Goal: Task Accomplishment & Management: Manage account settings

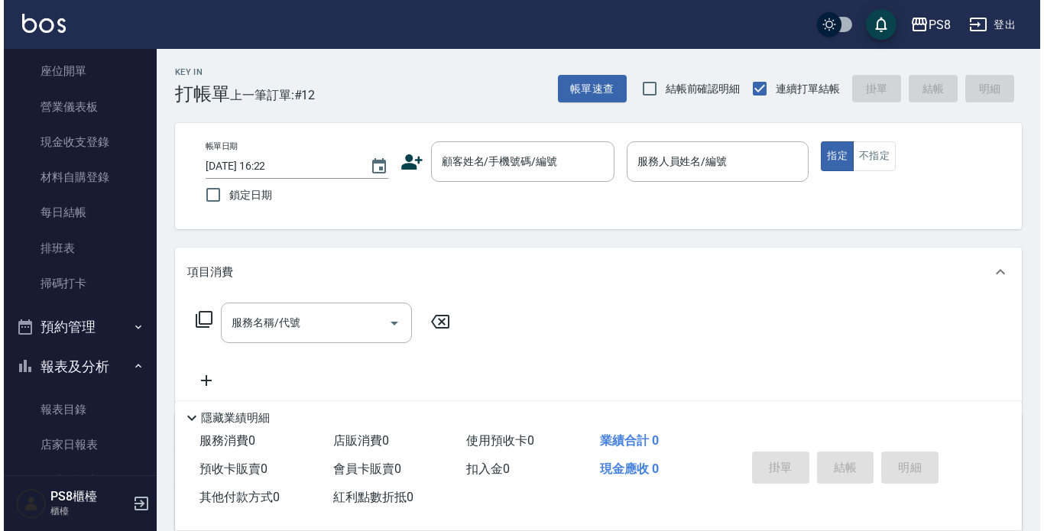
scroll to position [458, 0]
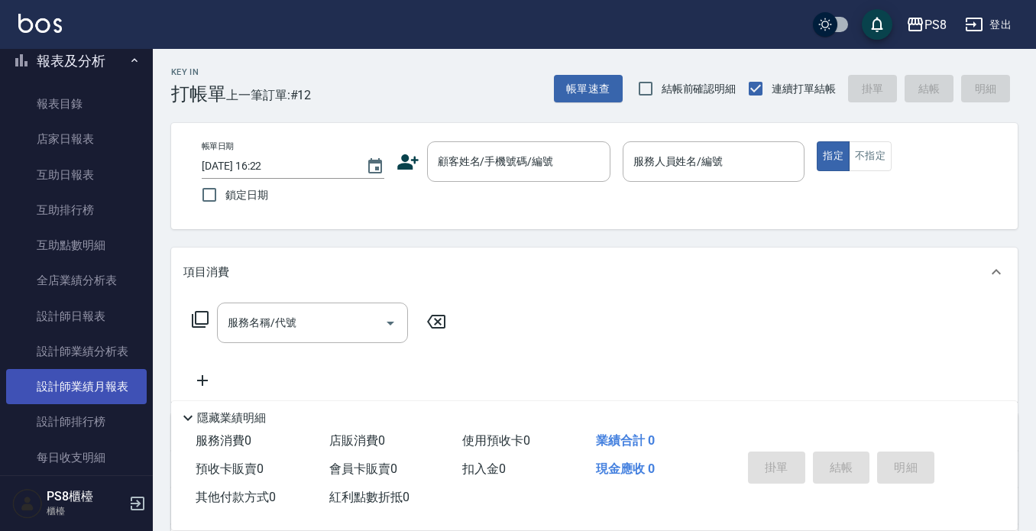
click at [120, 380] on link "設計師業績月報表" at bounding box center [76, 386] width 141 height 35
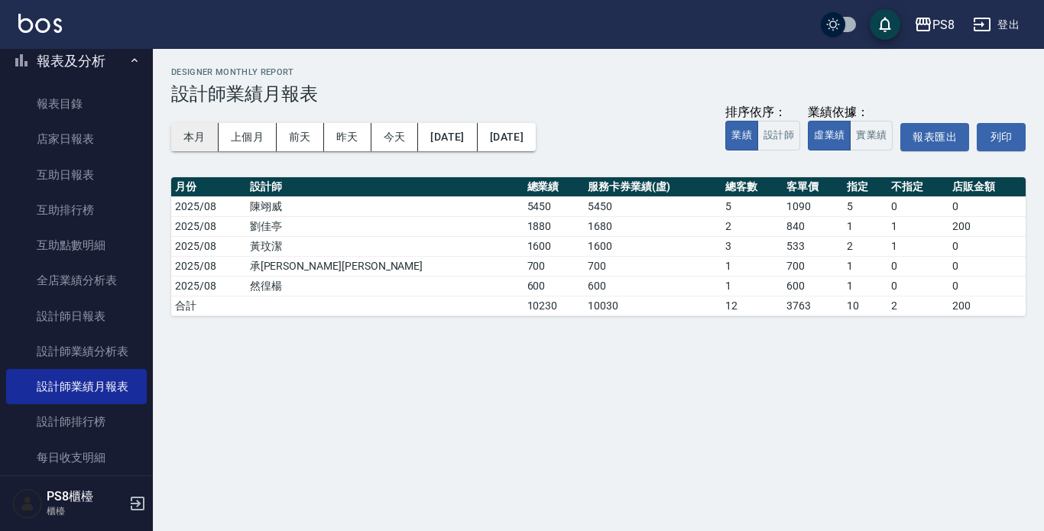
click at [202, 129] on button "本月" at bounding box center [194, 137] width 47 height 28
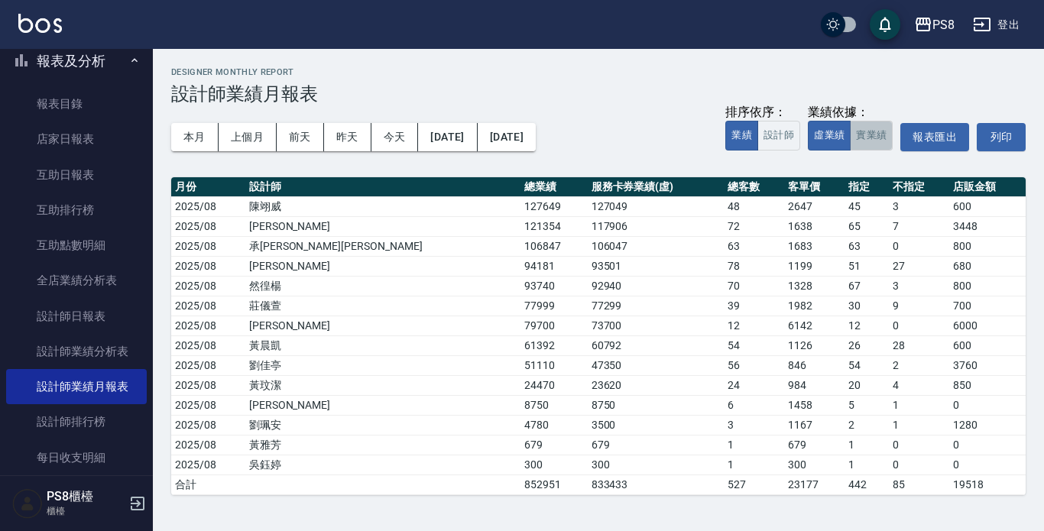
click at [868, 129] on button "實業績" at bounding box center [870, 136] width 43 height 30
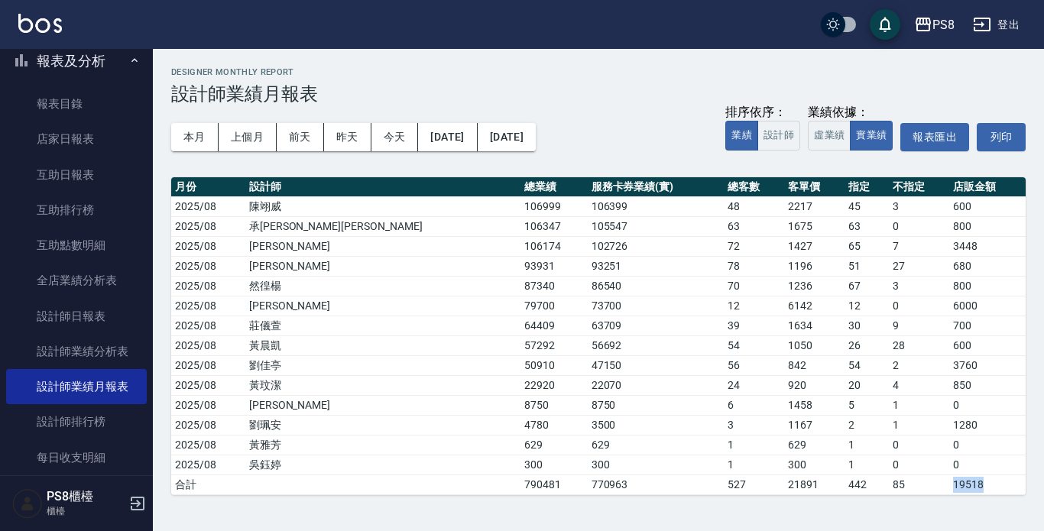
drag, startPoint x: 965, startPoint y: 483, endPoint x: 927, endPoint y: 490, distance: 38.1
click at [949, 490] on td "19518" at bounding box center [987, 484] width 76 height 20
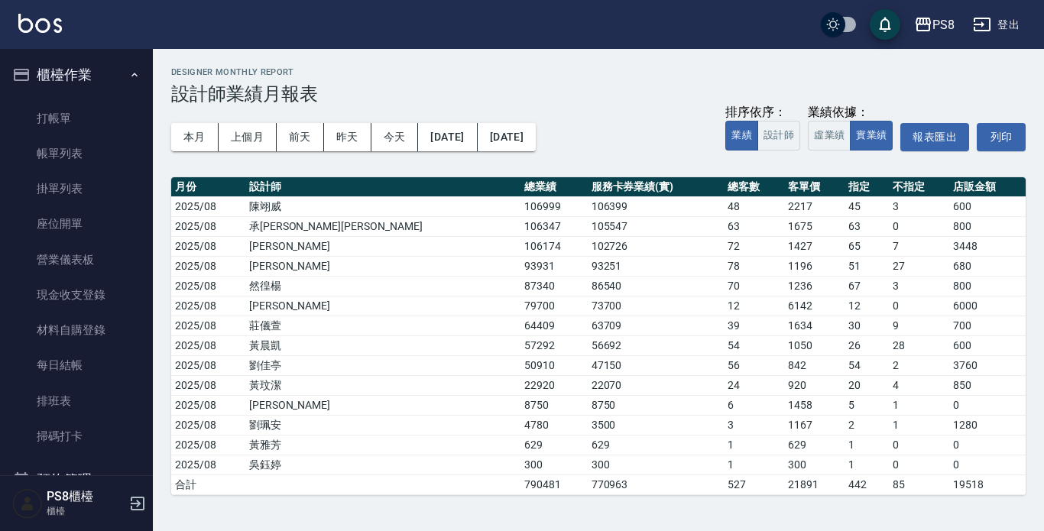
click at [90, 96] on ul "打帳單 帳單列表 掛單列表 座位開單 營業儀表板 現金收支登錄 材料自購登錄 每日結帳 排班表 掃碼打卡" at bounding box center [76, 278] width 141 height 366
click at [89, 99] on ul "打帳單 帳單列表 掛單列表 座位開單 營業儀表板 現金收支登錄 材料自購登錄 每日結帳 排班表 掃碼打卡" at bounding box center [76, 278] width 141 height 366
click at [89, 105] on link "打帳單" at bounding box center [76, 118] width 141 height 35
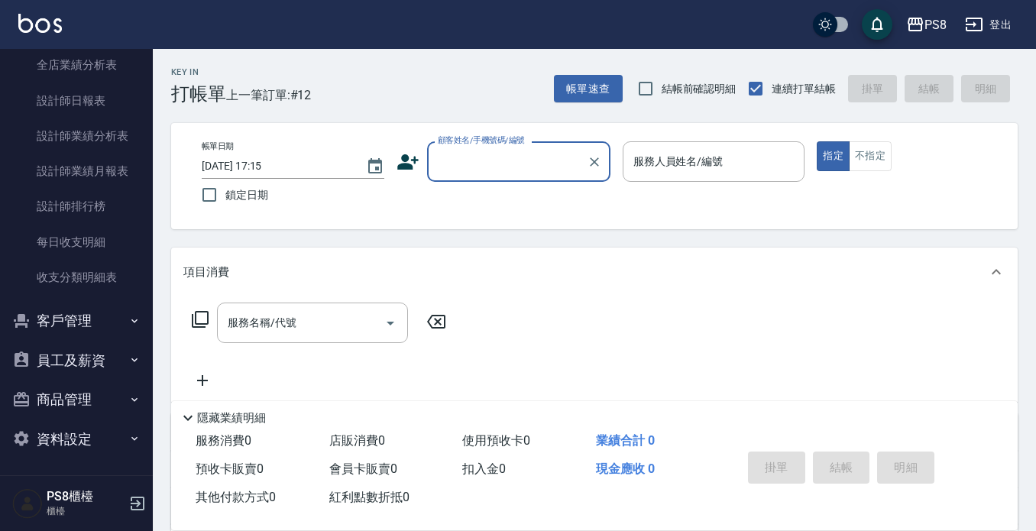
scroll to position [675, 0]
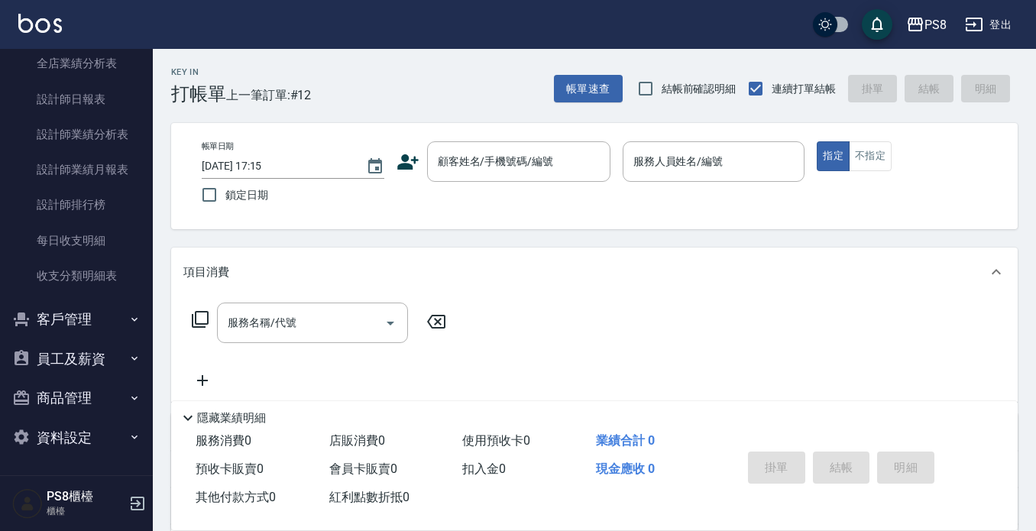
click at [0, 225] on nav "櫃檯作業 打帳單 帳單列表 掛單列表 座位開單 營業儀表板 現金收支登錄 材料自購登錄 每日結帳 排班表 掃碼打卡 預約管理 預約管理 單日預約紀錄 單週預約…" at bounding box center [76, 262] width 153 height 426
click at [116, 311] on button "客戶管理" at bounding box center [76, 319] width 141 height 40
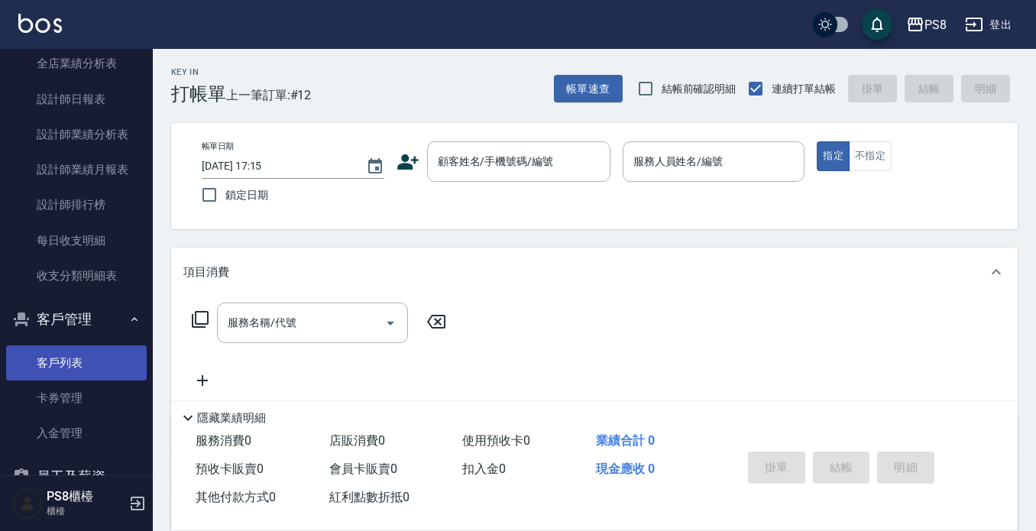
click at [106, 358] on link "客戶列表" at bounding box center [76, 362] width 141 height 35
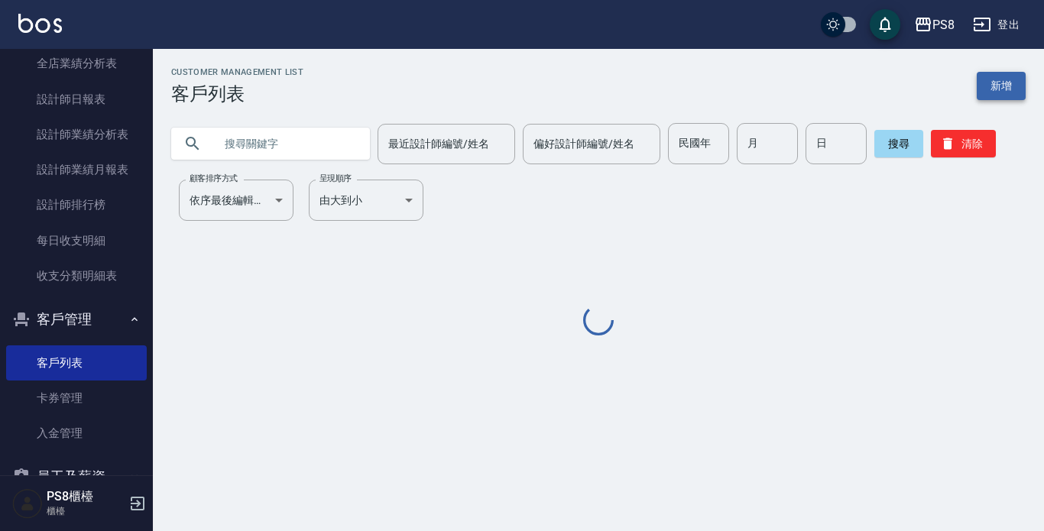
click at [991, 74] on link "新增" at bounding box center [1000, 86] width 49 height 28
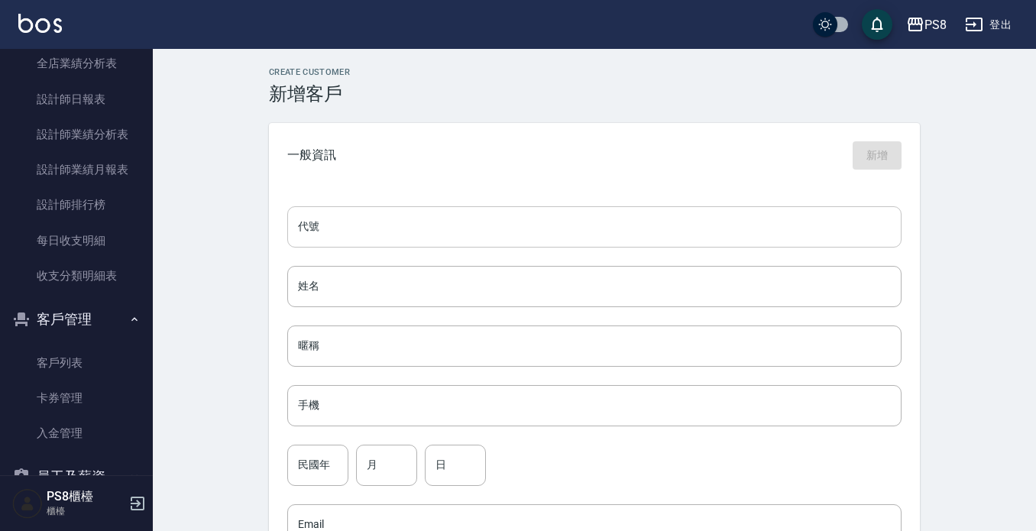
click at [326, 225] on input "代號" at bounding box center [594, 226] width 614 height 41
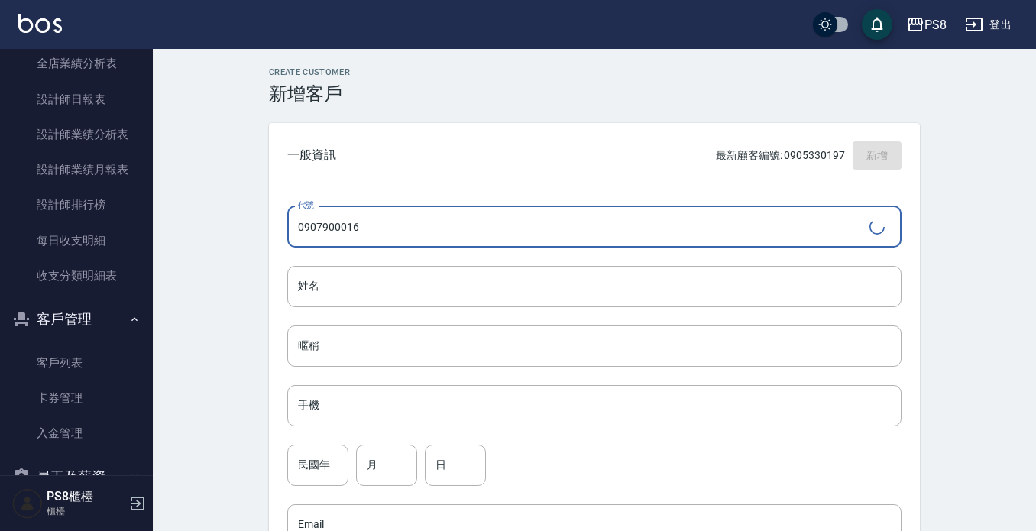
type input "0907900016"
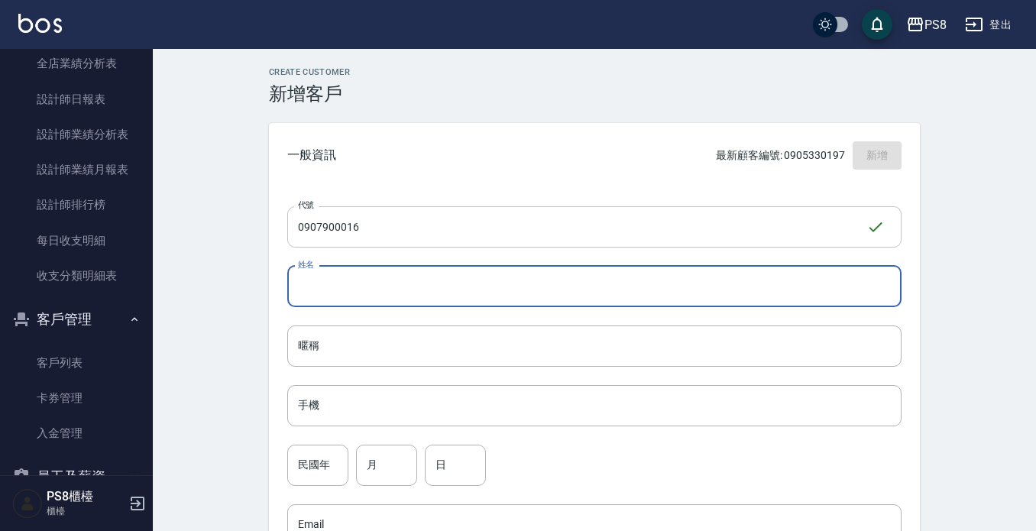
type input "ㄡ"
type input "侯英然"
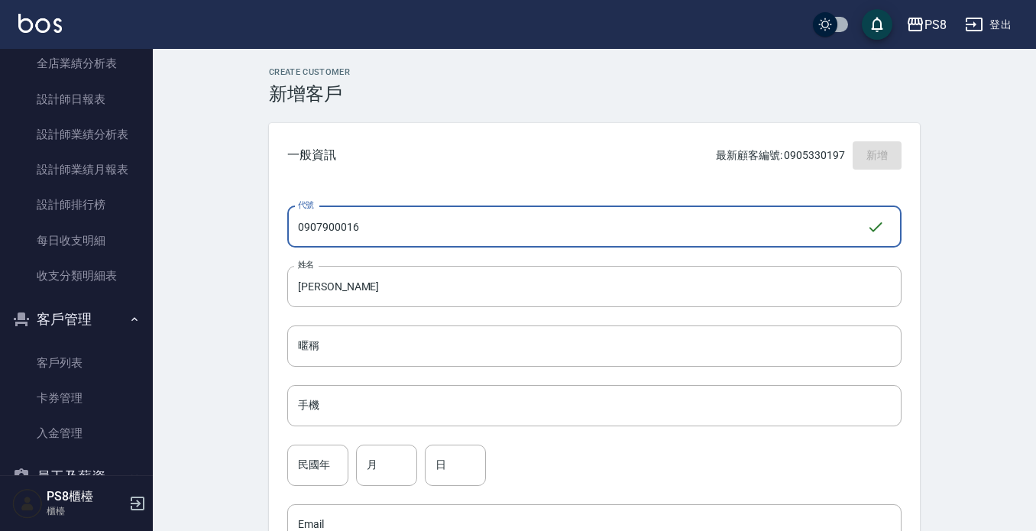
drag, startPoint x: 400, startPoint y: 218, endPoint x: 257, endPoint y: 218, distance: 142.9
click at [257, 218] on div "Create Customer 新增客戶 一般資訊 最新顧客編號: 0905330197 新增 代號 0907900016 ​ 代號 姓名 侯英然 姓名 暱稱…" at bounding box center [595, 521] width 688 height 909
click at [383, 411] on input "手機" at bounding box center [594, 405] width 614 height 41
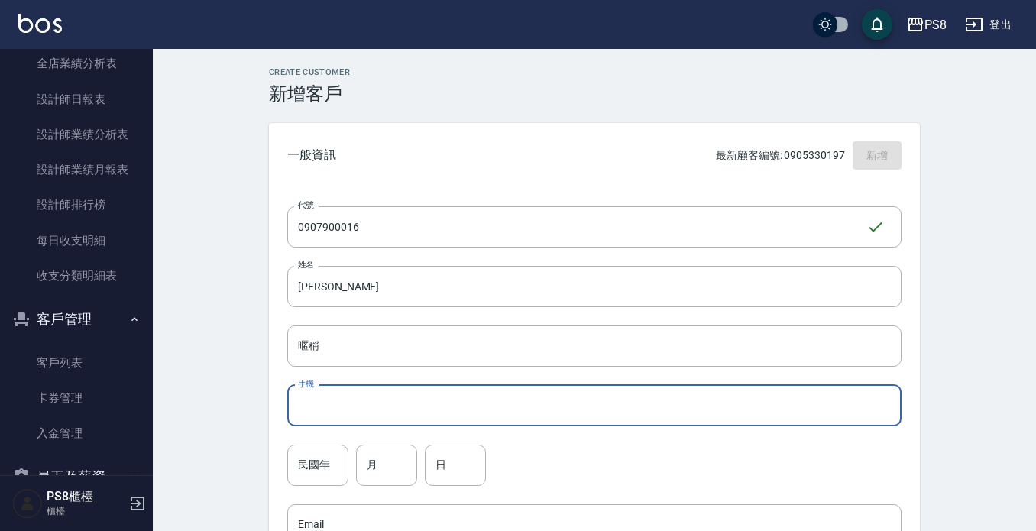
paste input "0907900016"
type input "0907900016"
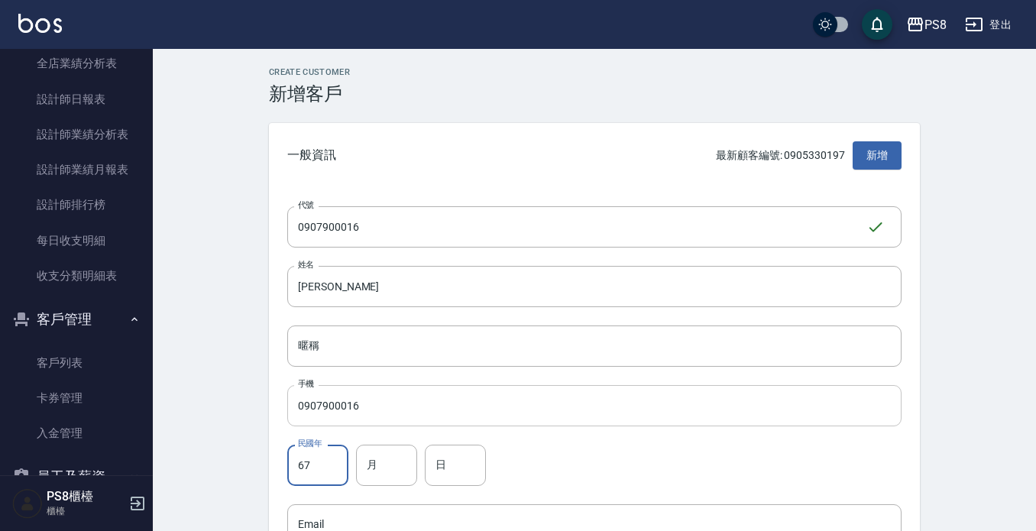
type input "67"
click at [393, 471] on input "01" at bounding box center [386, 465] width 61 height 41
click at [391, 471] on input "01" at bounding box center [386, 465] width 61 height 41
type input "02"
type input "19"
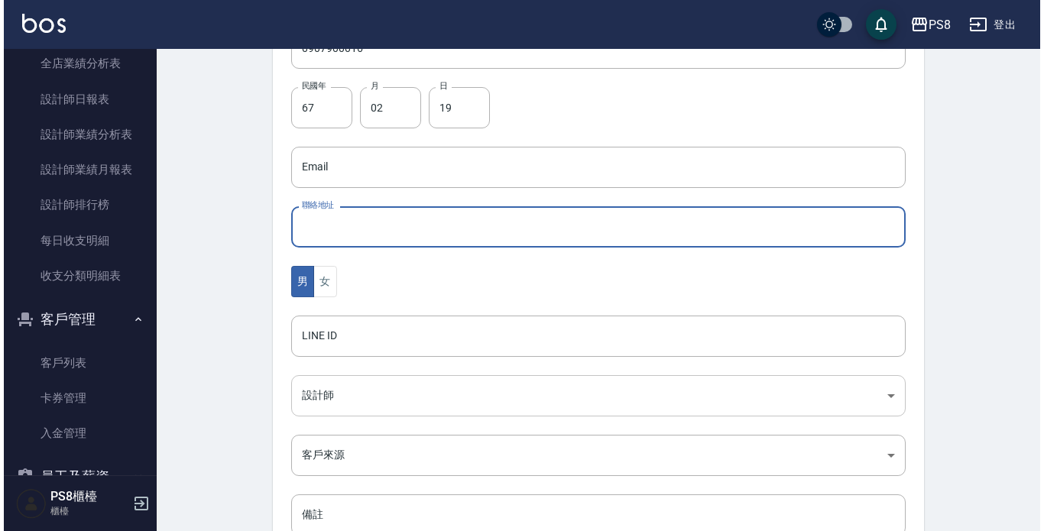
scroll to position [395, 0]
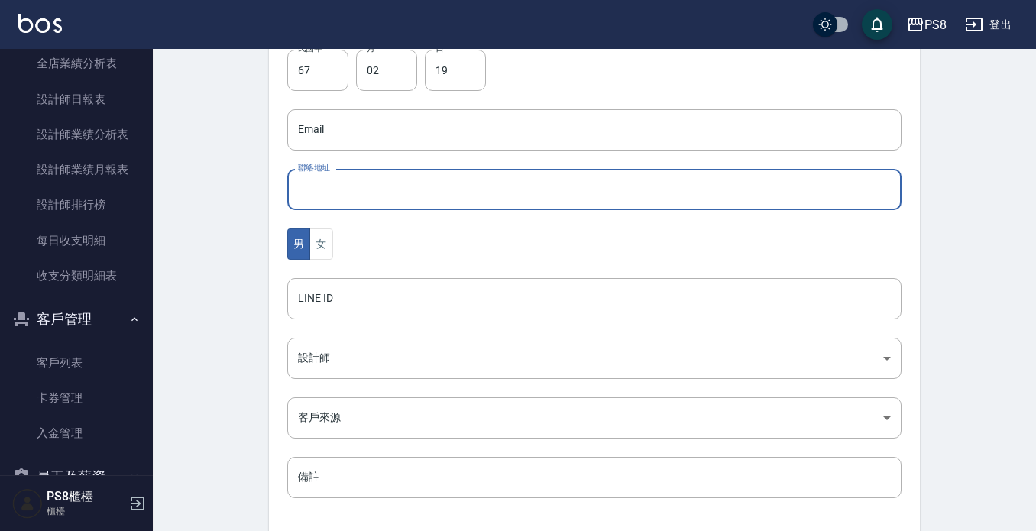
click at [337, 255] on div "男 女" at bounding box center [594, 243] width 614 height 31
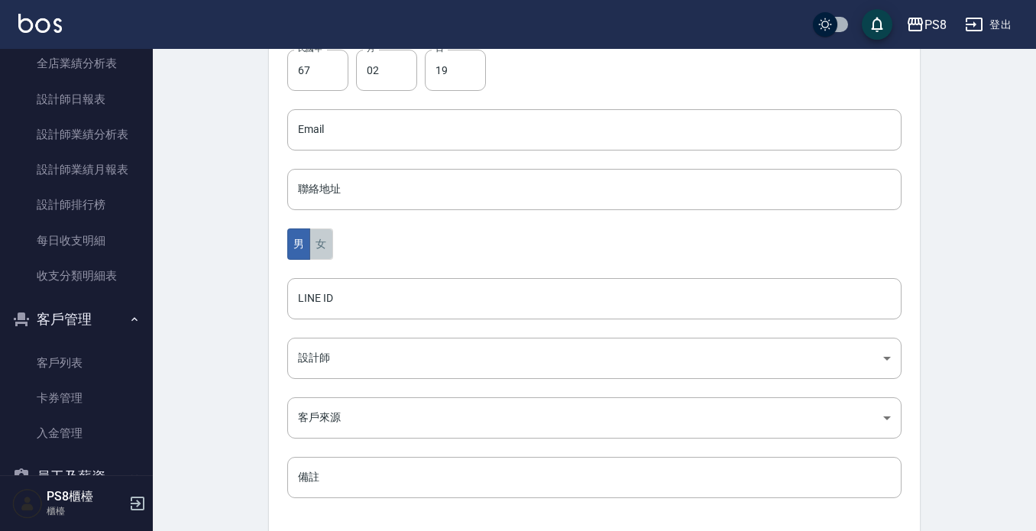
click at [332, 253] on button "女" at bounding box center [320, 243] width 23 height 31
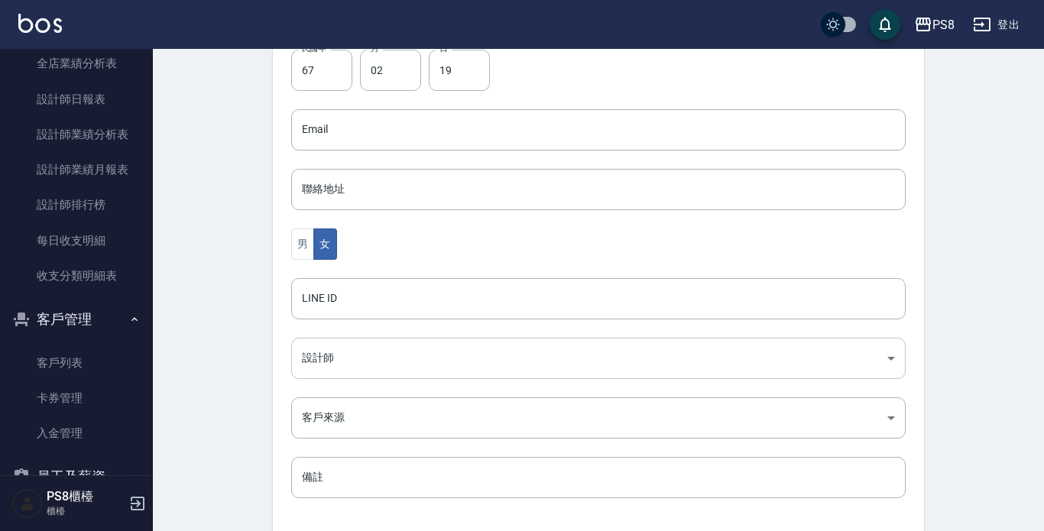
click at [352, 360] on body "PS8 登出 櫃檯作業 打帳單 帳單列表 掛單列表 座位開單 營業儀表板 現金收支登錄 材料自購登錄 每日結帳 排班表 掃碼打卡 預約管理 預約管理 單日預約…" at bounding box center [522, 102] width 1044 height 995
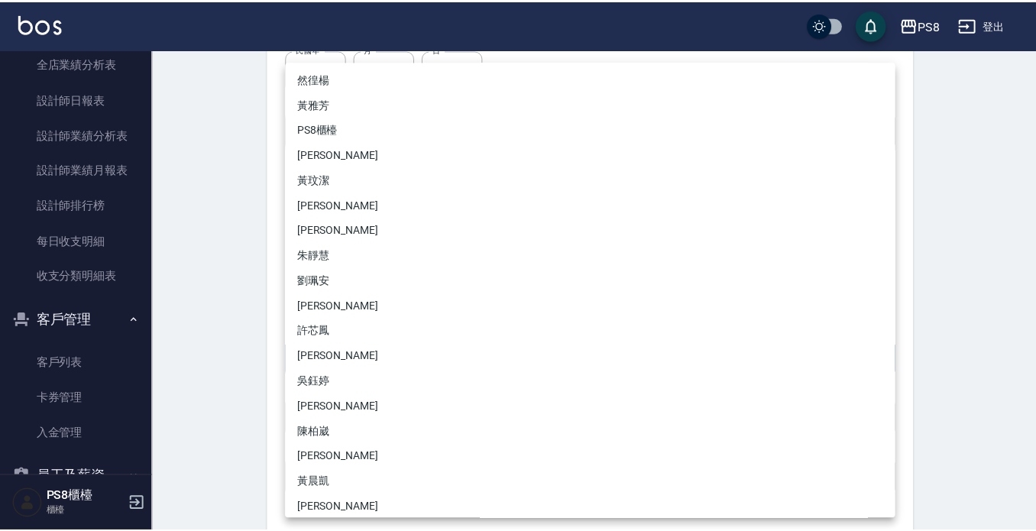
scroll to position [306, 0]
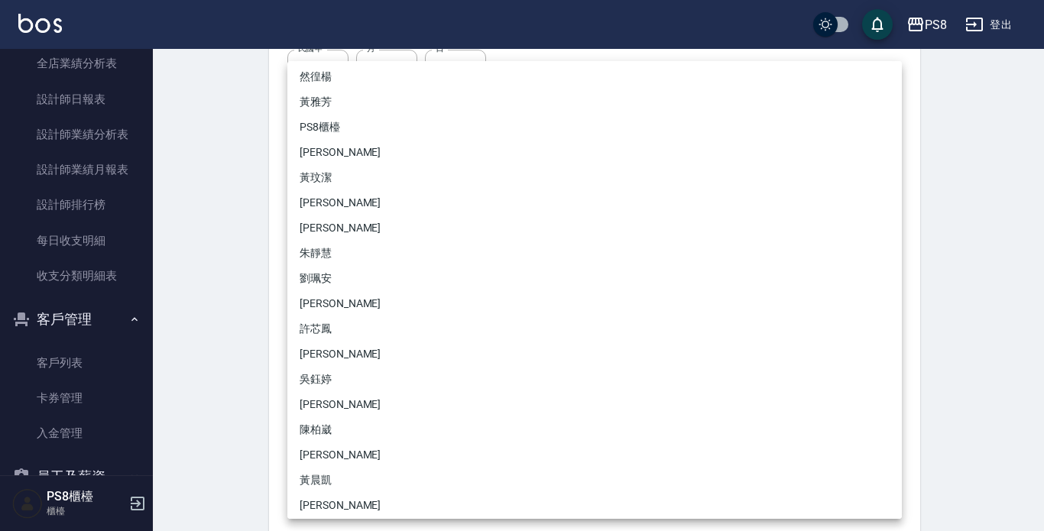
click at [345, 301] on li "[PERSON_NAME]" at bounding box center [594, 303] width 614 height 25
type input "0f854b60-9125-4a73-b5d6-f088295d72b2"
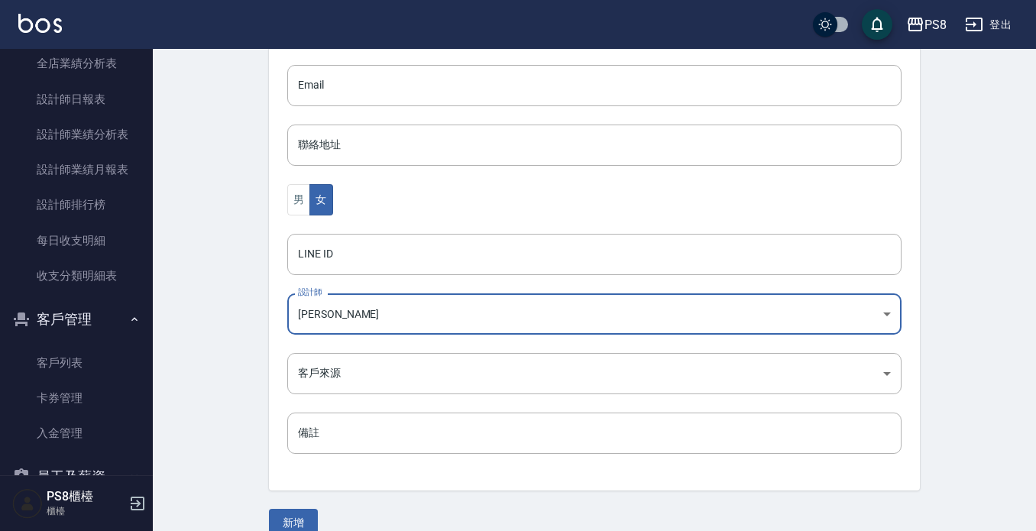
scroll to position [464, 0]
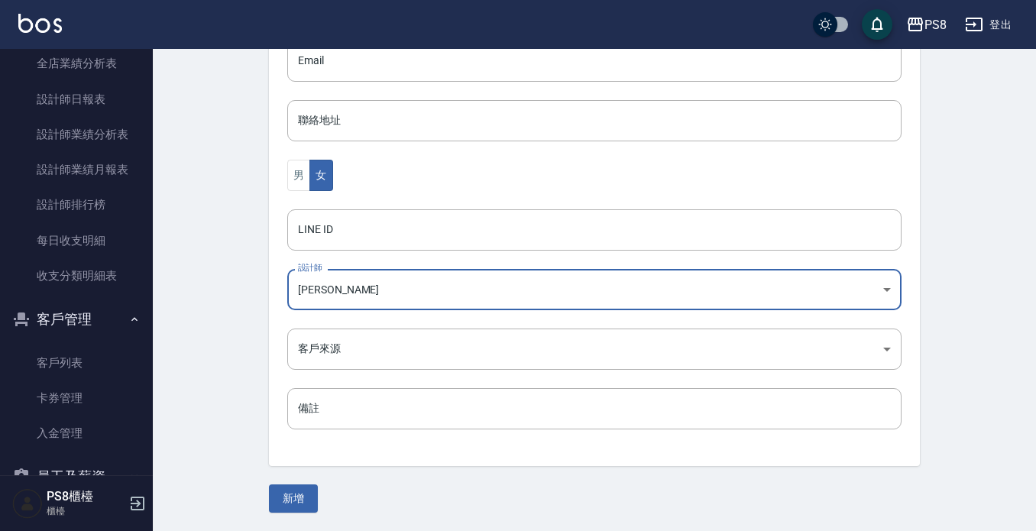
click at [297, 503] on button "新增" at bounding box center [293, 498] width 49 height 28
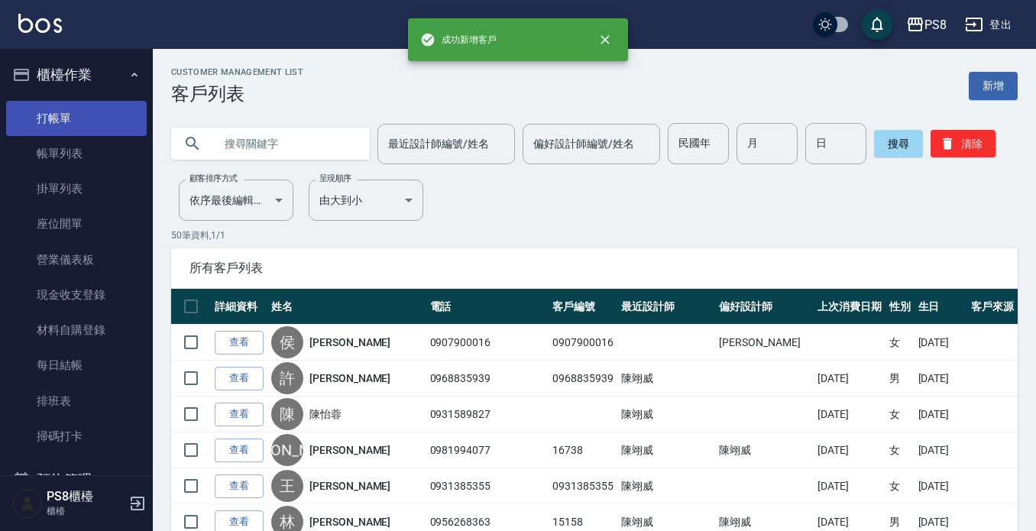
click at [93, 115] on link "打帳單" at bounding box center [76, 118] width 141 height 35
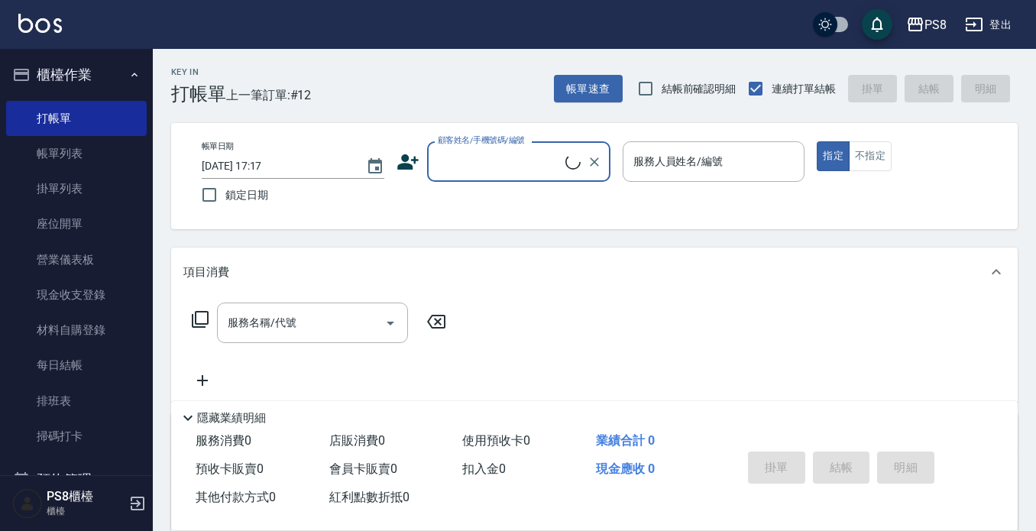
click at [470, 163] on input "顧客姓名/手機號碼/編號" at bounding box center [499, 161] width 131 height 27
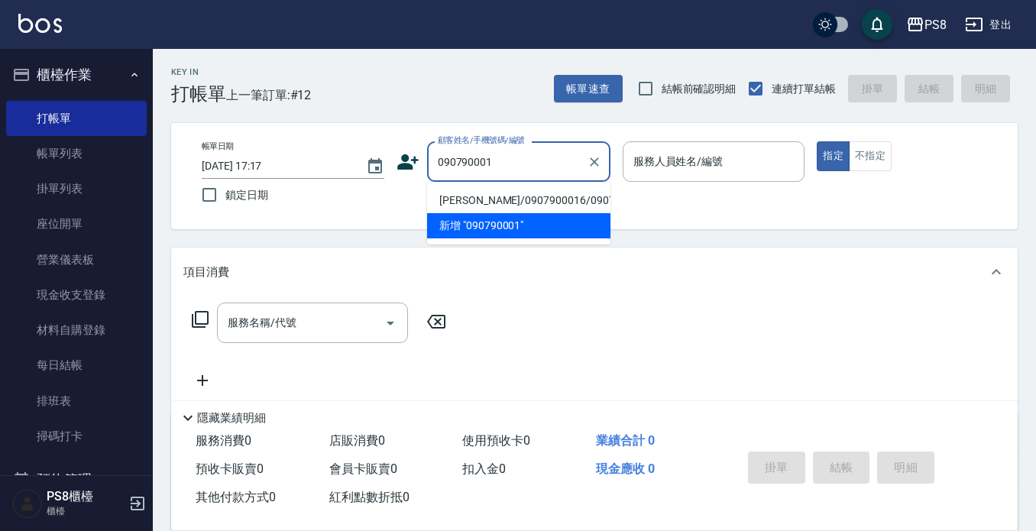
click at [507, 207] on li "侯英然/0907900016/0907900016" at bounding box center [518, 200] width 183 height 25
type input "侯英然/0907900016/0907900016"
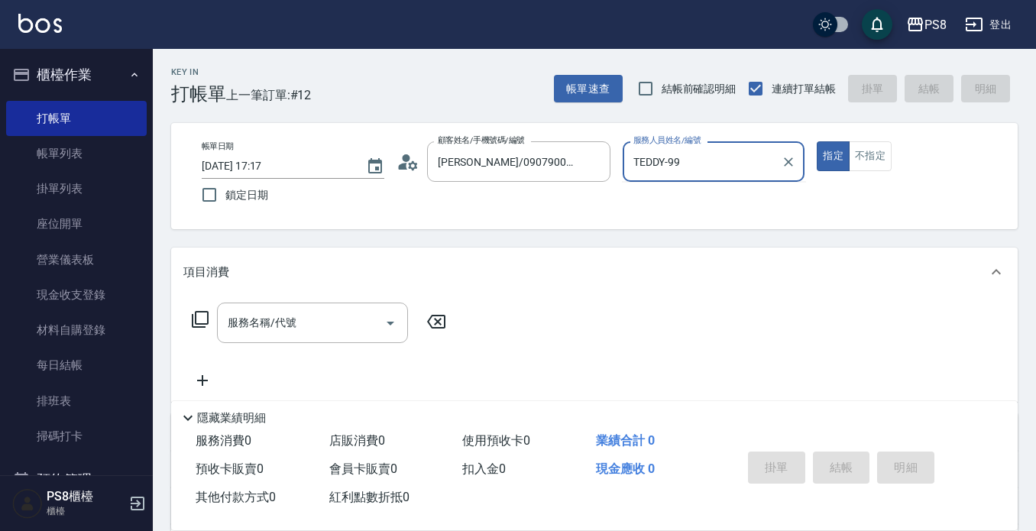
type input "TEDDY-99"
click at [817, 141] on button "指定" at bounding box center [833, 156] width 33 height 30
type button "true"
type input "TEDDY-9"
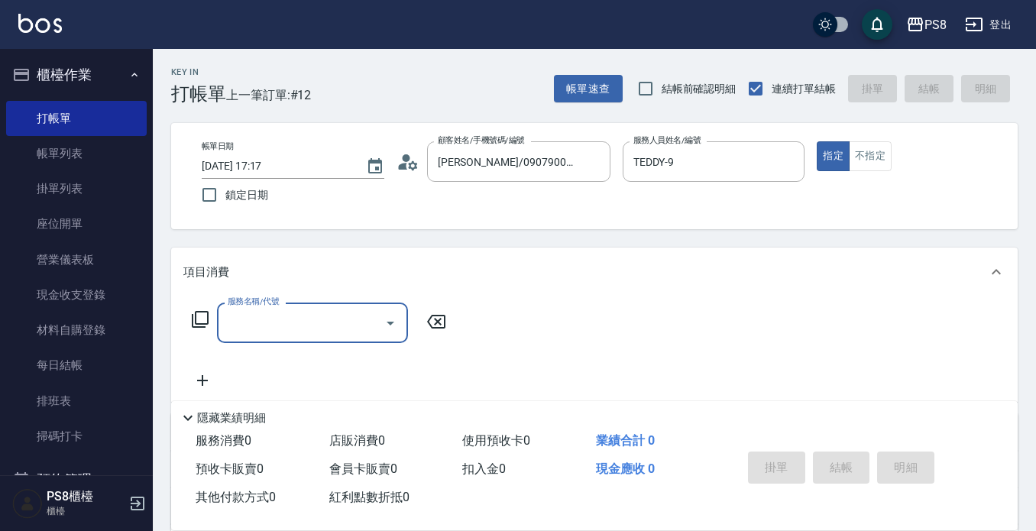
type input "4"
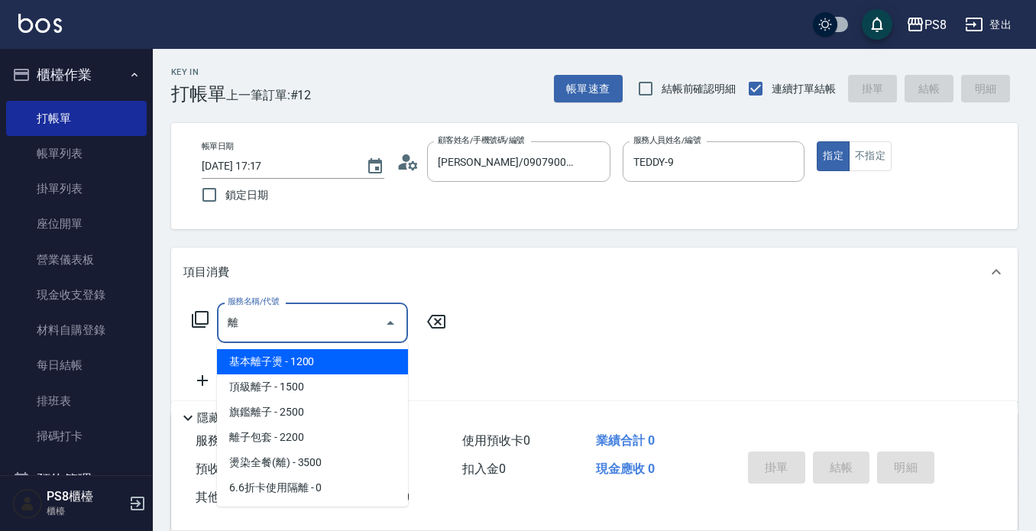
click at [367, 353] on span "基本離子燙 - 1200" at bounding box center [312, 361] width 191 height 25
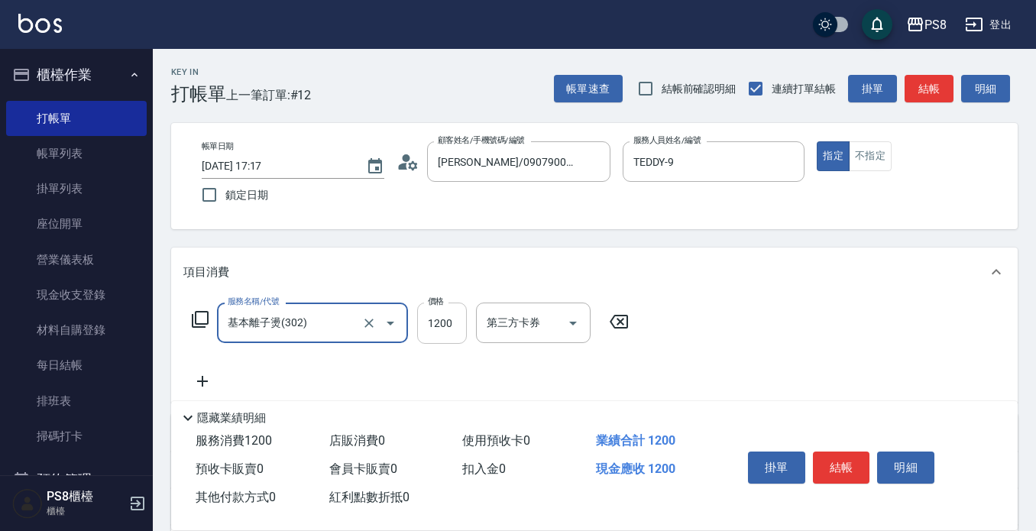
type input "基本離子燙(302)"
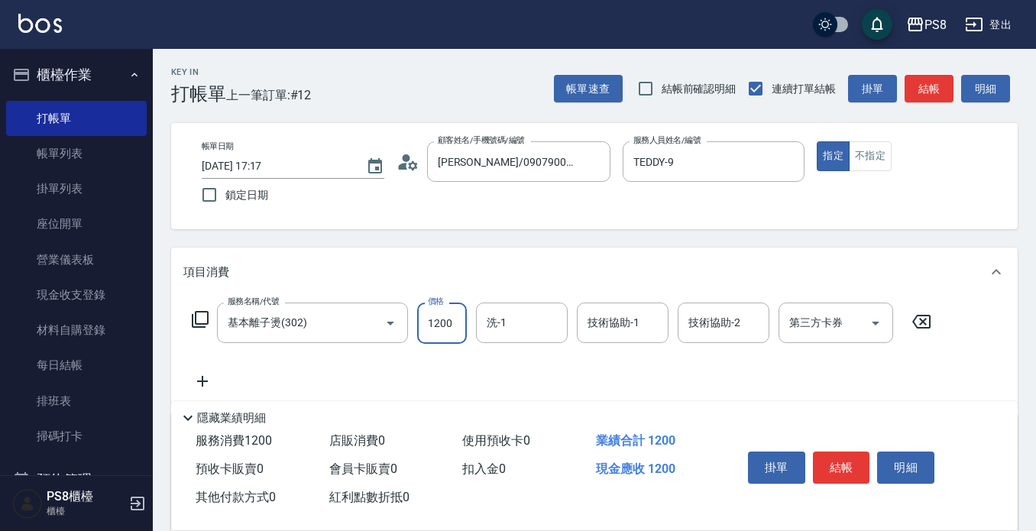
click at [427, 318] on input "1200" at bounding box center [442, 323] width 50 height 41
type input "1599"
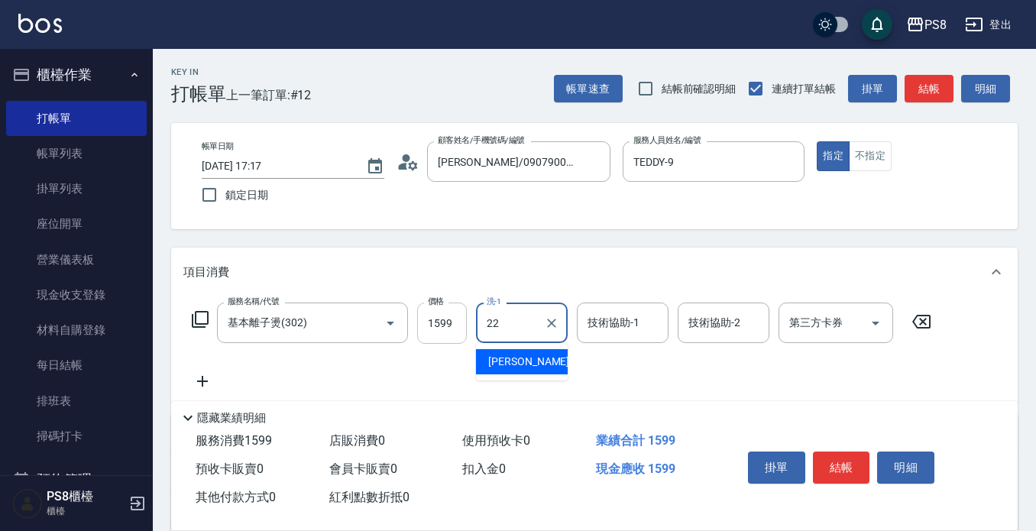
type input "珮安-22"
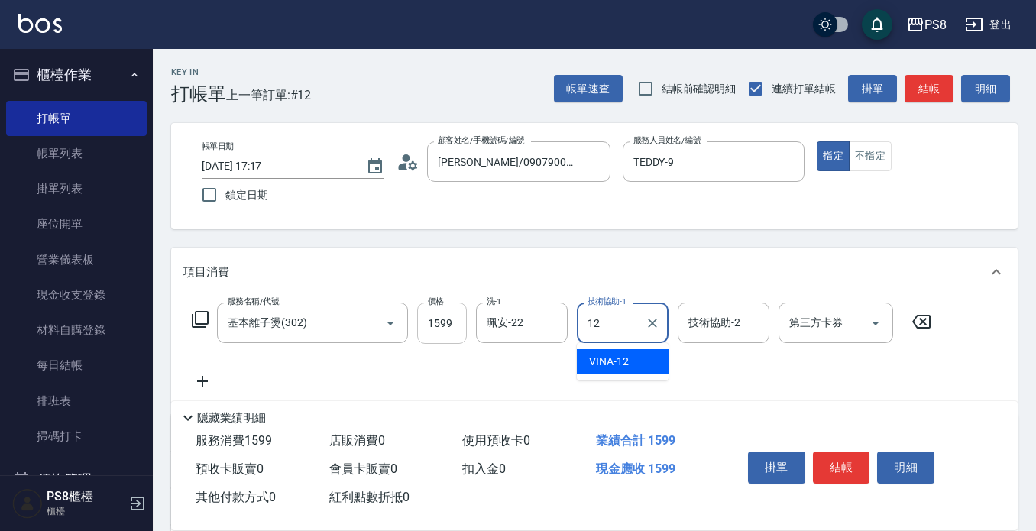
type input "VINA-12"
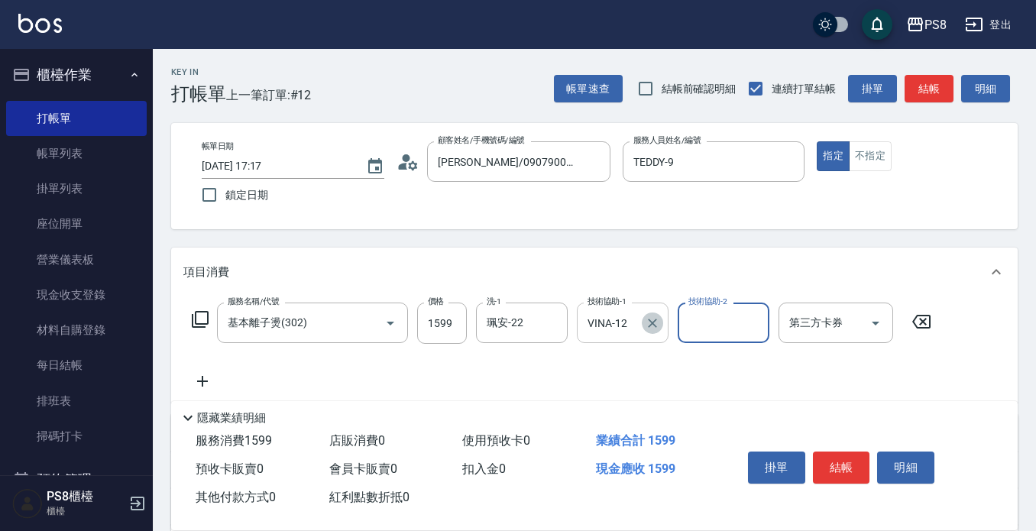
click at [660, 319] on button "Clear" at bounding box center [652, 322] width 21 height 21
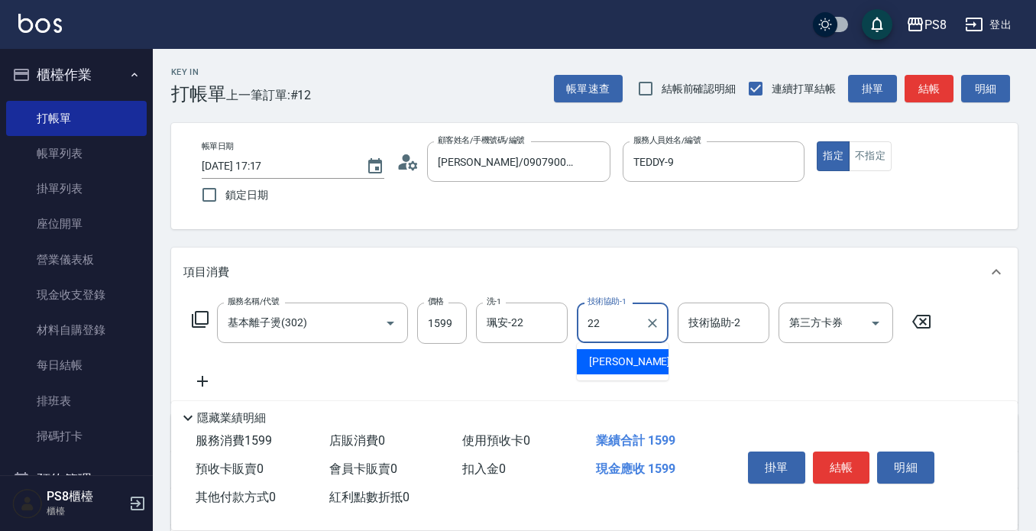
type input "珮安-22"
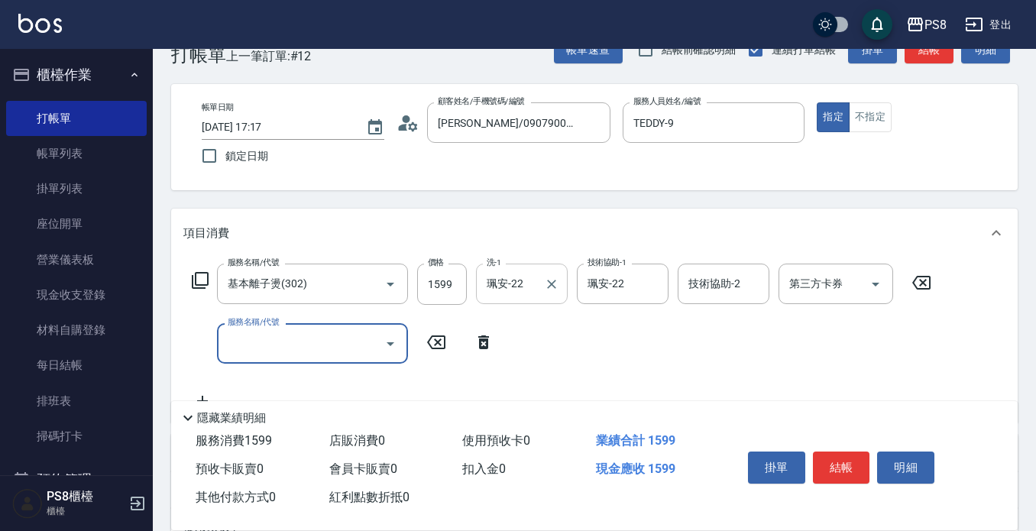
scroll to position [76, 0]
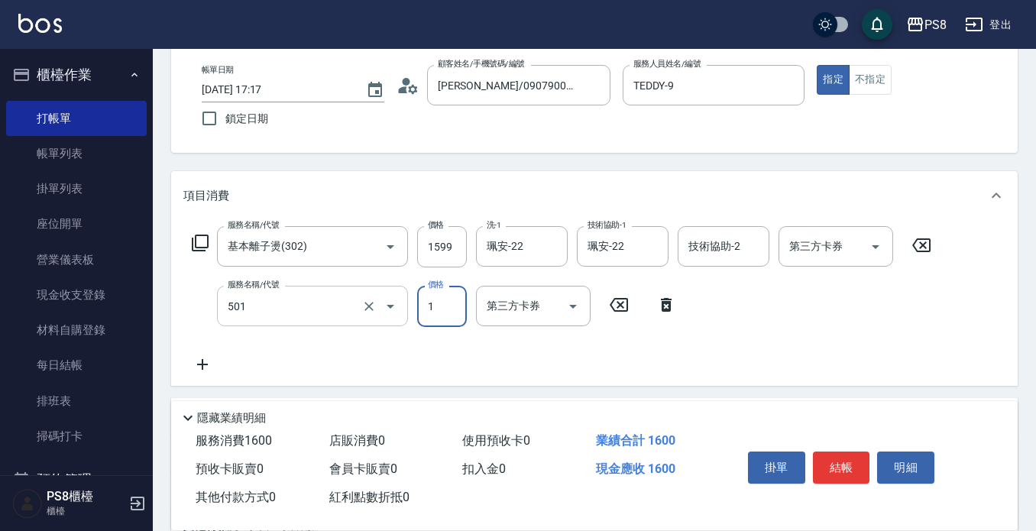
type input "自備護髮(501)"
type input "1000"
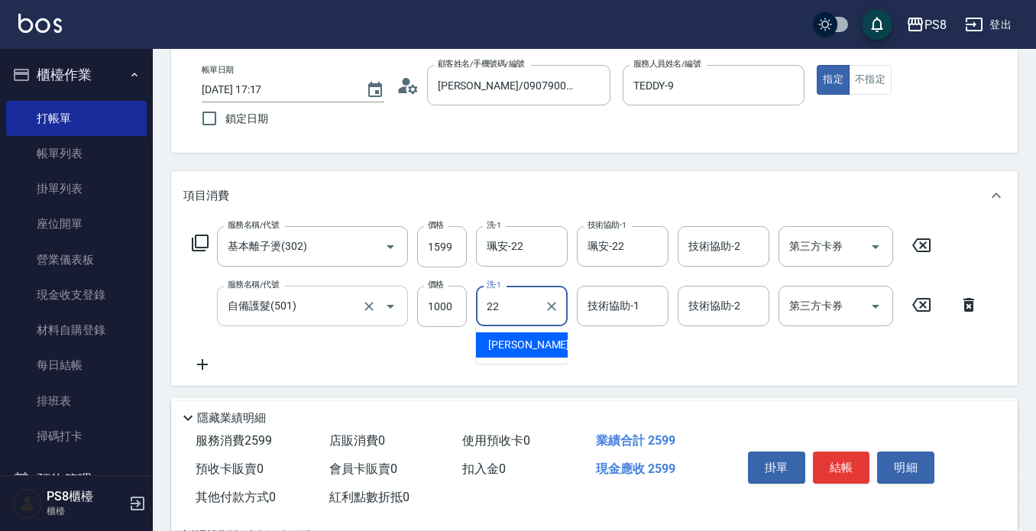
type input "珮安-22"
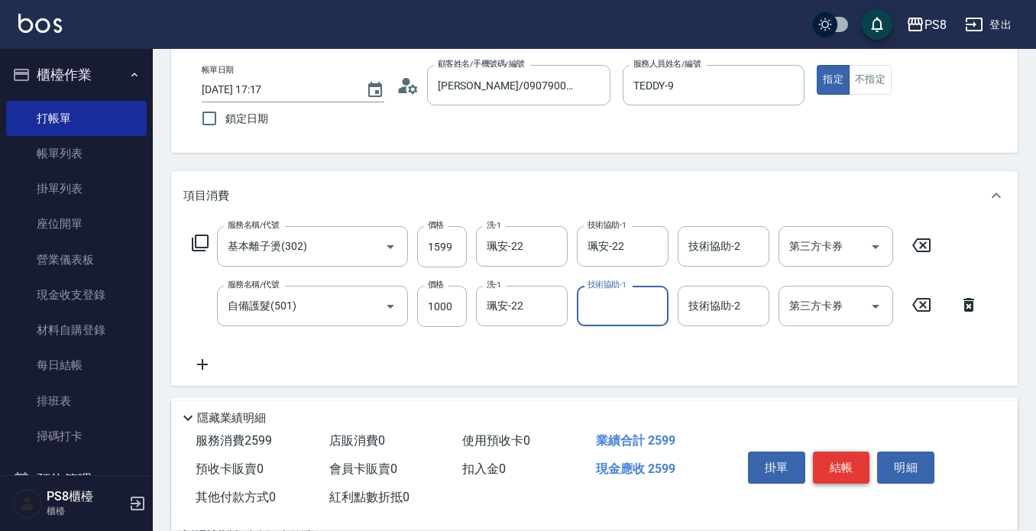
click at [857, 466] on button "結帳" at bounding box center [841, 467] width 57 height 32
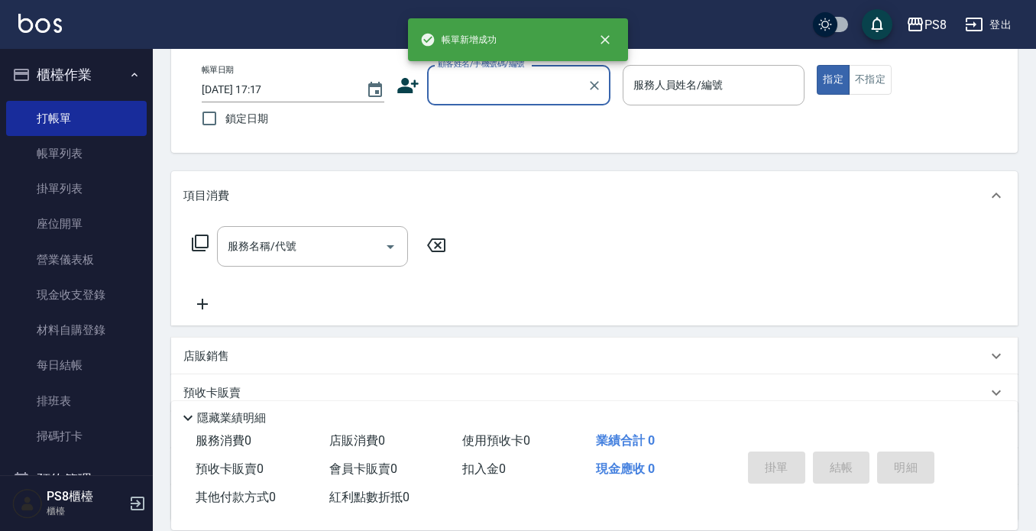
scroll to position [0, 0]
click at [484, 91] on input "顧客姓名/手機號碼/編號" at bounding box center [507, 85] width 147 height 27
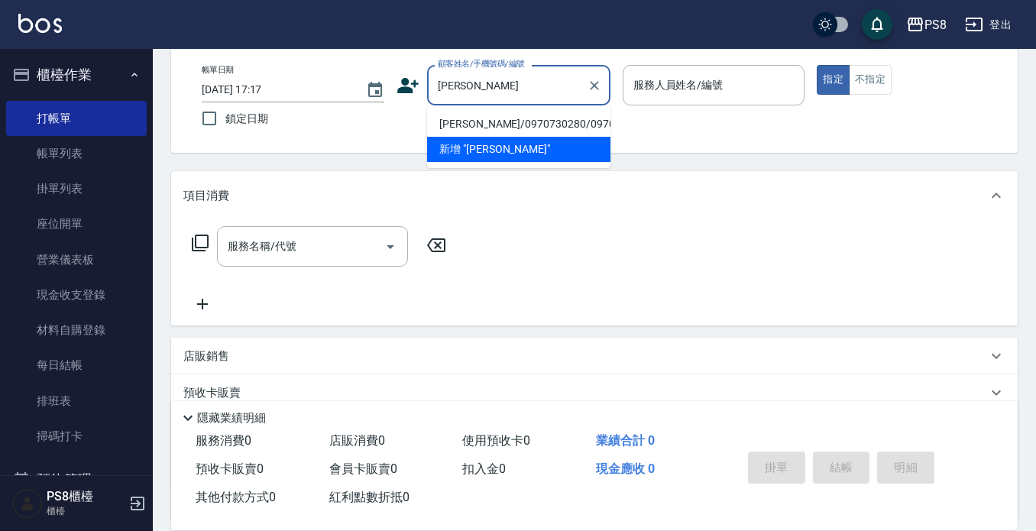
click at [487, 123] on li "黃詠綺/0970730280/0970730280" at bounding box center [518, 124] width 183 height 25
type input "黃詠綺/0970730280/0970730280"
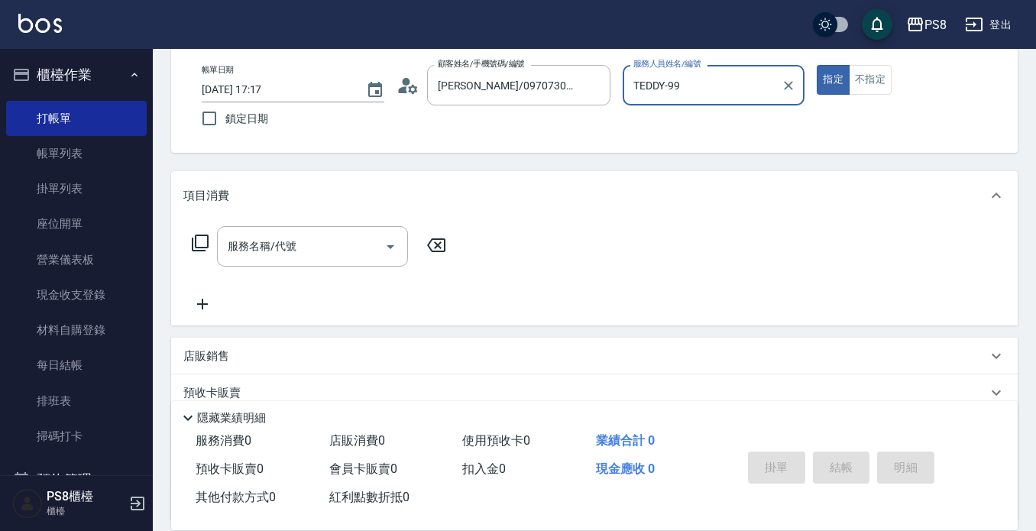
click at [817, 65] on button "指定" at bounding box center [833, 80] width 33 height 30
type input "TEDDY-9"
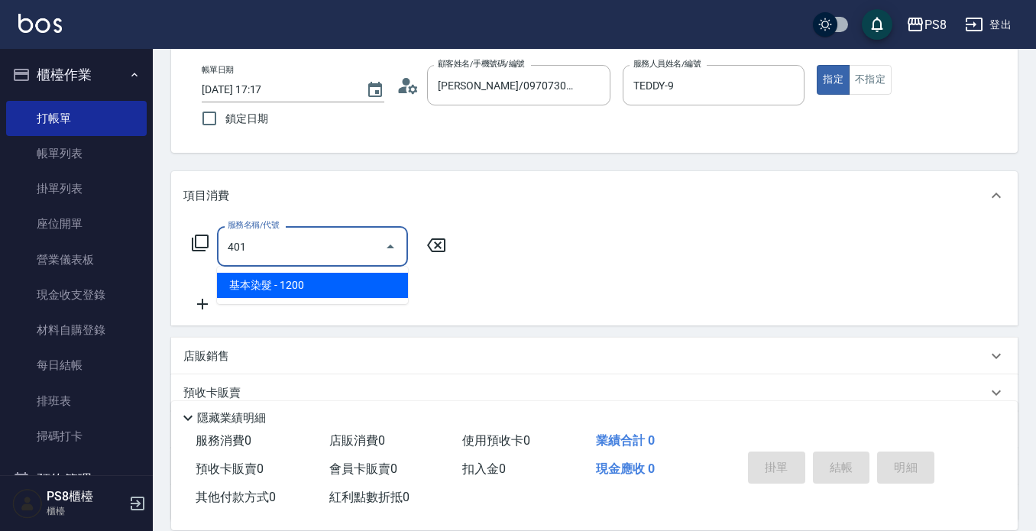
type input "基本染髮(401)"
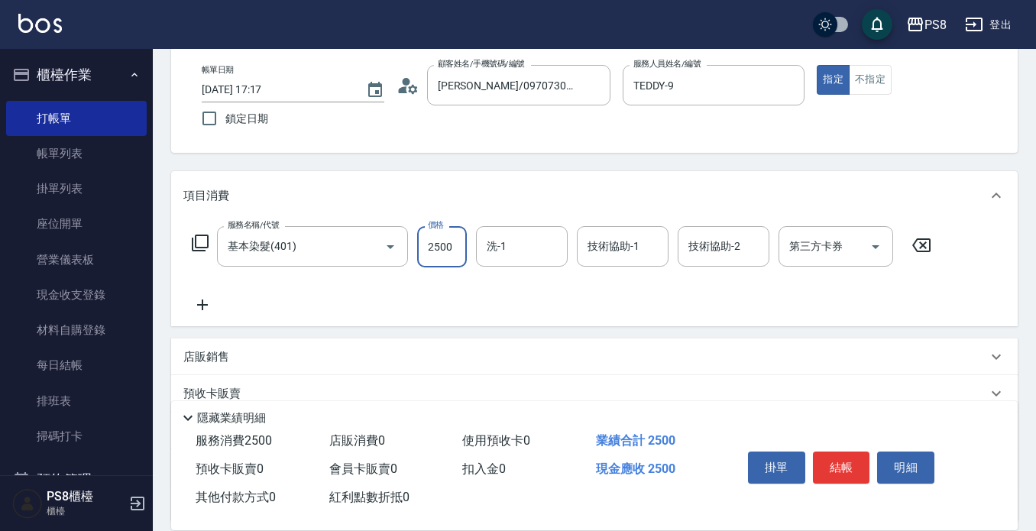
type input "2500"
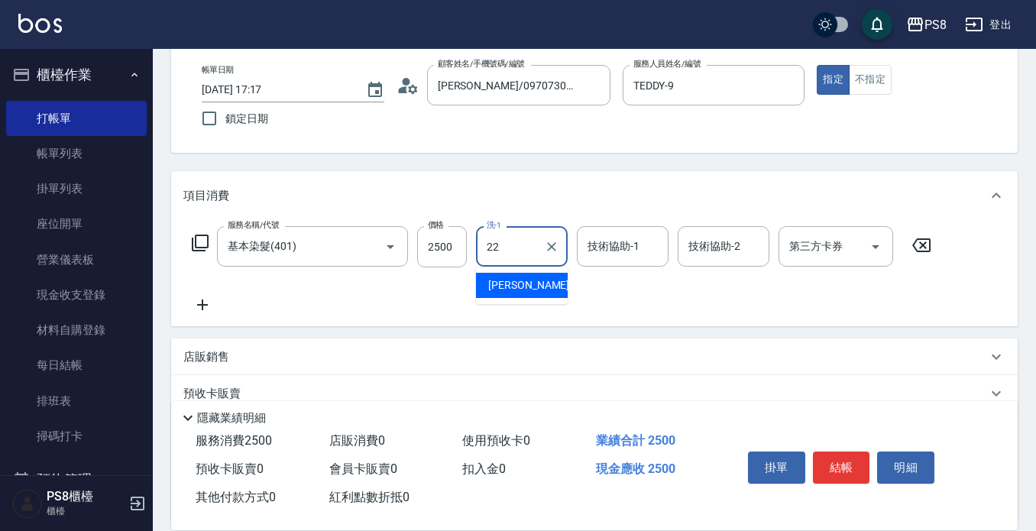
type input "珮安-22"
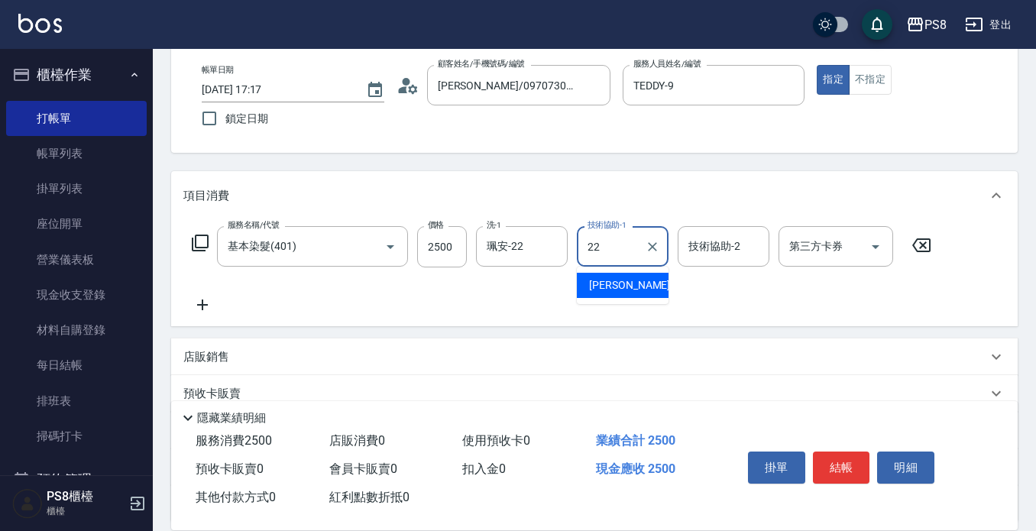
type input "珮安-22"
click at [191, 316] on div "服務名稱/代號 基本染髮(401) 服務名稱/代號 價格 2500 價格 洗-1 珮安-22 洗-1 技術協助-1 珮安-22 技術協助-1 技術協助-2 技…" at bounding box center [594, 273] width 846 height 106
click at [202, 305] on icon at bounding box center [202, 304] width 11 height 11
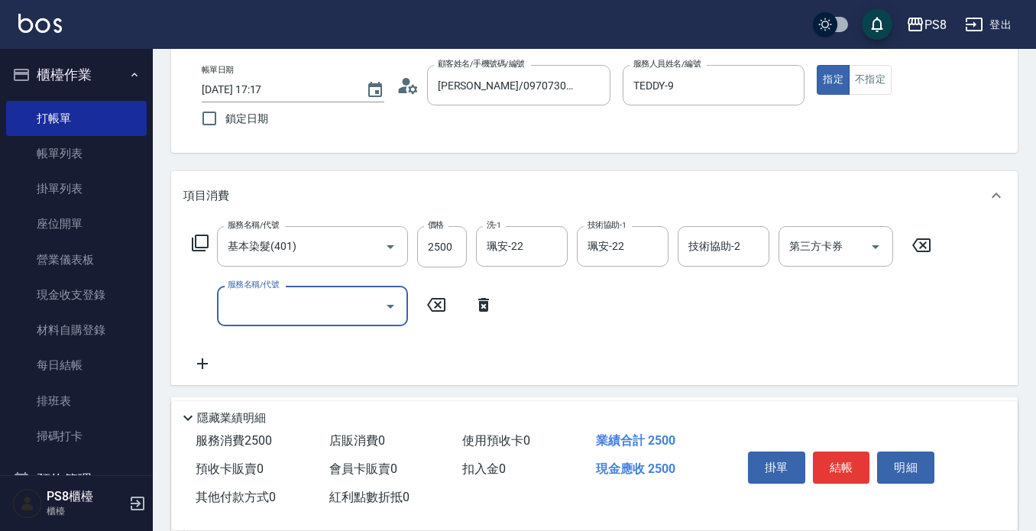
click at [295, 306] on input "服務名稱/代號" at bounding box center [301, 306] width 154 height 27
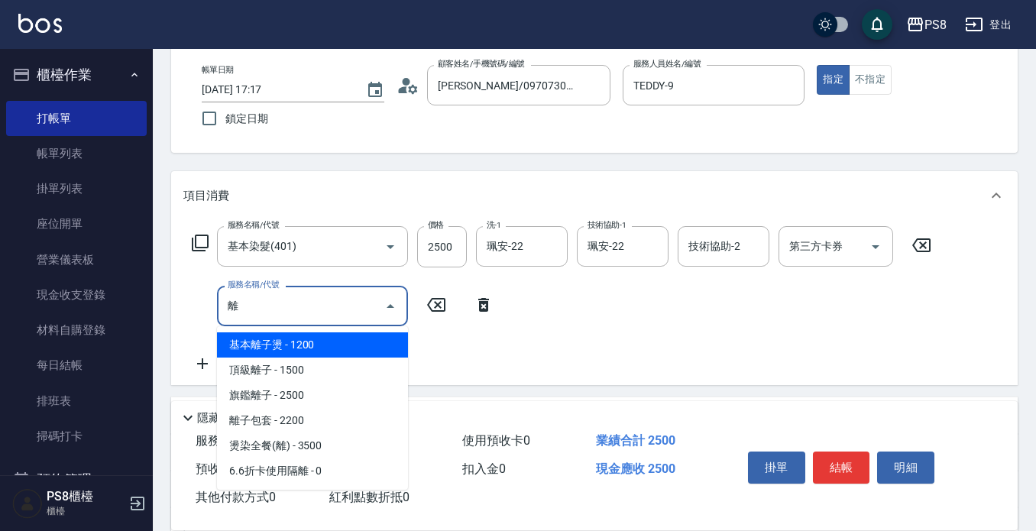
click at [316, 343] on span "基本離子燙 - 1200" at bounding box center [312, 344] width 191 height 25
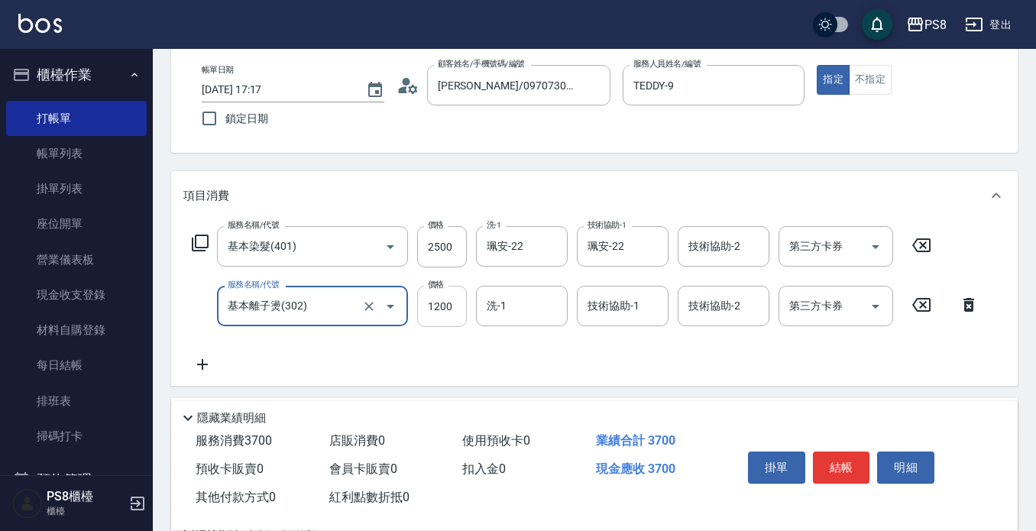
type input "基本離子燙(302)"
click at [448, 307] on input "1200" at bounding box center [442, 306] width 50 height 41
type input "1000"
click at [205, 360] on icon at bounding box center [202, 364] width 38 height 18
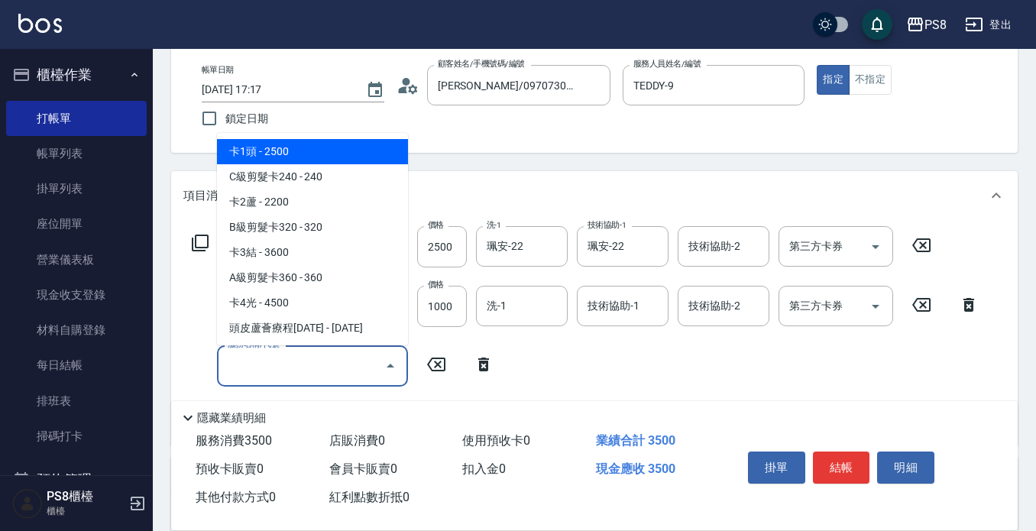
click at [316, 375] on input "服務名稱/代號" at bounding box center [301, 365] width 154 height 27
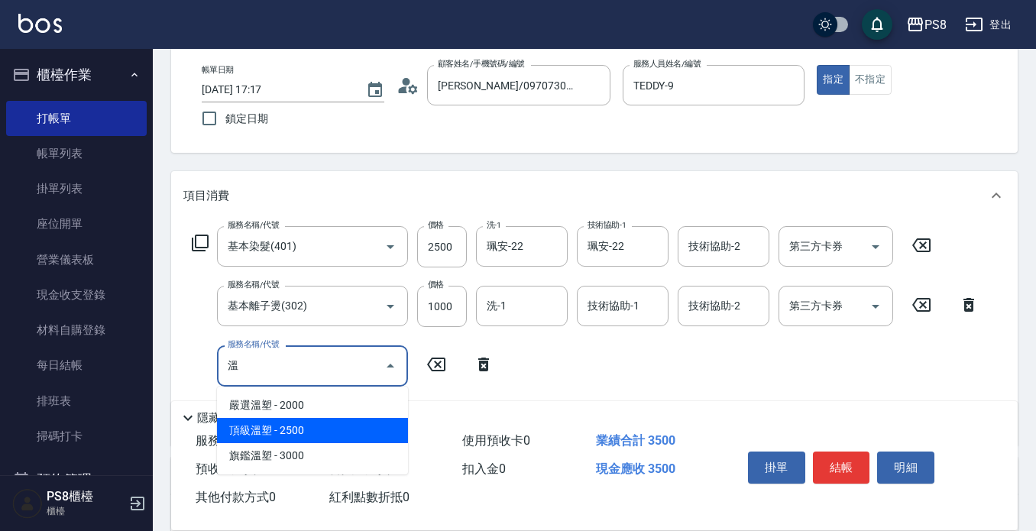
click at [328, 436] on span "頂級溫塑 - 2500" at bounding box center [312, 430] width 191 height 25
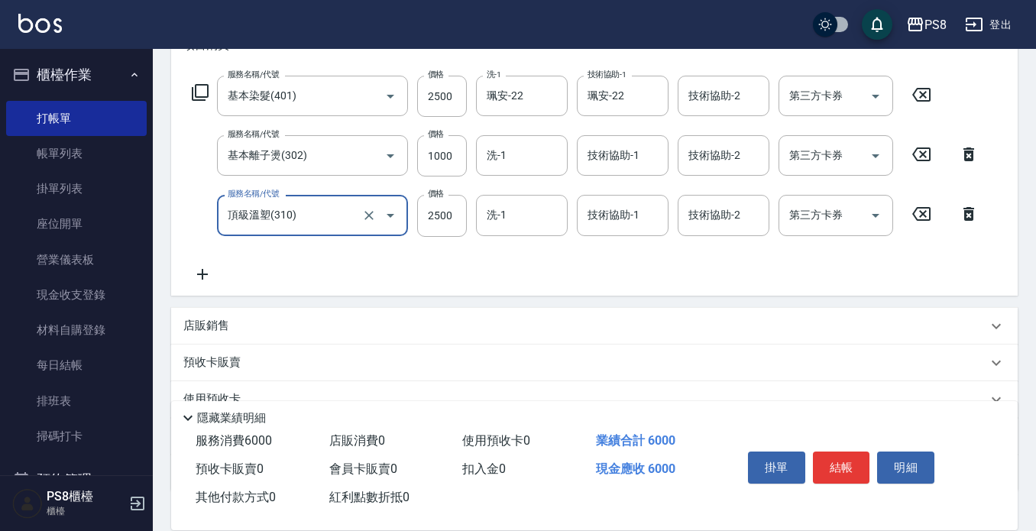
scroll to position [229, 0]
type input "頂級溫塑(310)"
click at [626, 143] on div "技術協助-1 技術協助-1" at bounding box center [623, 153] width 92 height 40
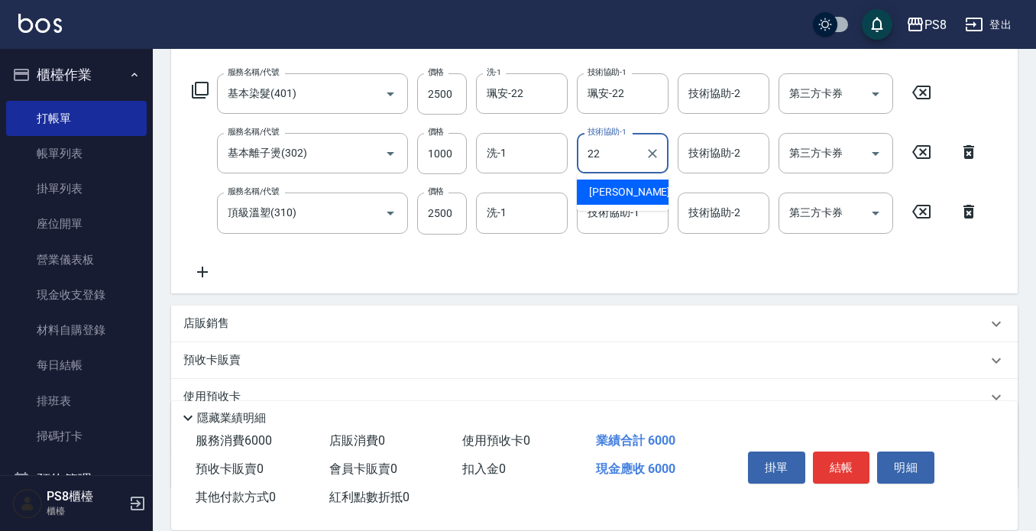
click at [626, 186] on div "珮安 -22" at bounding box center [623, 192] width 92 height 25
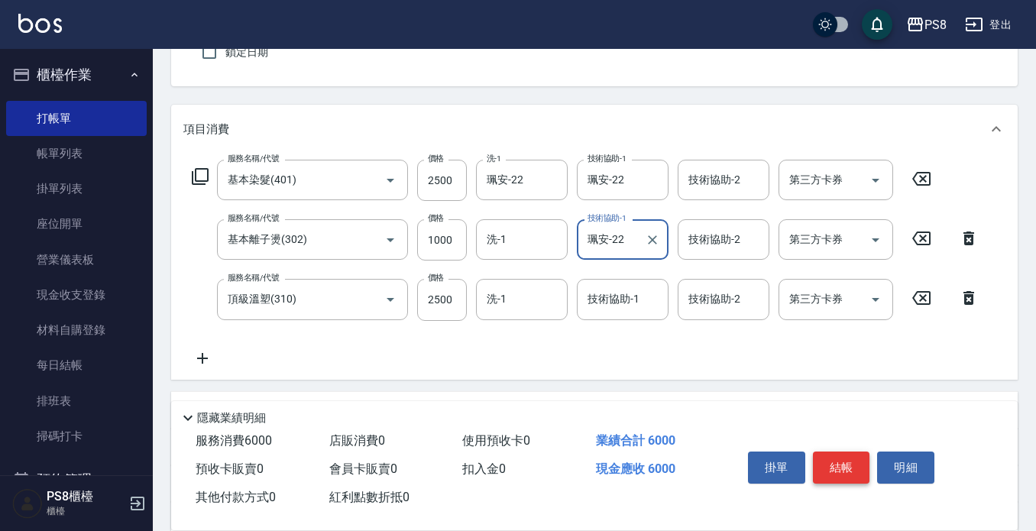
scroll to position [0, 0]
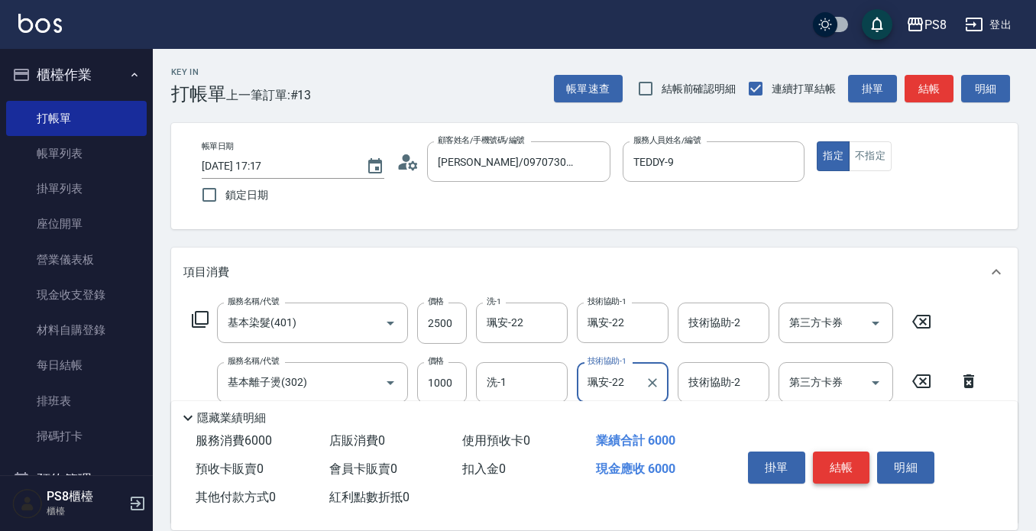
type input "珮安-22"
click at [831, 466] on button "結帳" at bounding box center [841, 467] width 57 height 32
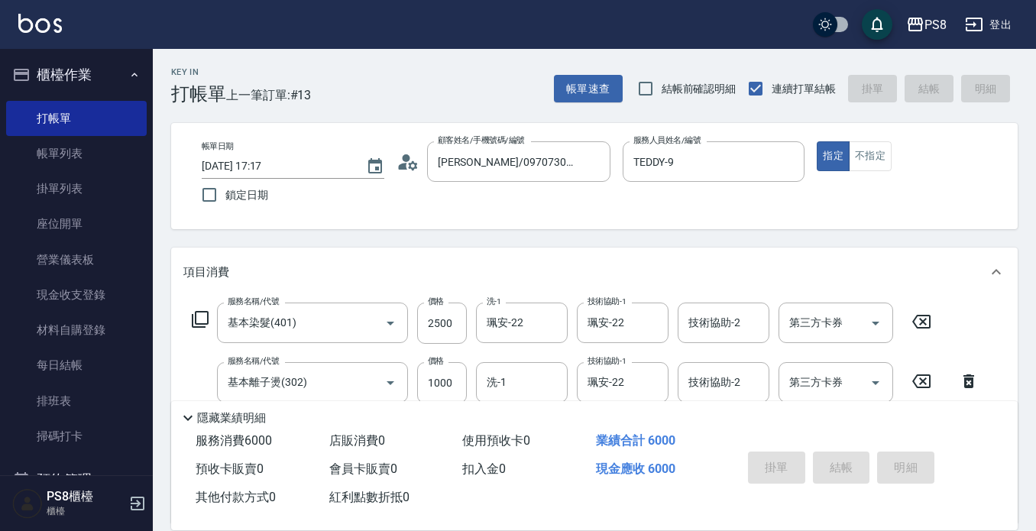
type input "2025/08/20 17:18"
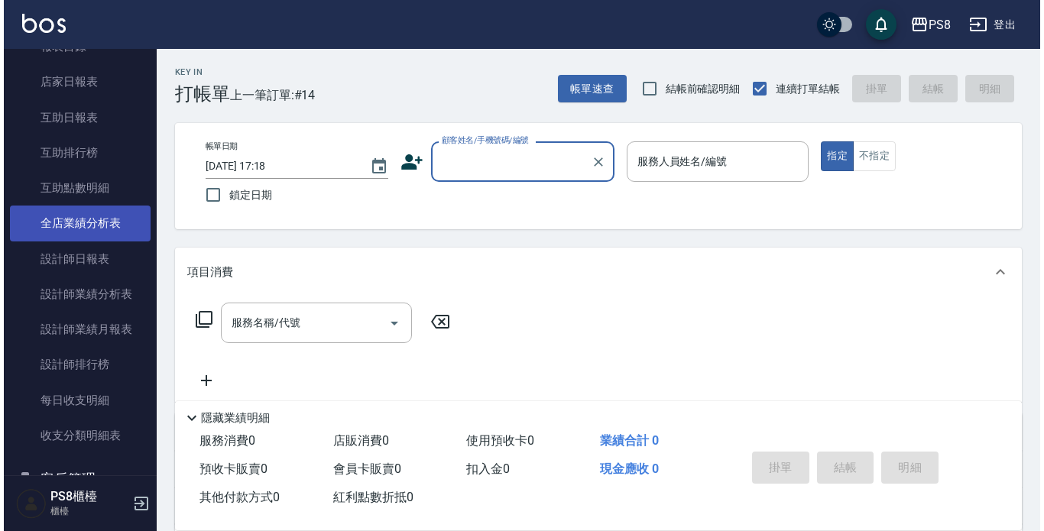
scroll to position [611, 0]
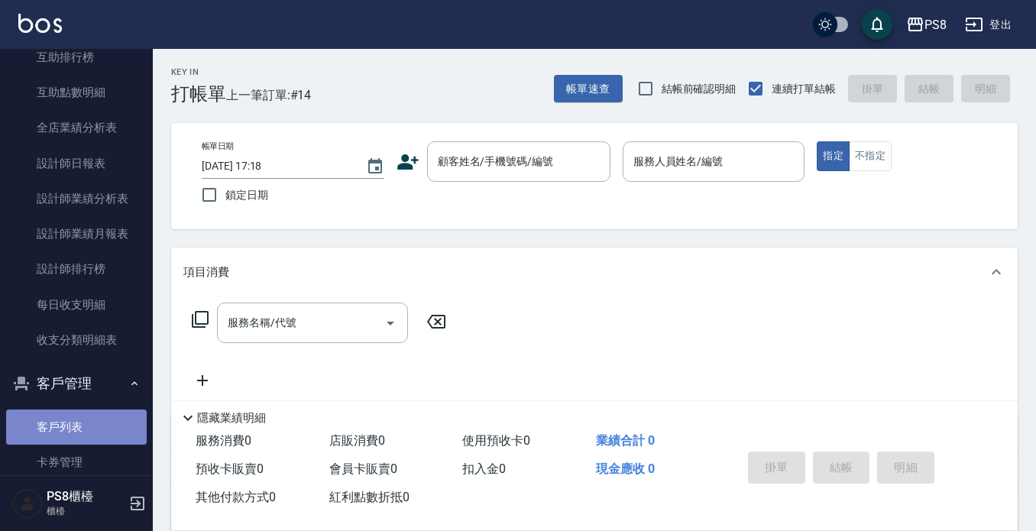
click at [82, 409] on link "客戶列表" at bounding box center [76, 426] width 141 height 35
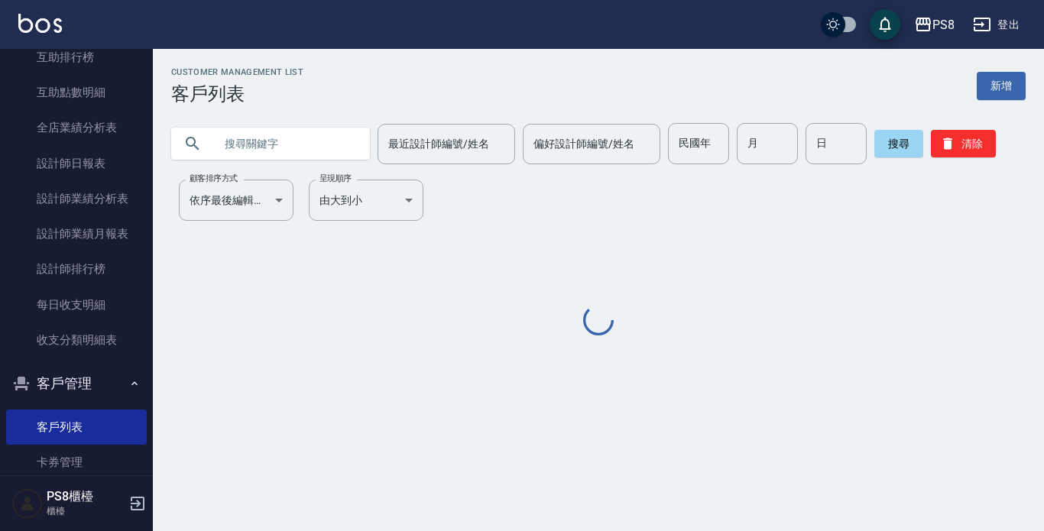
click at [284, 149] on input "text" at bounding box center [286, 143] width 144 height 41
type input "9"
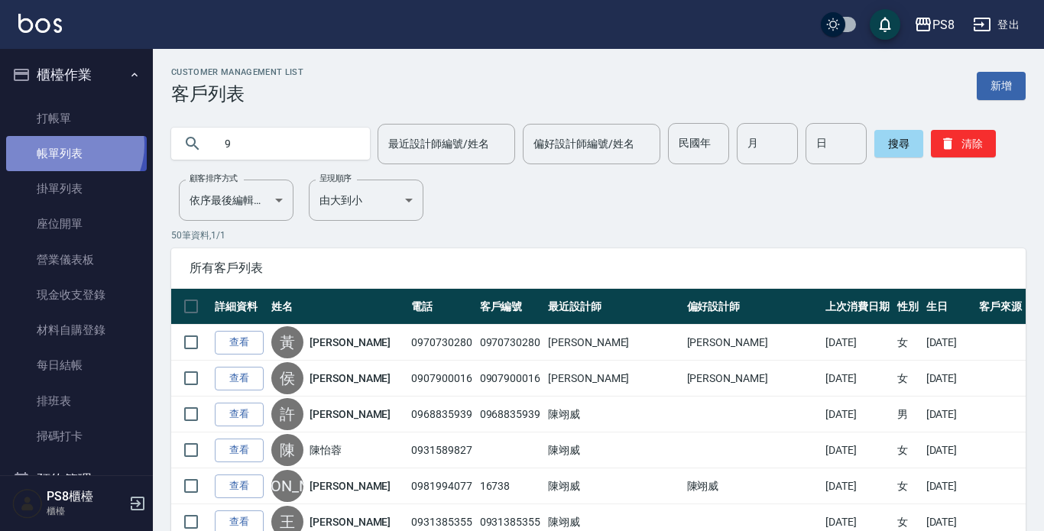
click at [67, 145] on link "帳單列表" at bounding box center [76, 153] width 141 height 35
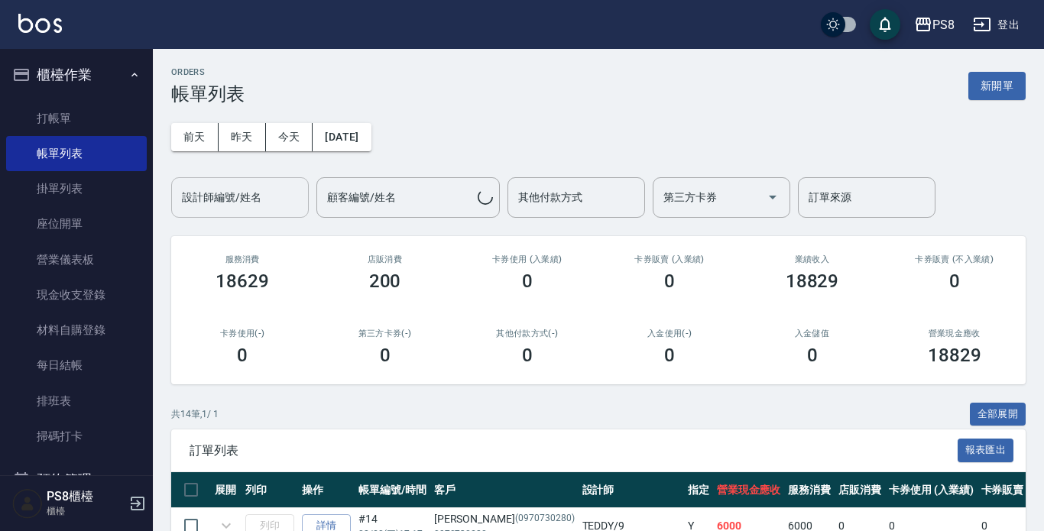
click at [263, 209] on input "設計師編號/姓名" at bounding box center [240, 197] width 124 height 27
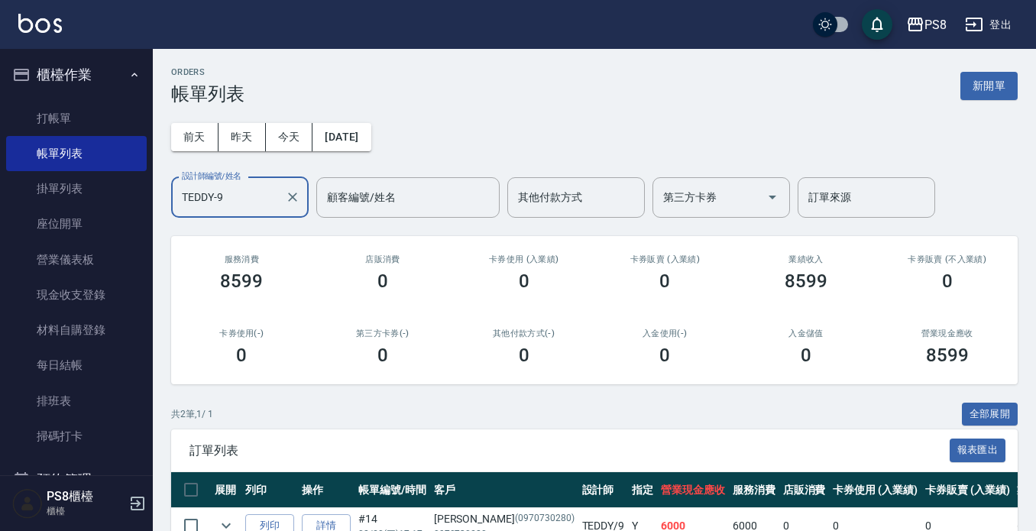
type input "TEDDY-9"
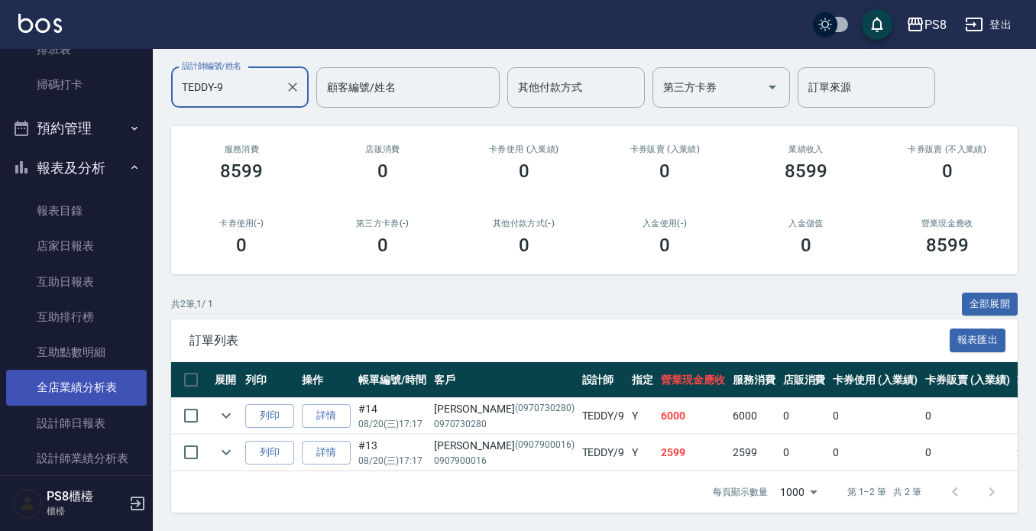
scroll to position [382, 0]
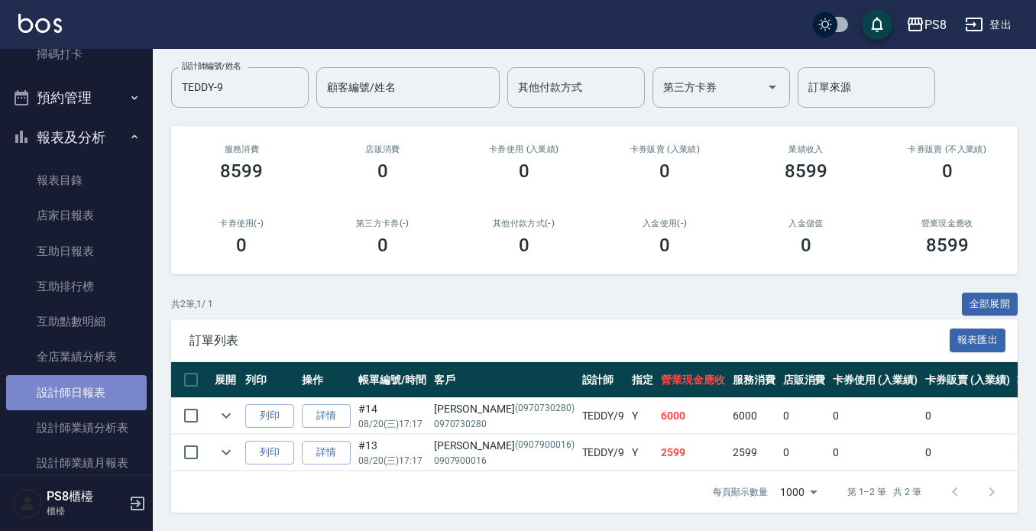
click at [88, 397] on link "設計師日報表" at bounding box center [76, 392] width 141 height 35
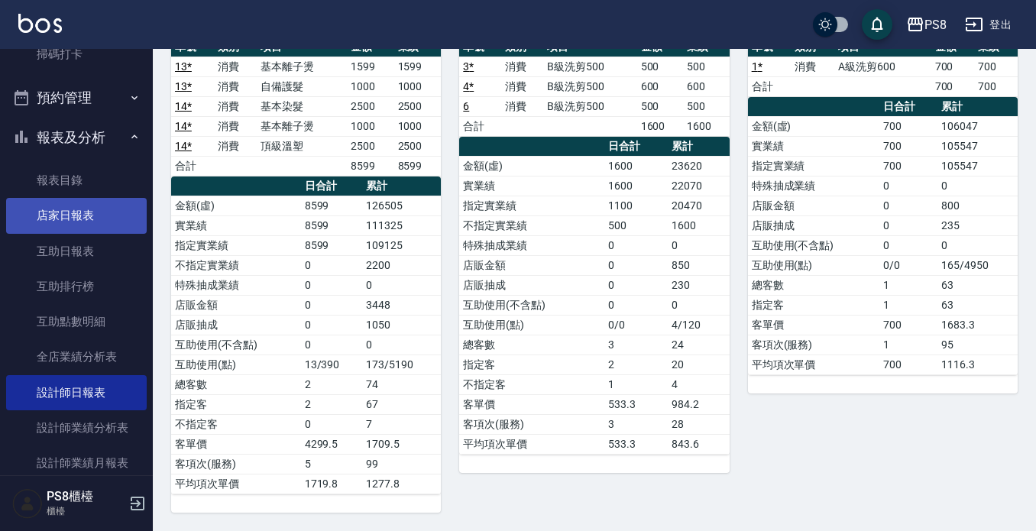
scroll to position [76, 0]
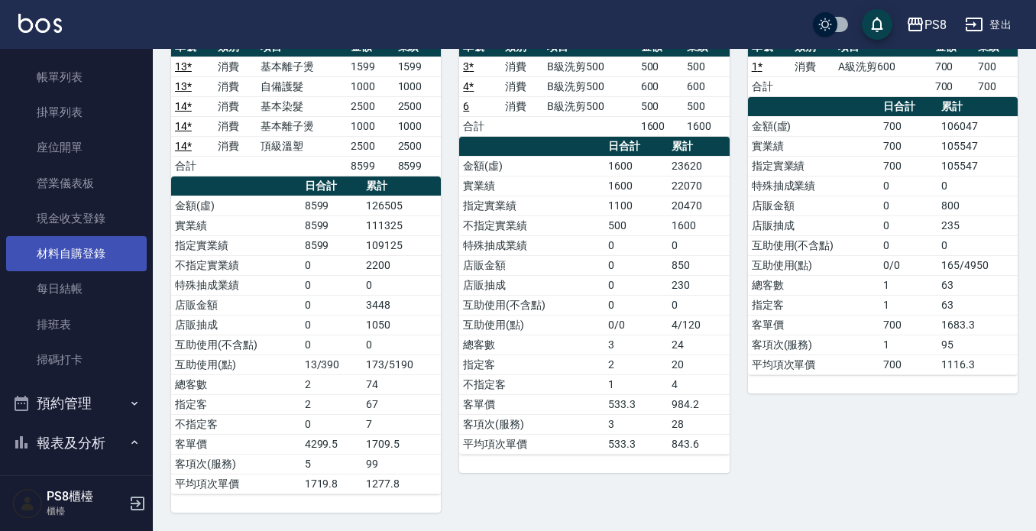
click at [106, 256] on link "材料自購登錄" at bounding box center [76, 253] width 141 height 35
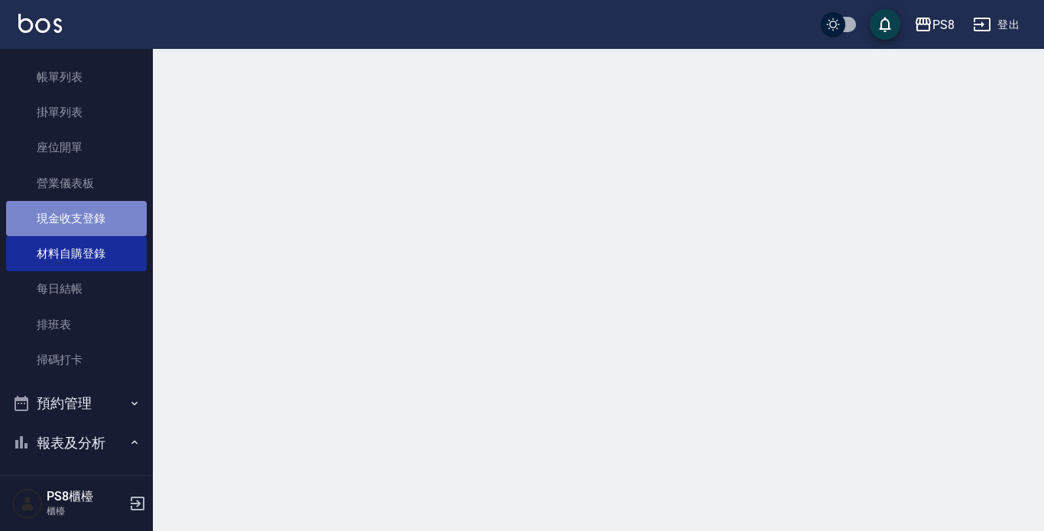
click at [104, 230] on link "現金收支登錄" at bounding box center [76, 218] width 141 height 35
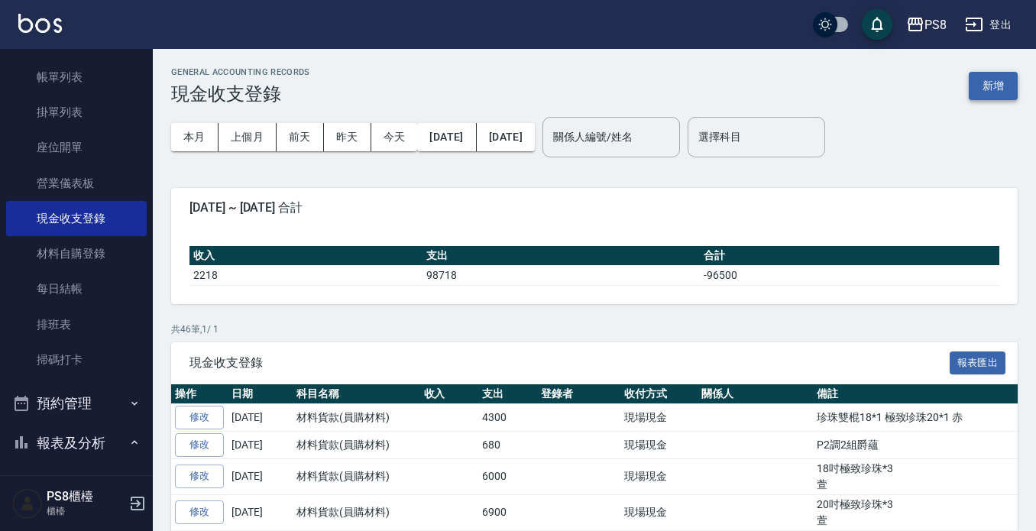
click at [987, 88] on button "新增" at bounding box center [993, 86] width 49 height 28
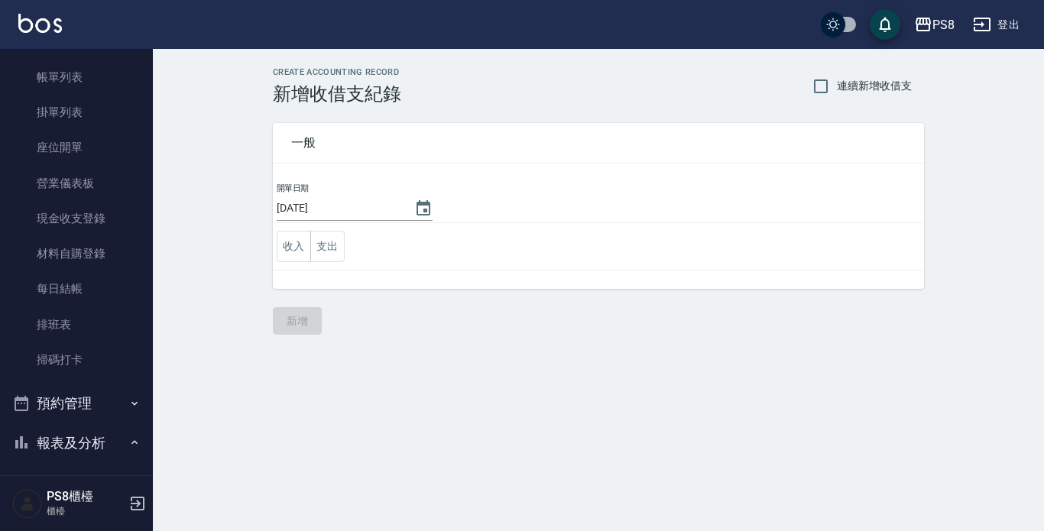
click at [347, 254] on td "收入 支出" at bounding box center [598, 246] width 651 height 47
drag, startPoint x: 346, startPoint y: 254, endPoint x: 488, endPoint y: 349, distance: 170.8
click at [348, 258] on td "收入 支出" at bounding box center [598, 246] width 651 height 47
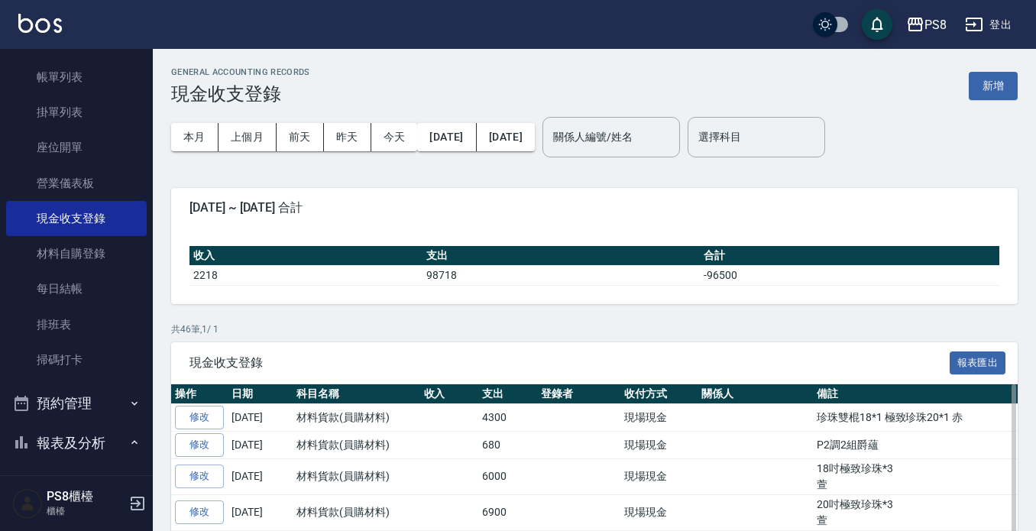
click at [445, 434] on td at bounding box center [449, 446] width 59 height 28
click at [1014, 88] on button "新增" at bounding box center [993, 86] width 49 height 28
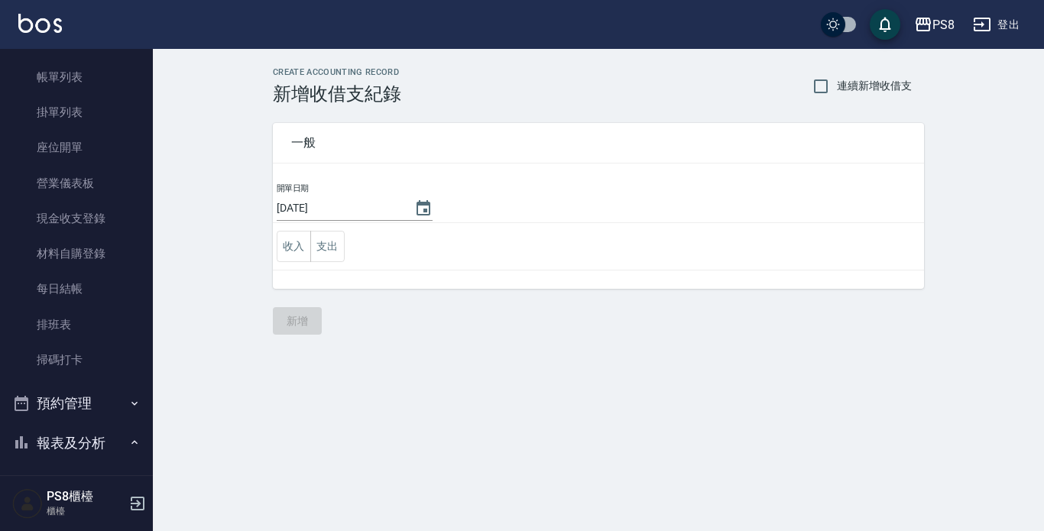
click at [346, 250] on td "收入 支出" at bounding box center [598, 246] width 651 height 47
click at [343, 250] on button "支出" at bounding box center [327, 246] width 34 height 31
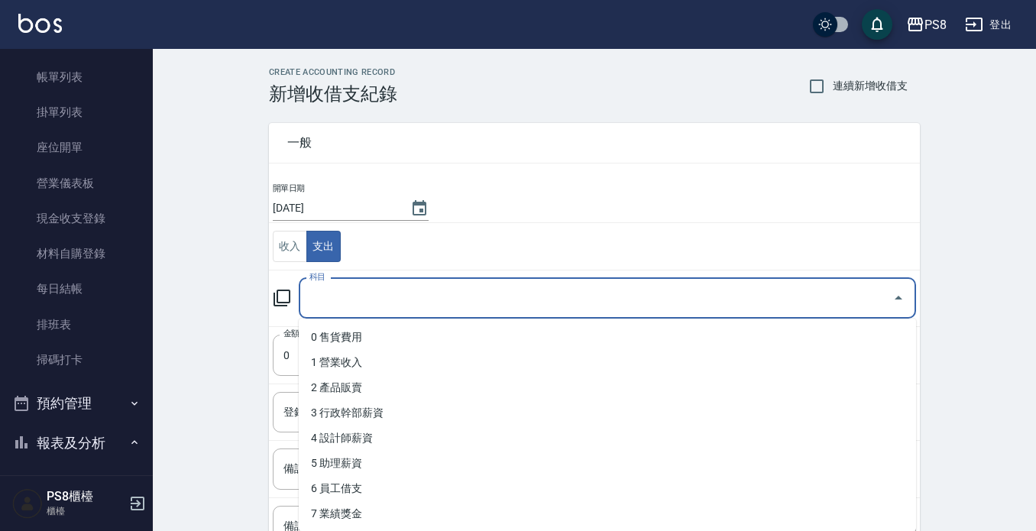
click at [367, 306] on input "科目" at bounding box center [596, 298] width 581 height 27
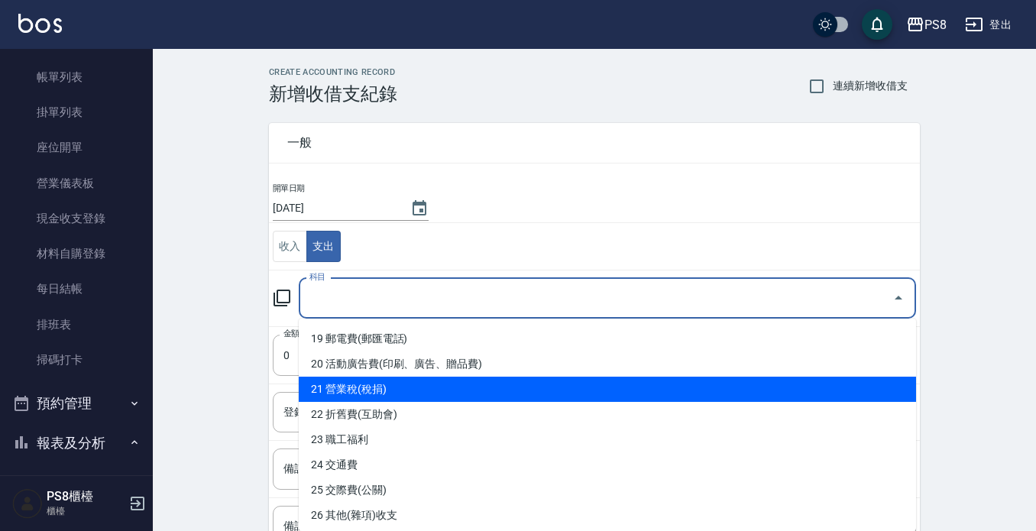
scroll to position [401, 0]
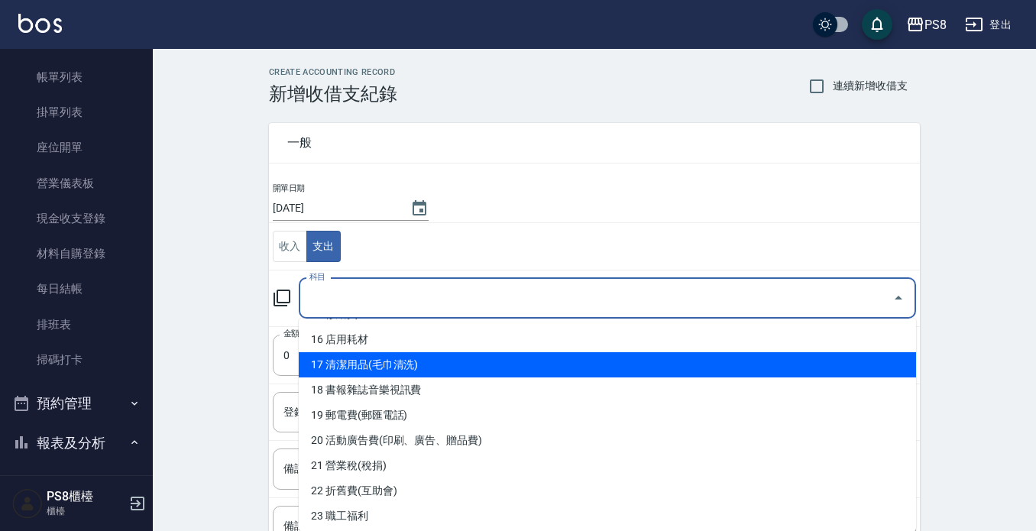
click at [378, 367] on li "17 清潔用品(毛巾清洗)" at bounding box center [607, 364] width 617 height 25
type input "17 清潔用品(毛巾清洗)"
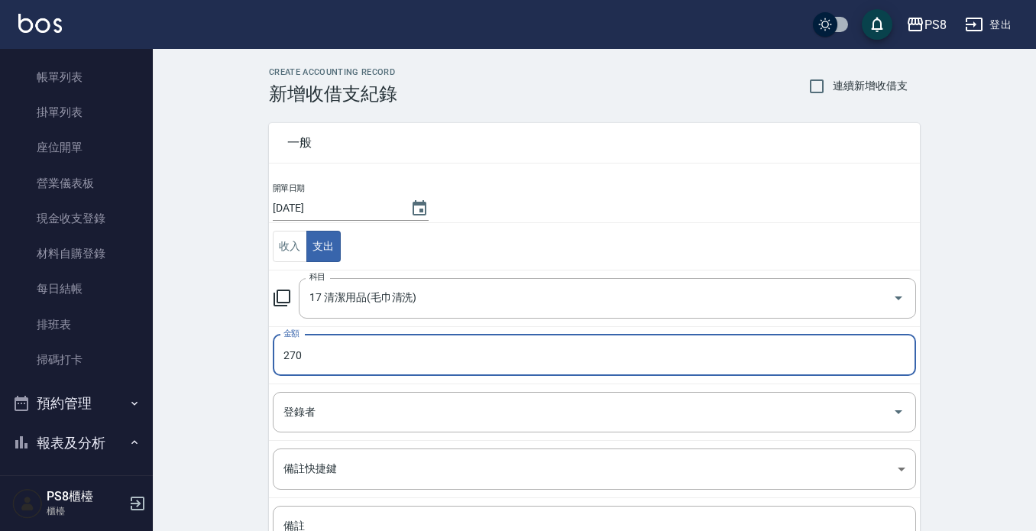
type input "270"
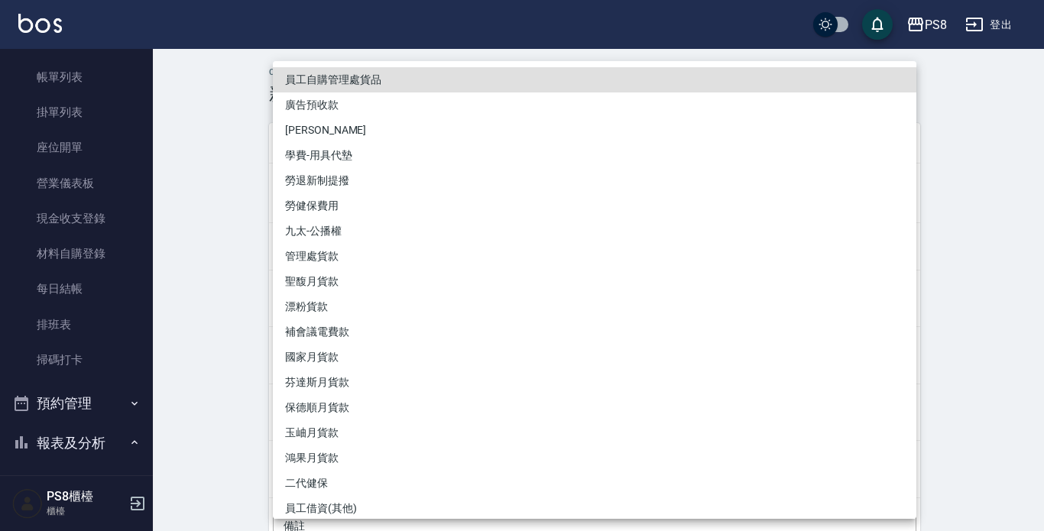
click at [222, 348] on div at bounding box center [522, 265] width 1044 height 531
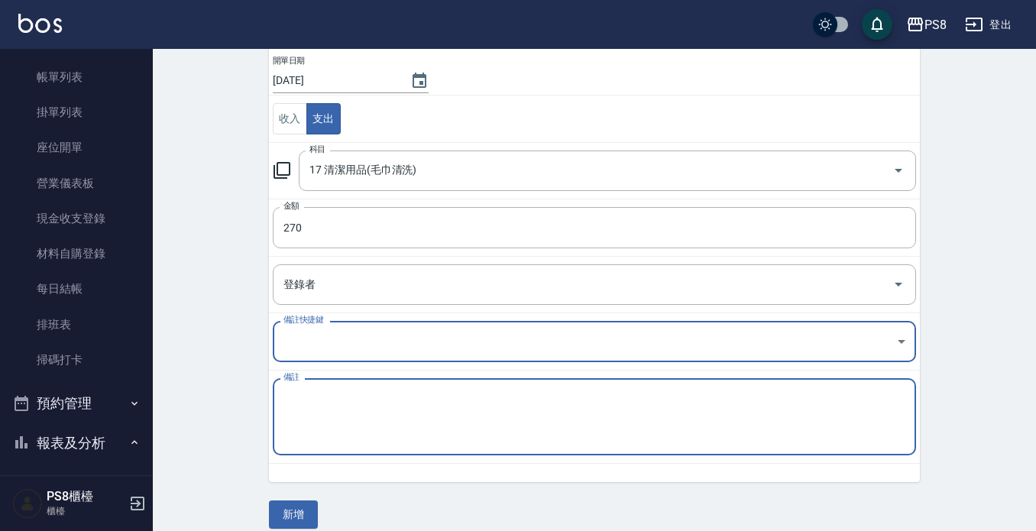
scroll to position [144, 0]
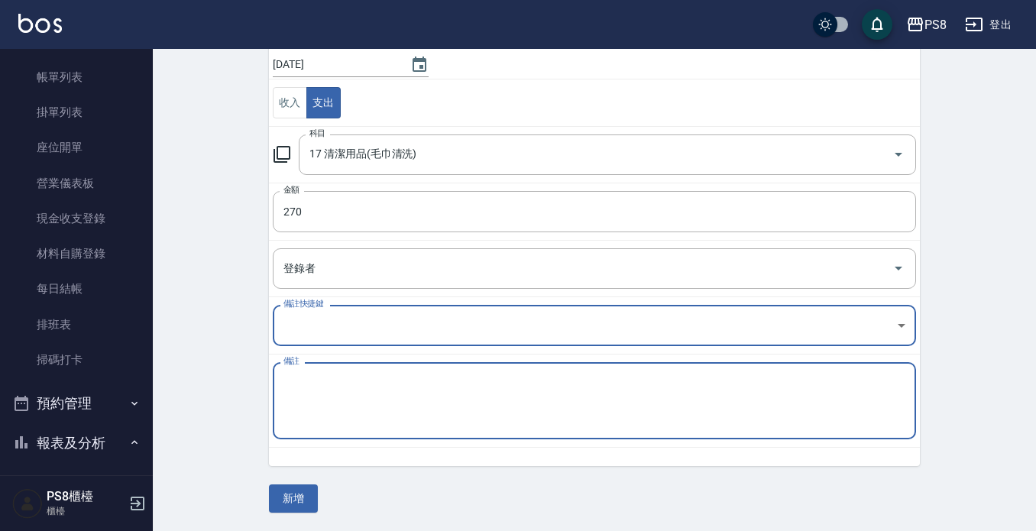
click at [318, 403] on textarea "備註" at bounding box center [594, 401] width 622 height 52
type textarea "地墊270"
click at [297, 518] on div "CREATE ACCOUNTING RECORD 新增收借支紀錄 連續新增收借支 一般 開單日期 2025/08/20 收入 支出 科目 17 清潔用品(毛巾…" at bounding box center [594, 218] width 883 height 626
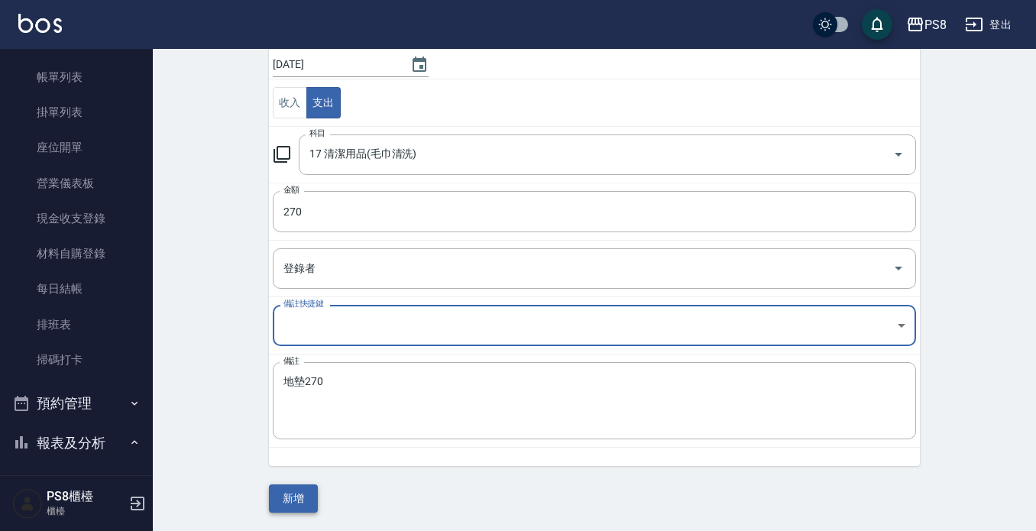
click at [296, 510] on button "新增" at bounding box center [293, 498] width 49 height 28
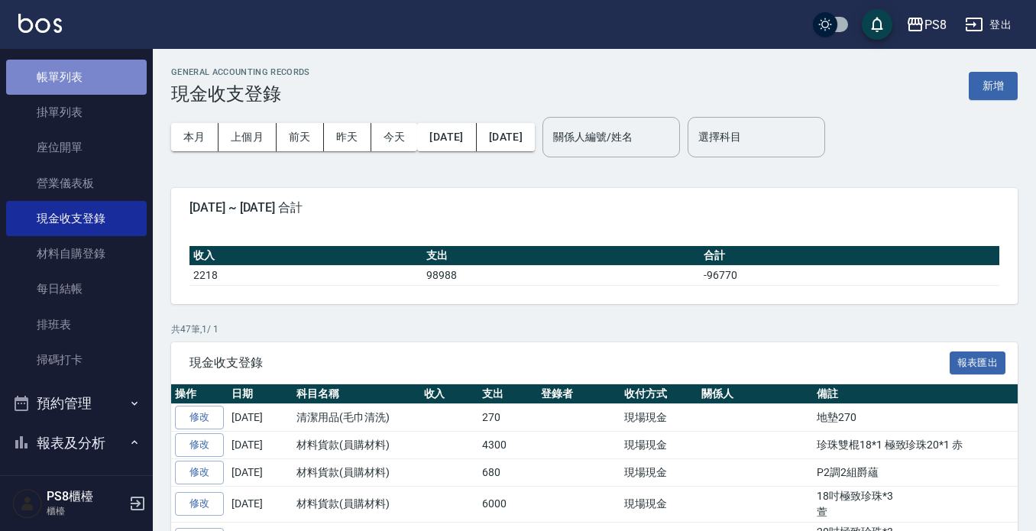
click at [104, 75] on link "帳單列表" at bounding box center [76, 77] width 141 height 35
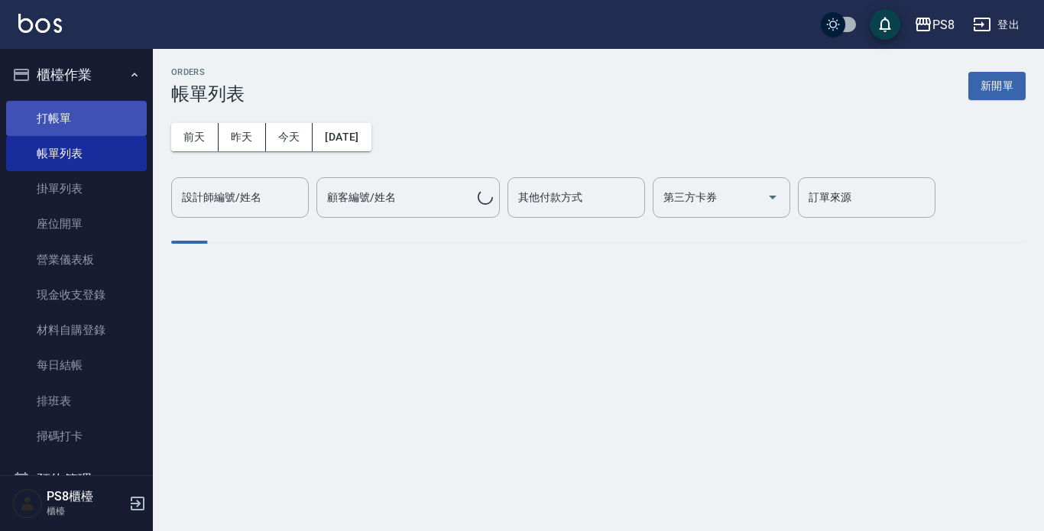
click at [87, 121] on link "打帳單" at bounding box center [76, 118] width 141 height 35
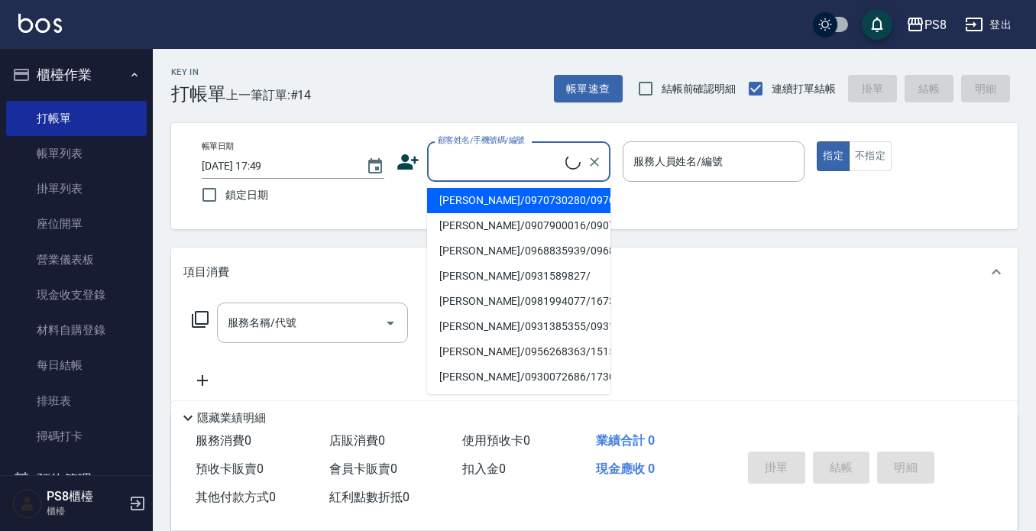
click at [515, 157] on input "顧客姓名/手機號碼/編號" at bounding box center [499, 161] width 131 height 27
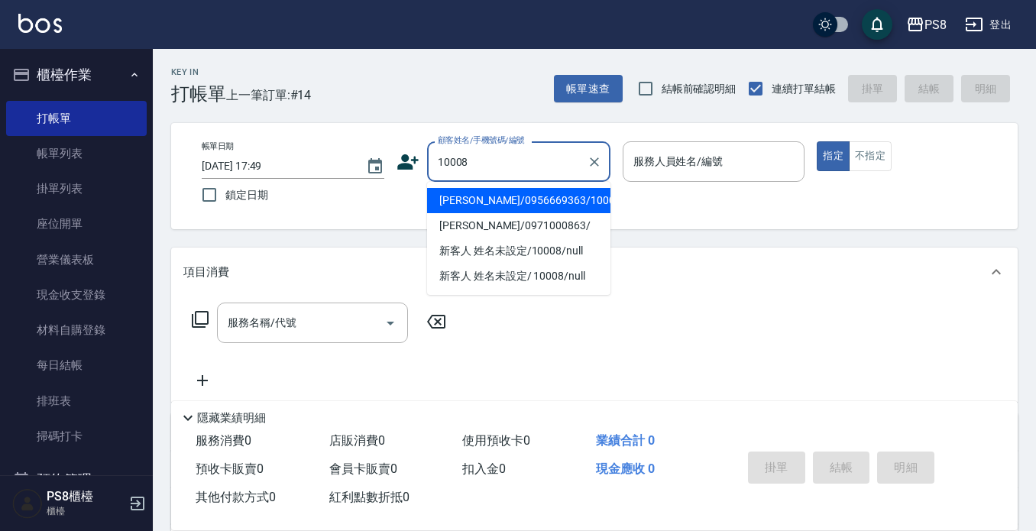
click at [561, 198] on li "潘瑞敏/0956669363/10008" at bounding box center [518, 200] width 183 height 25
type input "潘瑞敏/0956669363/10008"
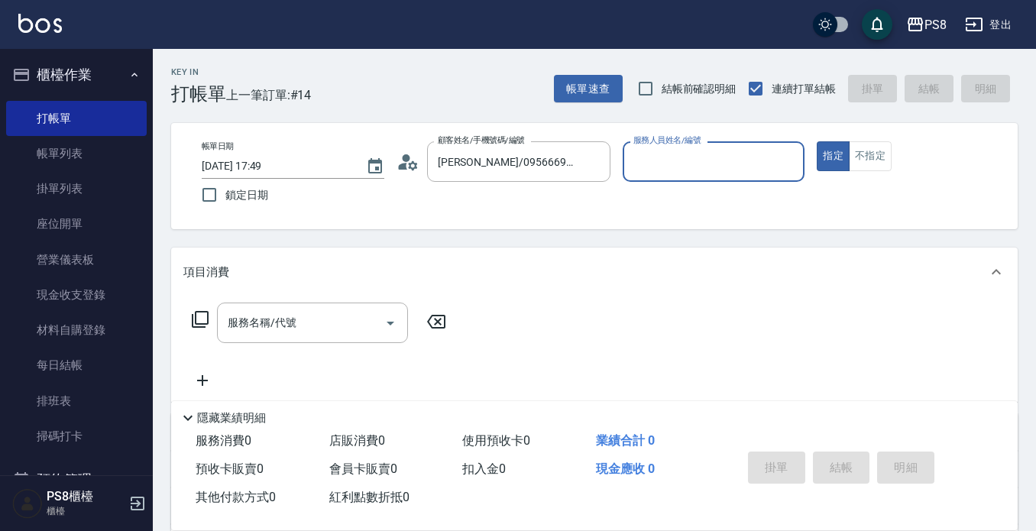
type input "SANNY-10"
click at [838, 142] on button "指定" at bounding box center [833, 156] width 33 height 30
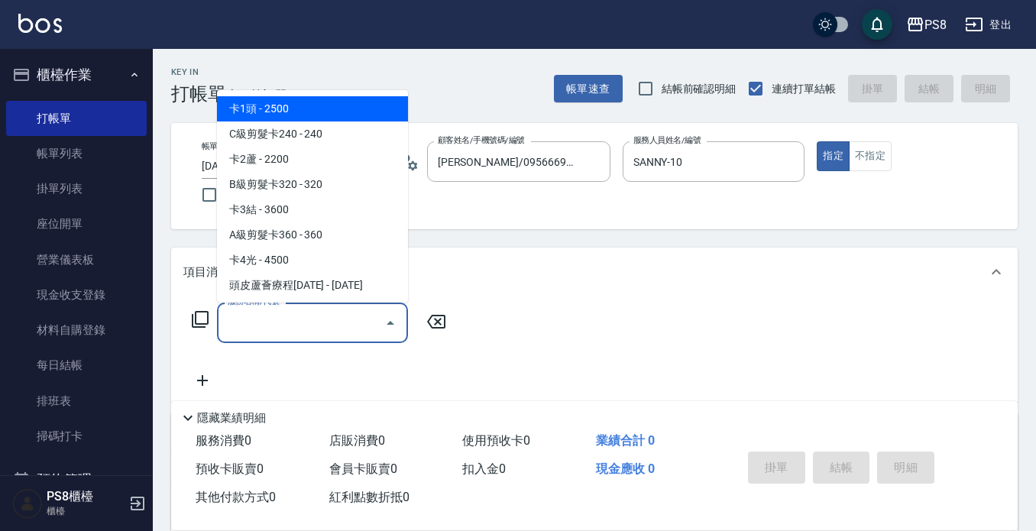
click at [286, 326] on input "服務名稱/代號" at bounding box center [301, 322] width 154 height 27
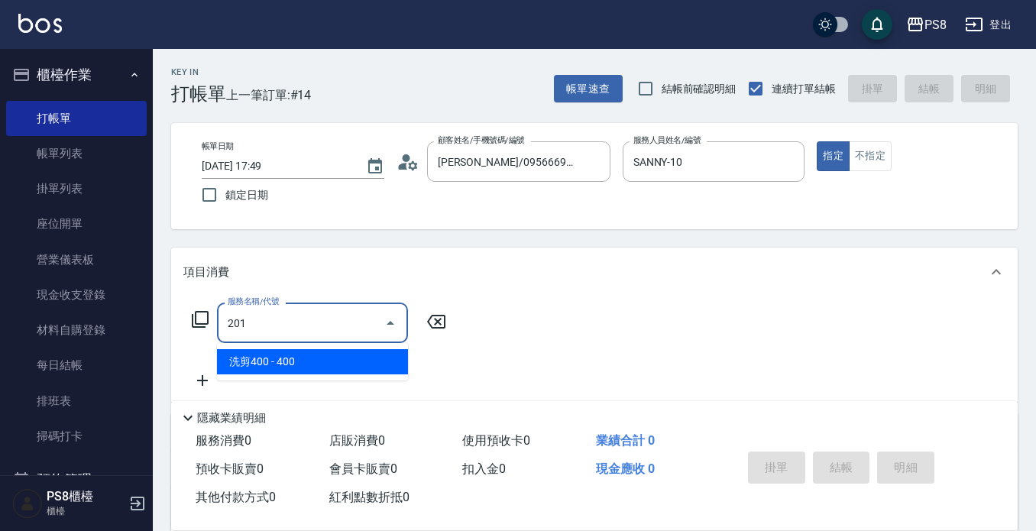
drag, startPoint x: 327, startPoint y: 368, endPoint x: 390, endPoint y: 351, distance: 65.8
click at [328, 364] on span "洗剪400 - 400" at bounding box center [312, 361] width 191 height 25
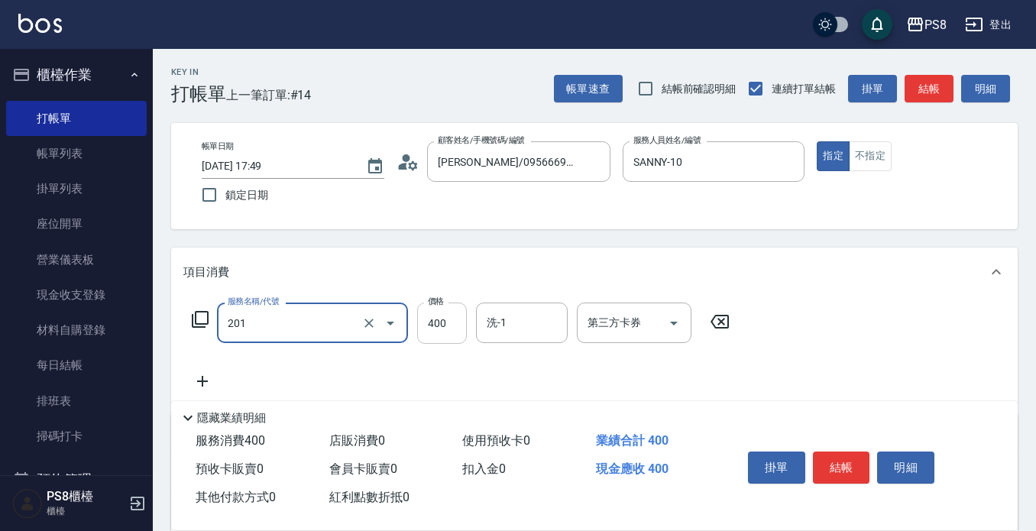
type input "洗剪400(201)"
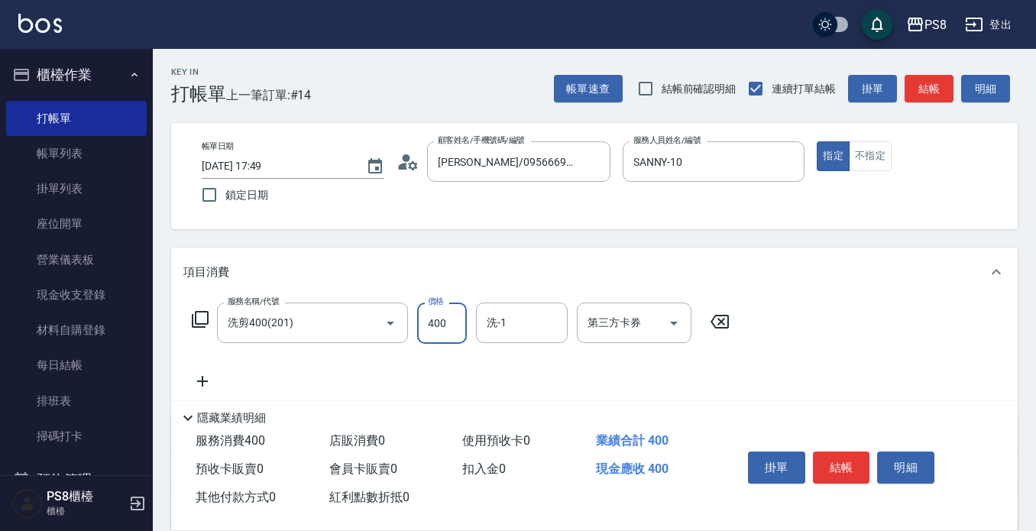
click at [448, 331] on input "400" at bounding box center [442, 323] width 50 height 41
type input "550"
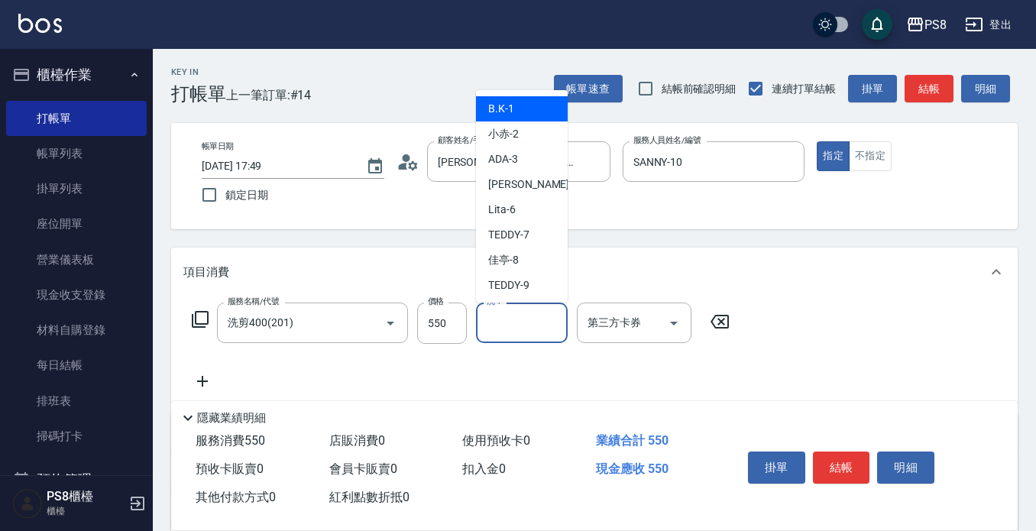
click at [529, 318] on input "洗-1" at bounding box center [522, 322] width 78 height 27
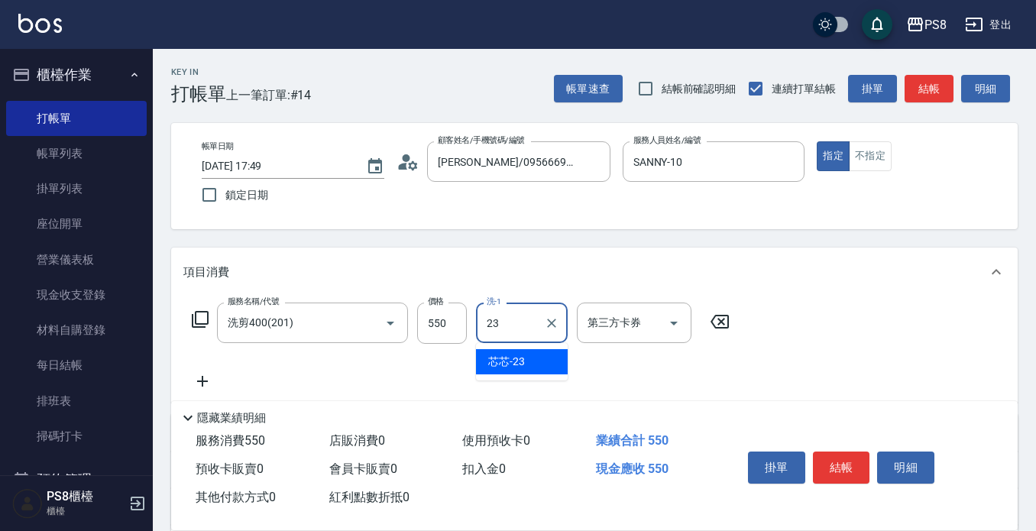
click at [510, 356] on span "芯芯 -23" at bounding box center [506, 362] width 37 height 16
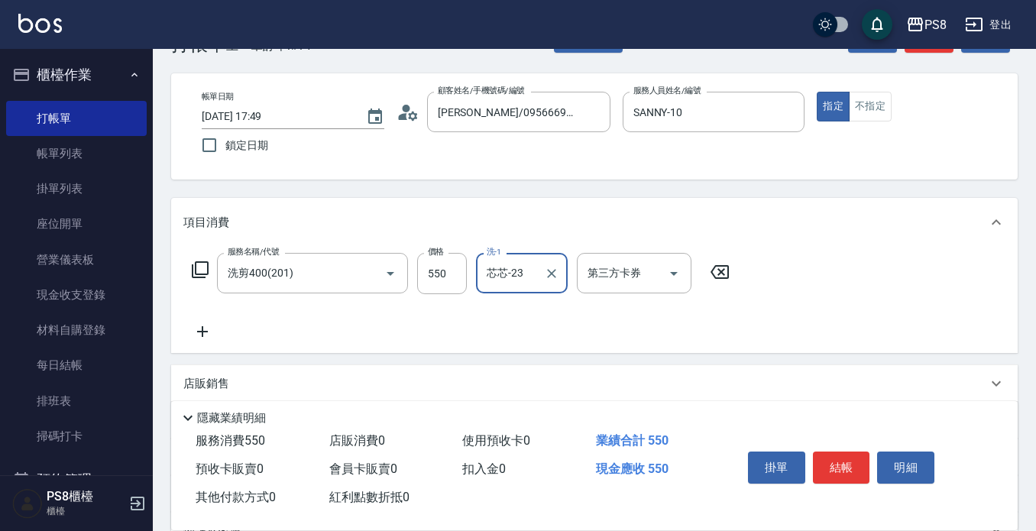
scroll to position [76, 0]
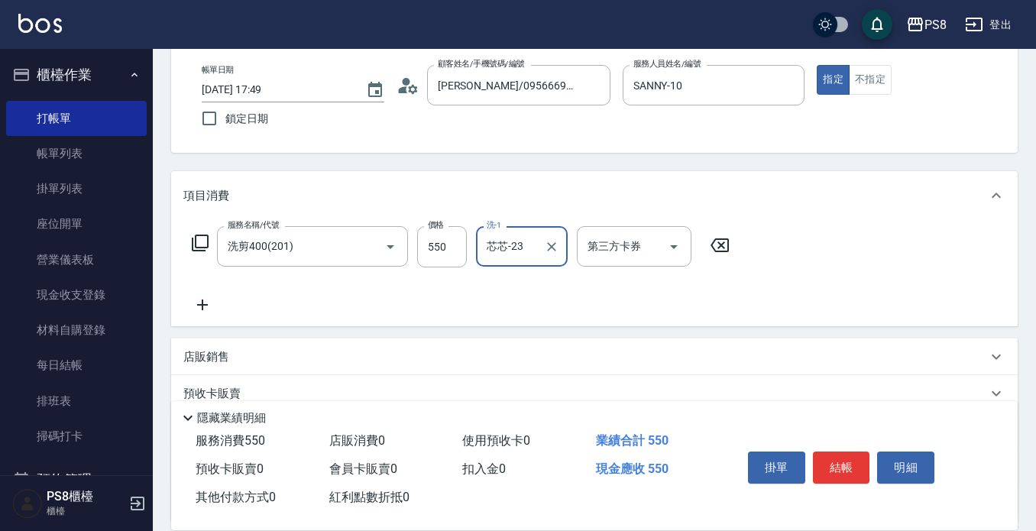
type input "芯芯-23"
click at [200, 307] on icon at bounding box center [202, 305] width 38 height 18
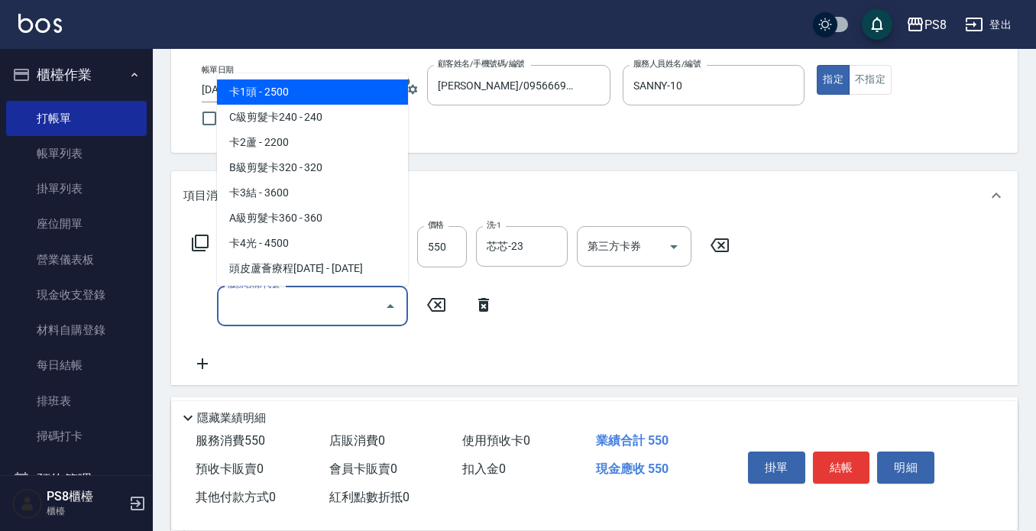
click at [238, 303] on input "服務名稱/代號" at bounding box center [301, 306] width 154 height 27
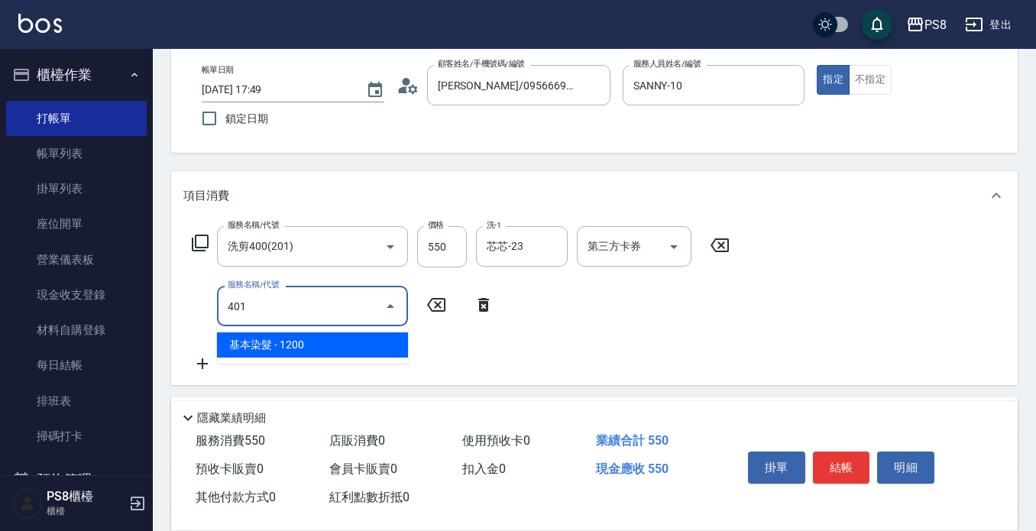
click at [258, 343] on span "基本染髮 - 1200" at bounding box center [312, 344] width 191 height 25
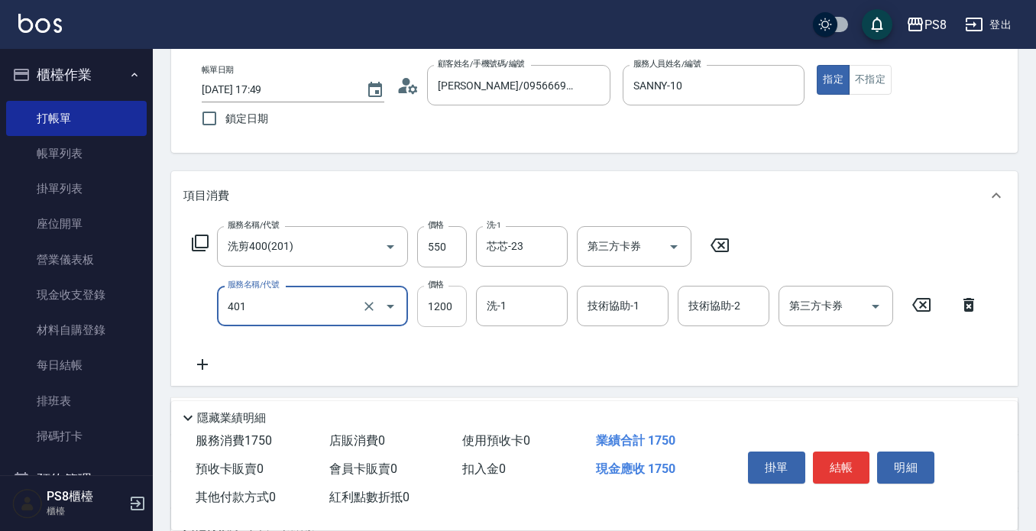
type input "基本染髮(401)"
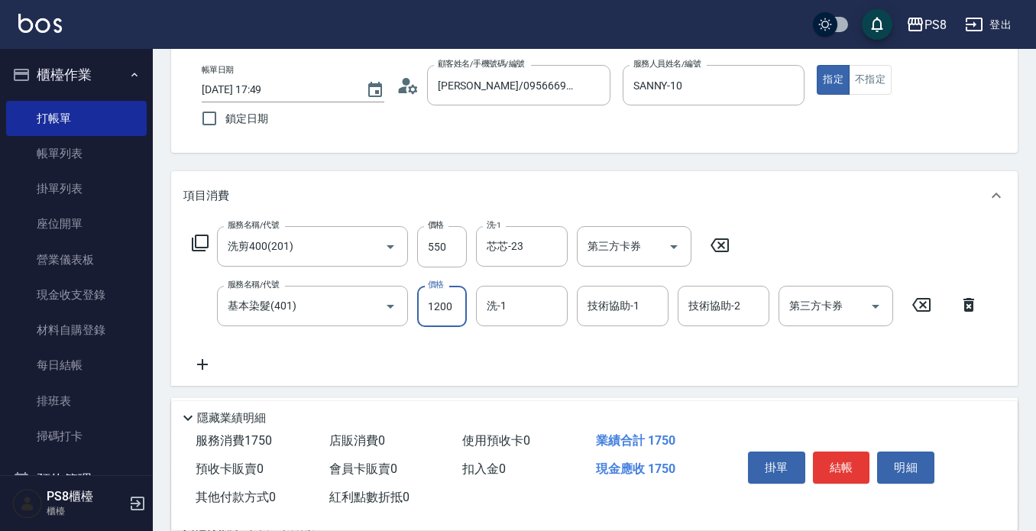
click at [452, 317] on input "1200" at bounding box center [442, 306] width 50 height 41
type input "3000"
click at [203, 358] on icon at bounding box center [202, 364] width 38 height 18
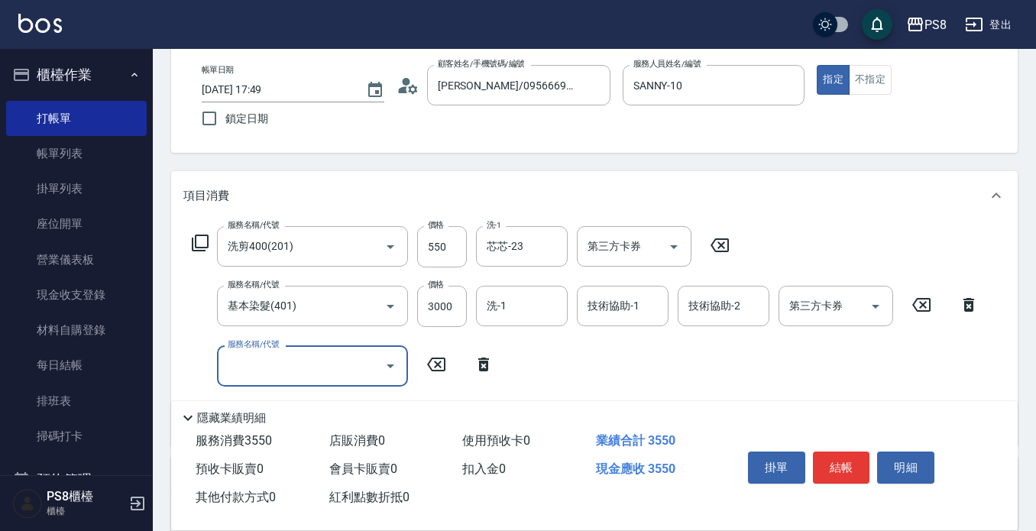
click at [219, 361] on div "服務名稱/代號" at bounding box center [312, 365] width 191 height 40
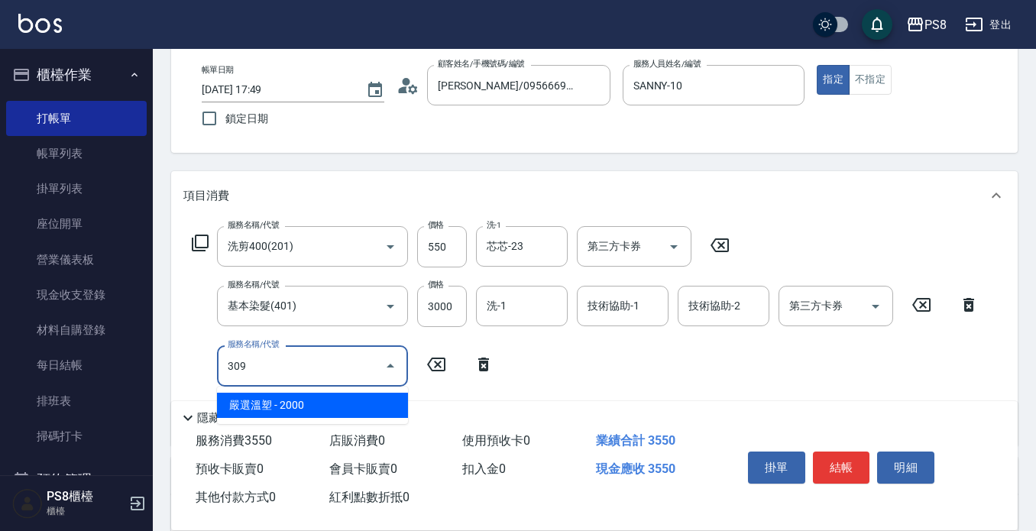
drag, startPoint x: 257, startPoint y: 406, endPoint x: 293, endPoint y: 385, distance: 41.1
click at [258, 406] on span "嚴選溫塑 - 2000" at bounding box center [312, 405] width 191 height 25
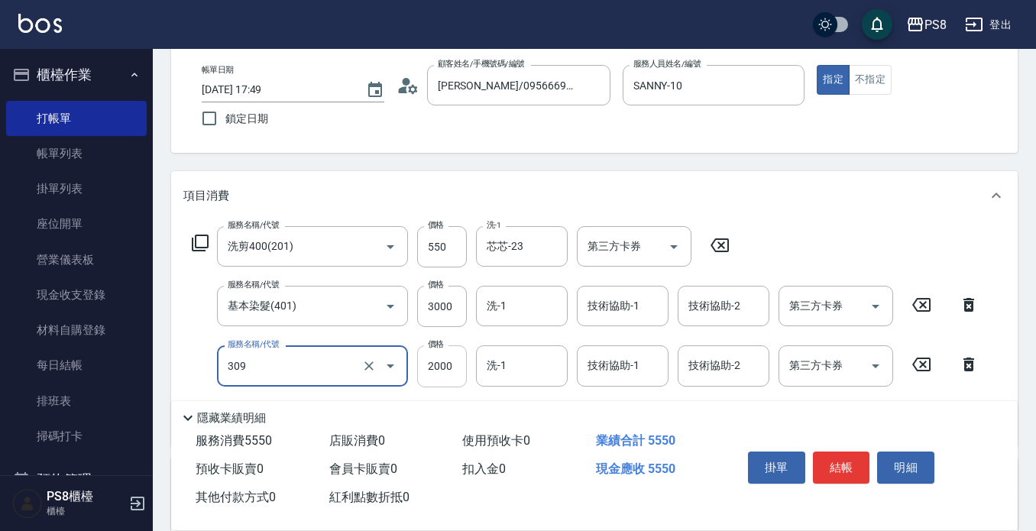
type input "嚴選溫塑(309)"
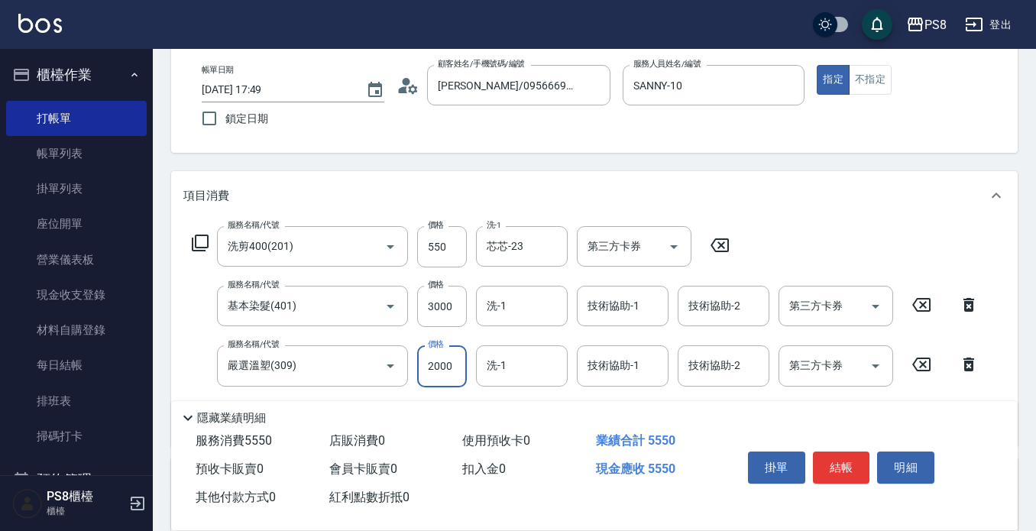
click at [458, 367] on input "2000" at bounding box center [442, 365] width 50 height 41
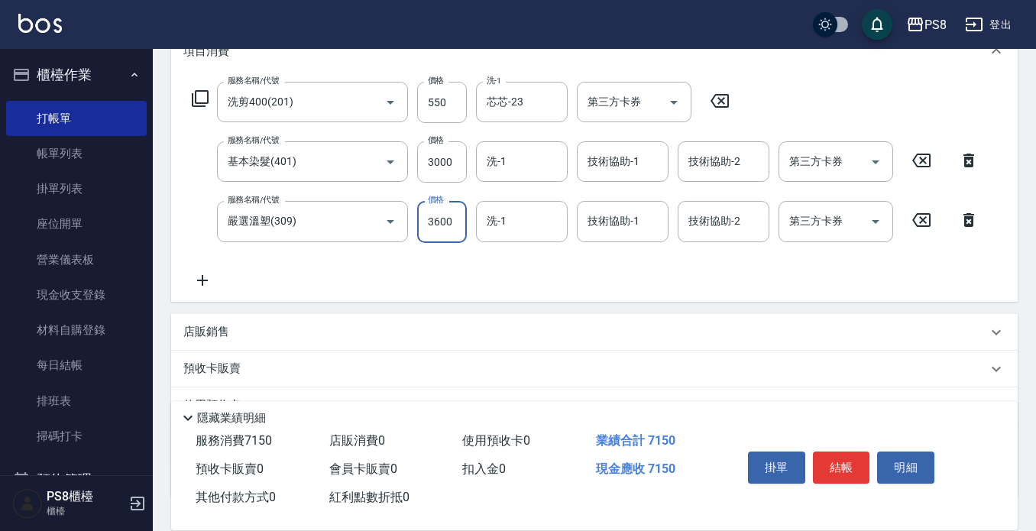
scroll to position [306, 0]
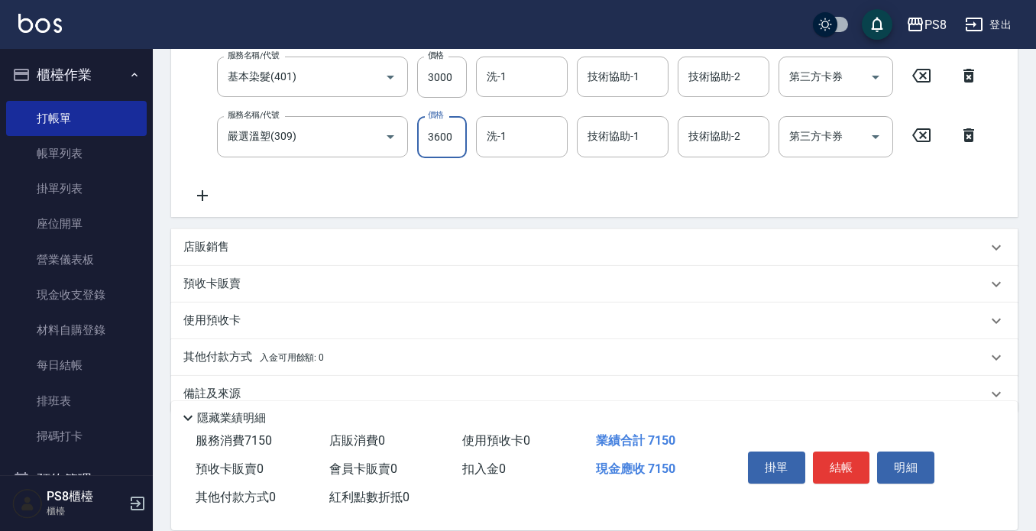
type input "3600"
click at [198, 194] on icon at bounding box center [202, 195] width 38 height 18
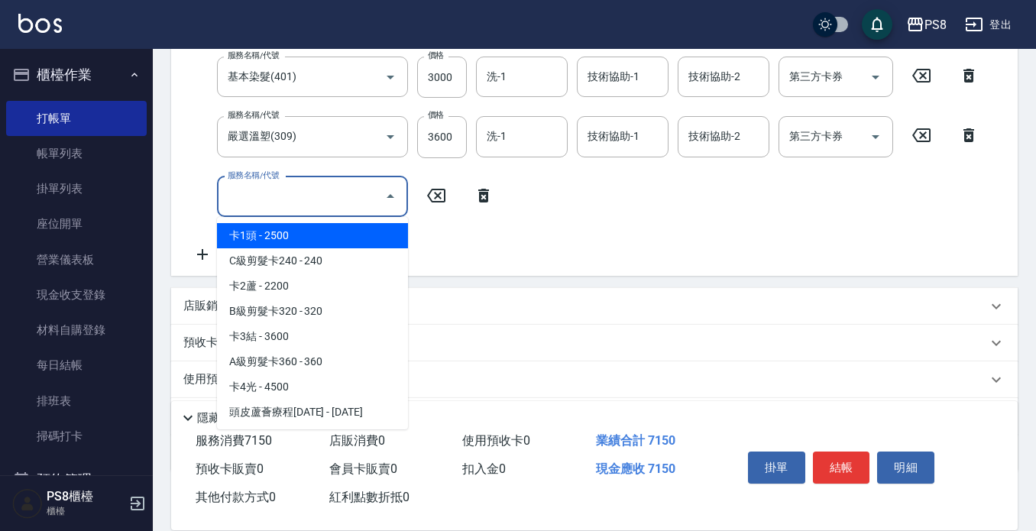
click at [267, 204] on input "服務名稱/代號" at bounding box center [301, 196] width 154 height 27
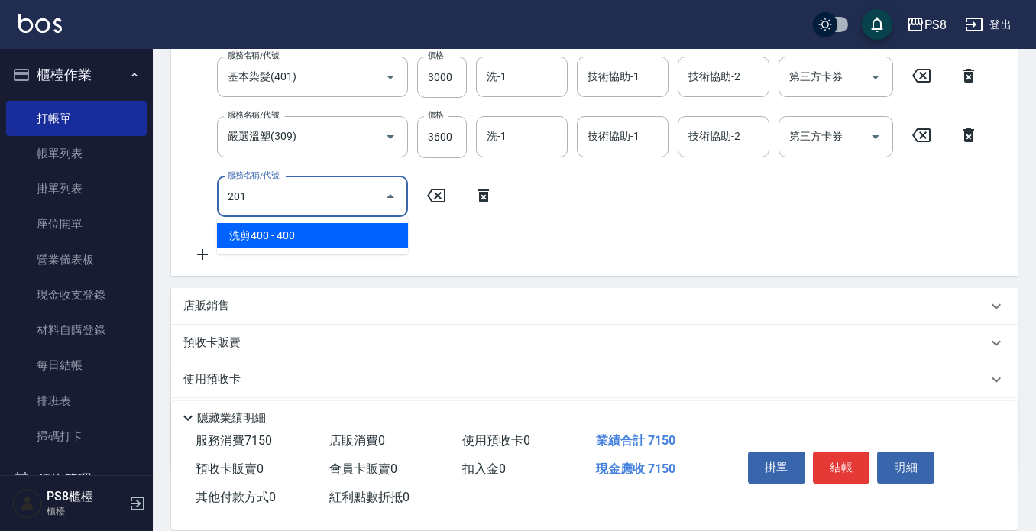
drag, startPoint x: 277, startPoint y: 236, endPoint x: 407, endPoint y: 215, distance: 131.6
click at [285, 235] on span "洗剪400 - 400" at bounding box center [312, 235] width 191 height 25
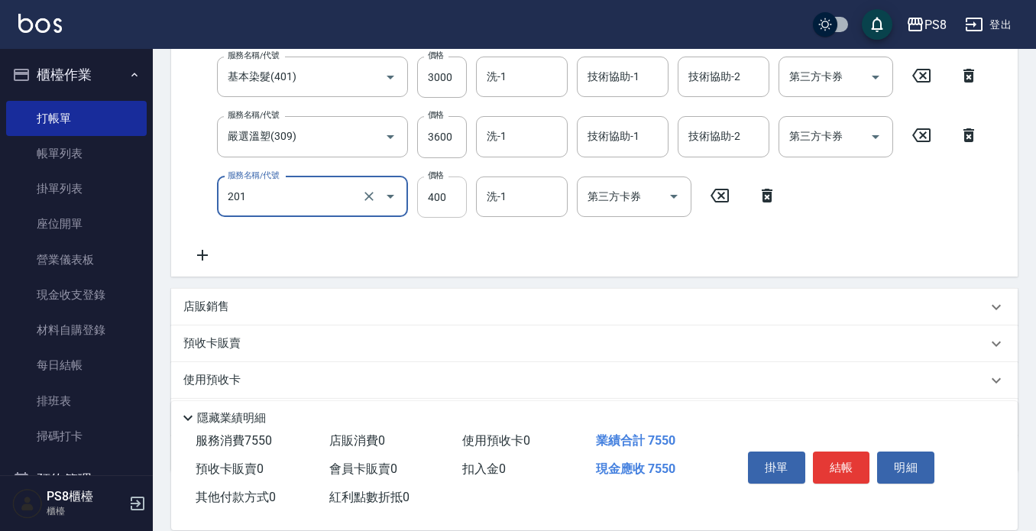
type input "洗剪400(201)"
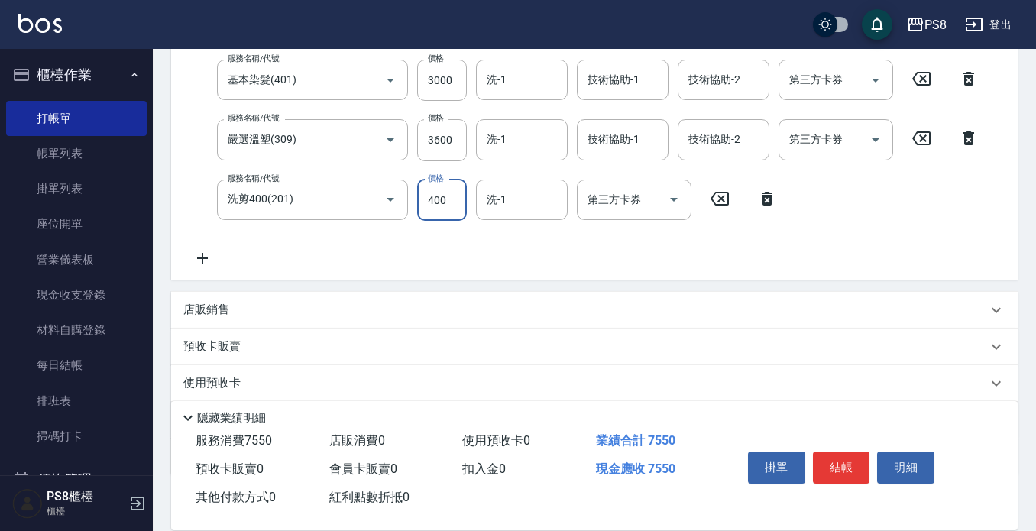
click at [453, 202] on input "400" at bounding box center [442, 200] width 50 height 41
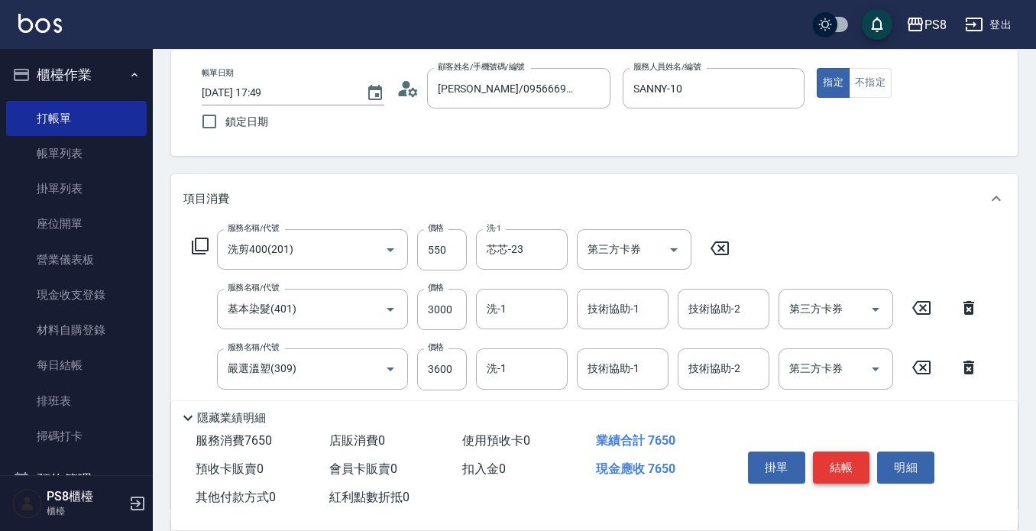
scroll to position [379, 0]
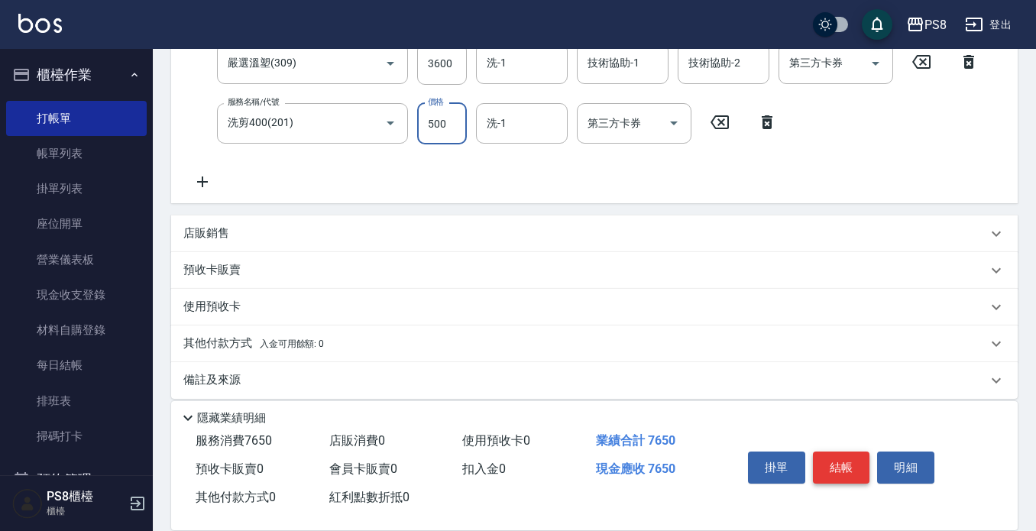
type input "500"
click at [847, 464] on button "結帳" at bounding box center [841, 467] width 57 height 32
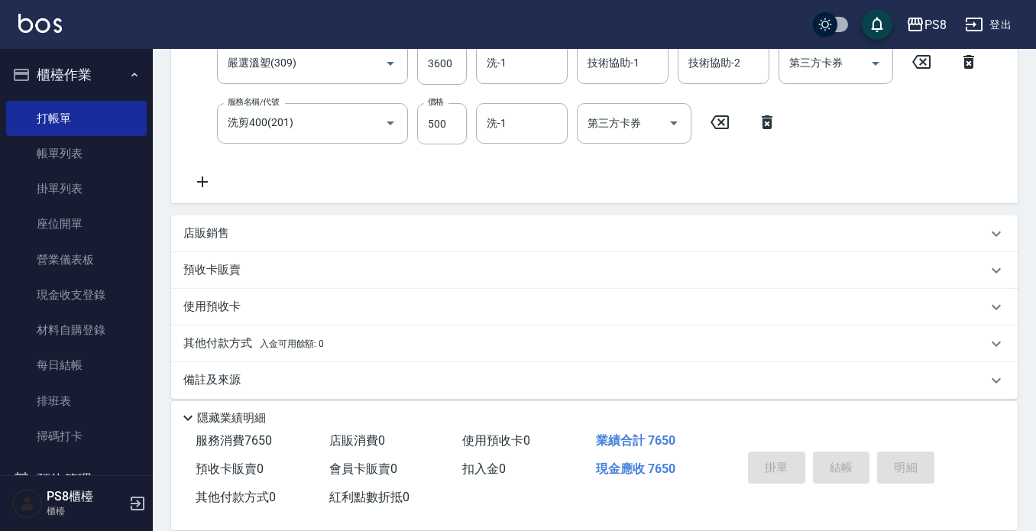
type input "2025/08/20 17:50"
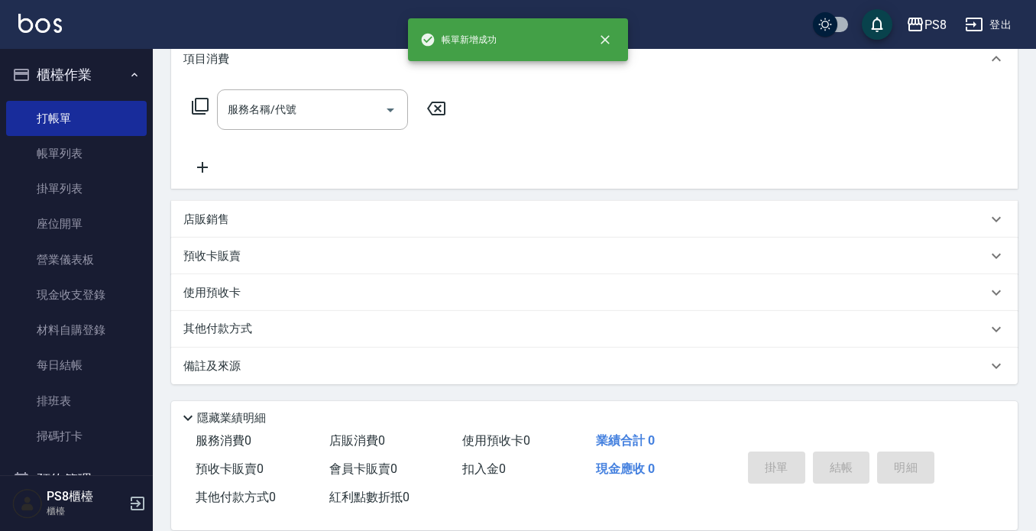
scroll to position [0, 0]
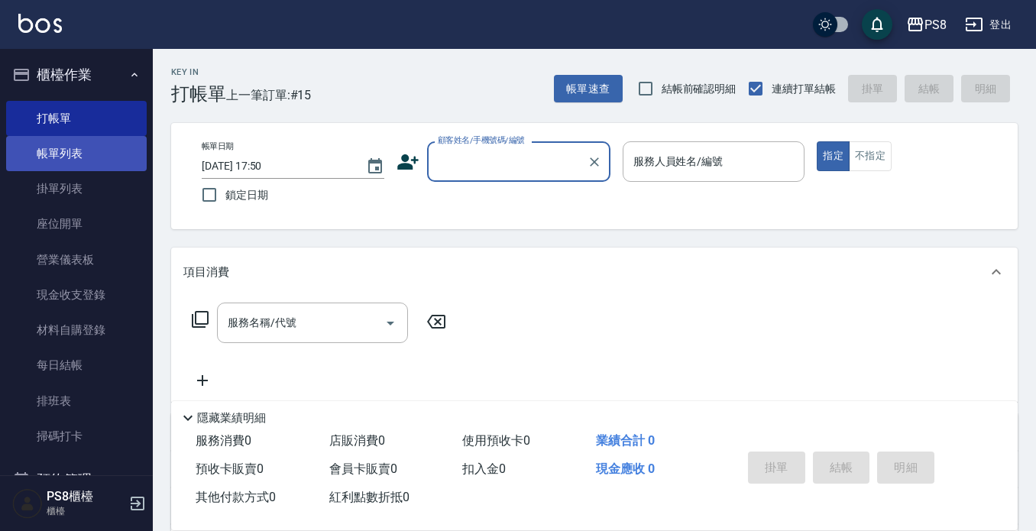
click at [62, 150] on link "帳單列表" at bounding box center [76, 153] width 141 height 35
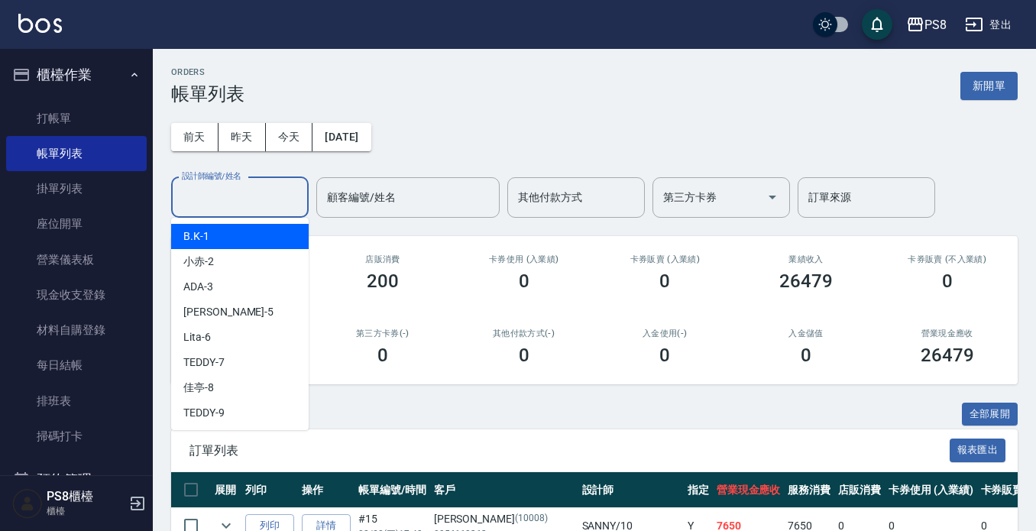
click at [241, 204] on input "設計師編號/姓名" at bounding box center [240, 197] width 124 height 27
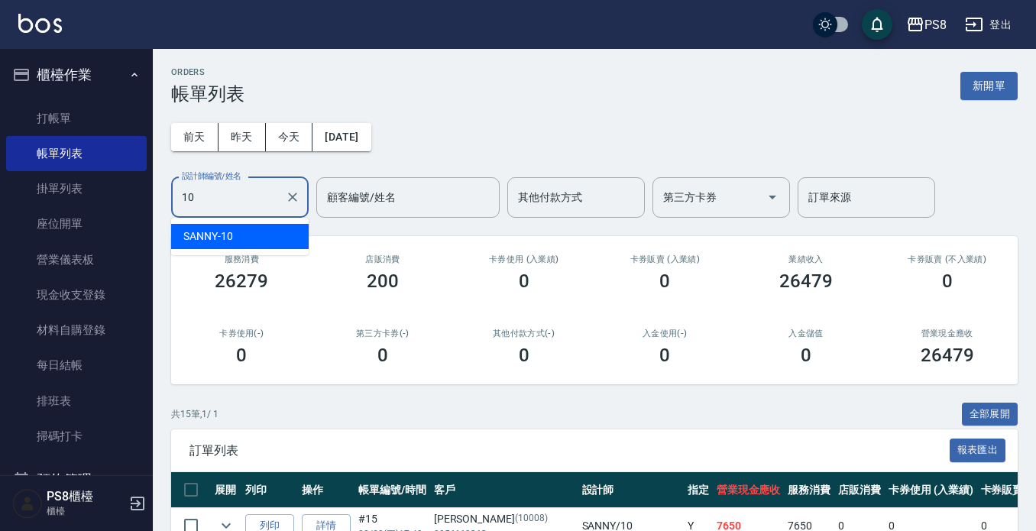
drag, startPoint x: 258, startPoint y: 233, endPoint x: 374, endPoint y: 262, distance: 118.9
click at [260, 233] on div "SANNY -10" at bounding box center [240, 236] width 138 height 25
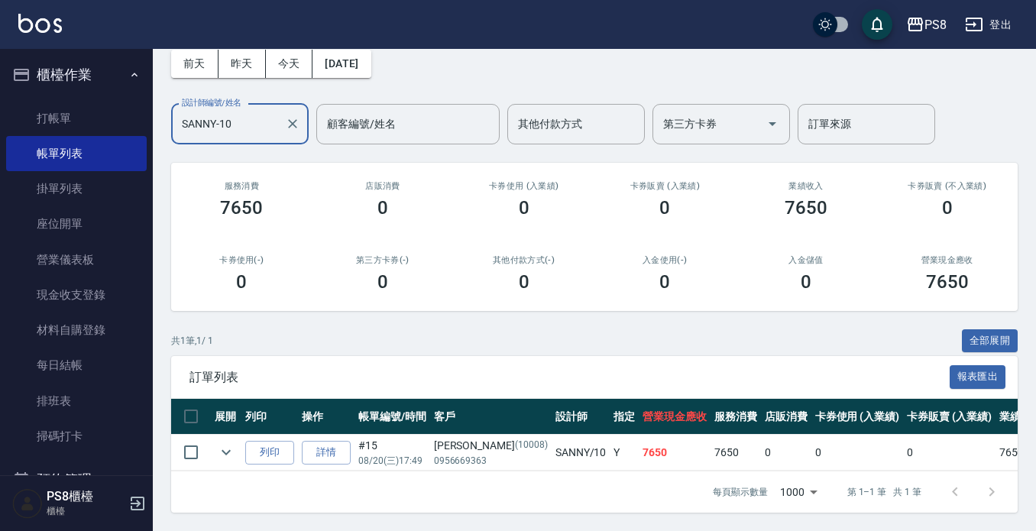
scroll to position [86, 0]
type input "SANNY-10"
click at [980, 329] on button "全部展開" at bounding box center [990, 341] width 57 height 24
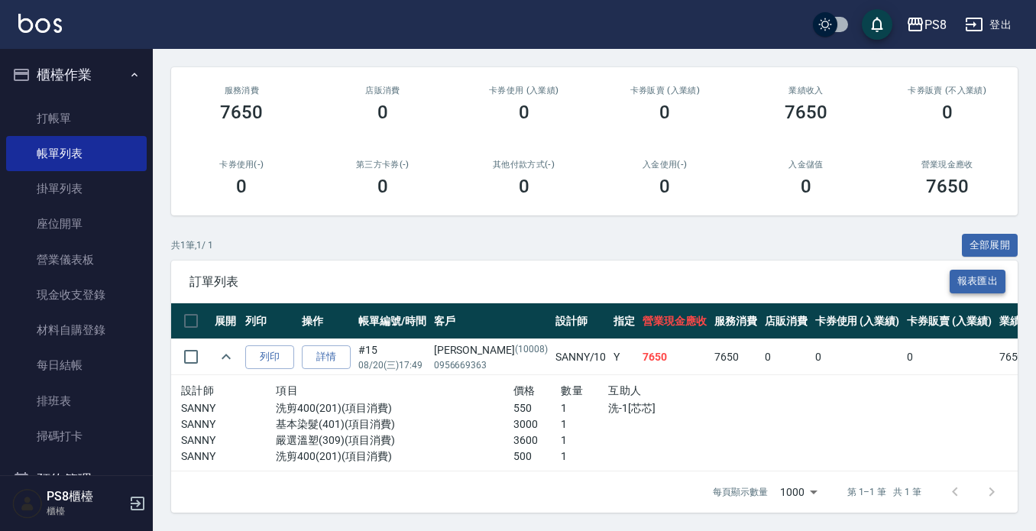
scroll to position [182, 0]
click at [513, 400] on p "550" at bounding box center [536, 408] width 47 height 16
click at [608, 400] on p "洗-1[芯芯]" at bounding box center [679, 408] width 142 height 16
click at [631, 416] on div at bounding box center [679, 424] width 142 height 16
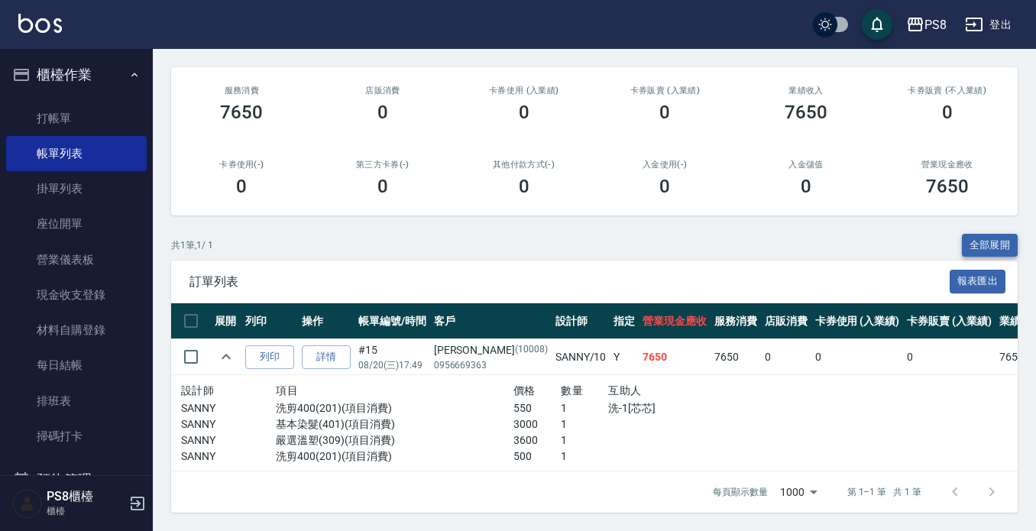
click at [991, 234] on button "全部展開" at bounding box center [990, 246] width 57 height 24
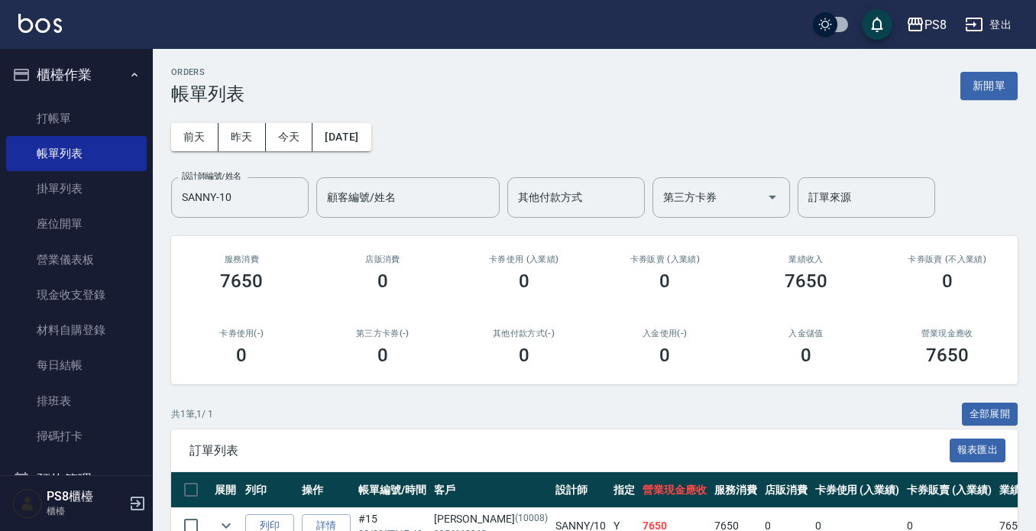
scroll to position [86, 0]
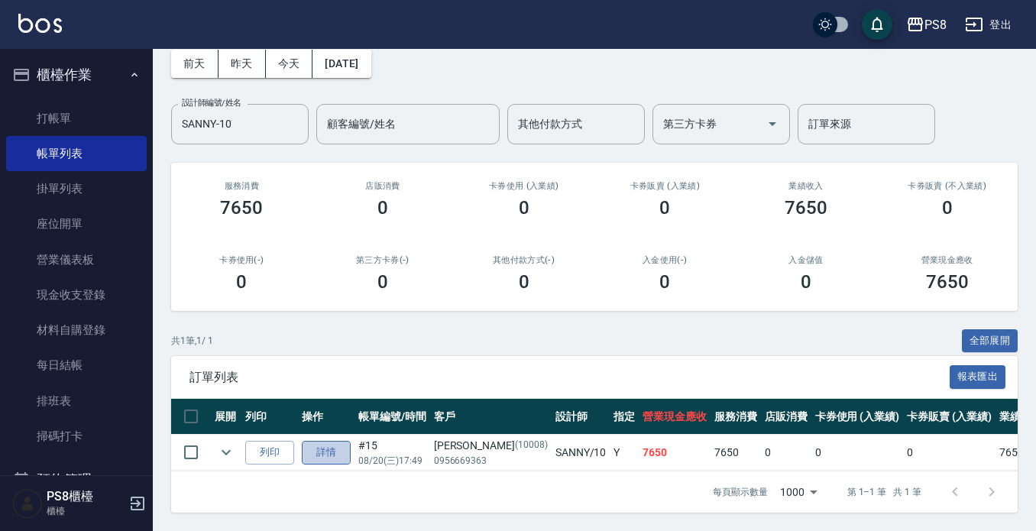
click at [311, 441] on link "詳情" at bounding box center [326, 453] width 49 height 24
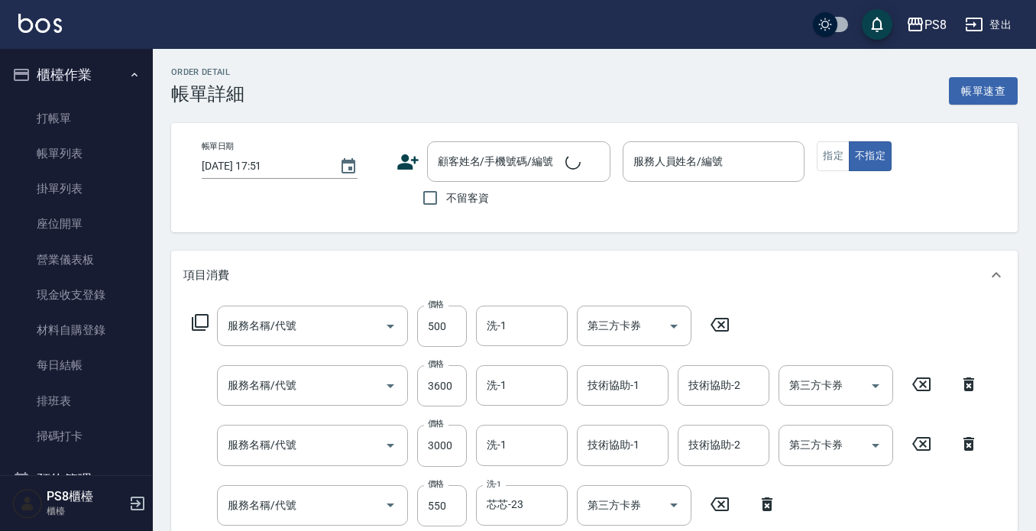
type input "洗剪400(201)"
type input "嚴選溫塑(309)"
type input "基本染髮(401)"
type input "洗剪400(201)"
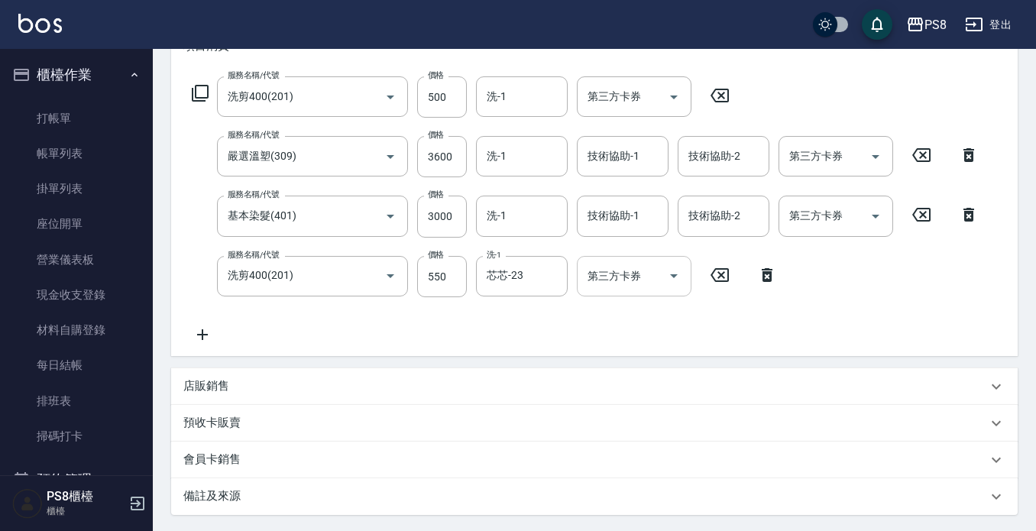
type input "2025/08/20 17:49"
type input "SANNY-10"
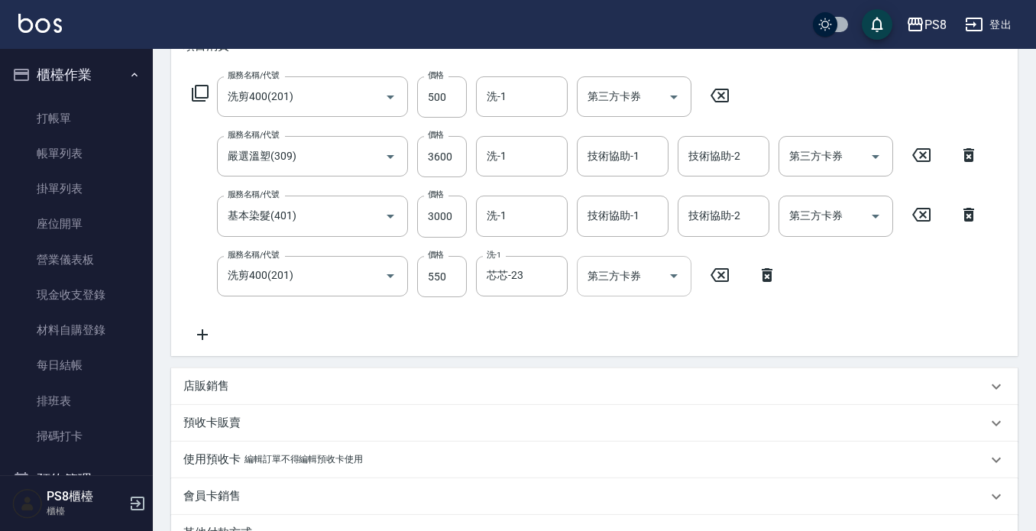
type input "潘瑞敏/0956669363/10008"
click at [529, 277] on input "芯芯-23" at bounding box center [510, 276] width 55 height 27
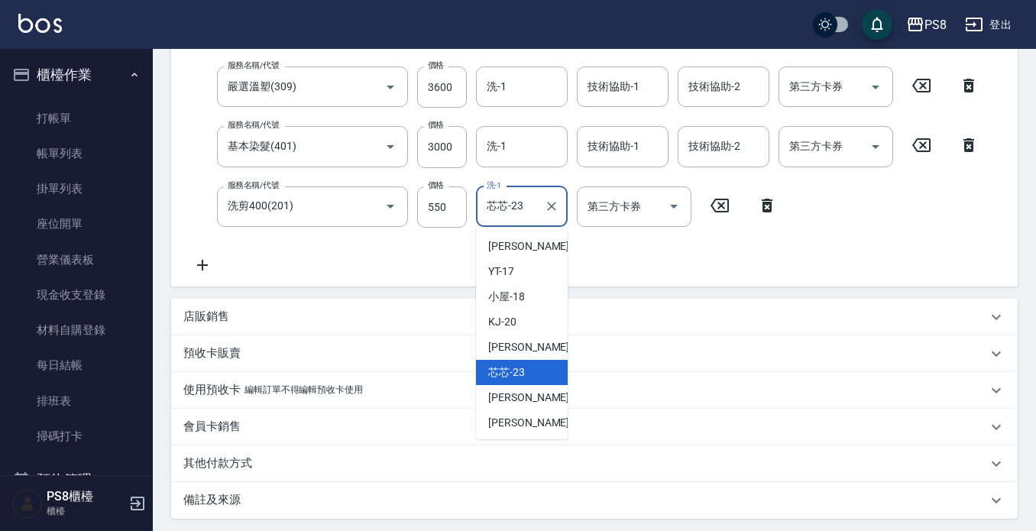
scroll to position [306, 0]
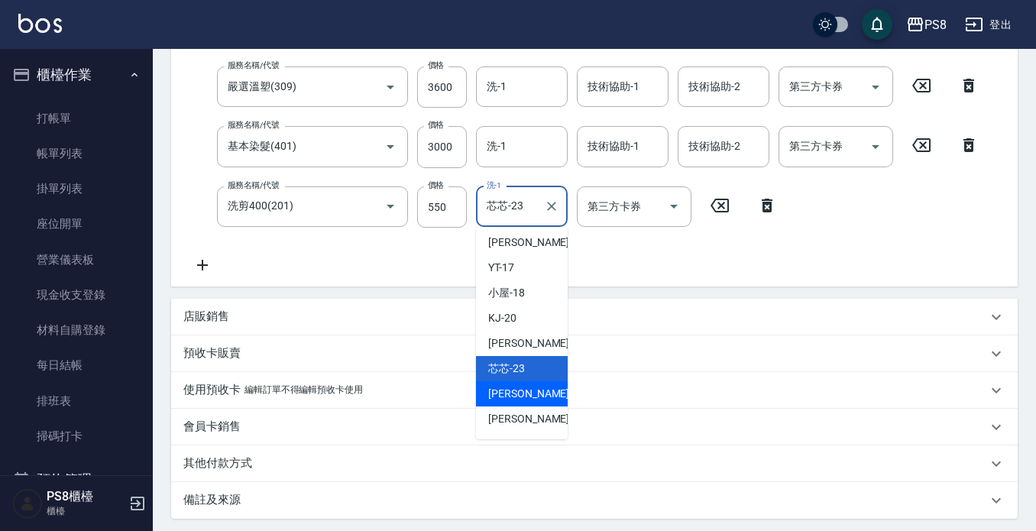
click at [522, 384] on div "婷婷 -24" at bounding box center [522, 393] width 92 height 25
type input "婷婷-24"
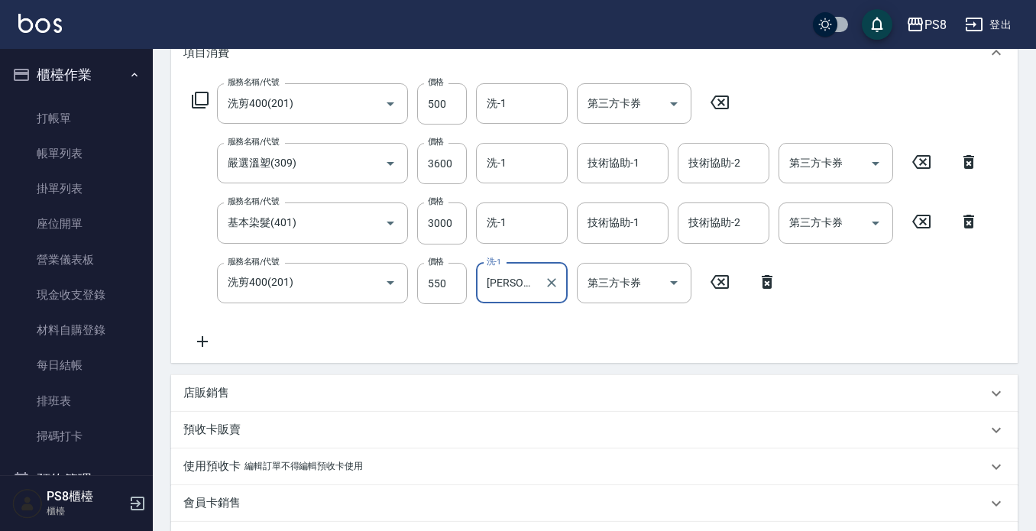
scroll to position [451, 0]
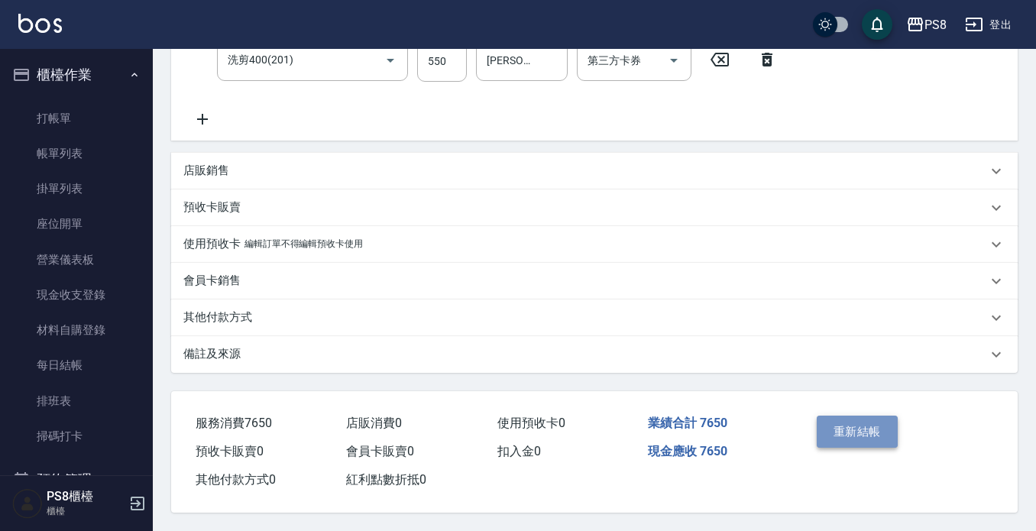
click at [837, 422] on button "重新結帳" at bounding box center [857, 432] width 81 height 32
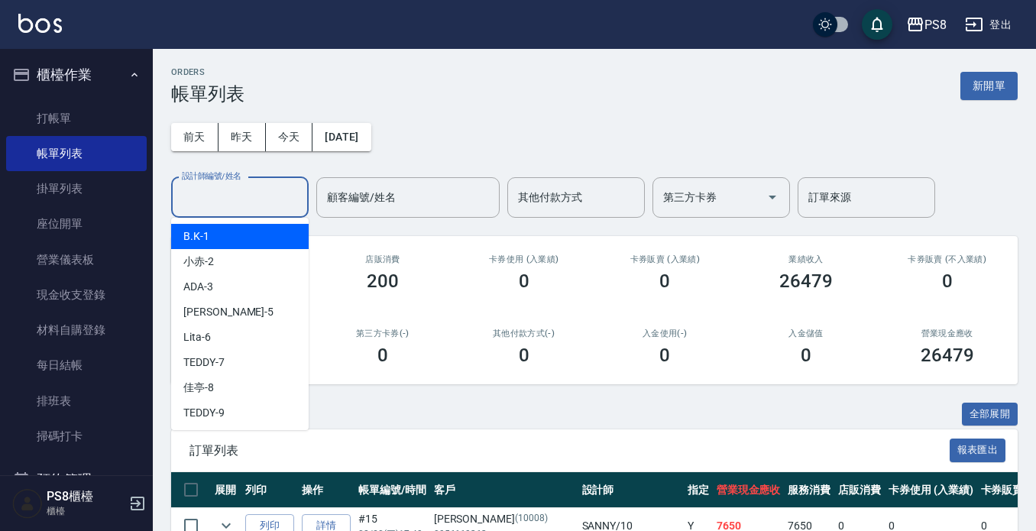
click at [241, 193] on input "設計師編號/姓名" at bounding box center [240, 197] width 124 height 27
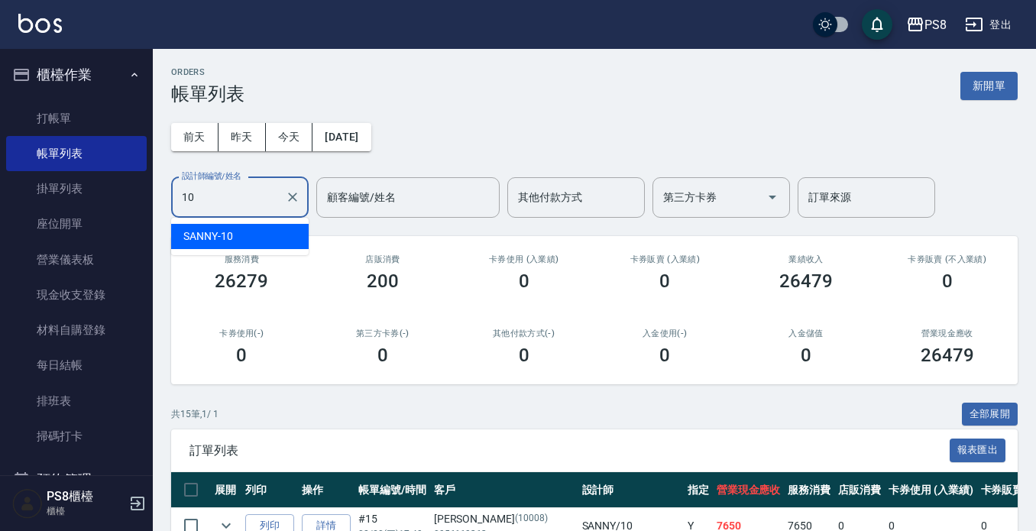
click at [257, 235] on div "SANNY -10" at bounding box center [240, 236] width 138 height 25
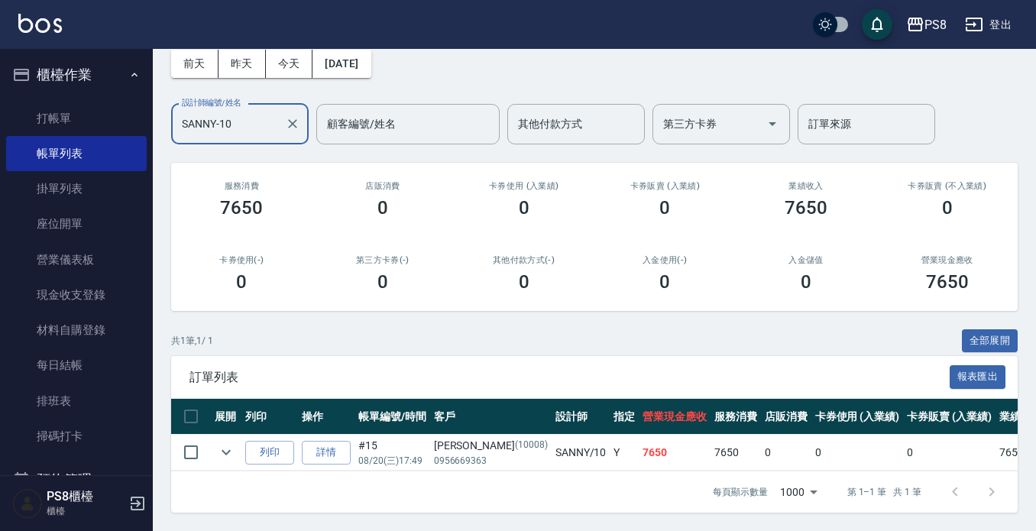
scroll to position [86, 0]
type input "SANNY-10"
click at [317, 441] on link "詳情" at bounding box center [326, 453] width 49 height 24
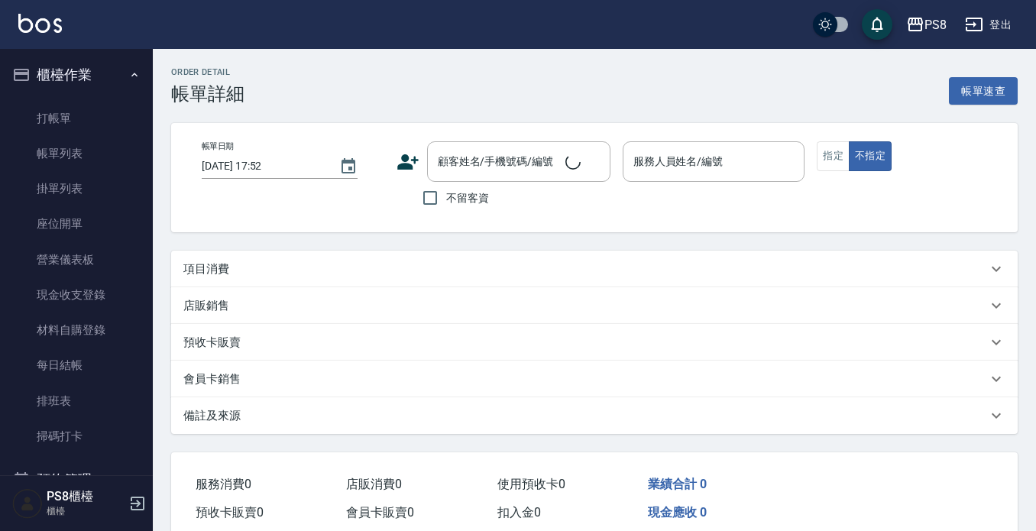
type input "2025/08/20 17:49"
type input "SANNY-10"
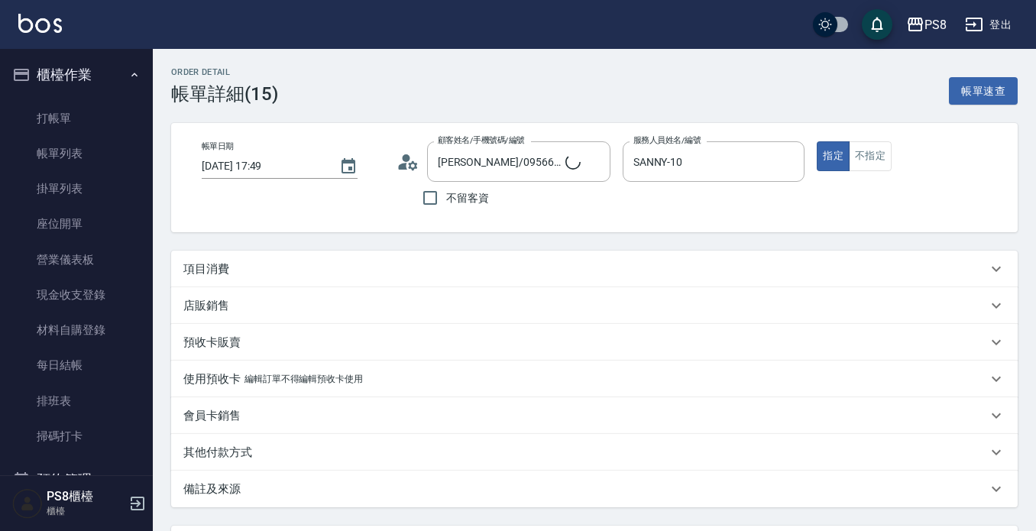
type input "潘瑞敏/0956669363/10008"
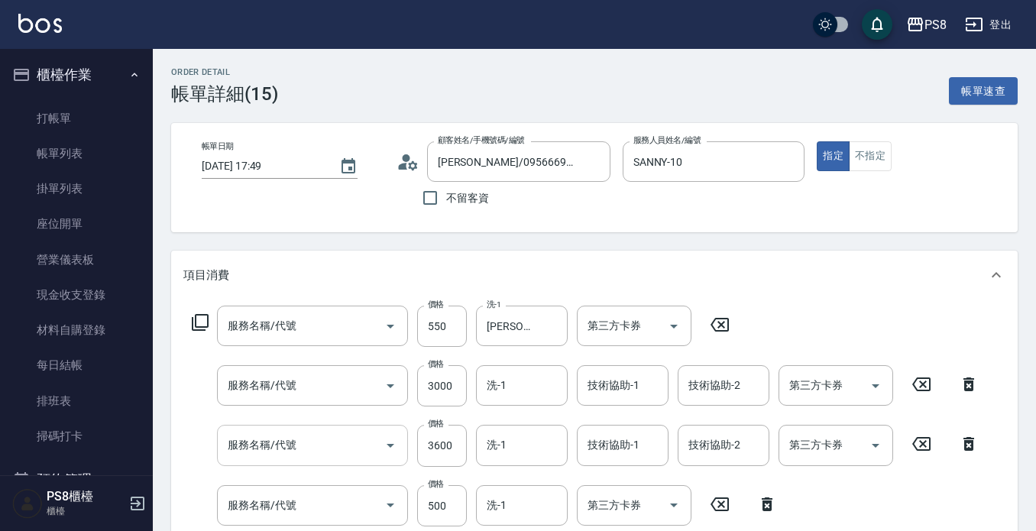
type input "洗剪400(201)"
type input "基本染髮(401)"
type input "嚴選溫塑(309)"
type input "洗剪400(201)"
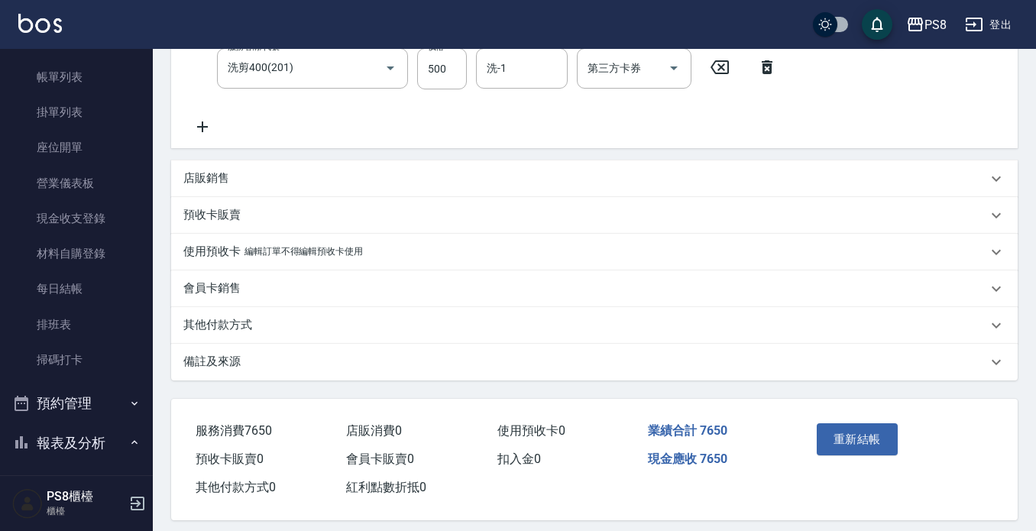
scroll to position [451, 0]
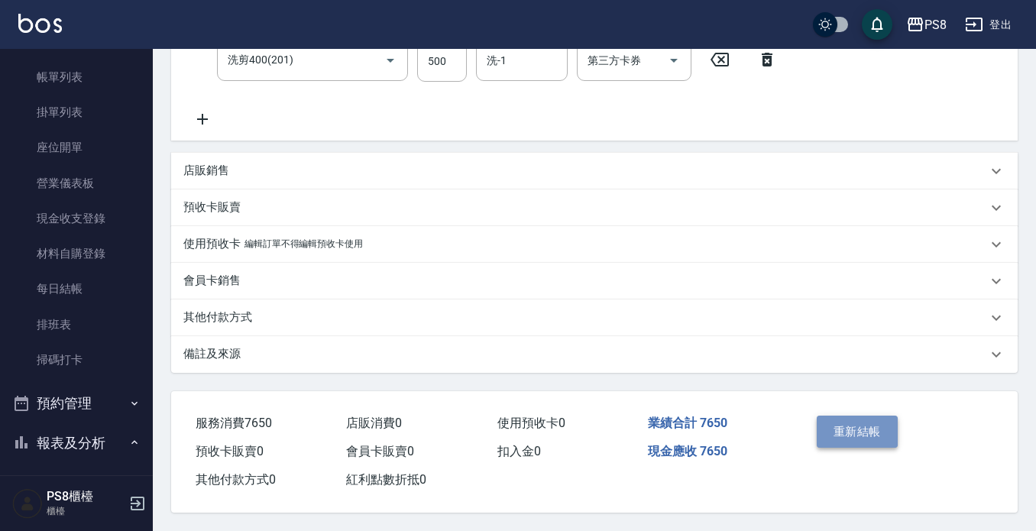
click at [858, 422] on button "重新結帳" at bounding box center [857, 432] width 81 height 32
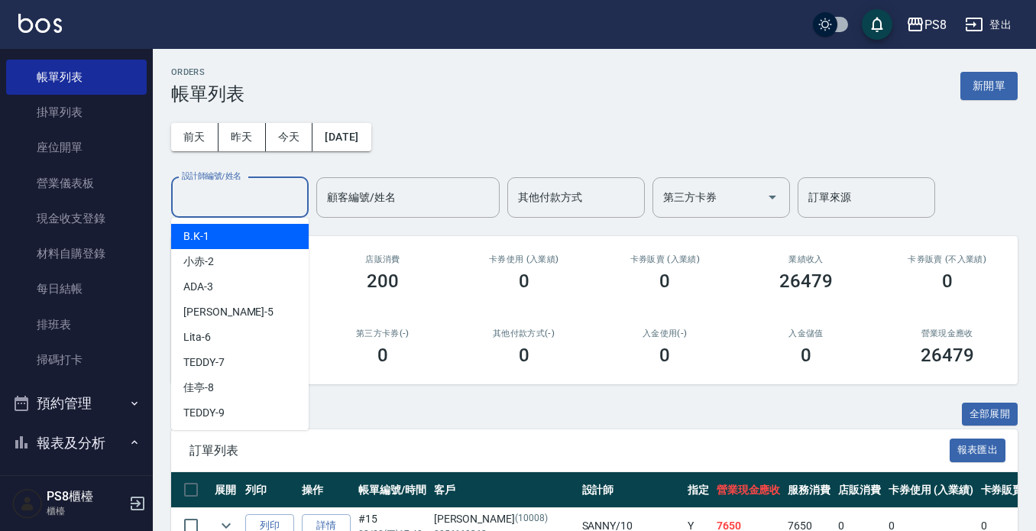
click at [287, 203] on input "設計師編號/姓名" at bounding box center [240, 197] width 124 height 27
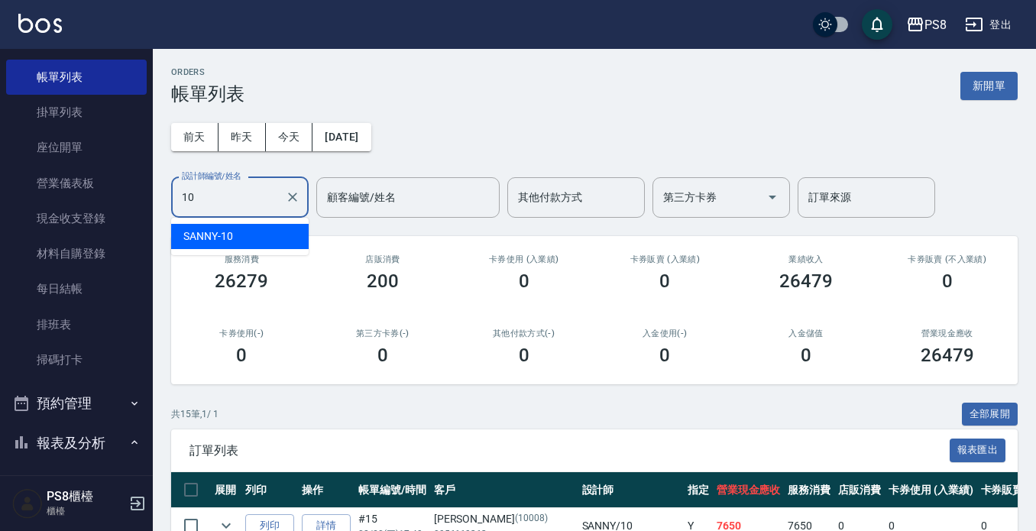
click at [275, 243] on div "SANNY -10" at bounding box center [240, 236] width 138 height 25
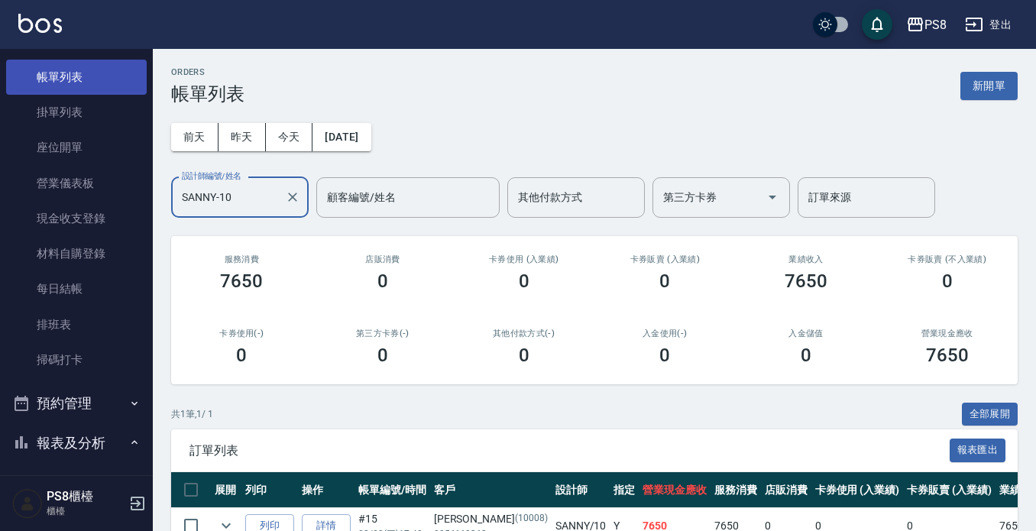
type input "SANNY-10"
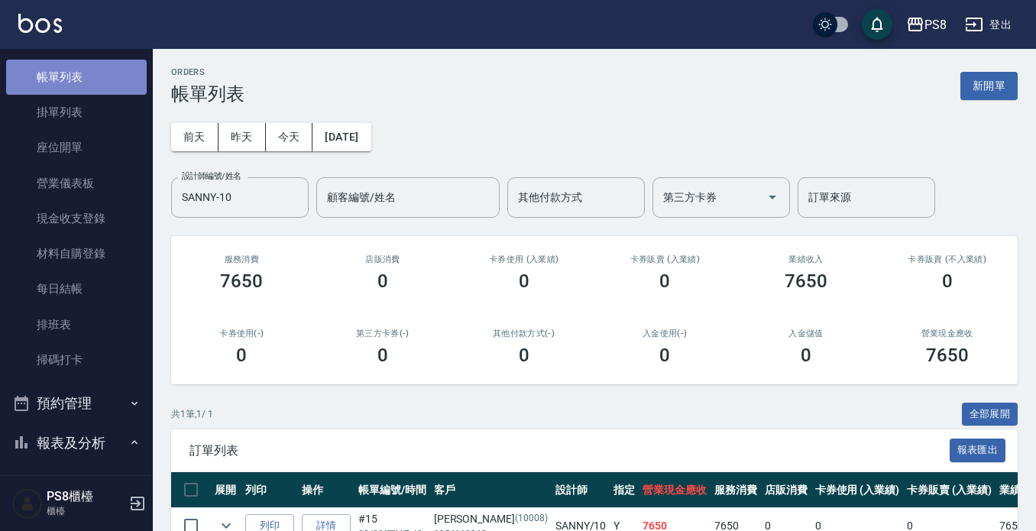
click at [115, 90] on link "帳單列表" at bounding box center [76, 77] width 141 height 35
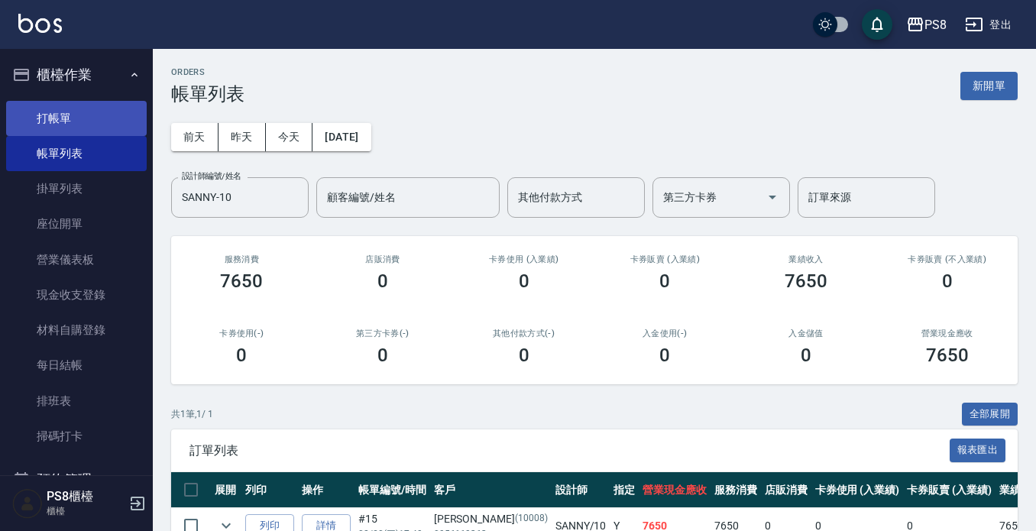
click at [95, 122] on link "打帳單" at bounding box center [76, 118] width 141 height 35
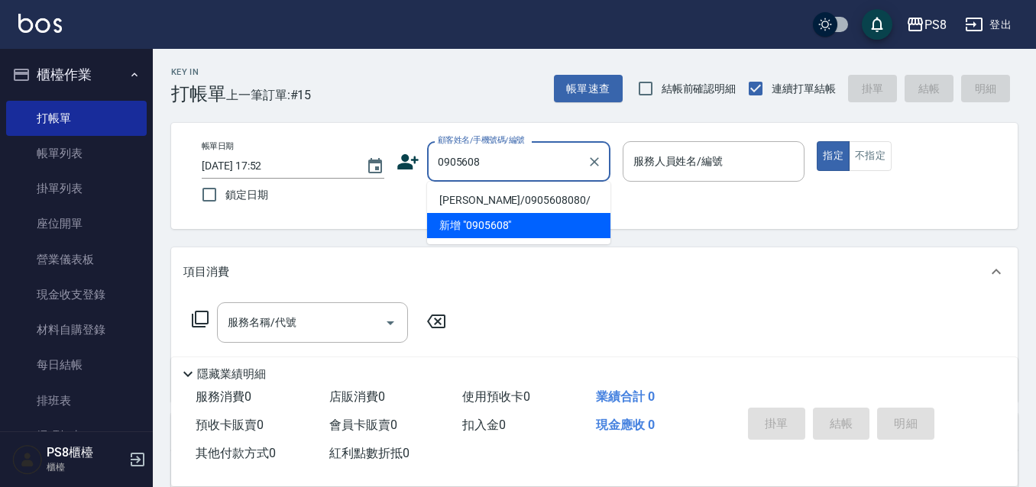
click at [476, 207] on li "黃群閔/0905608080/" at bounding box center [518, 200] width 183 height 25
type input "黃群閔/0905608080/"
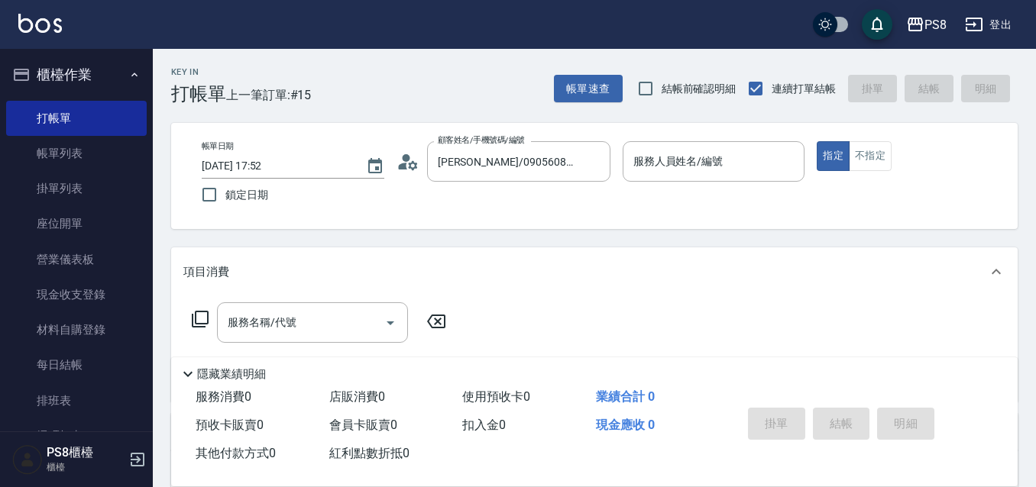
click at [406, 167] on icon at bounding box center [407, 161] width 23 height 23
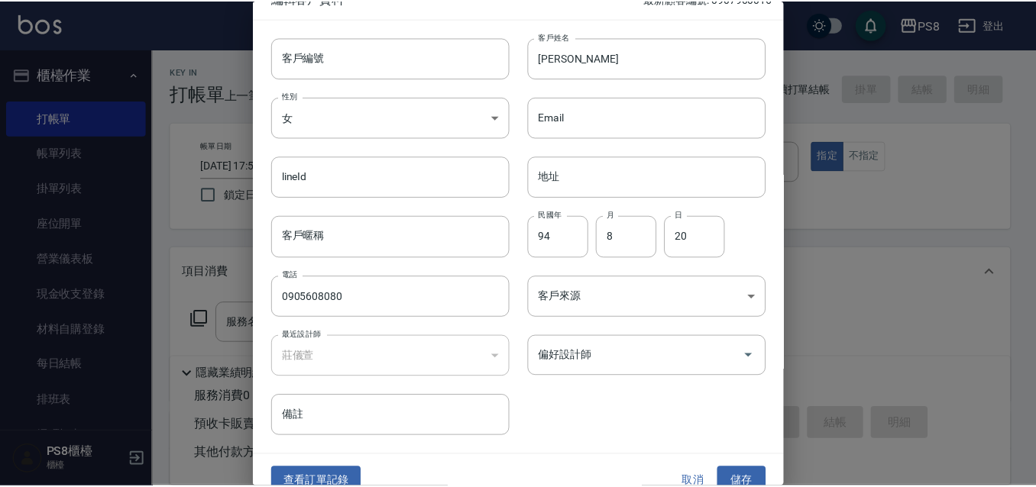
scroll to position [42, 0]
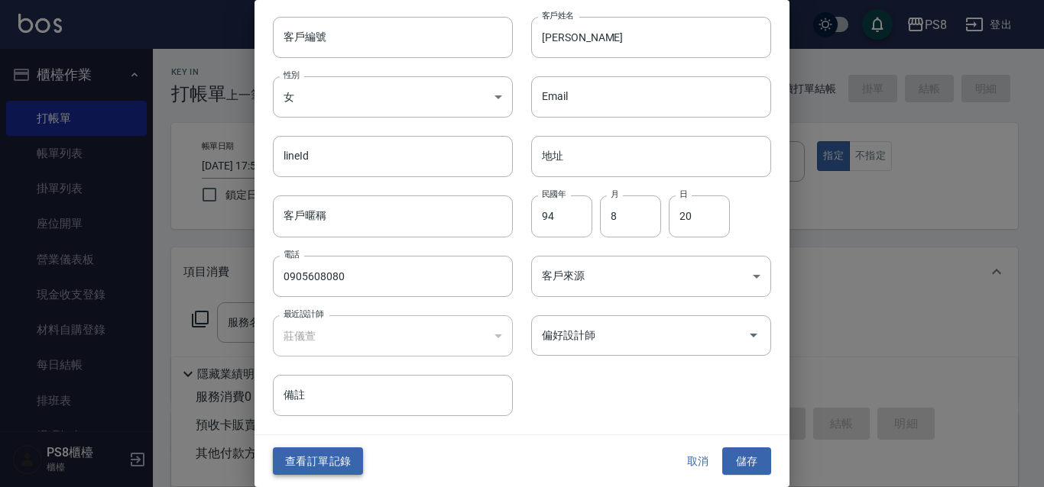
click at [340, 461] on button "查看訂單記錄" at bounding box center [318, 462] width 90 height 28
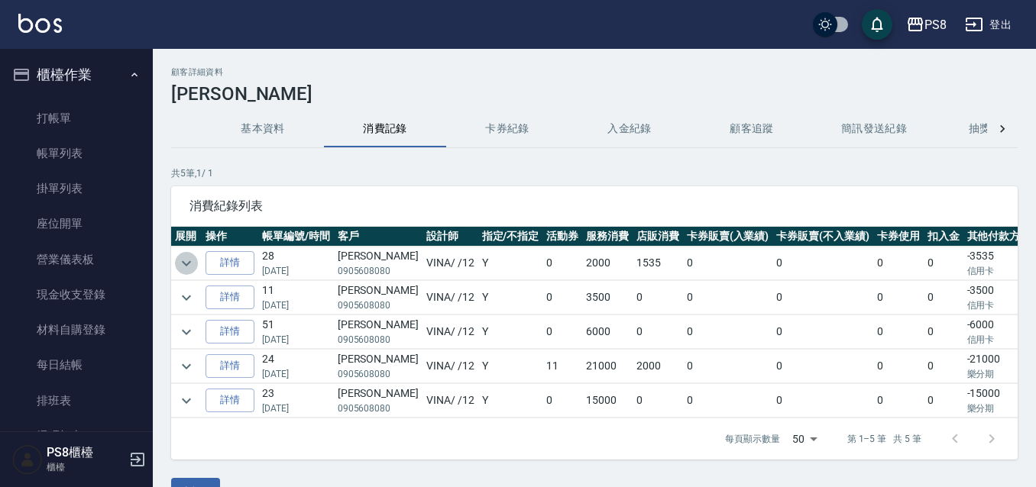
click at [191, 261] on icon "expand row" at bounding box center [186, 263] width 18 height 18
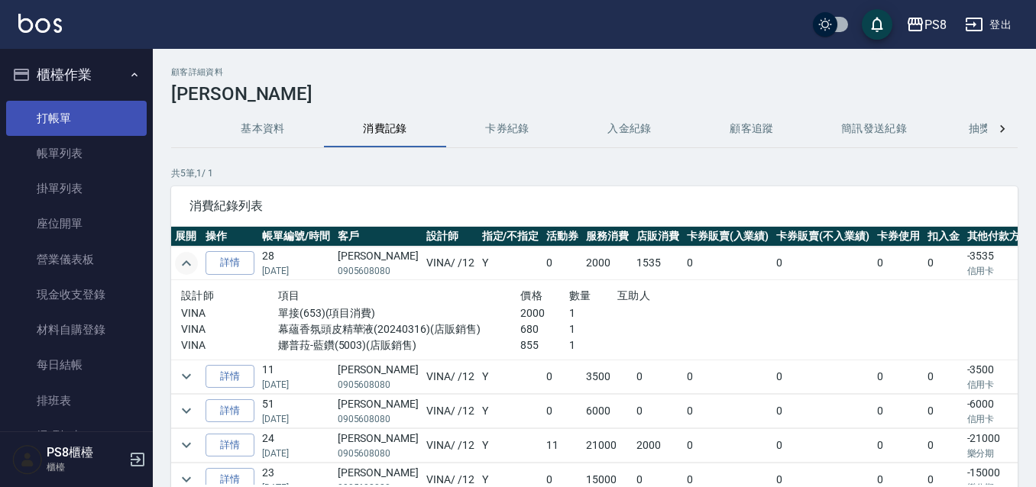
click at [37, 120] on link "打帳單" at bounding box center [76, 118] width 141 height 35
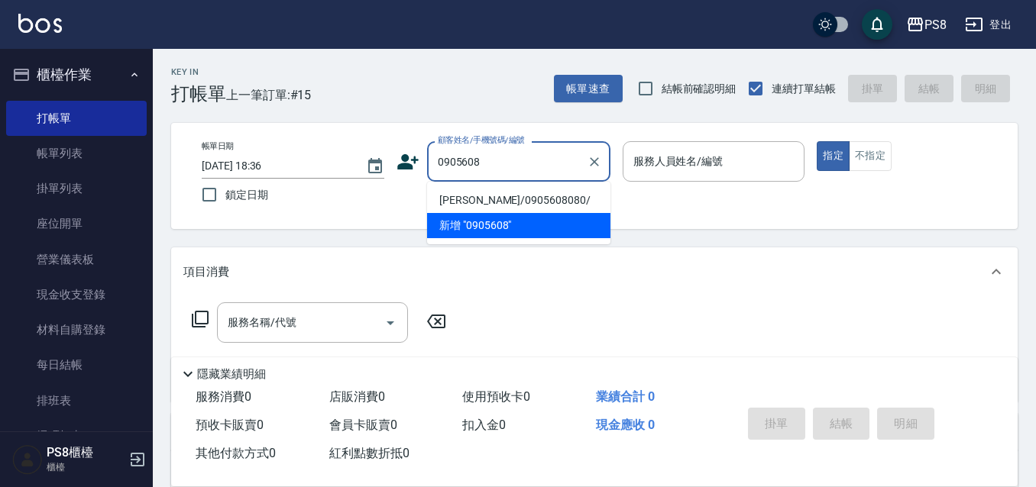
click at [499, 186] on ul "黃群閔/0905608080/ 新增 "0905608"" at bounding box center [518, 213] width 183 height 63
click at [501, 189] on li "黃群閔/0905608080/" at bounding box center [518, 200] width 183 height 25
type input "黃群閔/0905608080/"
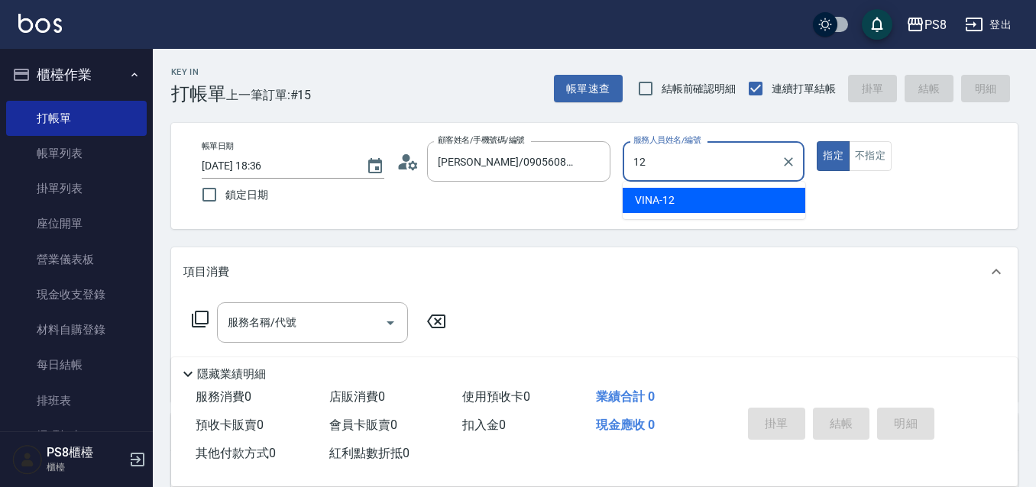
type input "VINA-12"
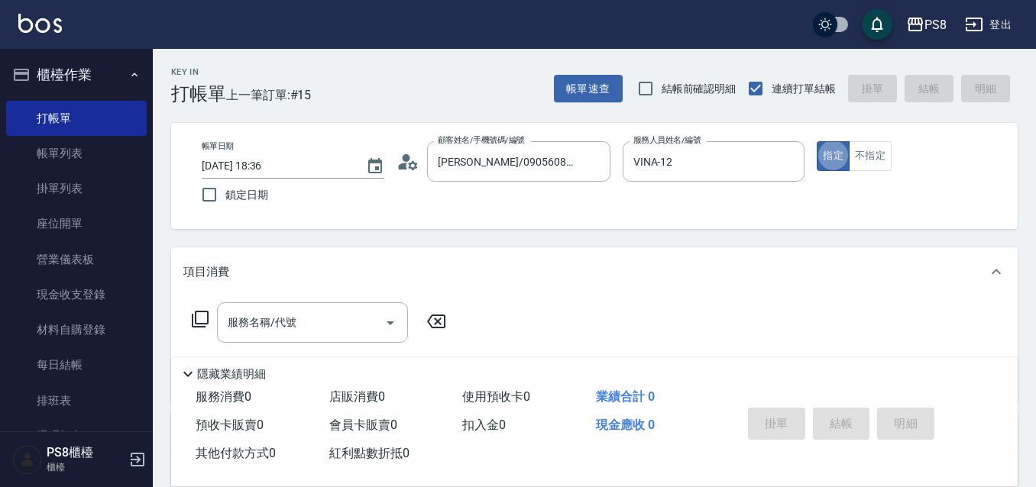
type button "true"
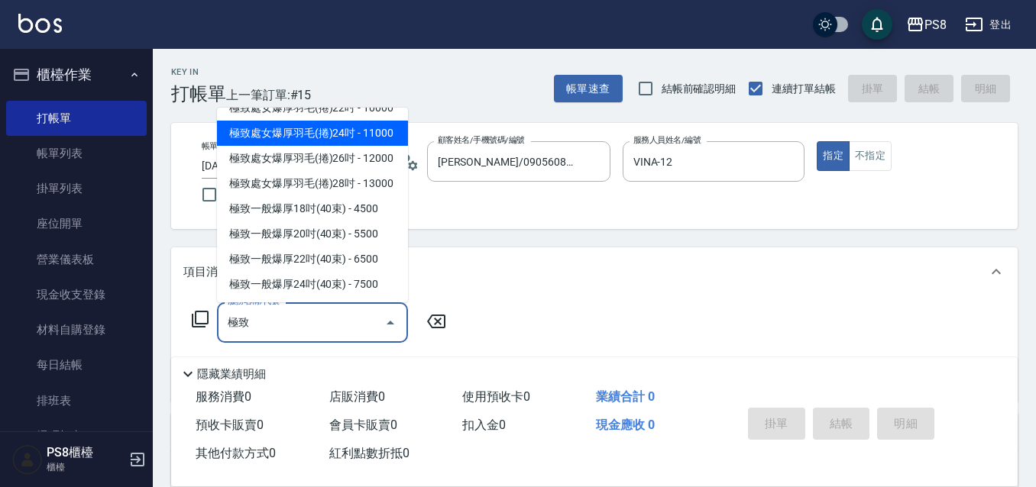
scroll to position [153, 0]
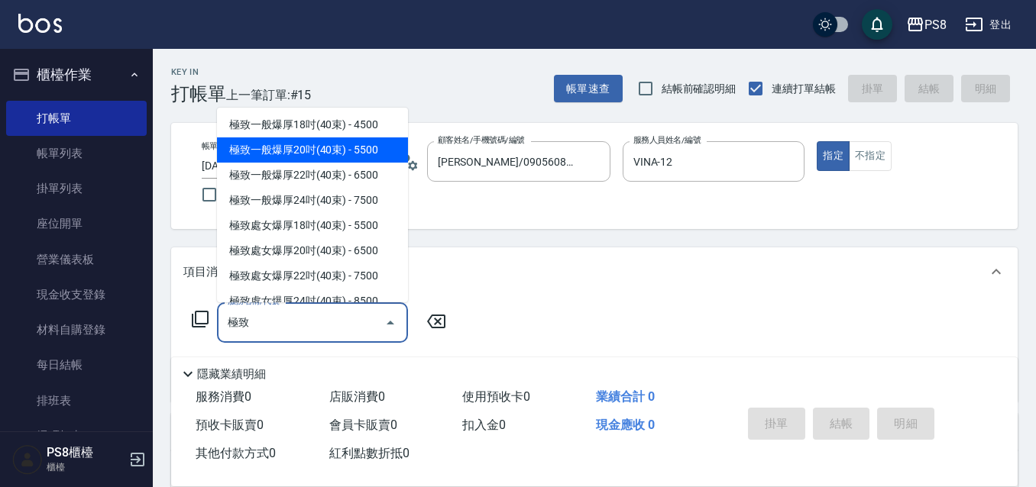
click at [332, 163] on span "極致一般爆厚20吋(40束) - 5500" at bounding box center [312, 150] width 191 height 25
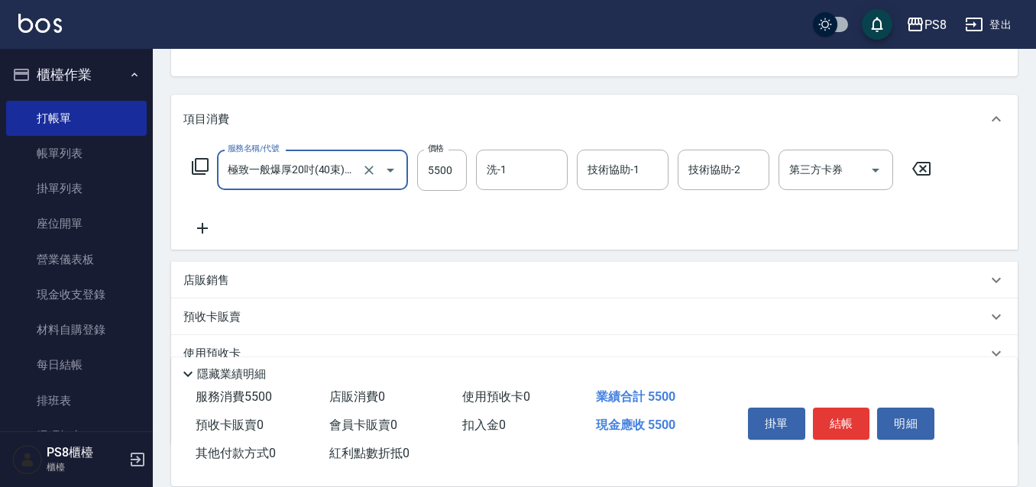
type input "極致一般爆厚20吋(40束)(G71)"
click at [205, 238] on icon at bounding box center [202, 228] width 38 height 18
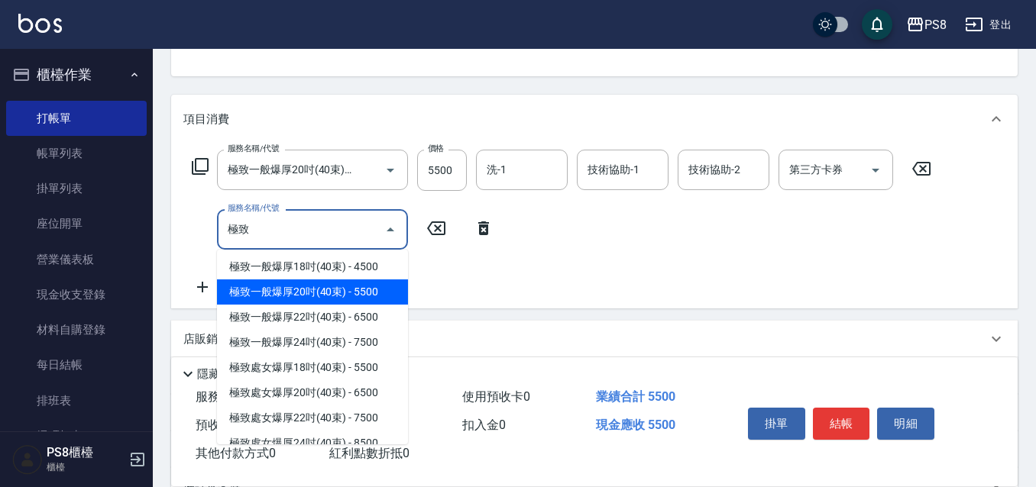
click at [299, 305] on span "極致一般爆厚20吋(40束) - 5500" at bounding box center [312, 292] width 191 height 25
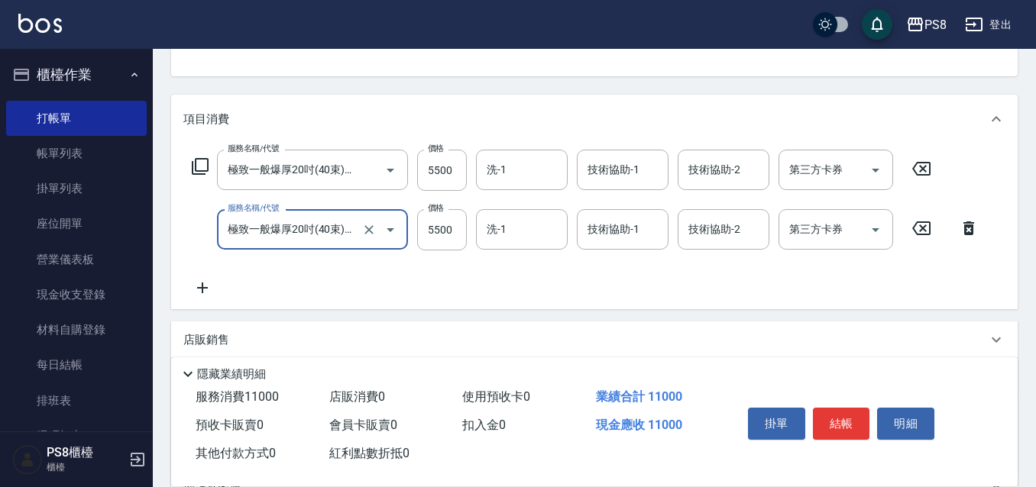
type input "極致一般爆厚20吋(40束)(G71)"
click at [210, 286] on icon at bounding box center [202, 288] width 38 height 18
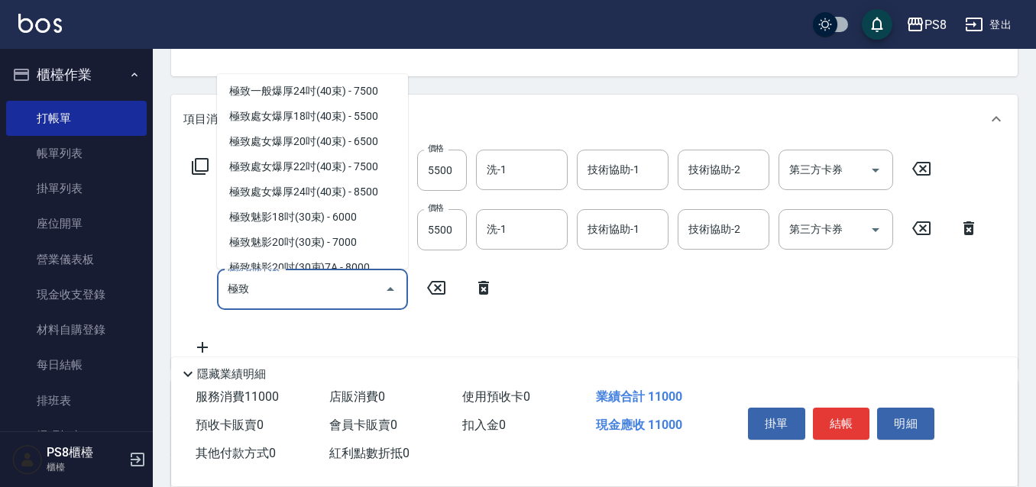
scroll to position [229, 0]
click at [334, 78] on span "極致一般爆厚22吋(40束) - 6500" at bounding box center [312, 65] width 191 height 25
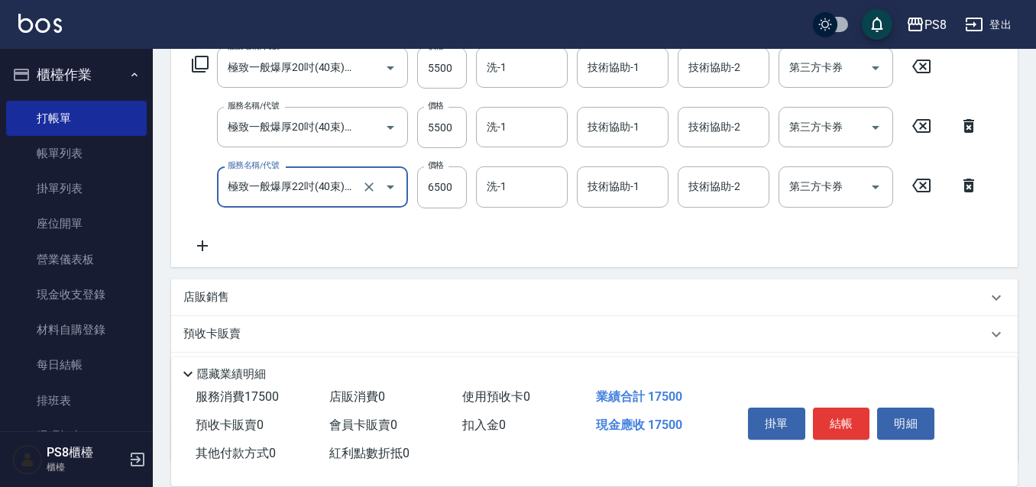
scroll to position [306, 0]
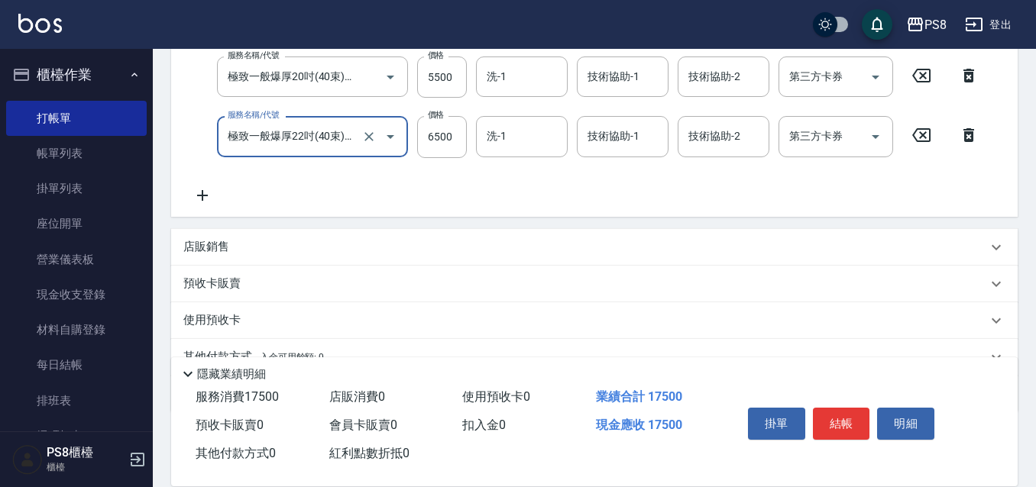
type input "極致一般爆厚22吋(40束)(G72)"
click at [257, 249] on div "店販銷售" at bounding box center [585, 247] width 804 height 16
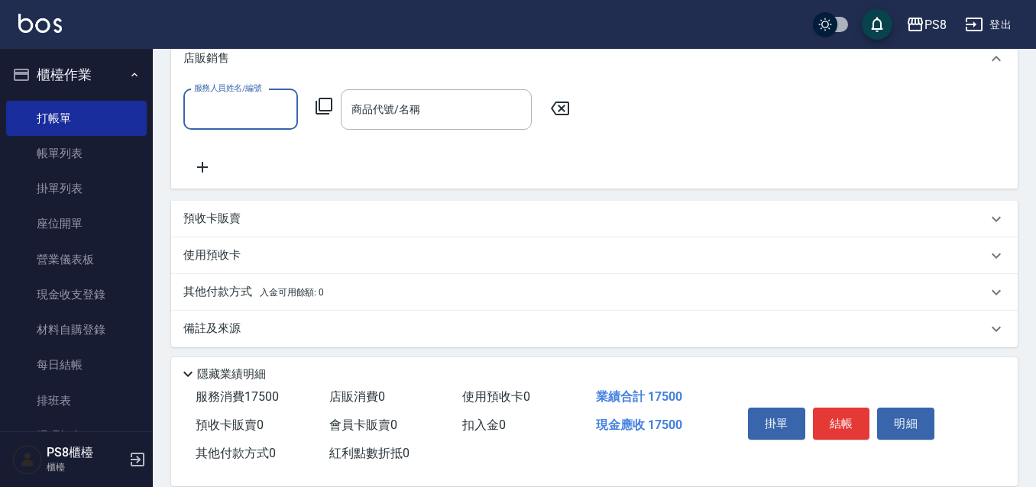
scroll to position [507, 0]
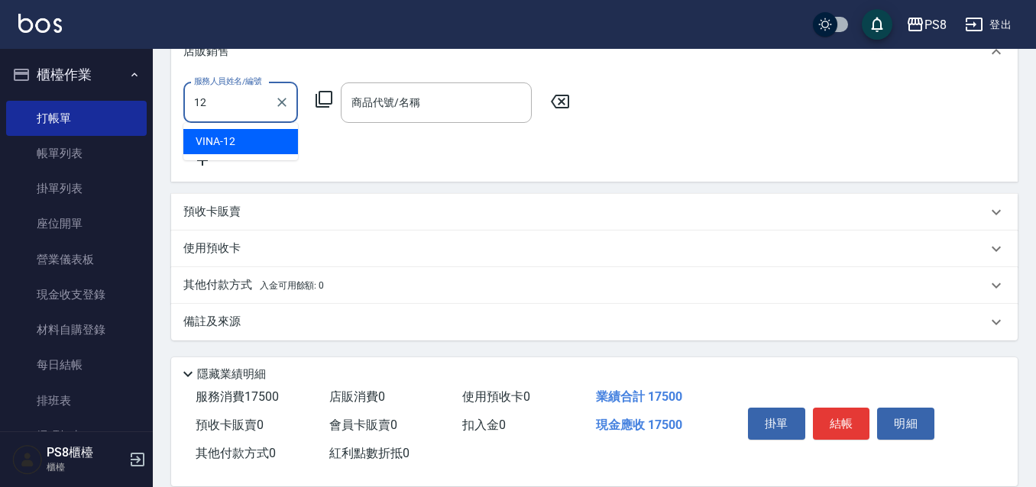
type input "VINA-12"
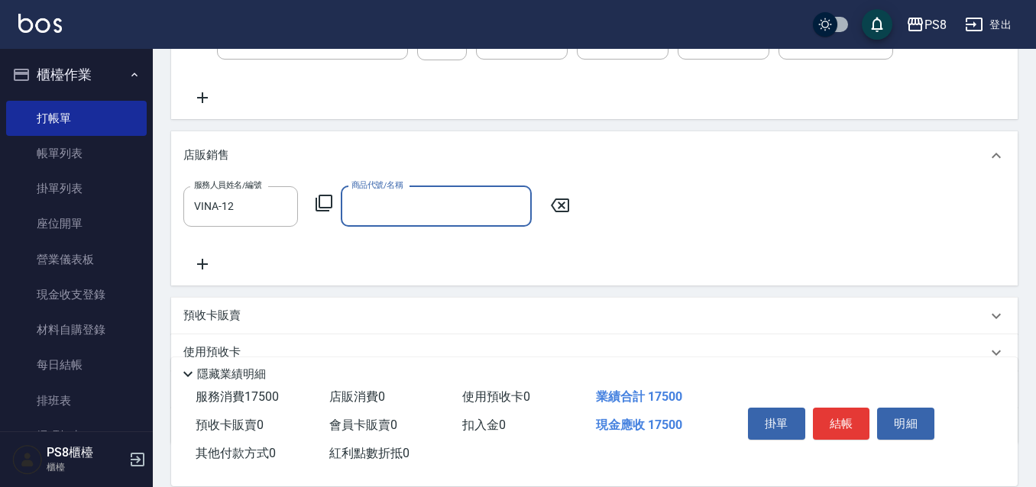
scroll to position [354, 0]
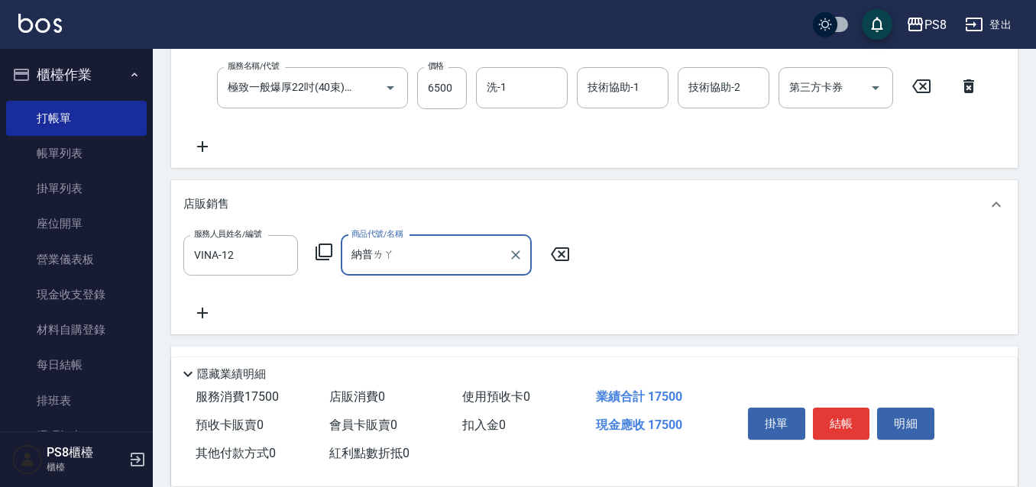
type input "娜普拉"
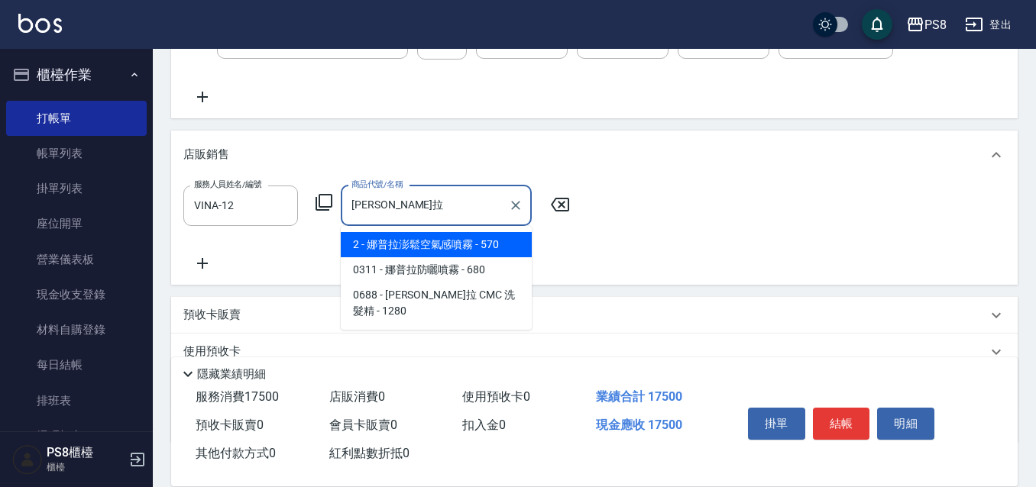
scroll to position [431, 0]
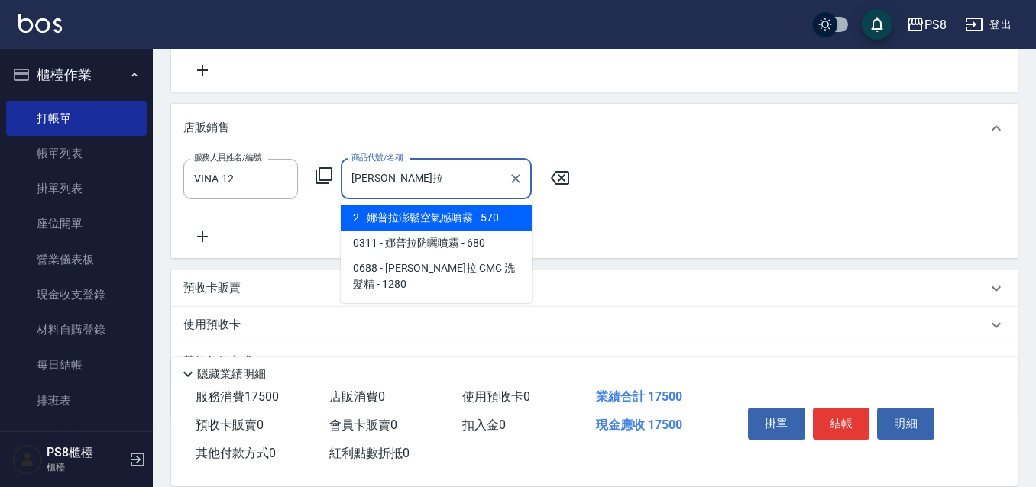
drag, startPoint x: 398, startPoint y: 171, endPoint x: 323, endPoint y: 165, distance: 75.1
click at [319, 171] on div "服務人員姓名/編號 VINA-12 服務人員姓名/編號 商品代號/名稱 娜普拉 商品代號/名稱" at bounding box center [381, 179] width 396 height 40
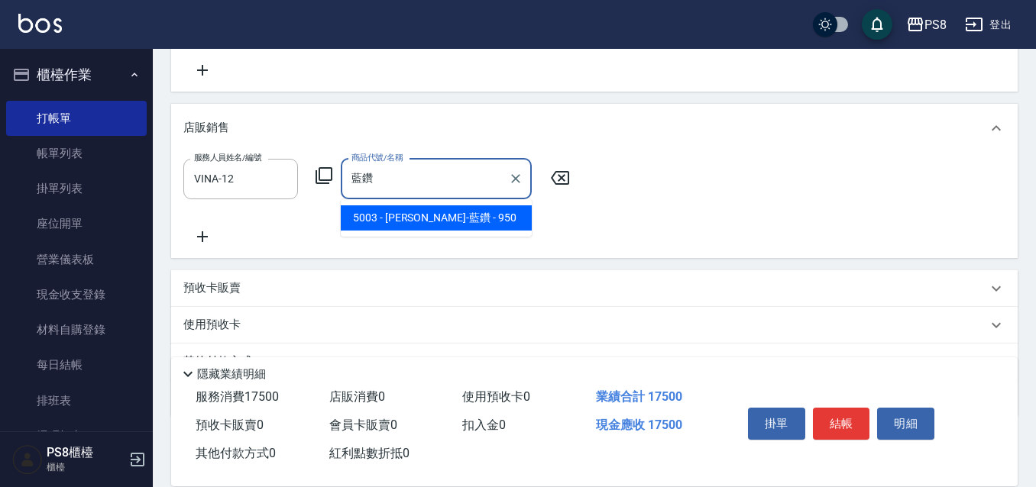
click at [401, 220] on span "5003 - 娜普菈-藍鑽 - 950" at bounding box center [436, 217] width 191 height 25
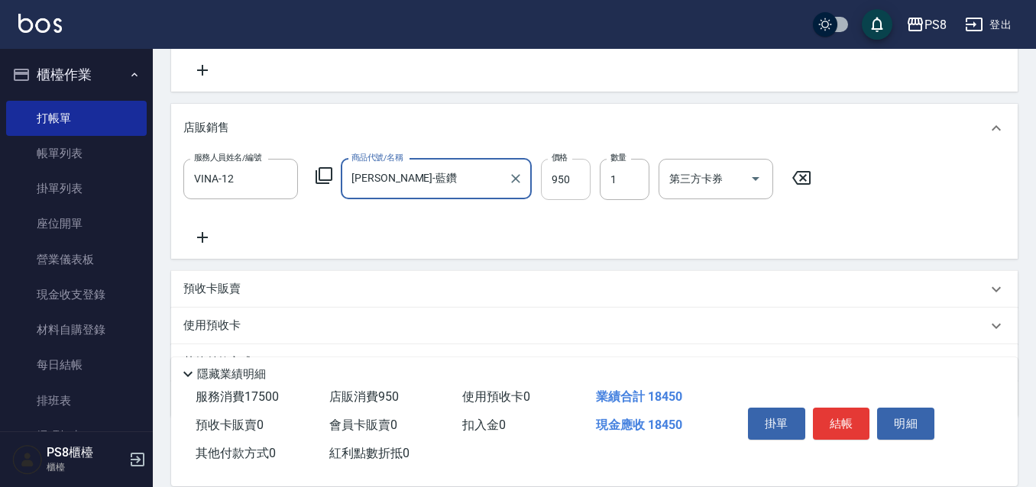
type input "娜普菈-藍鑽"
click at [570, 178] on input "950" at bounding box center [566, 179] width 50 height 41
type input "855"
click at [629, 175] on input "1" at bounding box center [625, 179] width 50 height 41
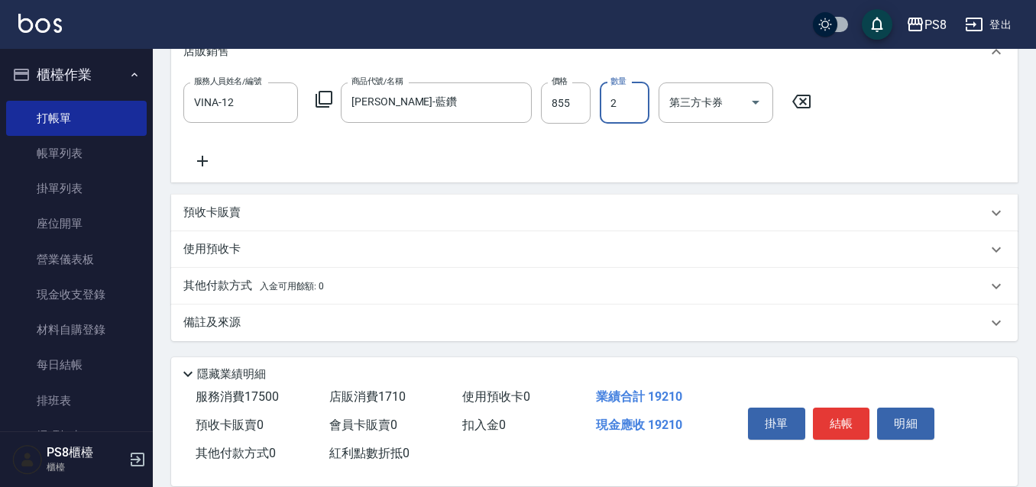
scroll to position [508, 0]
type input "2"
click at [241, 288] on p "其他付款方式 入金可用餘額: 0" at bounding box center [253, 285] width 141 height 17
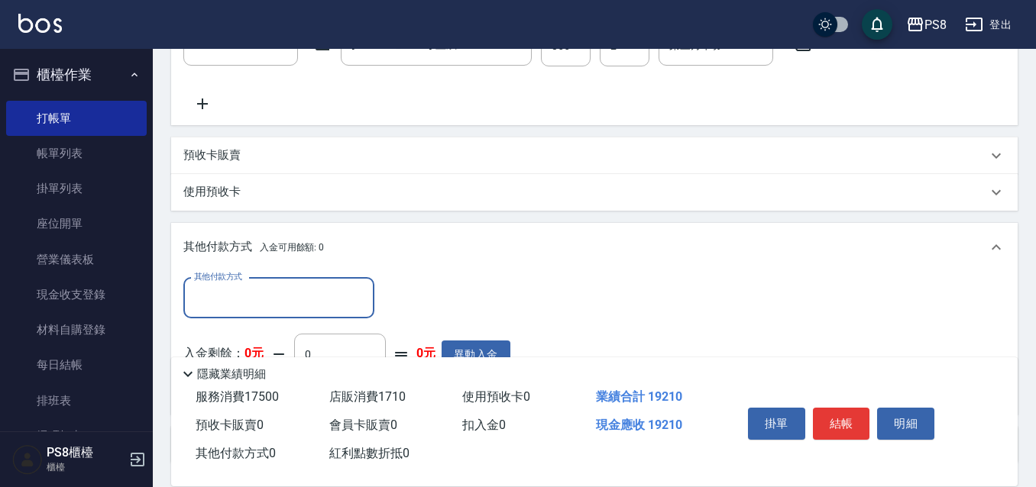
scroll to position [661, 0]
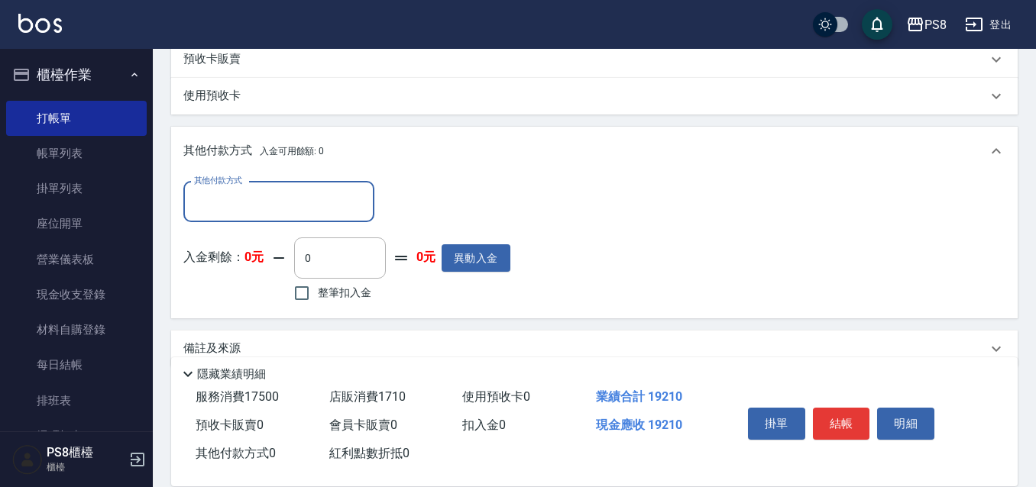
click at [250, 207] on input "其他付款方式" at bounding box center [278, 202] width 177 height 27
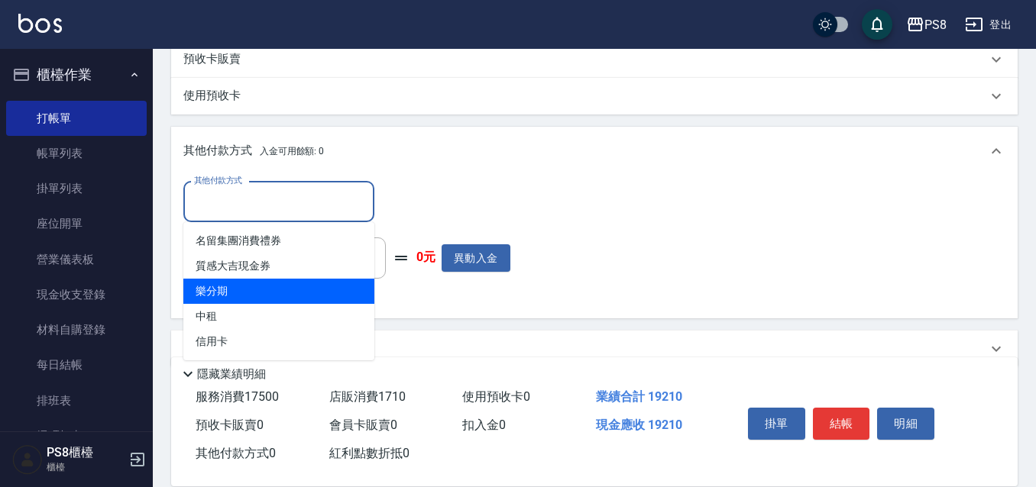
click at [253, 287] on span "樂分期" at bounding box center [278, 291] width 191 height 25
type input "樂分期"
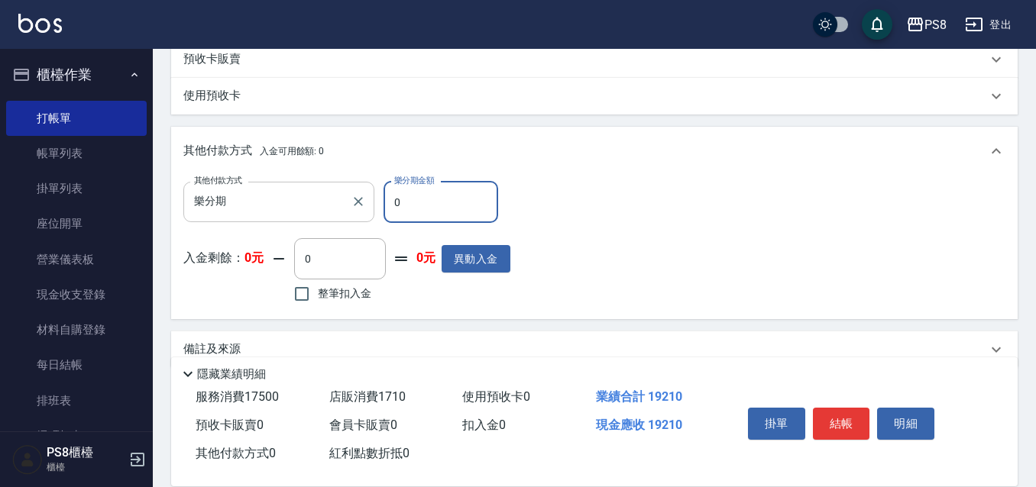
drag, startPoint x: 439, startPoint y: 197, endPoint x: 370, endPoint y: 196, distance: 69.5
click at [370, 196] on div "其他付款方式 樂分期 其他付款方式 樂分期金額 0 樂分期金額" at bounding box center [346, 202] width 327 height 41
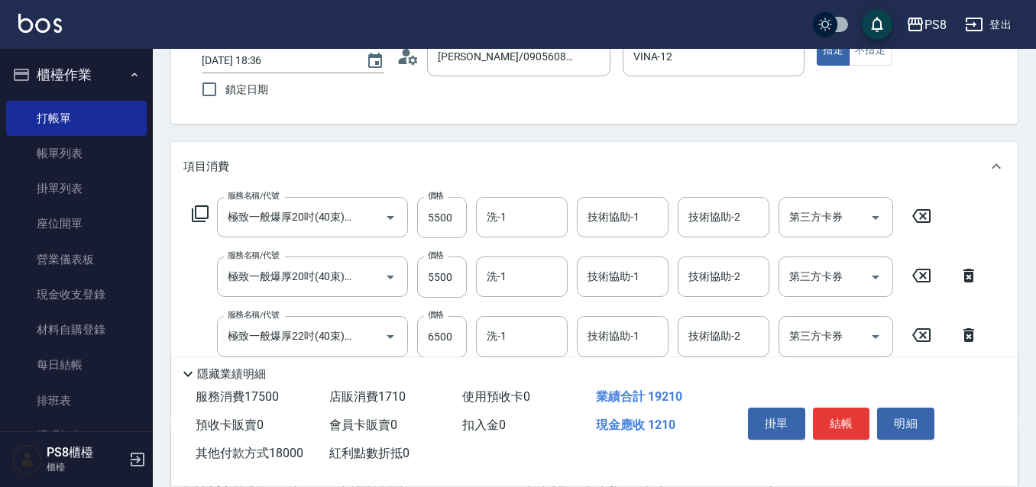
scroll to position [229, 0]
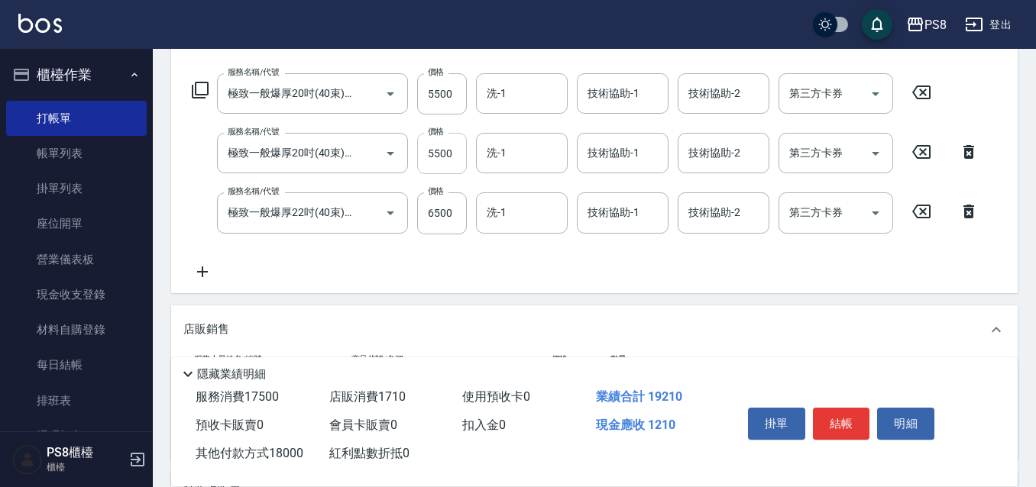
type input "18000"
click at [451, 152] on input "5500" at bounding box center [442, 153] width 50 height 41
type input "6"
type input "0"
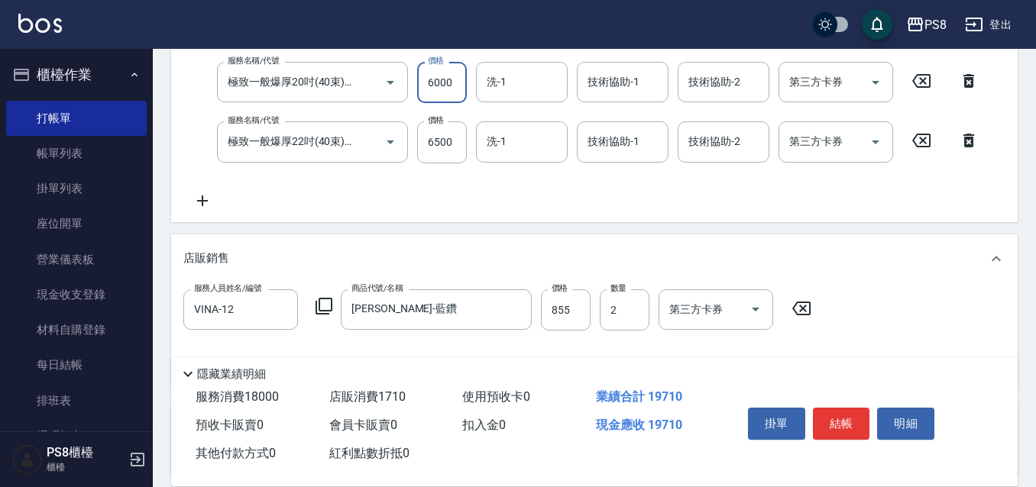
scroll to position [688, 0]
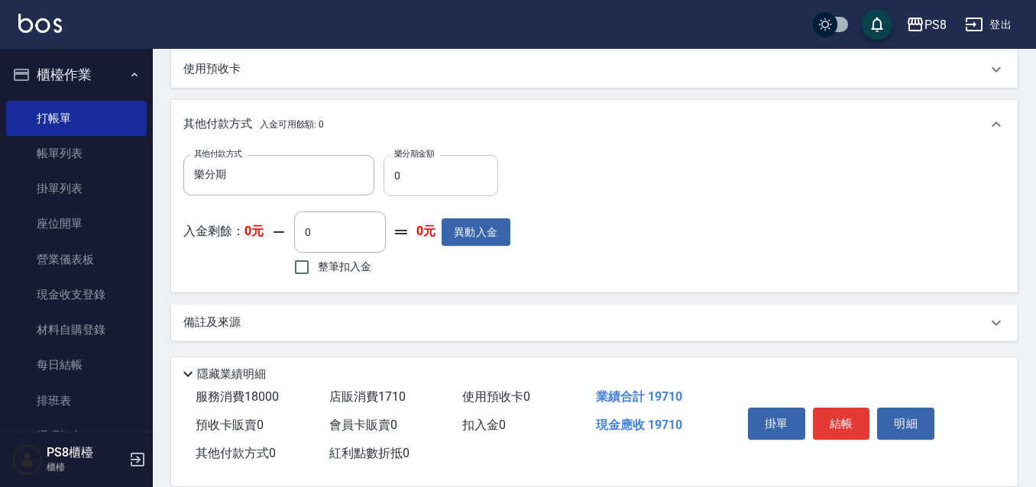
type input "6000"
click at [428, 173] on input "0" at bounding box center [440, 175] width 115 height 41
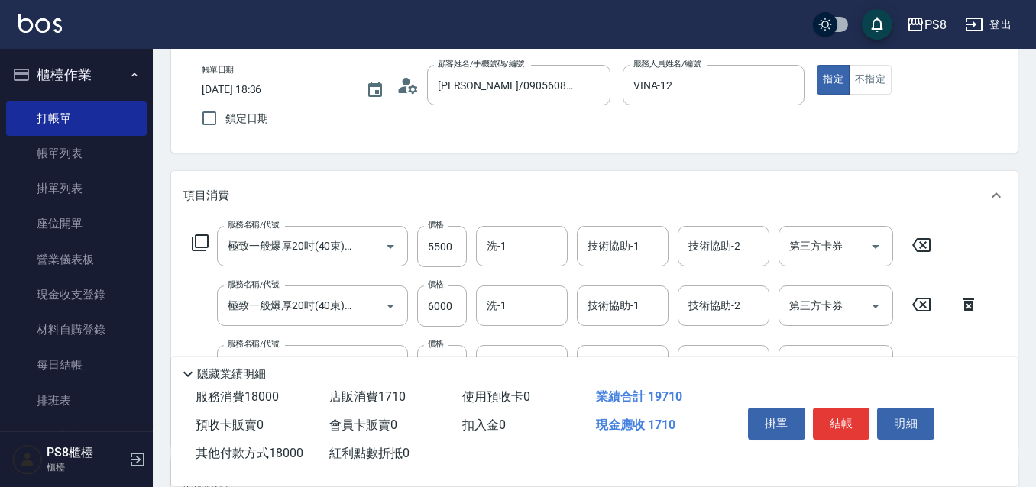
scroll to position [229, 0]
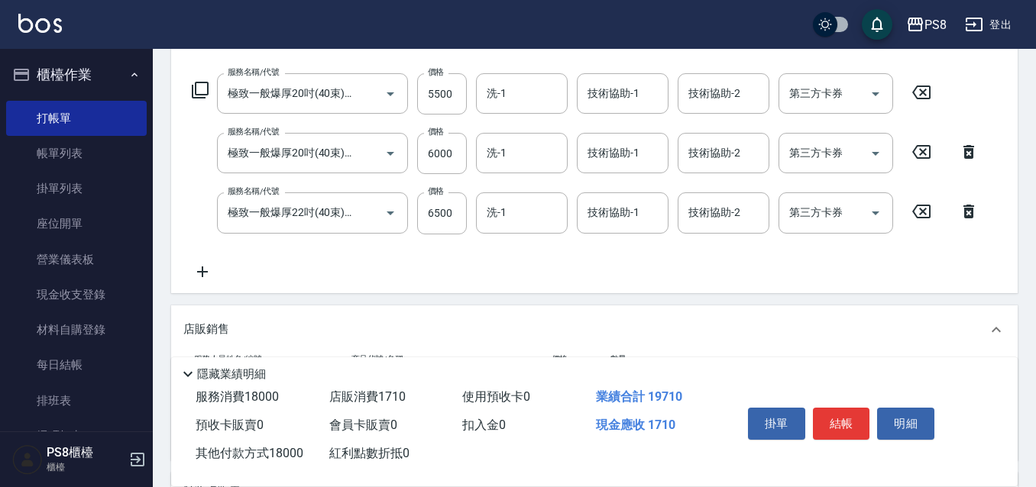
type input "18000"
click at [204, 276] on icon at bounding box center [202, 272] width 38 height 18
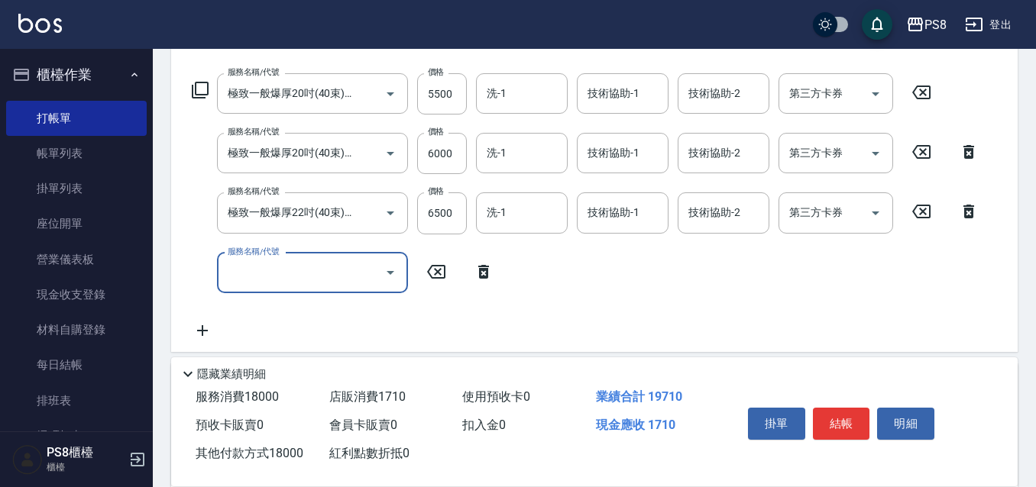
scroll to position [0, 0]
type input "ㄖ"
type input "0"
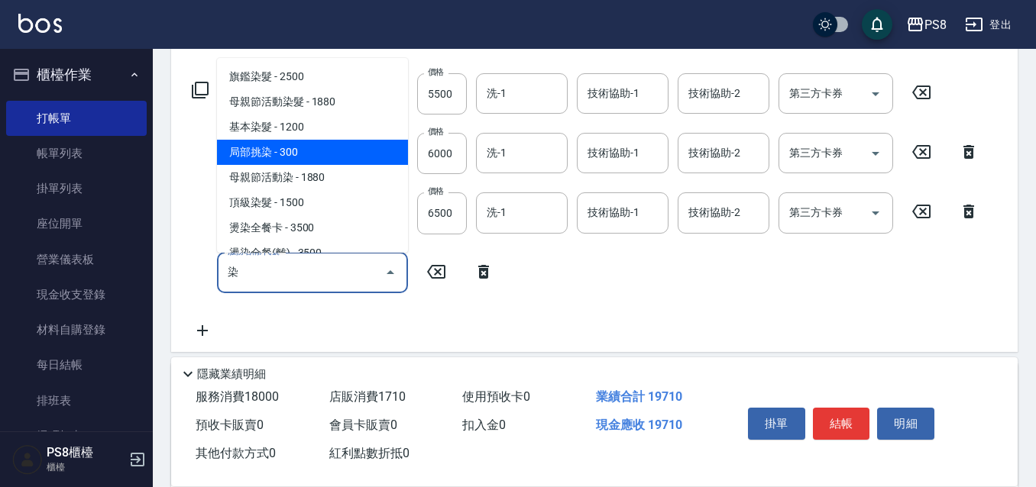
click at [311, 134] on span "基本染髮 - 1200" at bounding box center [312, 127] width 191 height 25
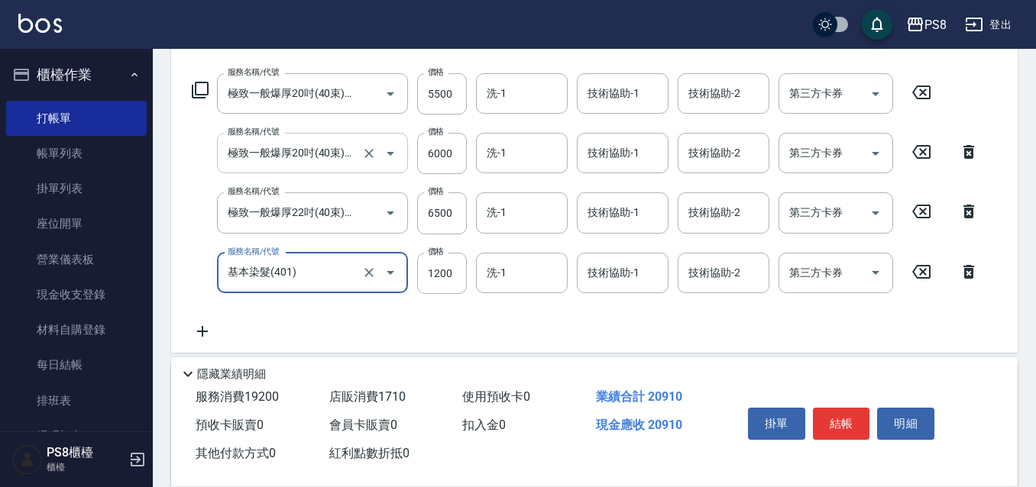
type input "基本染髮(401)"
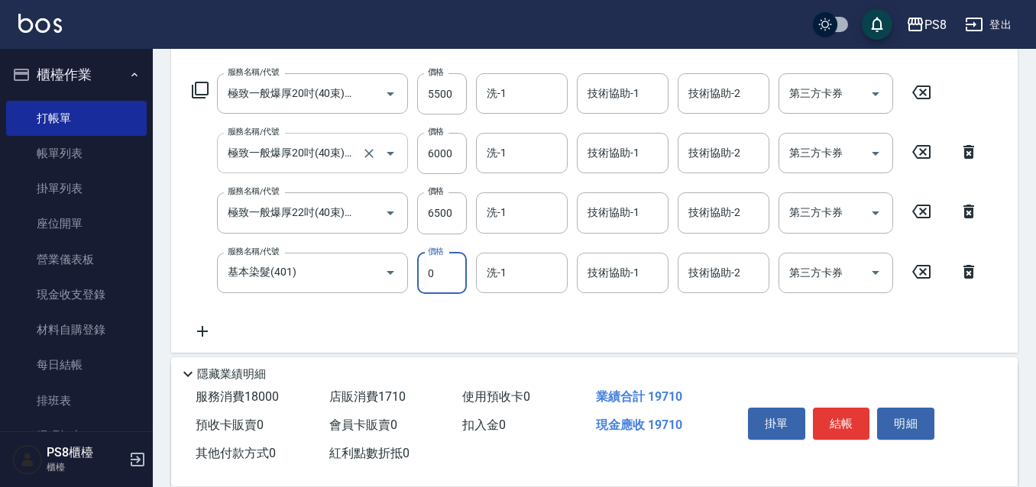
type input "0"
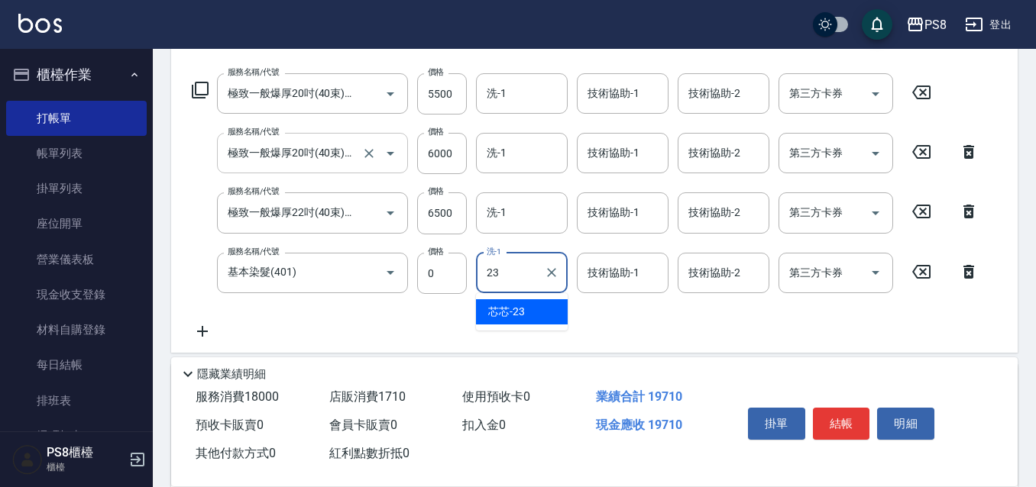
type input "芯芯-23"
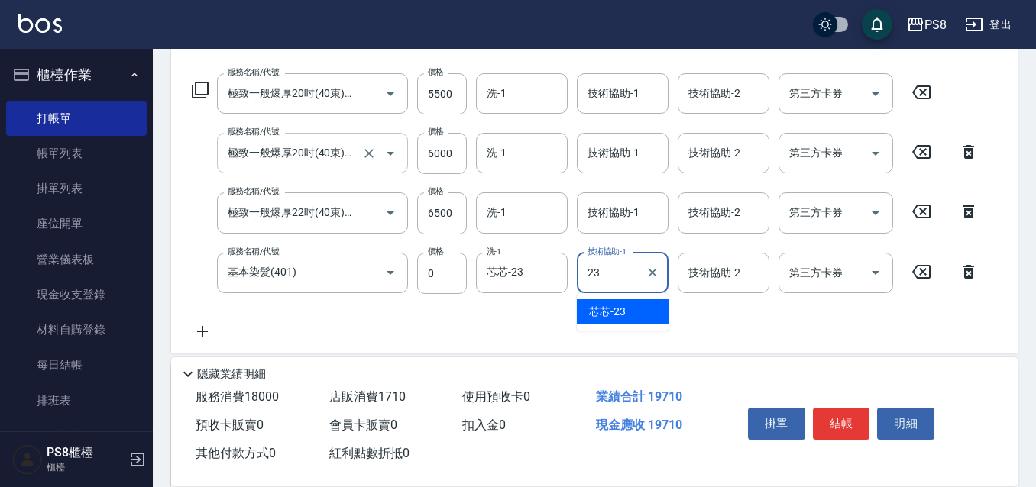
type input "芯芯-23"
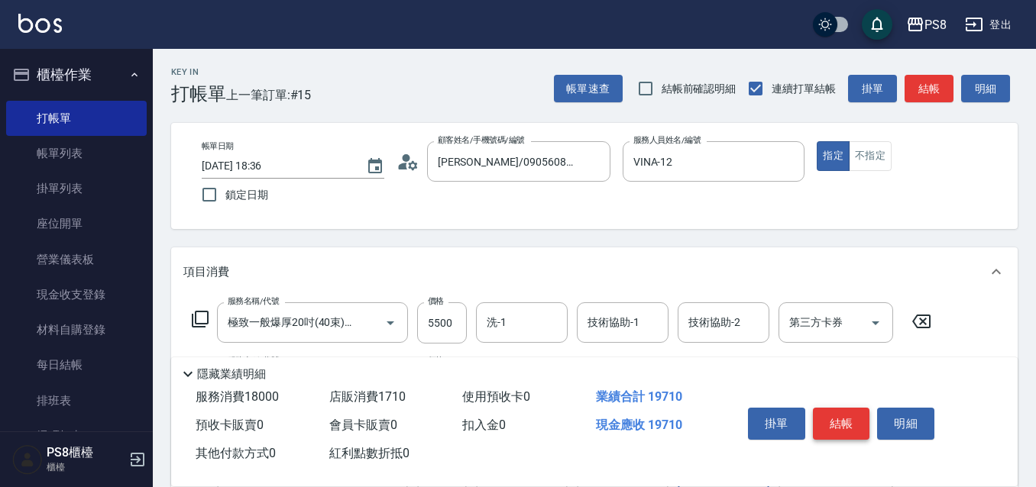
click at [849, 416] on button "結帳" at bounding box center [841, 424] width 57 height 32
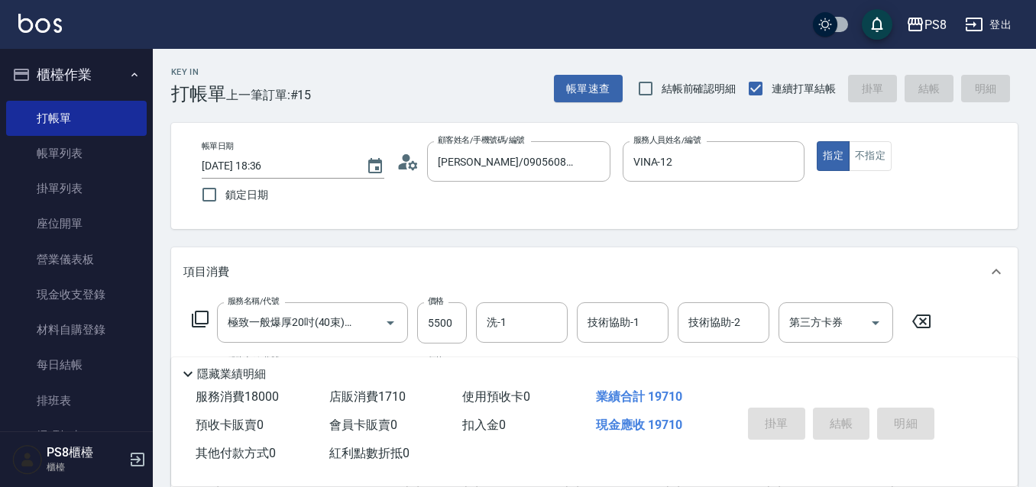
type input "2025/08/20 18:39"
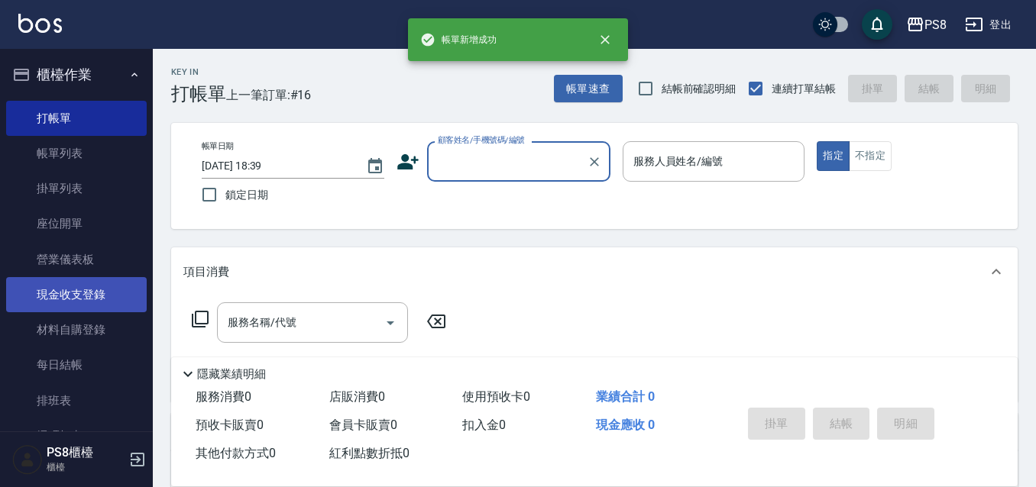
click at [80, 303] on link "現金收支登錄" at bounding box center [76, 294] width 141 height 35
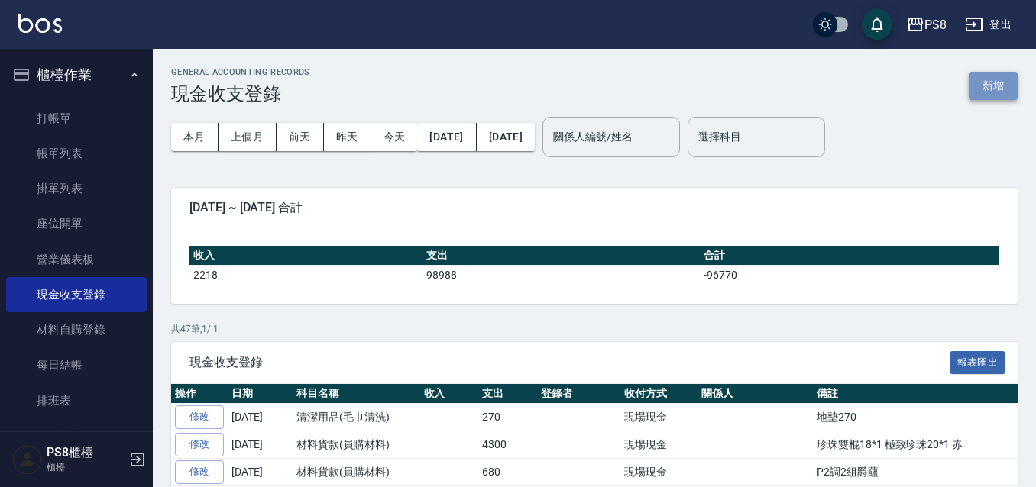
click at [1014, 98] on button "新增" at bounding box center [993, 86] width 49 height 28
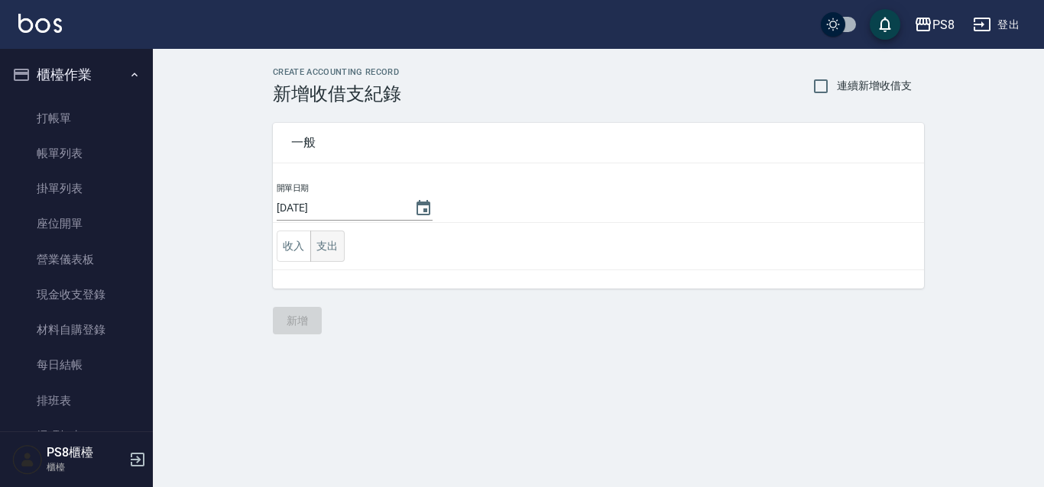
click at [332, 258] on button "支出" at bounding box center [327, 246] width 34 height 31
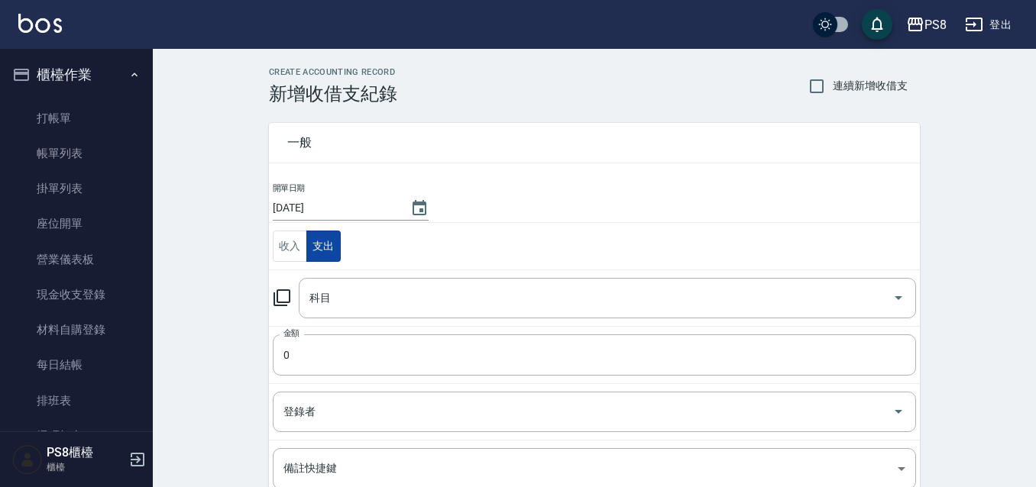
scroll to position [187, 0]
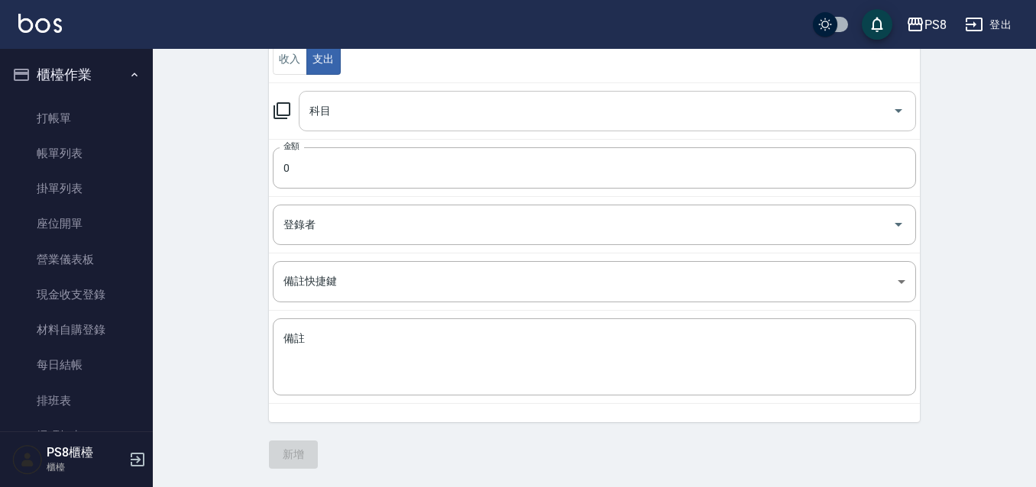
click at [387, 129] on div "科目" at bounding box center [607, 111] width 617 height 40
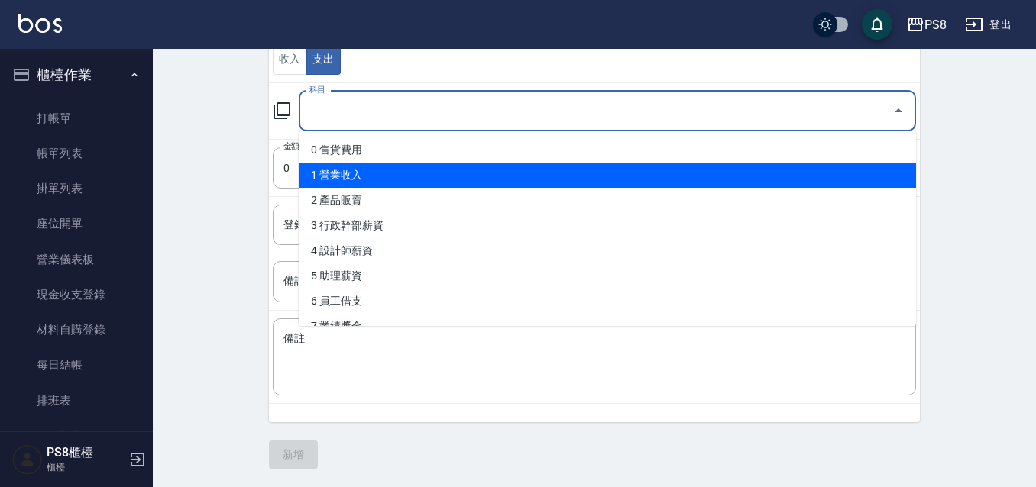
scroll to position [229, 0]
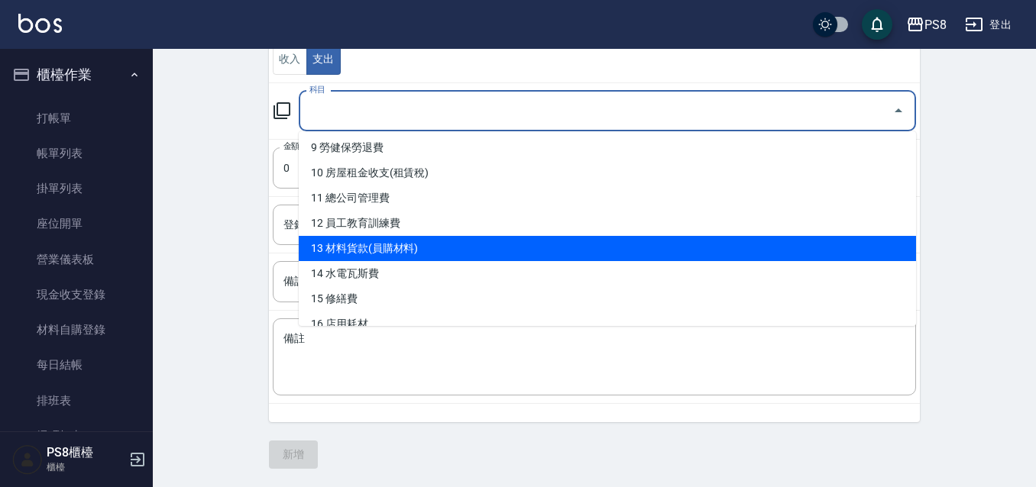
click at [385, 249] on li "13 材料貨款(員購材料)" at bounding box center [607, 248] width 617 height 25
type input "13 材料貨款(員購材料)"
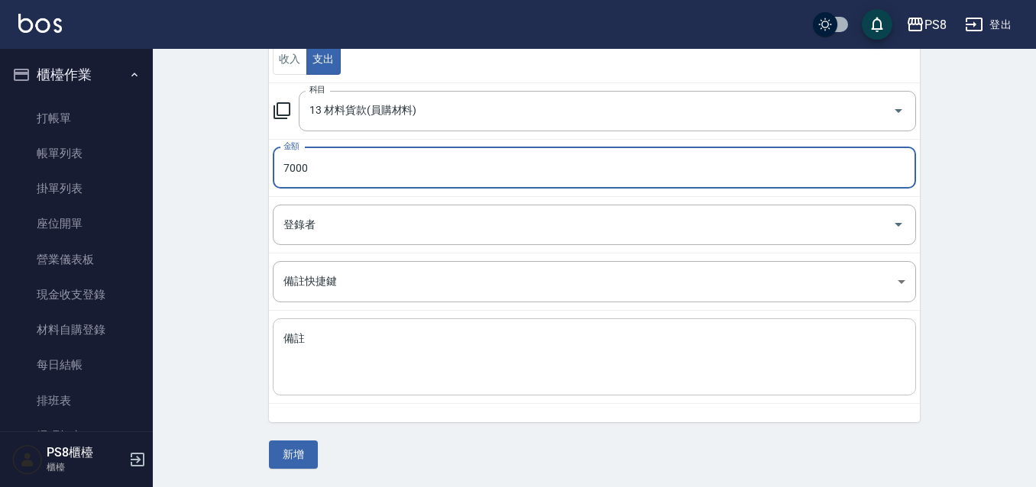
type input "7000"
click at [527, 346] on textarea "備註" at bounding box center [594, 358] width 622 height 52
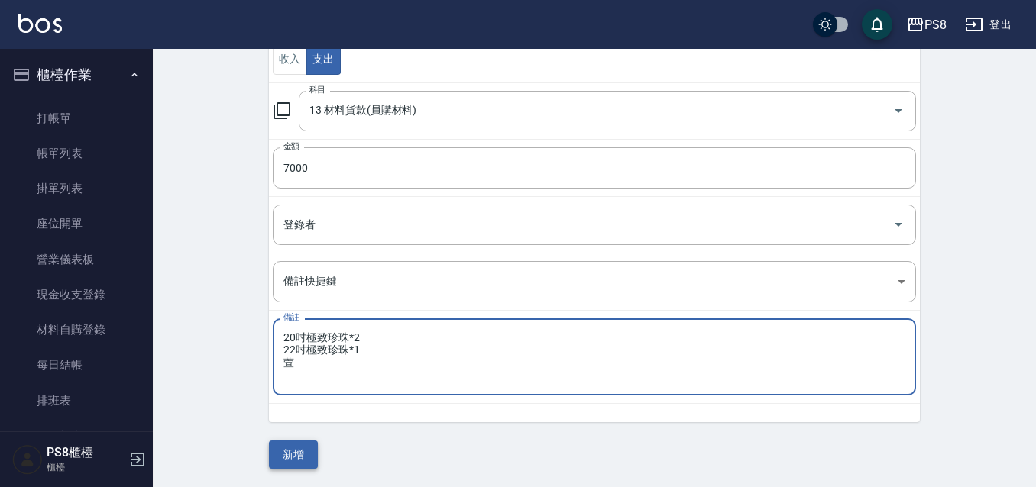
type textarea "20吋極致珍珠*2 22吋極致珍珠*1 萱"
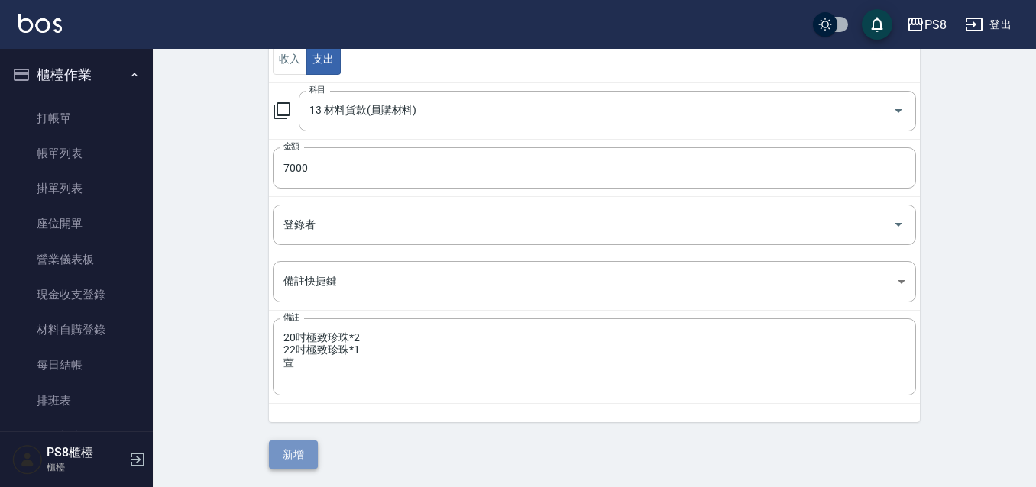
click at [308, 453] on button "新增" at bounding box center [293, 455] width 49 height 28
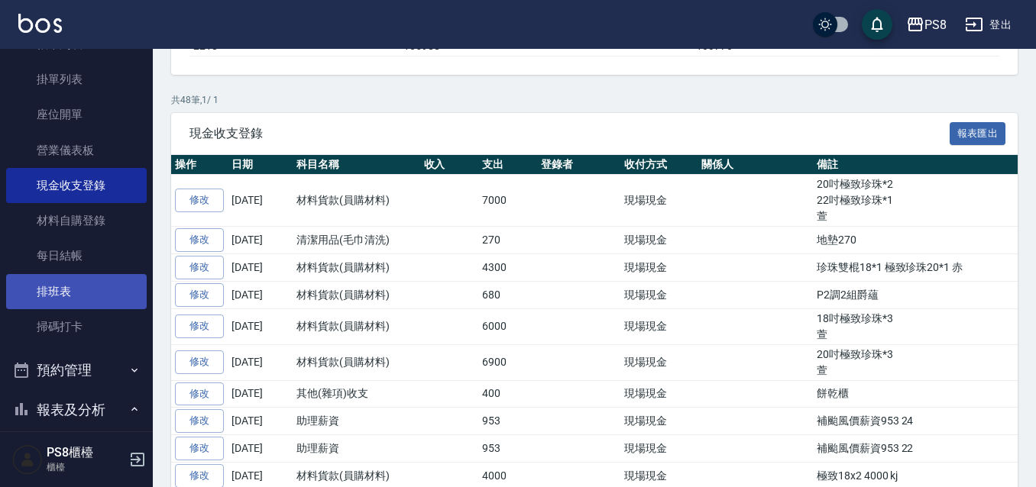
scroll to position [382, 0]
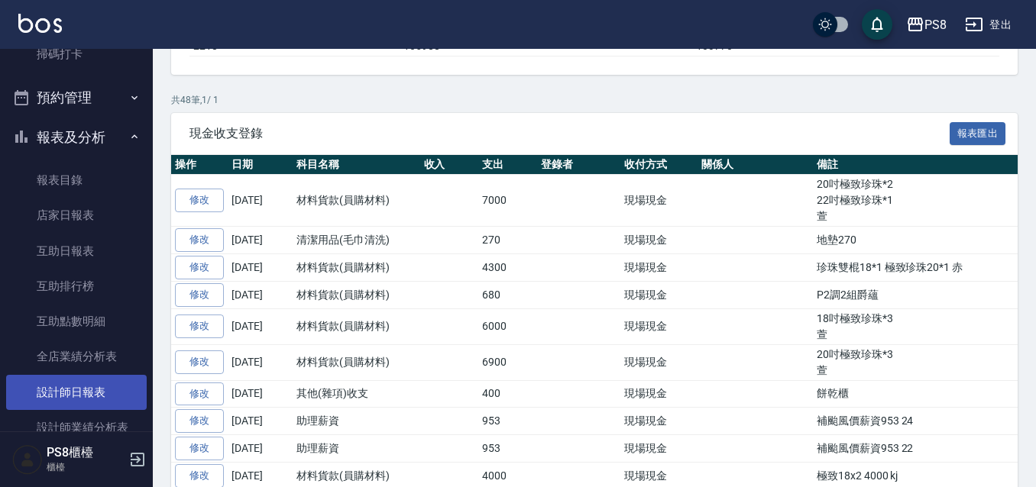
click at [83, 395] on link "設計師日報表" at bounding box center [76, 392] width 141 height 35
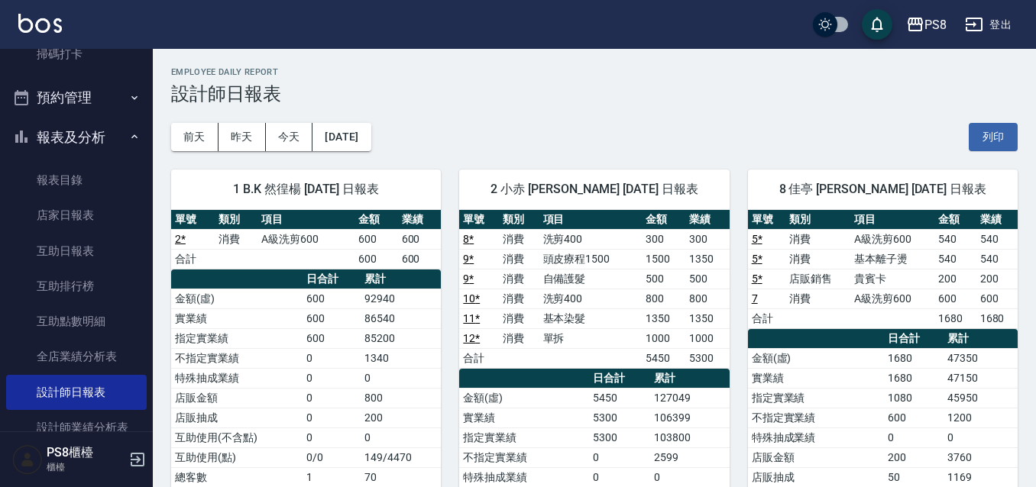
click at [223, 156] on div "1 B.K 然徨楊 08/20/2025 日報表 單號 類別 項目 金額 業績 2 * 消費 A級洗剪600 600 600 合計 600 600 日合計 累…" at bounding box center [297, 428] width 288 height 554
click at [231, 148] on button "昨天" at bounding box center [241, 137] width 47 height 28
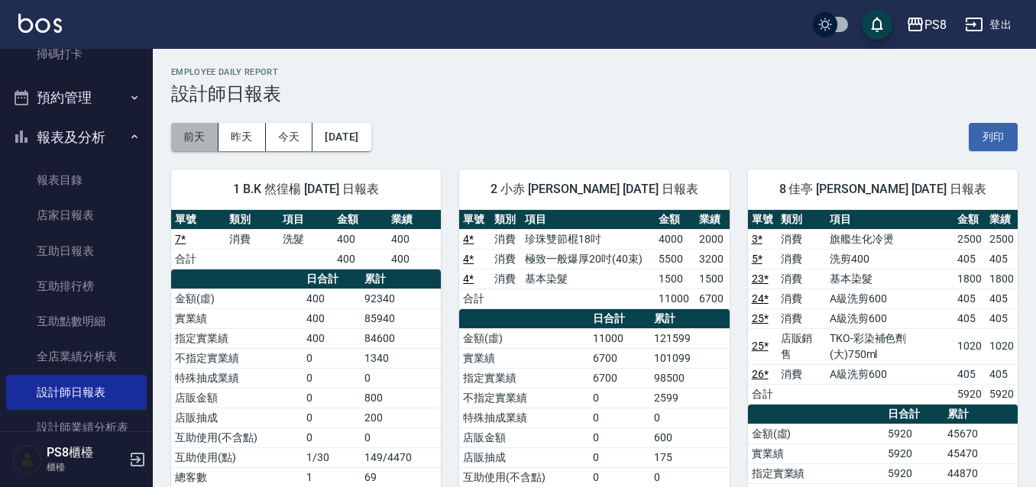
click at [193, 135] on button "前天" at bounding box center [194, 137] width 47 height 28
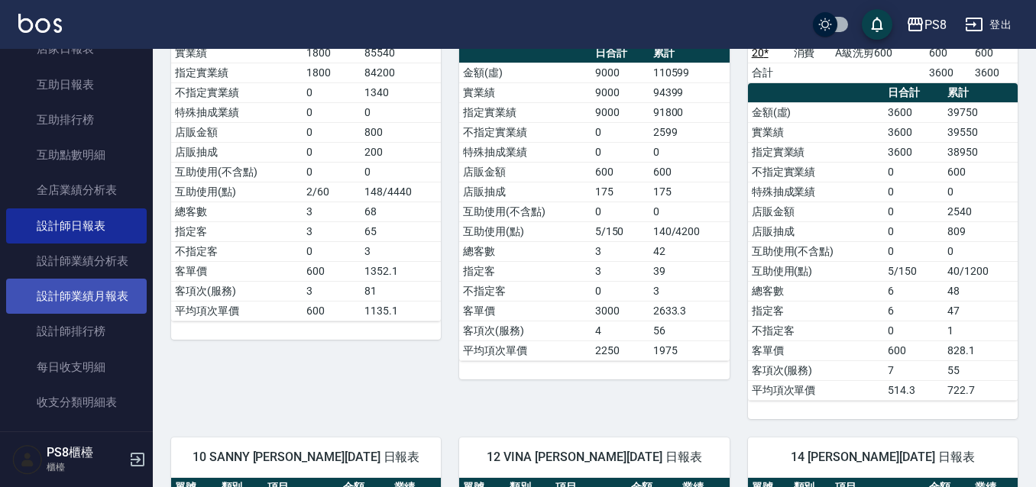
scroll to position [688, 0]
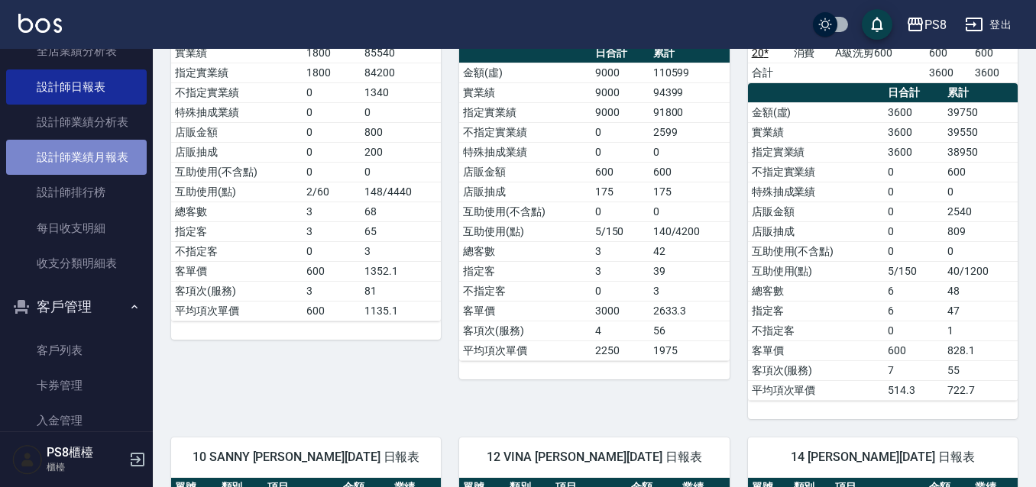
click at [120, 150] on link "設計師業績月報表" at bounding box center [76, 157] width 141 height 35
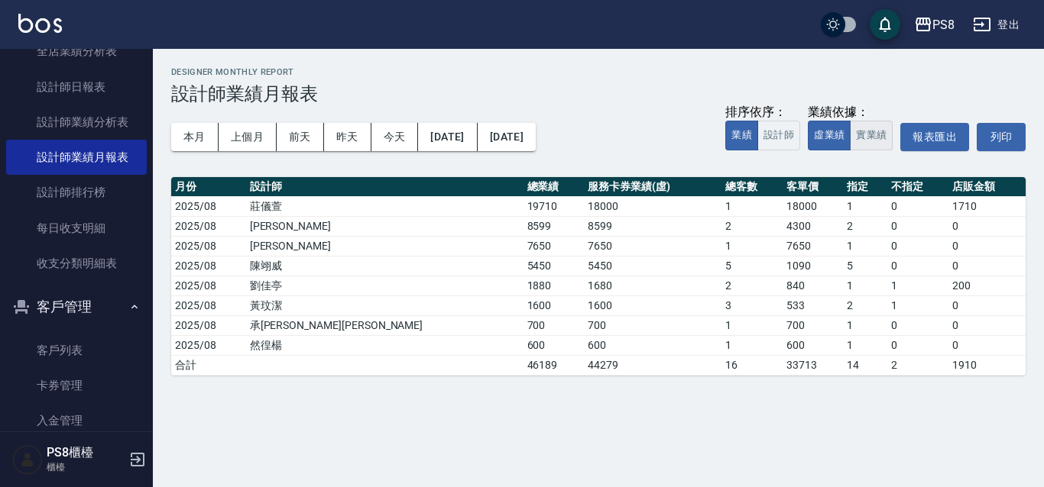
click at [866, 135] on button "實業績" at bounding box center [870, 136] width 43 height 30
click at [180, 132] on button "本月" at bounding box center [194, 137] width 47 height 28
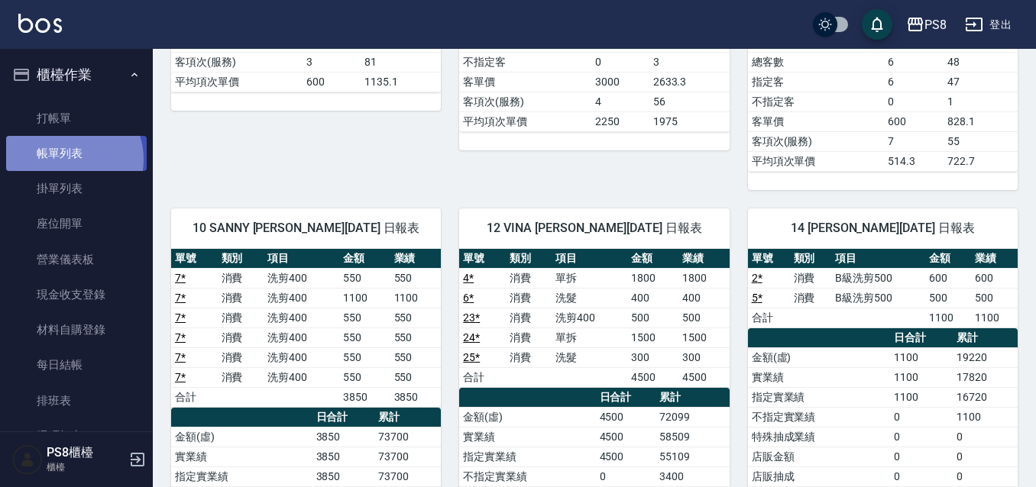
click at [70, 160] on link "帳單列表" at bounding box center [76, 153] width 141 height 35
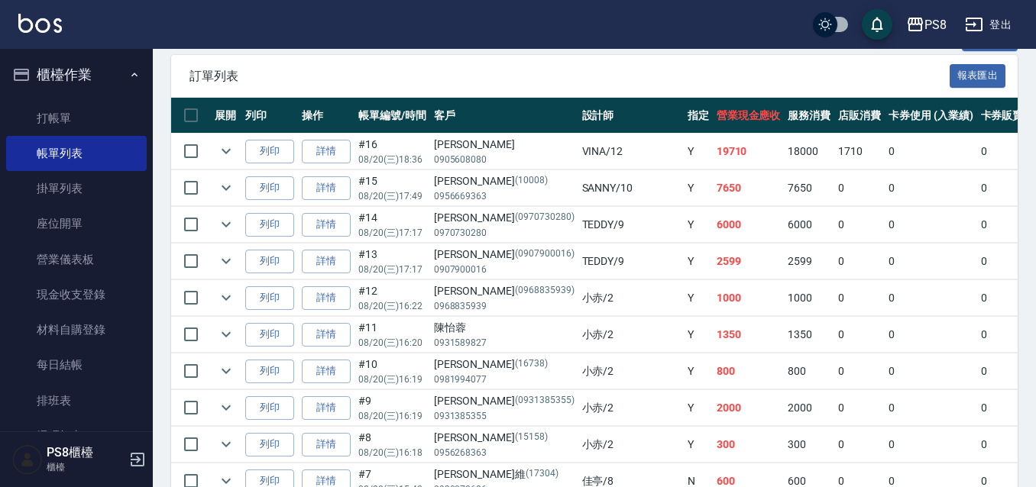
scroll to position [382, 0]
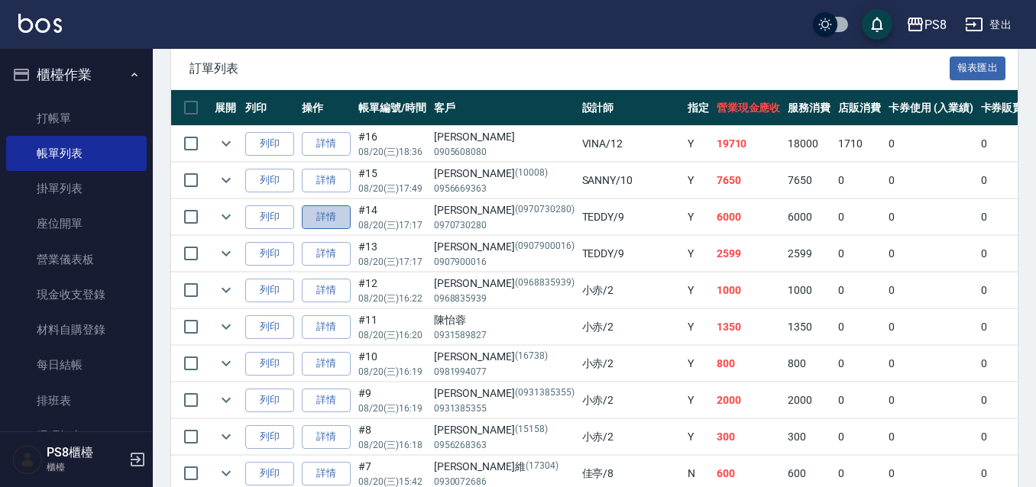
click at [331, 221] on link "詳情" at bounding box center [326, 217] width 49 height 24
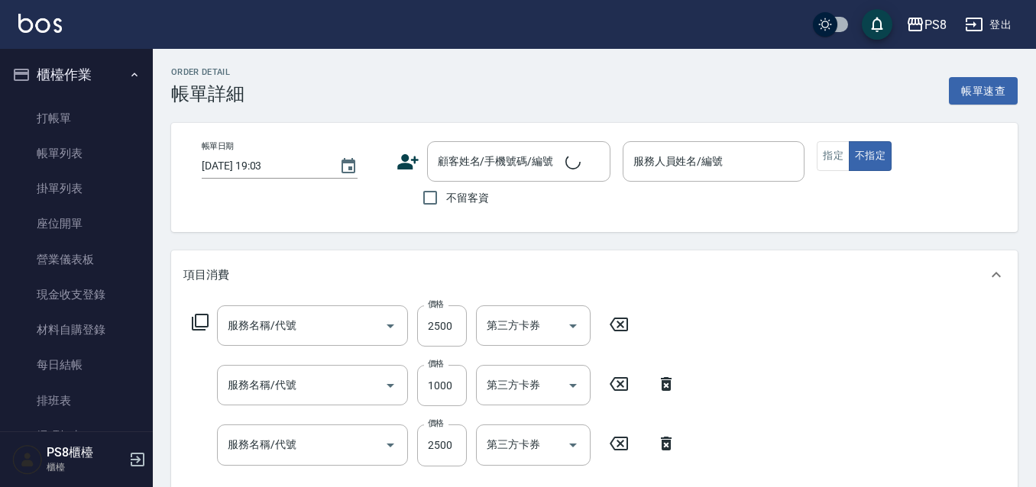
scroll to position [121, 0]
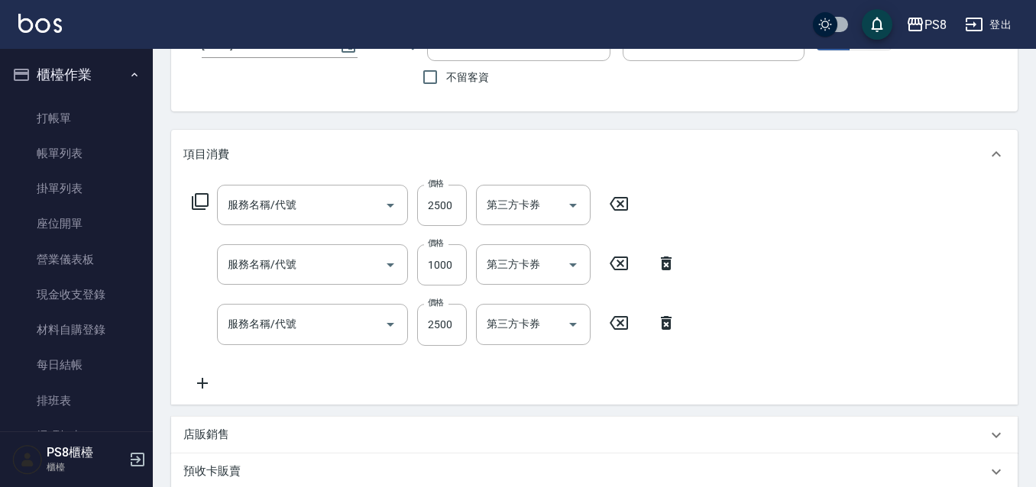
type input "2025/08/20 17:17"
type input "TEDDY-9"
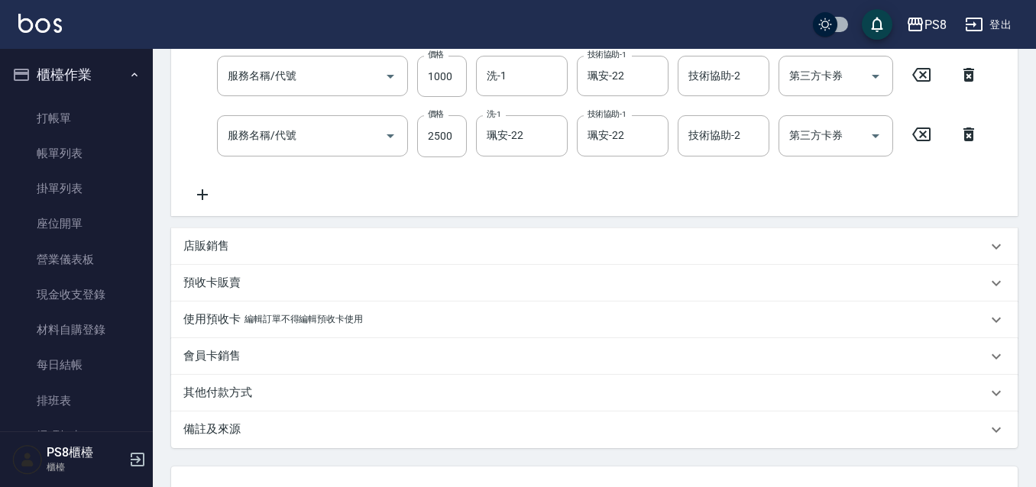
scroll to position [435, 0]
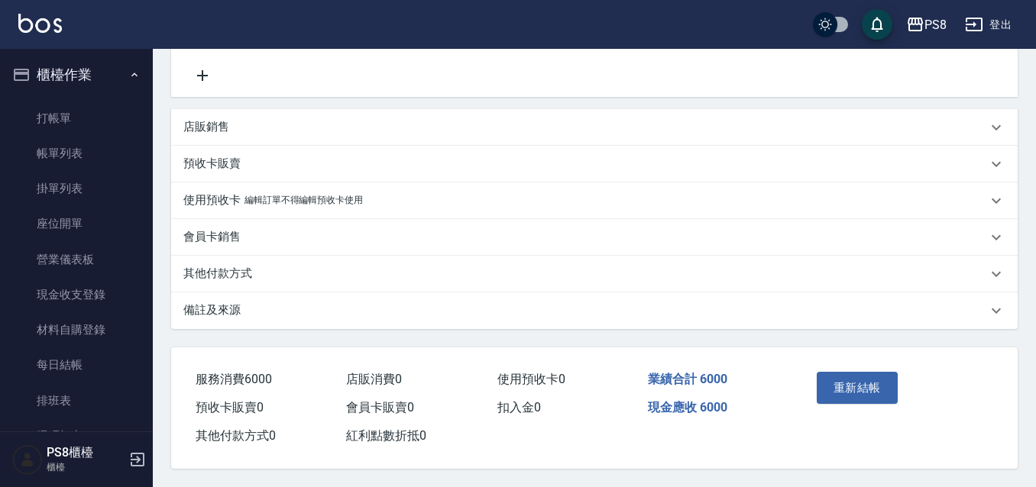
type input "黃詠綺/0970730280/0970730280"
type input "頂級溫塑(310)"
type input "基本離子燙(302)"
type input "基本染髮(401)"
click at [296, 267] on div "其他付款方式" at bounding box center [585, 274] width 804 height 16
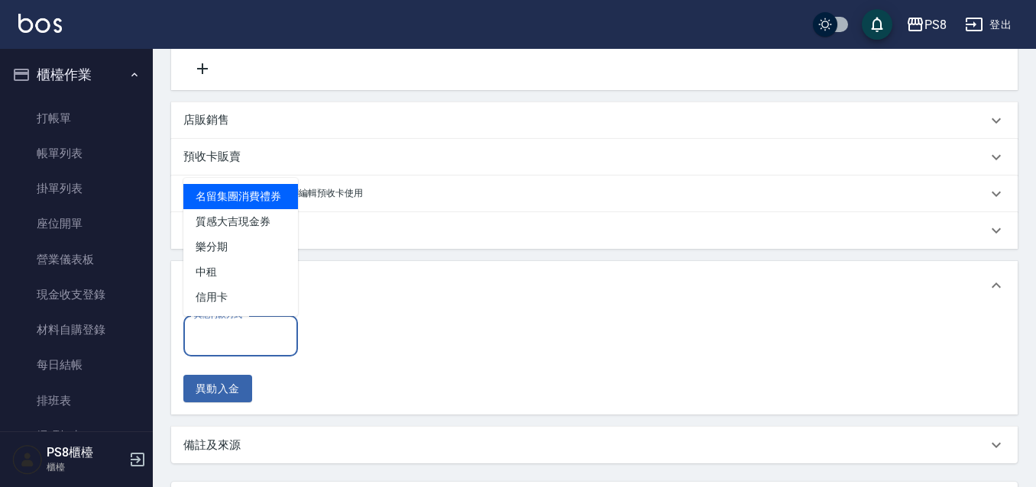
click at [245, 338] on input "其他付款方式" at bounding box center [240, 336] width 101 height 27
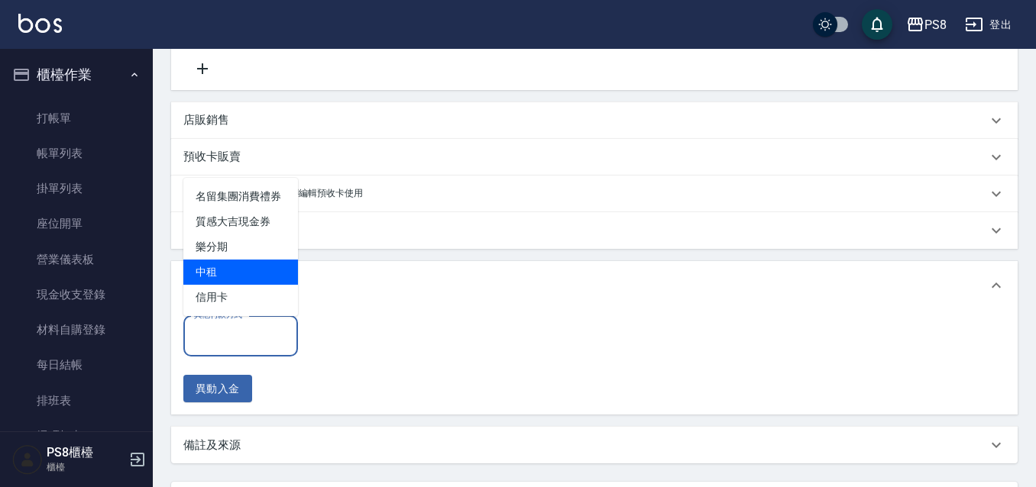
click at [236, 283] on span "中租" at bounding box center [240, 272] width 115 height 25
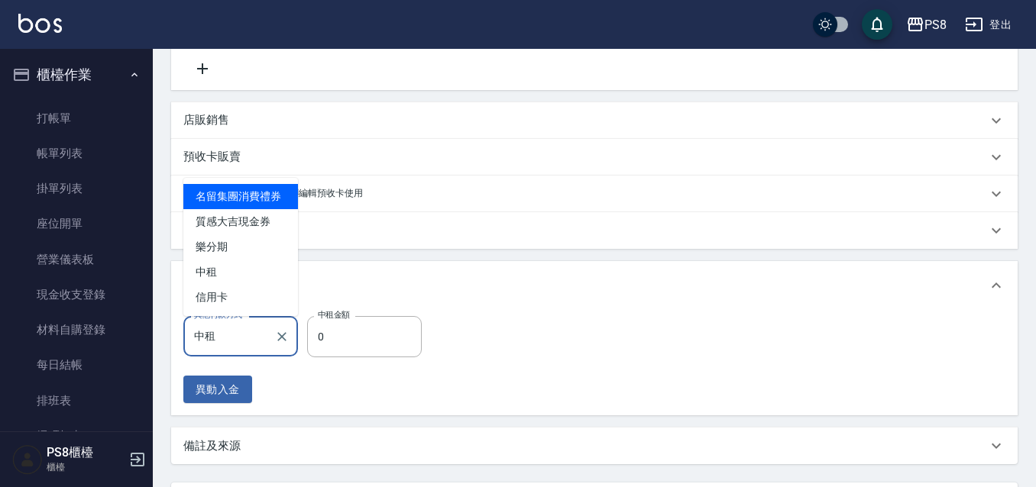
click at [236, 328] on input "中租" at bounding box center [229, 336] width 78 height 27
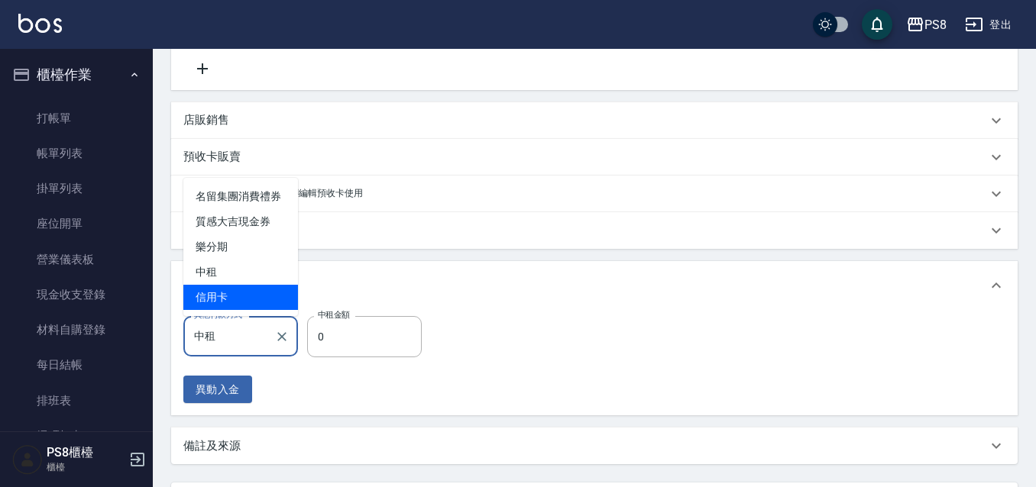
click at [242, 296] on span "信用卡" at bounding box center [240, 297] width 115 height 25
type input "信用卡"
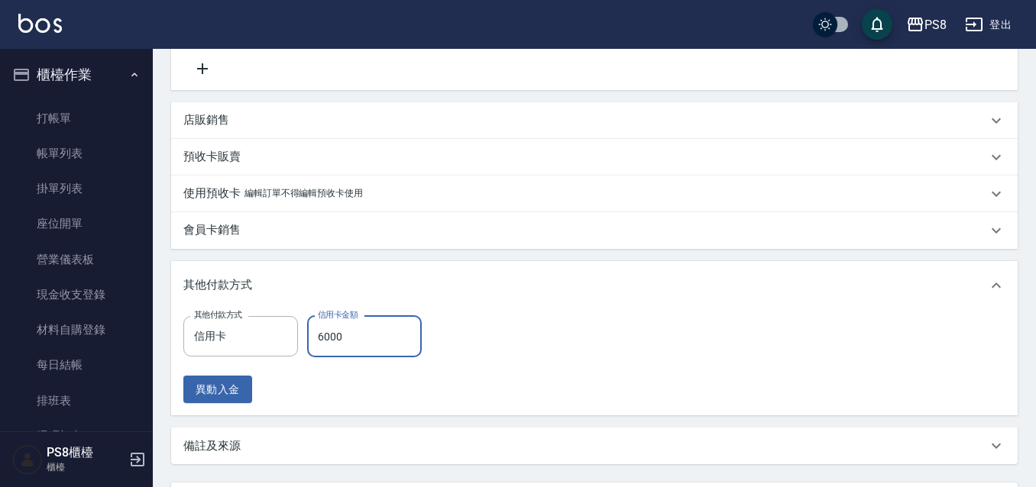
scroll to position [578, 0]
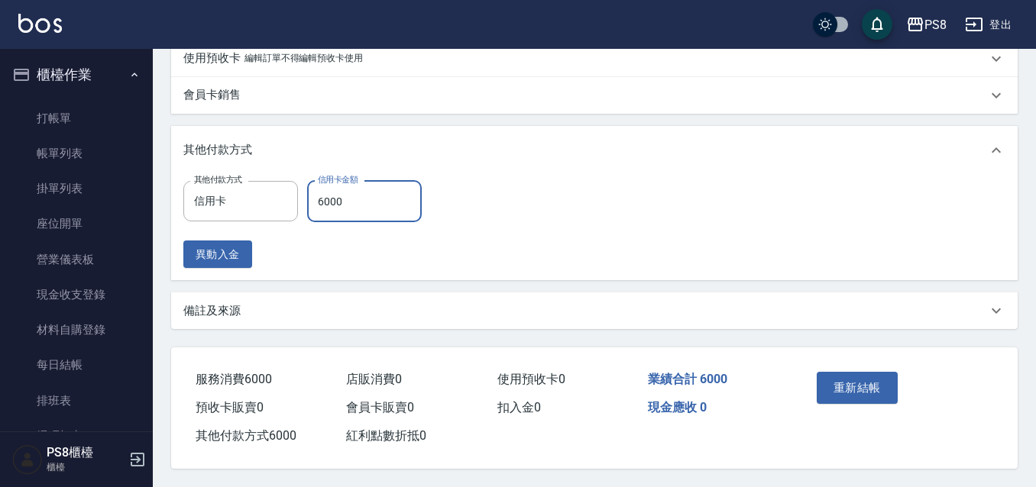
type input "6000"
click at [900, 391] on div "重新結帳" at bounding box center [895, 399] width 207 height 103
click at [838, 366] on div "重新結帳" at bounding box center [854, 399] width 86 height 66
click at [844, 377] on button "重新結帳" at bounding box center [857, 388] width 81 height 32
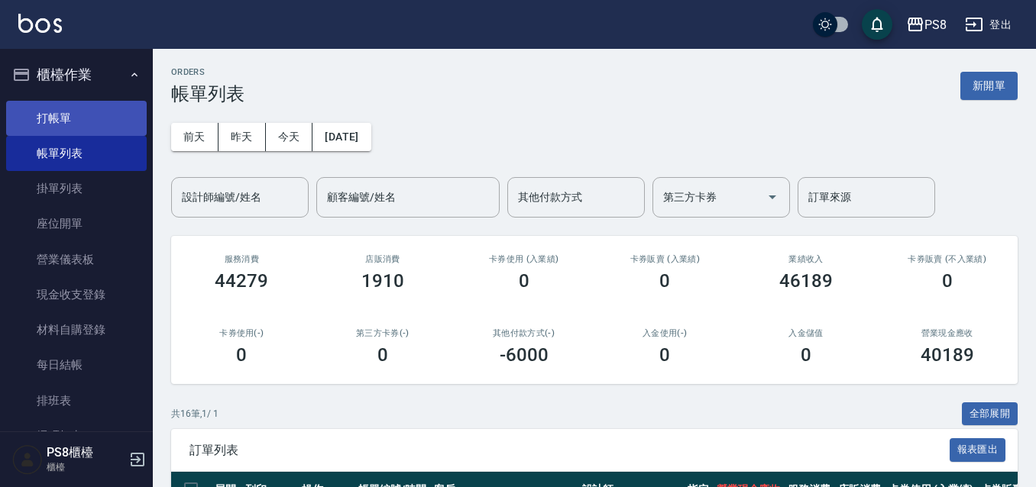
click at [62, 124] on link "打帳單" at bounding box center [76, 118] width 141 height 35
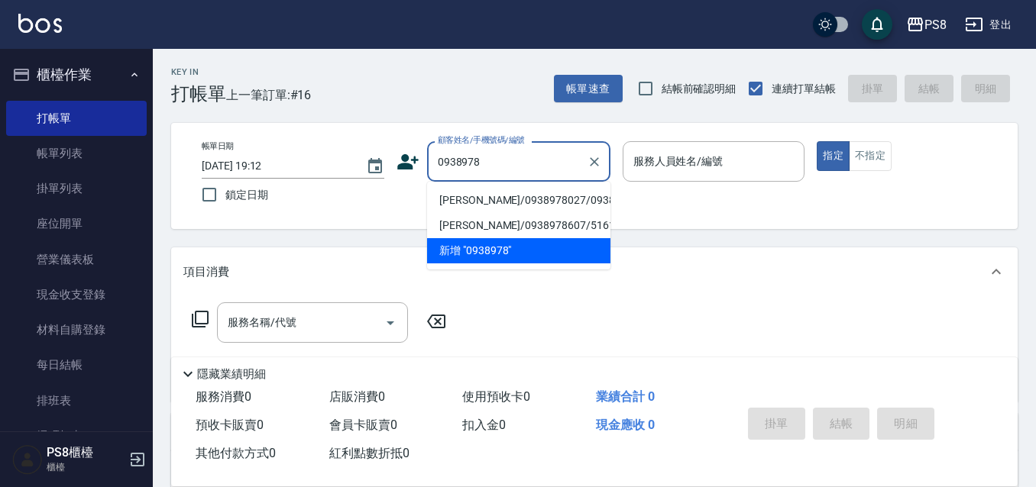
click at [533, 206] on li "黃惠青/0938978027/0938978027" at bounding box center [518, 200] width 183 height 25
type input "黃惠青/0938978027/0938978027"
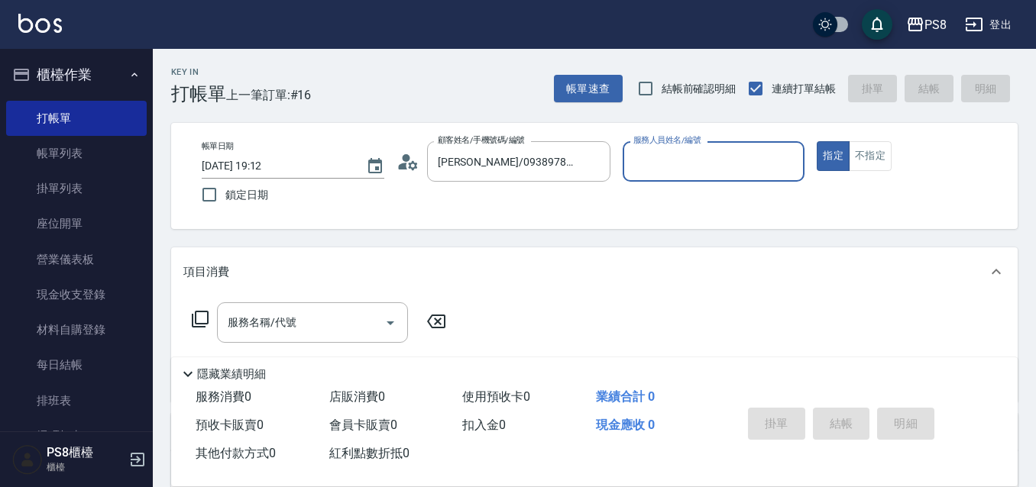
type input "KJ-20"
click at [324, 319] on input "服務名稱/代號" at bounding box center [301, 322] width 154 height 27
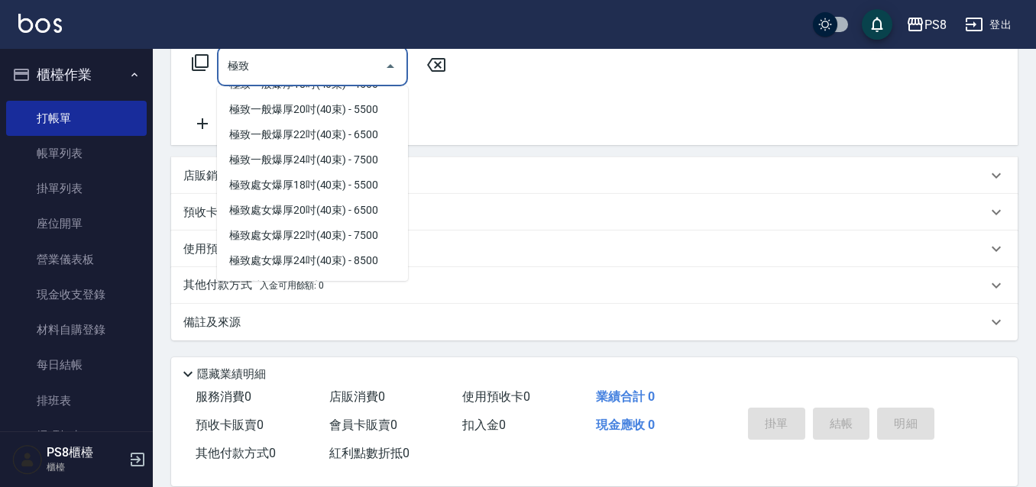
scroll to position [168, 0]
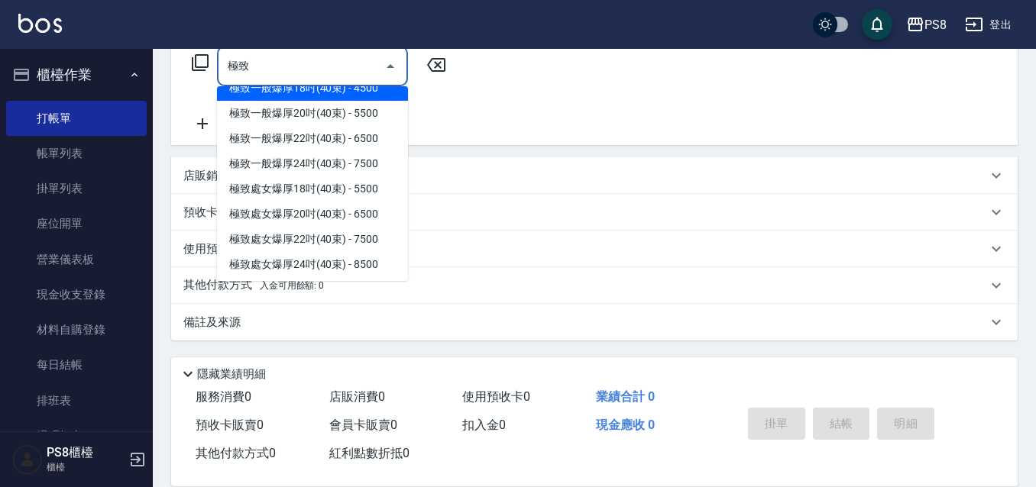
click at [355, 101] on span "極致一般爆厚18吋(40束) - 4500" at bounding box center [312, 88] width 191 height 25
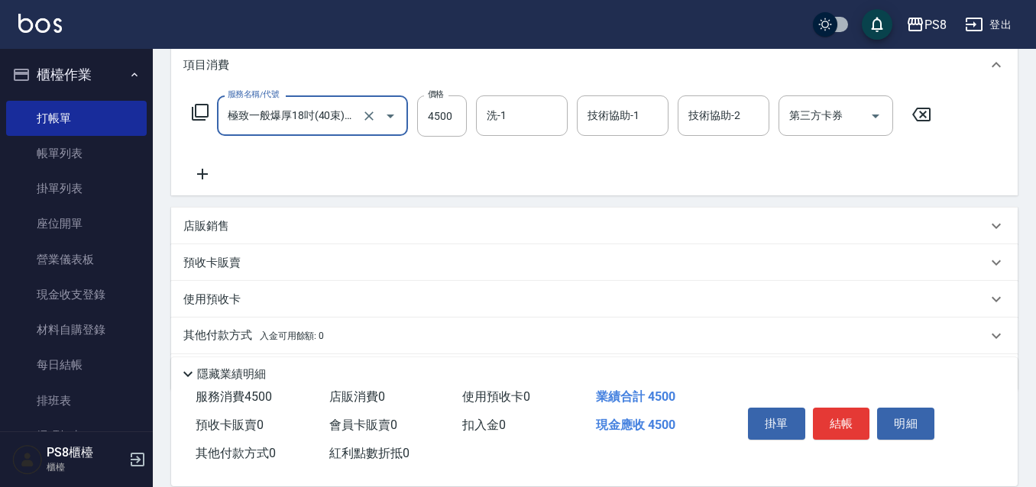
scroll to position [180, 0]
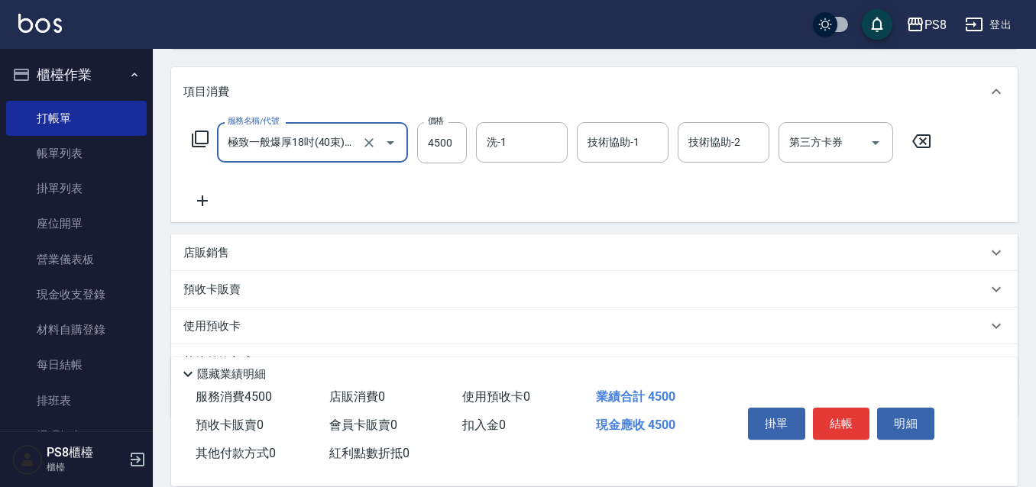
type input "極致一般爆厚18吋(40束)(G70)"
click at [200, 198] on icon at bounding box center [202, 201] width 38 height 18
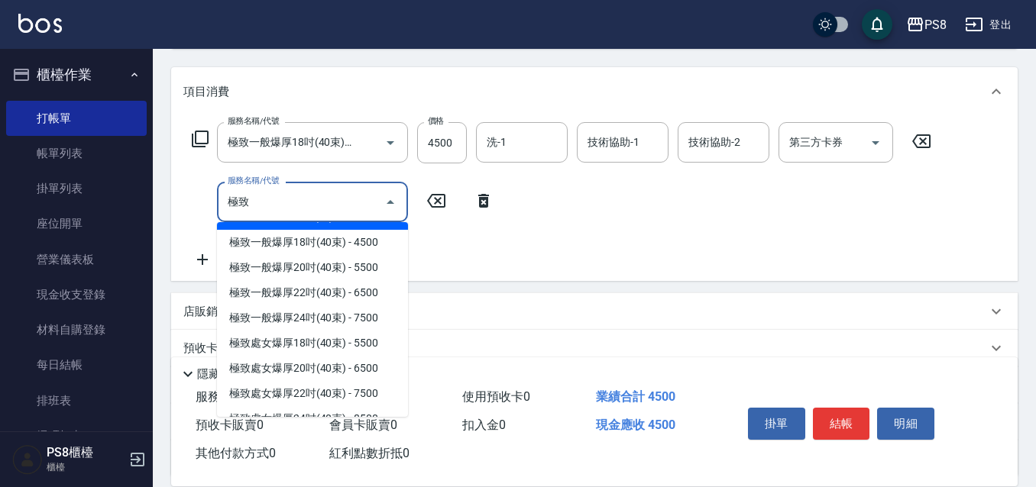
scroll to position [153, 0]
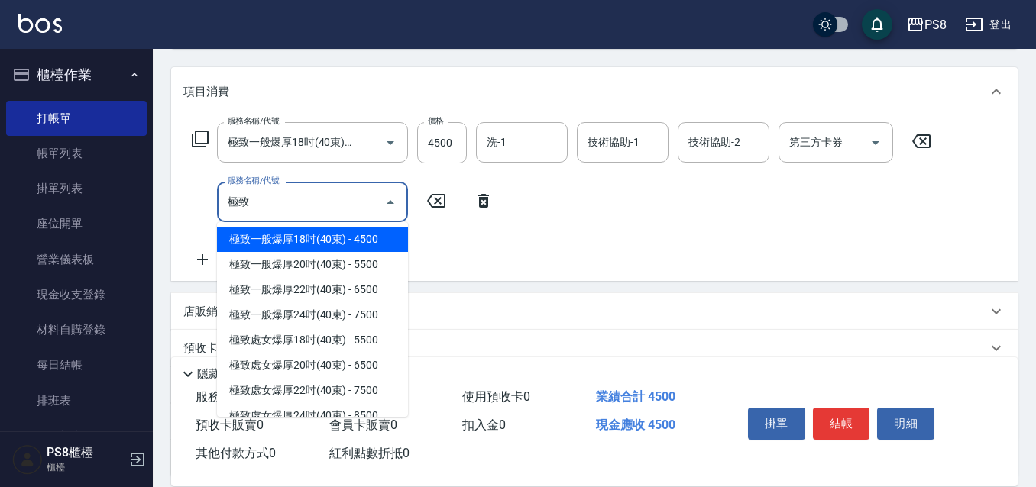
drag, startPoint x: 366, startPoint y: 298, endPoint x: 357, endPoint y: 283, distance: 17.2
click at [365, 252] on span "極致一般爆厚18吋(40束) - 4500" at bounding box center [312, 239] width 191 height 25
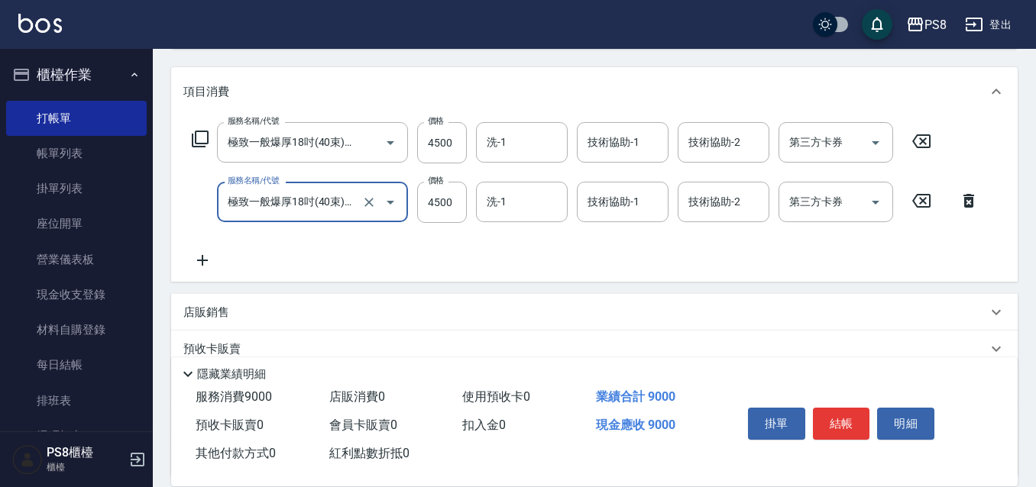
type input "極致一般爆厚18吋(40束)(G70)"
click at [209, 256] on icon at bounding box center [202, 260] width 38 height 18
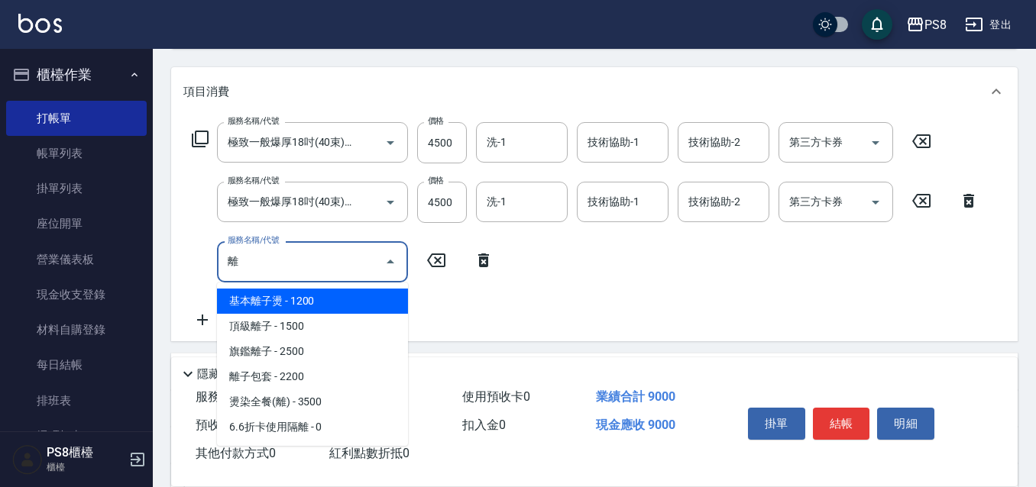
click at [335, 299] on span "基本離子燙 - 1200" at bounding box center [312, 301] width 191 height 25
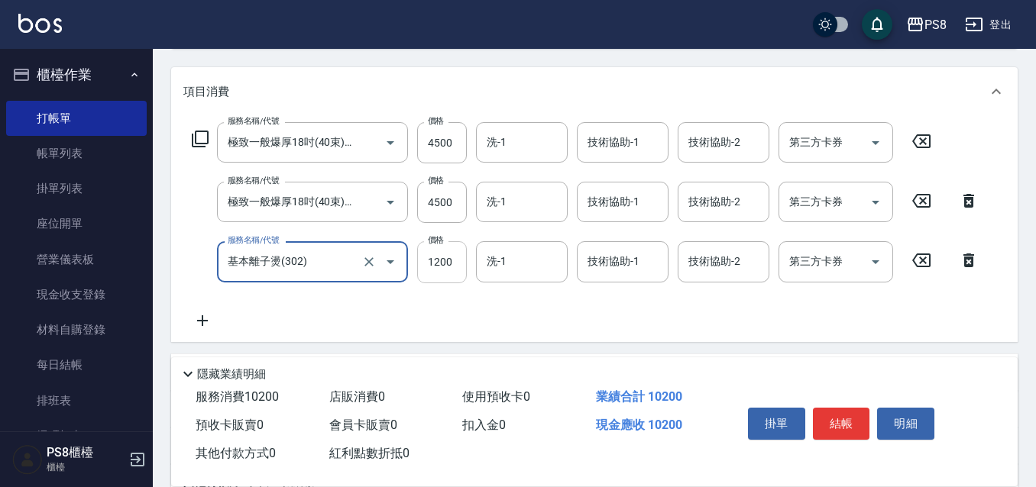
type input "基本離子燙(302)"
click at [440, 270] on input "1200" at bounding box center [442, 261] width 50 height 41
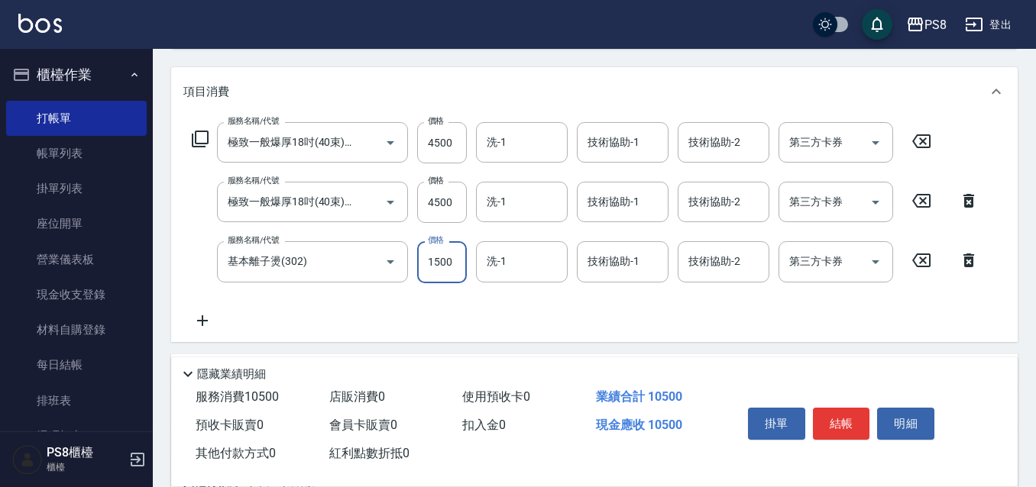
type input "1500"
click at [202, 319] on icon at bounding box center [202, 321] width 11 height 11
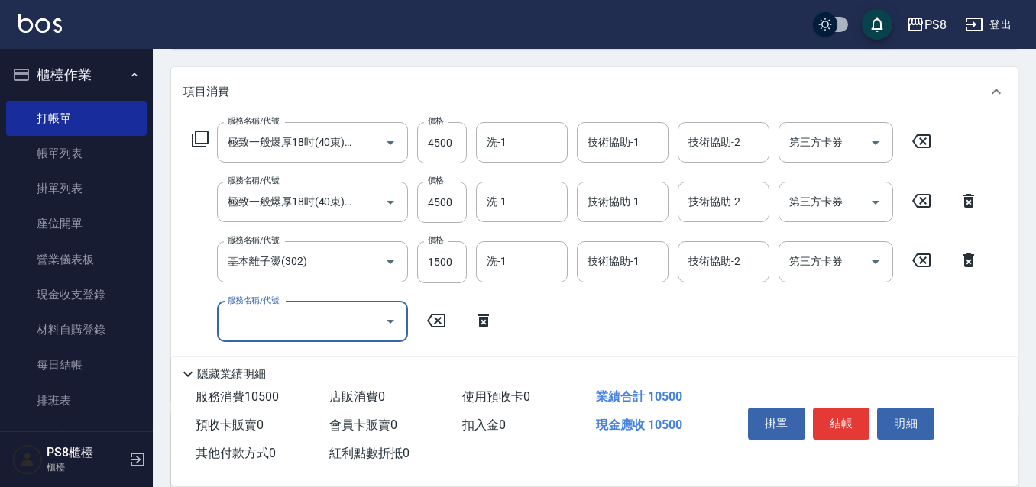
scroll to position [0, 0]
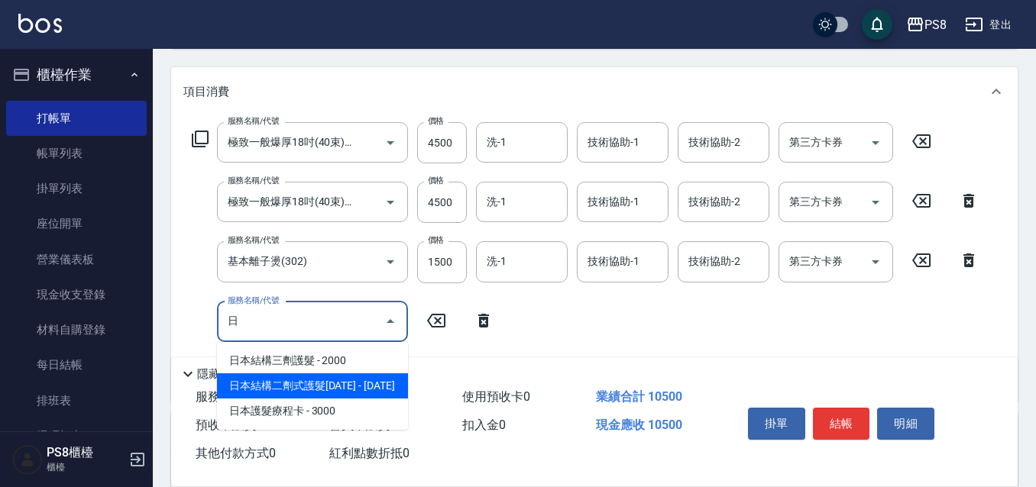
click at [329, 379] on span "日本結構二劑式護髮1600 - 1600" at bounding box center [312, 386] width 191 height 25
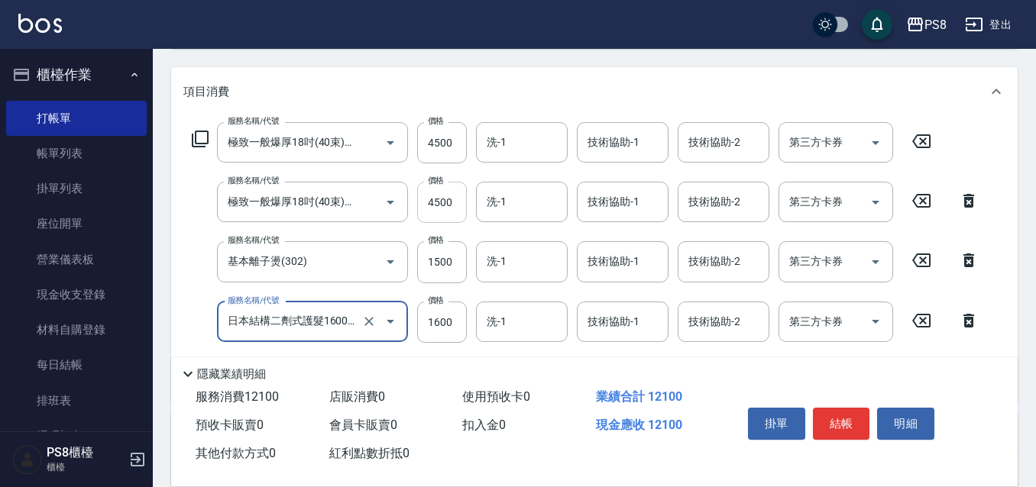
type input "日本結構二劑式護髮1600(904)"
click at [446, 197] on input "4500" at bounding box center [442, 202] width 50 height 41
click at [468, 206] on div "服務名稱/代號 極致一般爆厚18吋(40束)(G70) 服務名稱/代號 價格 4500 價格 洗-1 洗-1 技術協助-1 技術協助-1 技術協助-2 技術協…" at bounding box center [585, 202] width 804 height 41
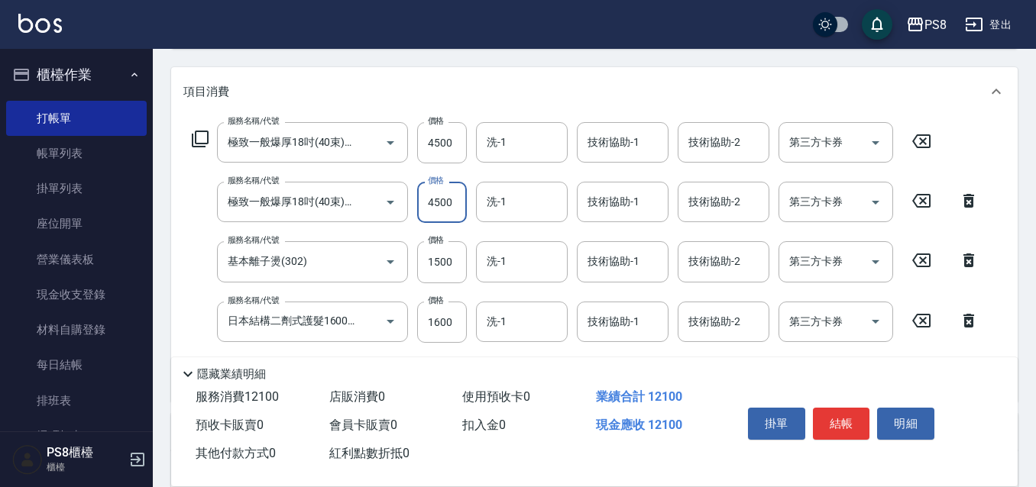
click at [451, 215] on input "4500" at bounding box center [442, 202] width 50 height 41
type input "5000"
click at [450, 150] on input "4500" at bounding box center [442, 142] width 50 height 41
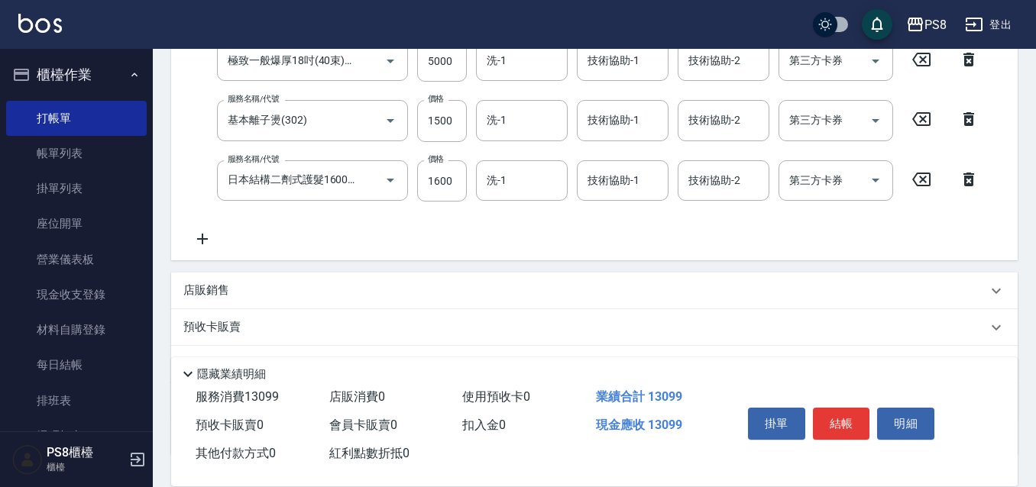
scroll to position [437, 0]
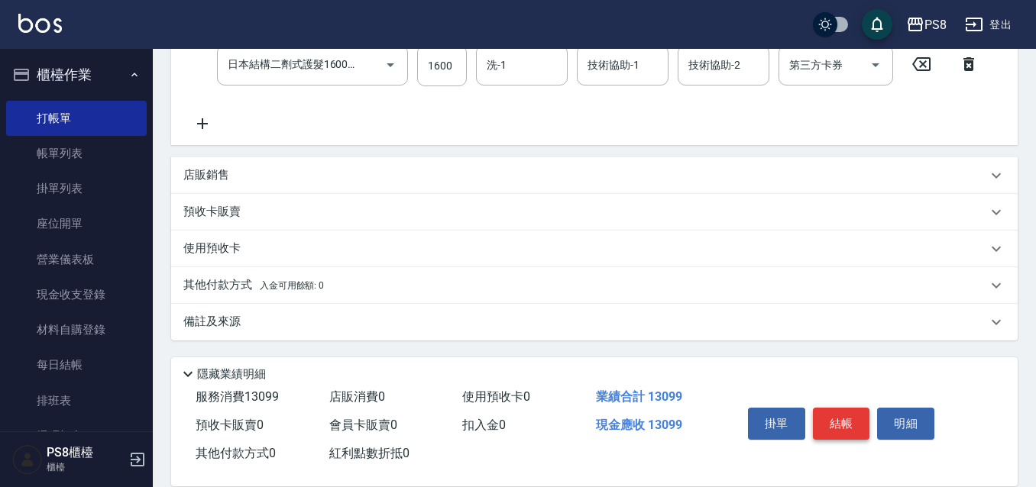
type input "4999"
click at [860, 408] on button "結帳" at bounding box center [841, 424] width 57 height 32
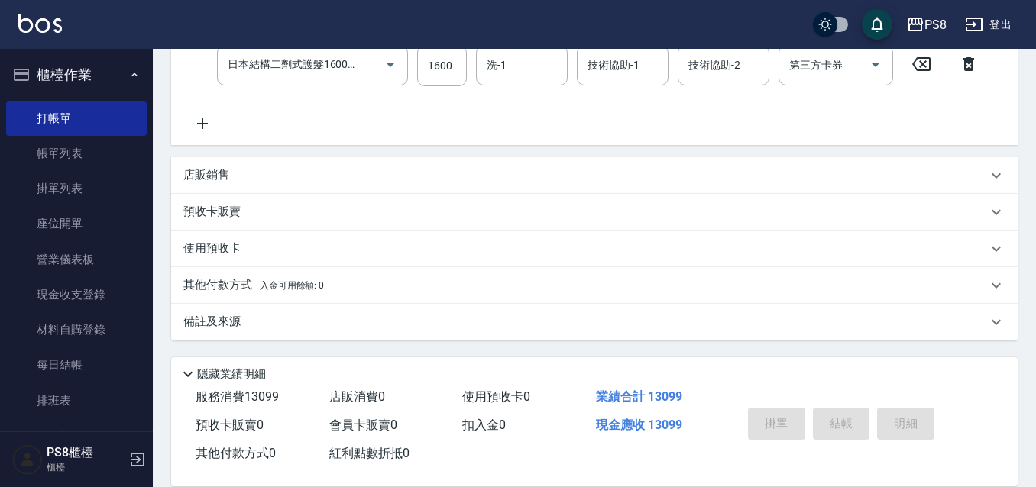
type input "2025/08/20 19:13"
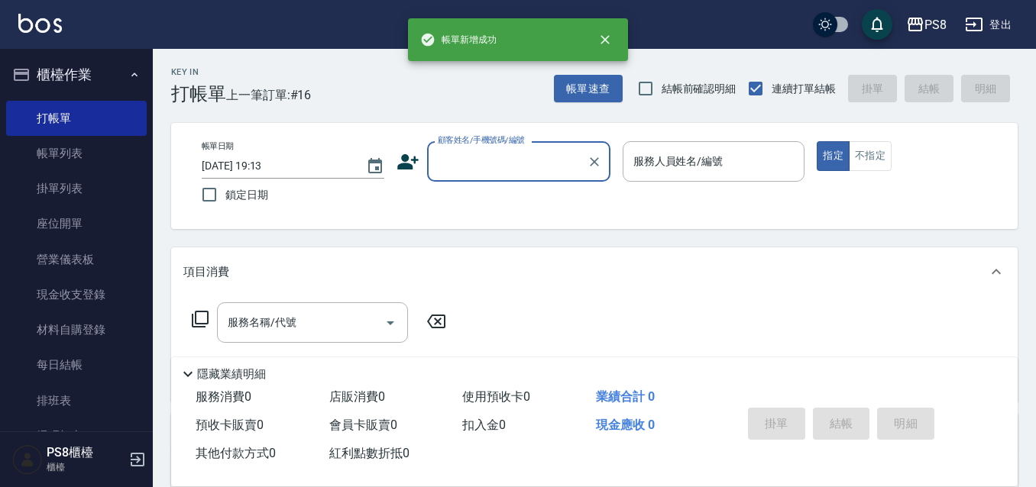
scroll to position [0, 0]
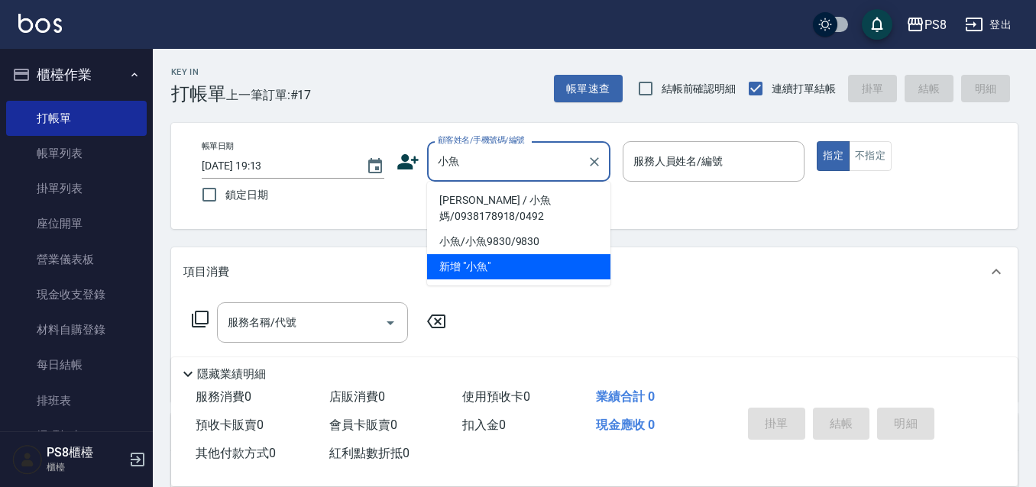
drag, startPoint x: 528, startPoint y: 203, endPoint x: 547, endPoint y: 204, distance: 19.1
click at [528, 203] on li "曹意詢 / 小魚媽/0938178918/0492" at bounding box center [518, 208] width 183 height 41
type input "曹意詢 / 小魚媽/0938178918/0492"
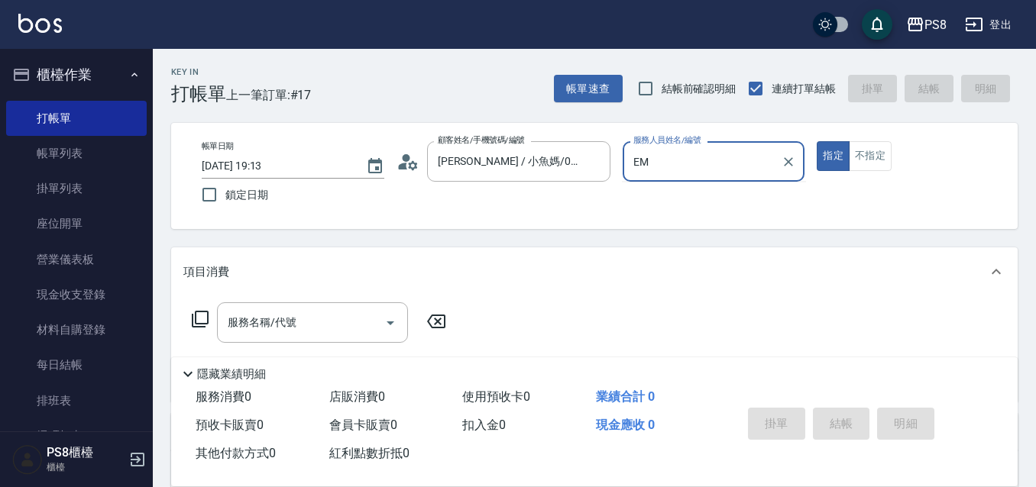
type input "E"
click at [675, 199] on div "KJ -20" at bounding box center [714, 200] width 183 height 25
click at [312, 306] on div "服務名稱/代號" at bounding box center [312, 323] width 191 height 40
type input "KJ-20"
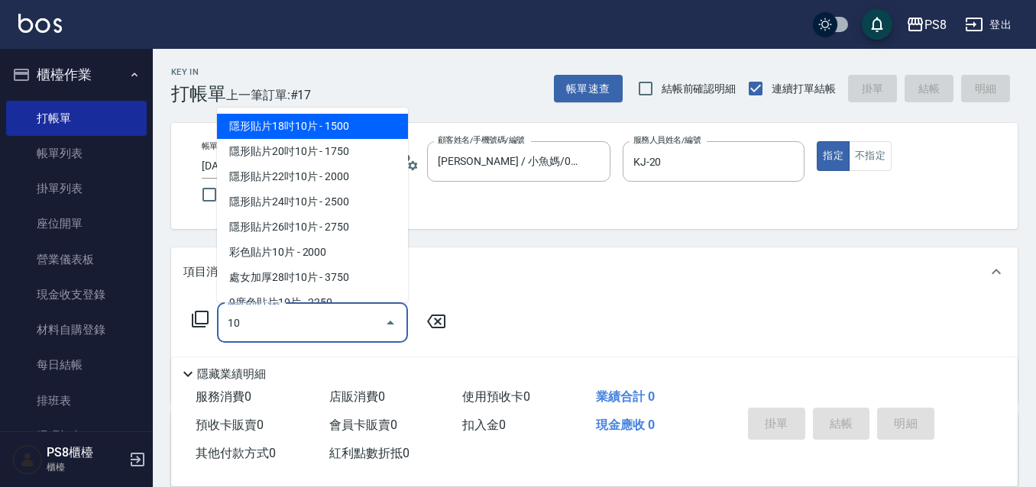
type input "101"
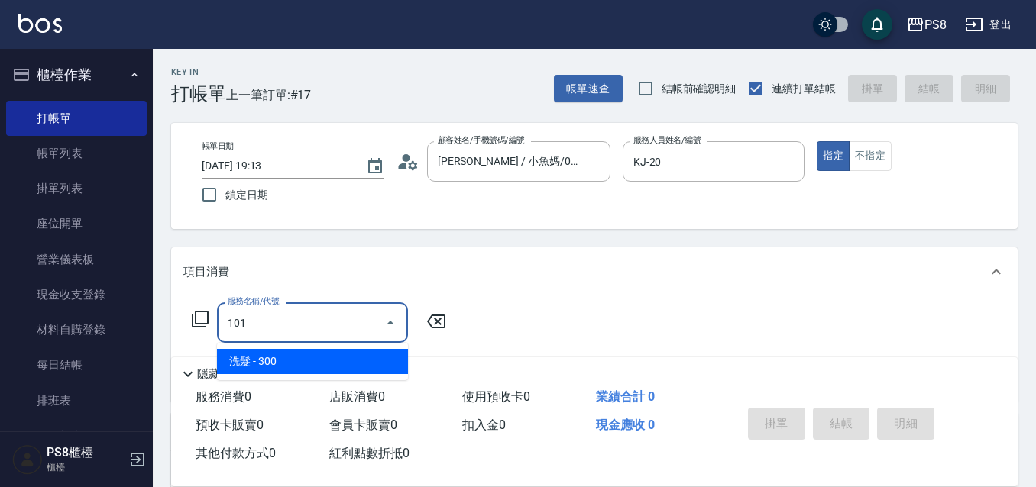
drag, startPoint x: 303, startPoint y: 351, endPoint x: 355, endPoint y: 348, distance: 52.8
click at [303, 351] on span "洗髮 - 300" at bounding box center [312, 361] width 191 height 25
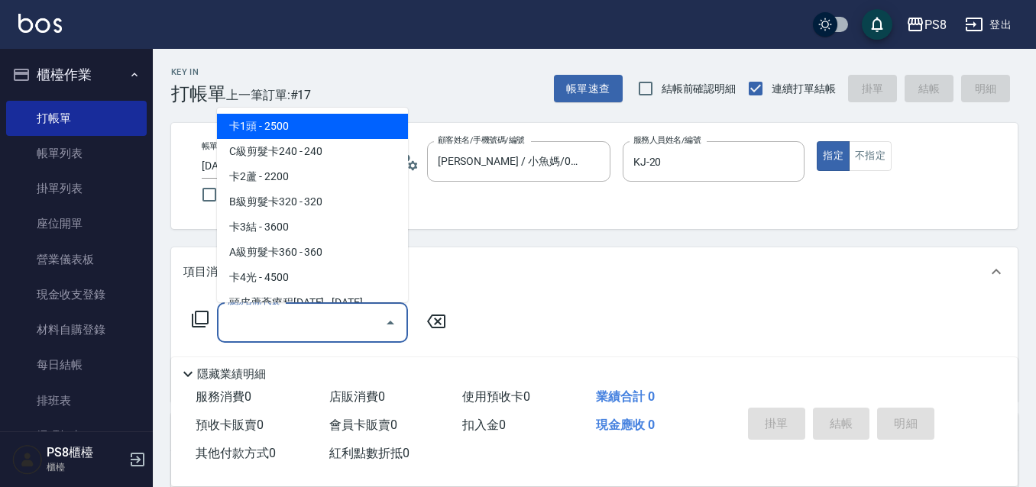
click at [445, 320] on icon at bounding box center [436, 322] width 18 height 14
click at [285, 325] on input "服務名稱/代號" at bounding box center [301, 322] width 154 height 27
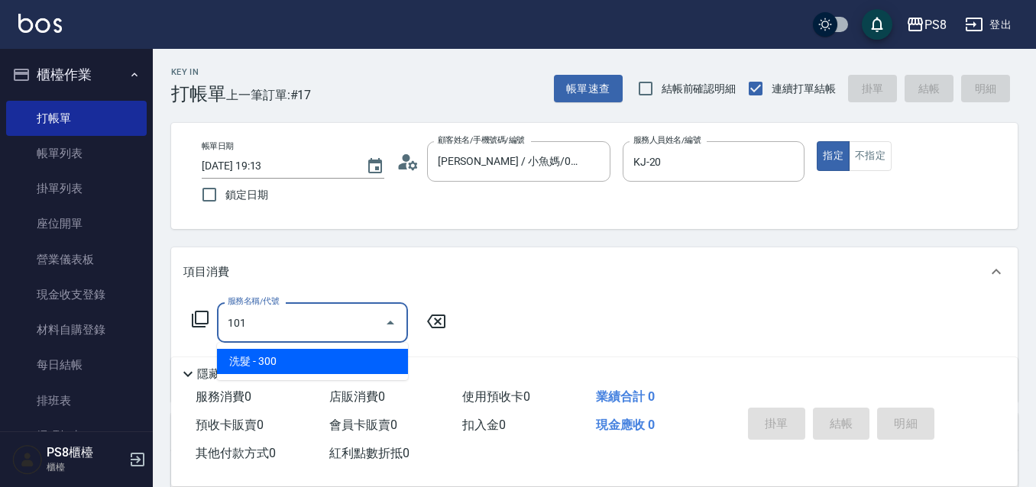
click at [289, 360] on span "洗髮 - 300" at bounding box center [312, 361] width 191 height 25
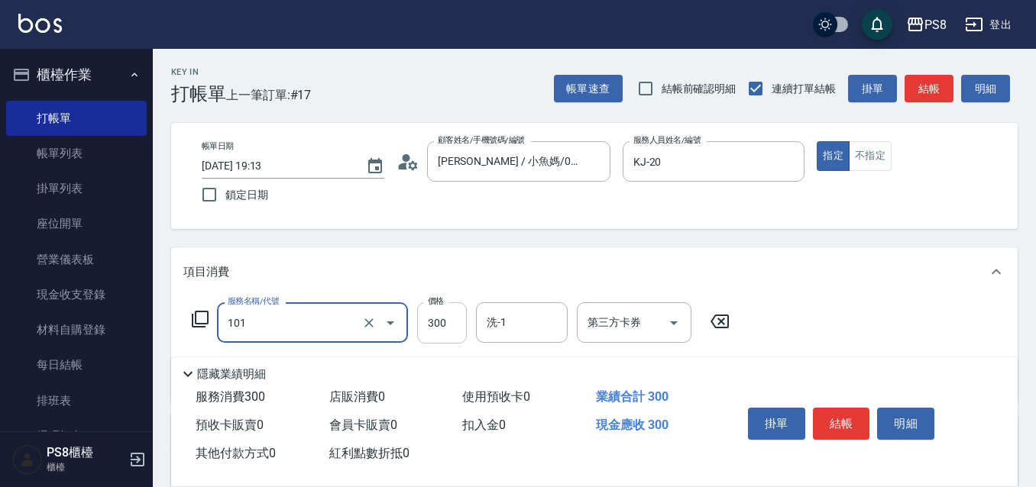
type input "洗髮(101)"
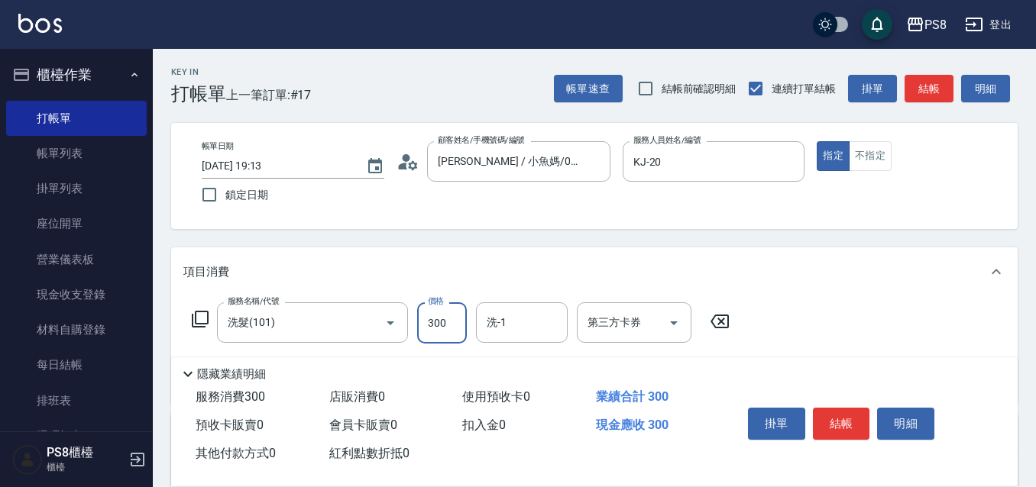
click at [449, 328] on input "300" at bounding box center [442, 323] width 50 height 41
type input "500"
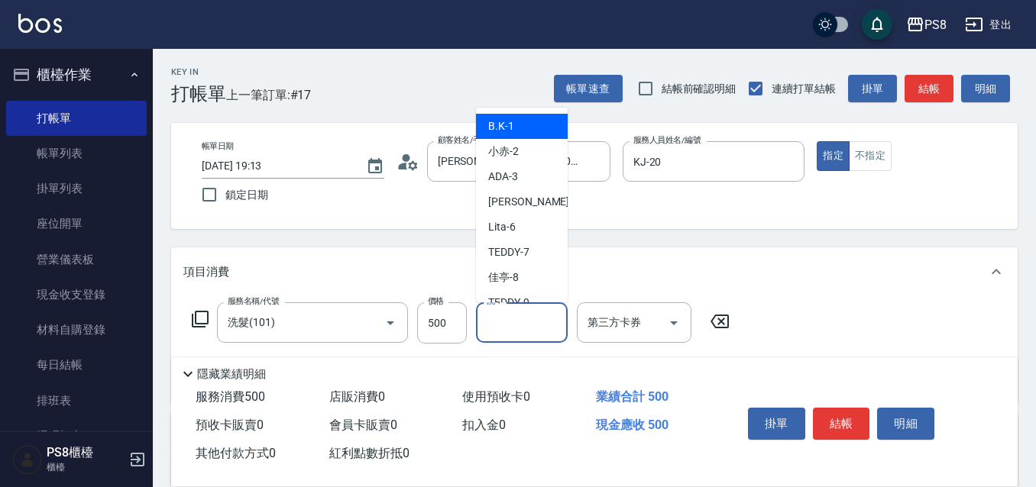
click at [542, 327] on input "洗-1" at bounding box center [522, 322] width 78 height 27
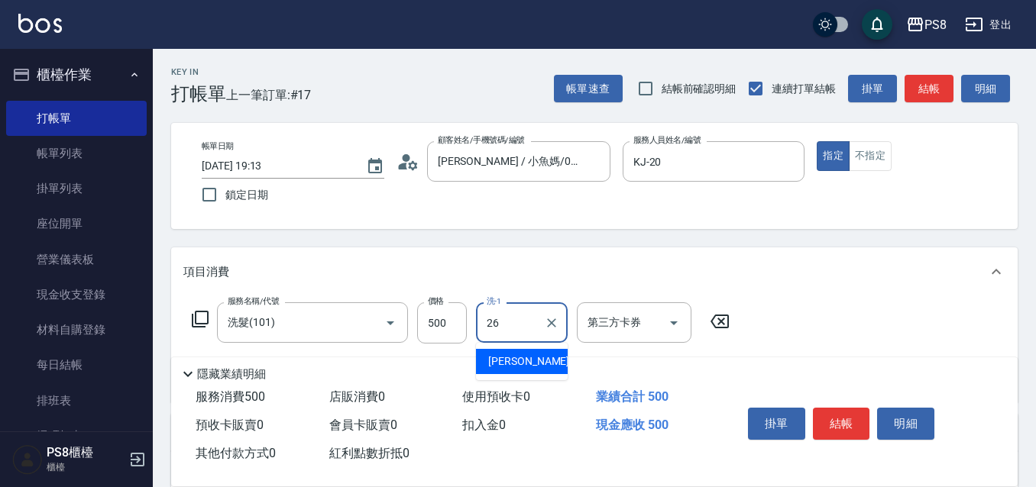
click at [533, 364] on div "苡真 -26" at bounding box center [522, 361] width 92 height 25
type input "苡真-26"
click at [840, 409] on button "結帳" at bounding box center [841, 424] width 57 height 32
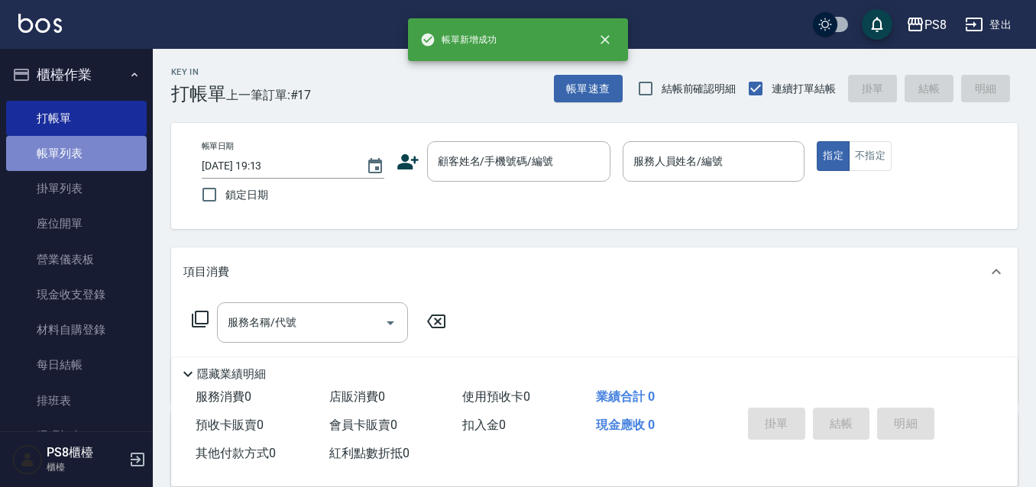
click at [90, 151] on link "帳單列表" at bounding box center [76, 153] width 141 height 35
click at [68, 155] on link "帳單列表" at bounding box center [76, 153] width 141 height 35
click at [69, 155] on link "帳單列表" at bounding box center [76, 153] width 141 height 35
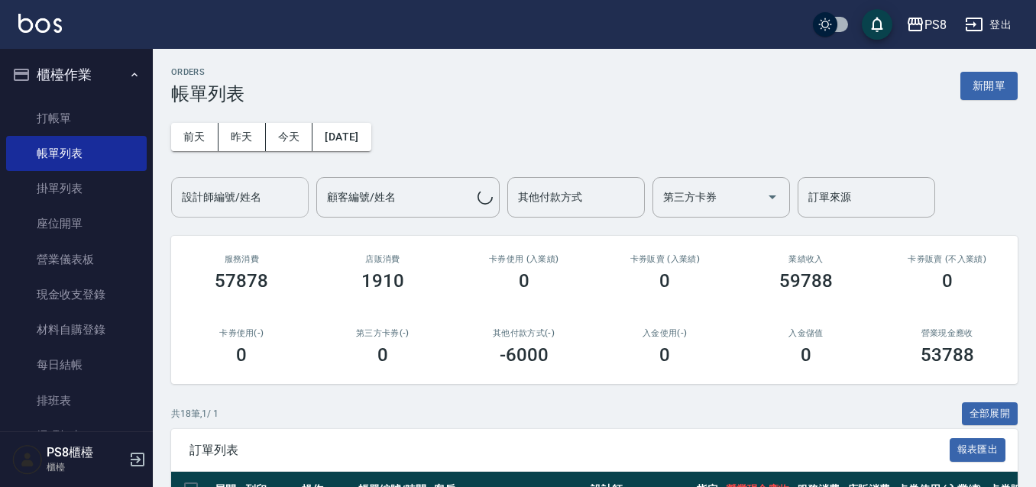
click at [270, 196] on input "設計師編號/姓名" at bounding box center [240, 197] width 124 height 27
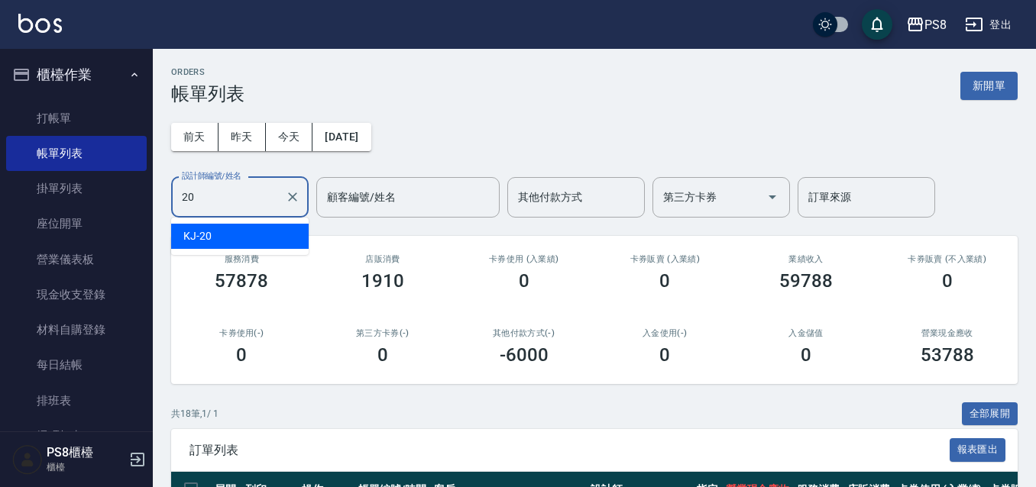
click at [231, 245] on div "KJ -20" at bounding box center [240, 236] width 138 height 25
type input "KJ-20"
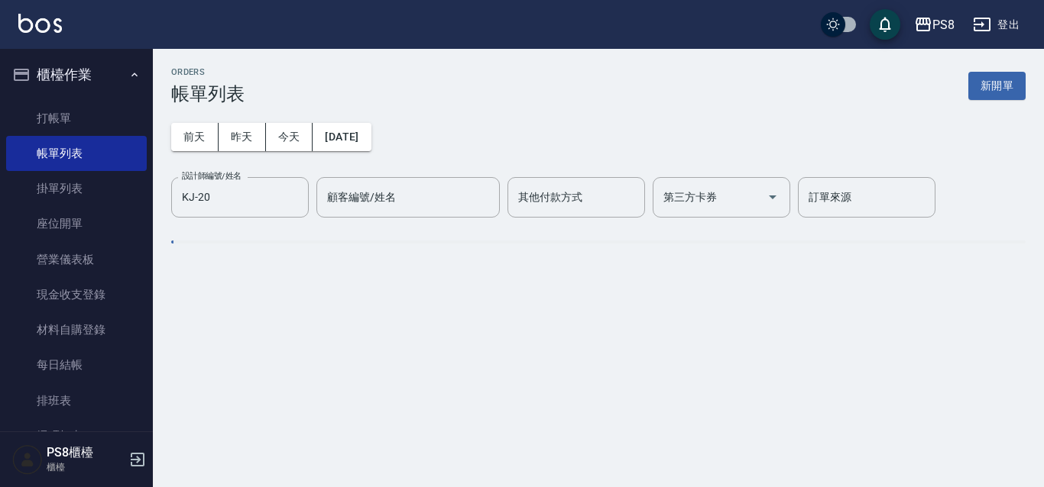
click at [230, 237] on div "ORDERS 帳單列表 新開單 前天 昨天 今天 2025/08/20 設計師編號/姓名 KJ-20 設計師編號/姓名 顧客編號/姓名 顧客編號/姓名 其他付…" at bounding box center [598, 167] width 891 height 236
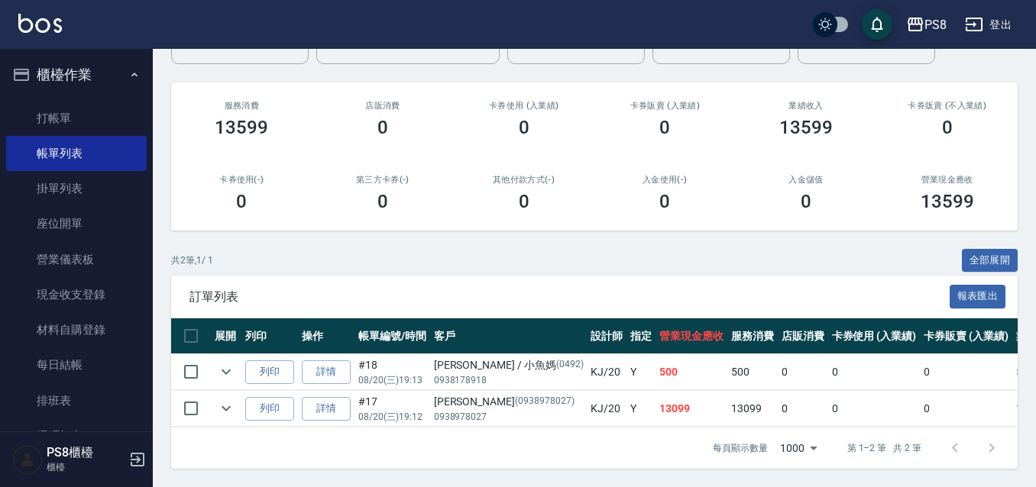
scroll to position [167, 0]
click at [343, 361] on link "詳情" at bounding box center [326, 373] width 49 height 24
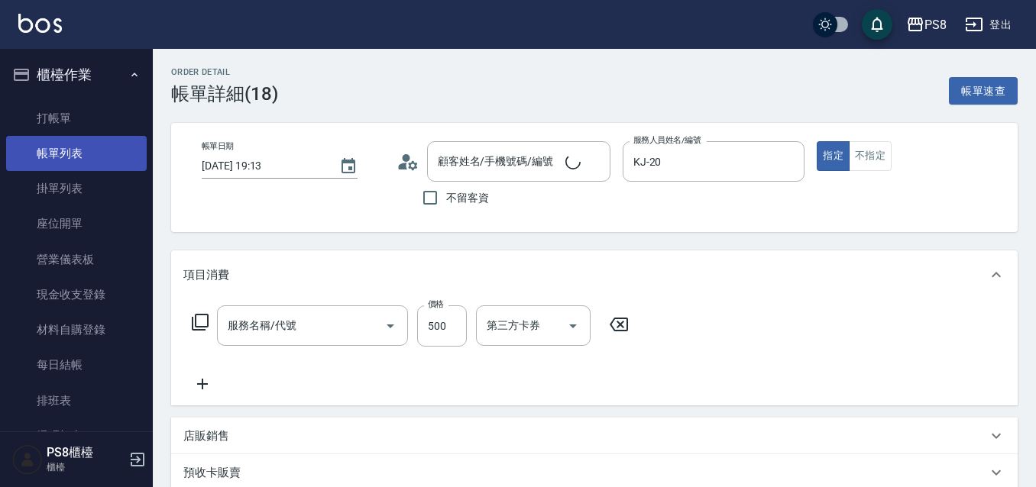
type input "KJ-20"
click at [73, 142] on link "帳單列表" at bounding box center [76, 153] width 141 height 35
click at [73, 143] on link "帳單列表" at bounding box center [76, 153] width 141 height 35
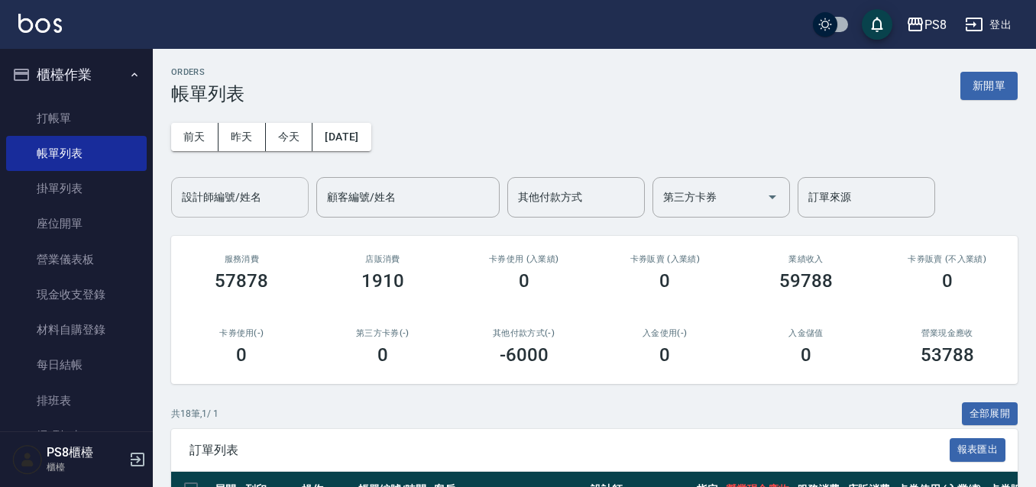
click at [226, 212] on div "設計師編號/姓名" at bounding box center [240, 197] width 138 height 40
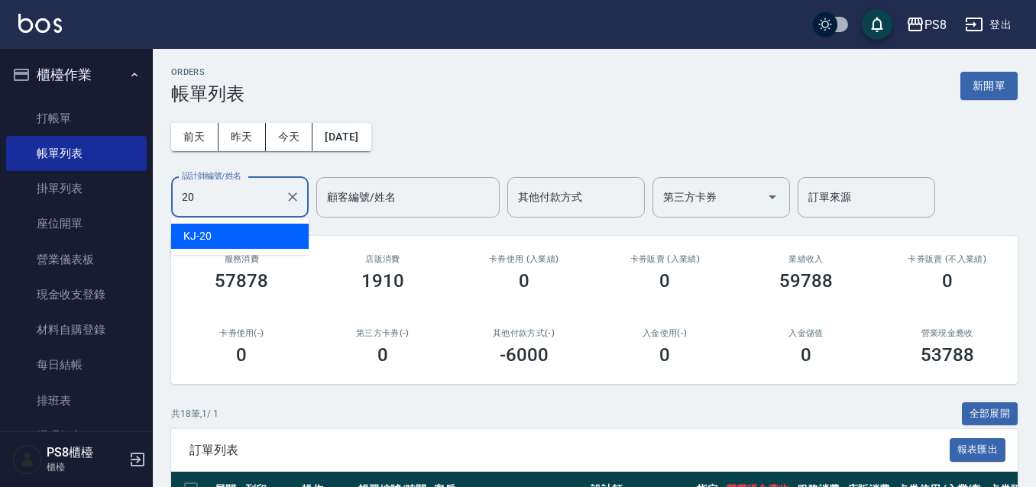
click at [226, 245] on div "KJ -20" at bounding box center [240, 236] width 138 height 25
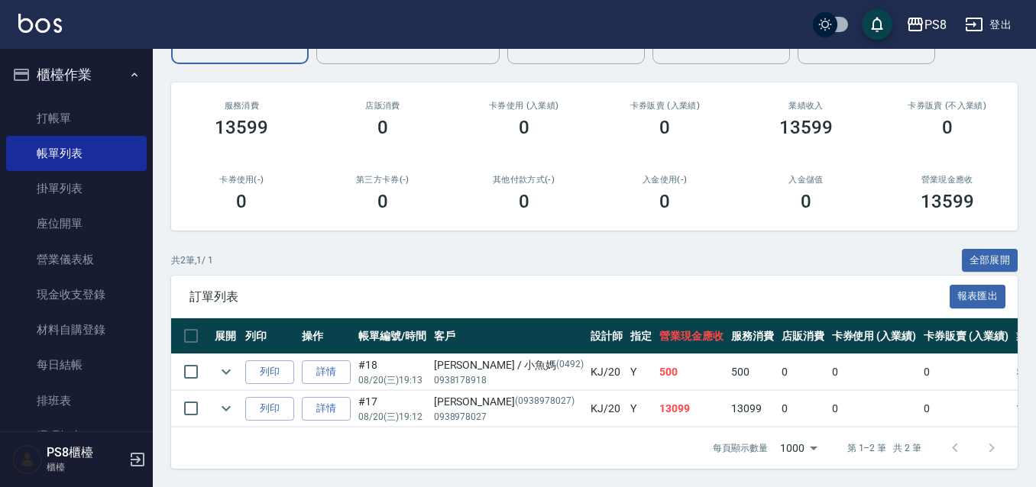
scroll to position [167, 0]
type input "KJ-20"
click at [318, 398] on link "詳情" at bounding box center [326, 409] width 49 height 24
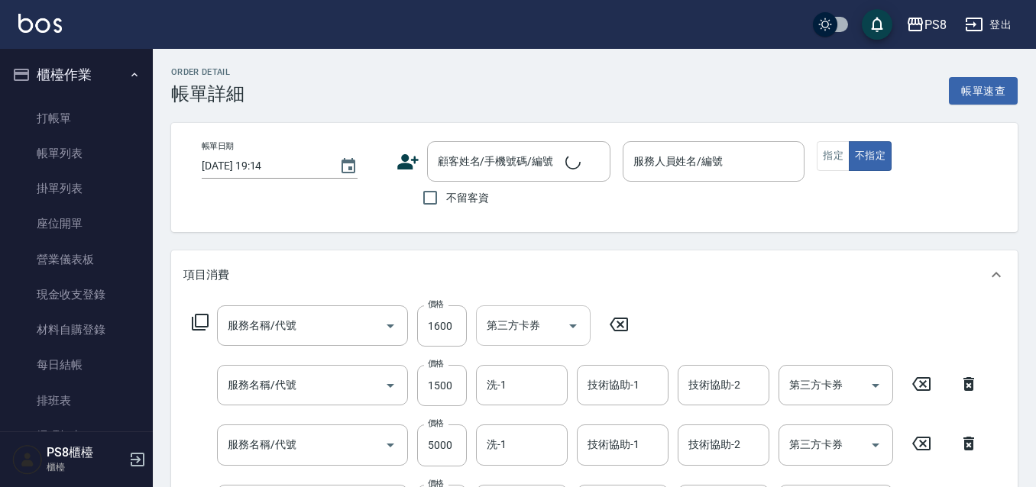
type input "日本結構二劑式護髮1600(904)"
type input "基本離子燙(302)"
type input "極致一般爆厚18吋(40束)(G70)"
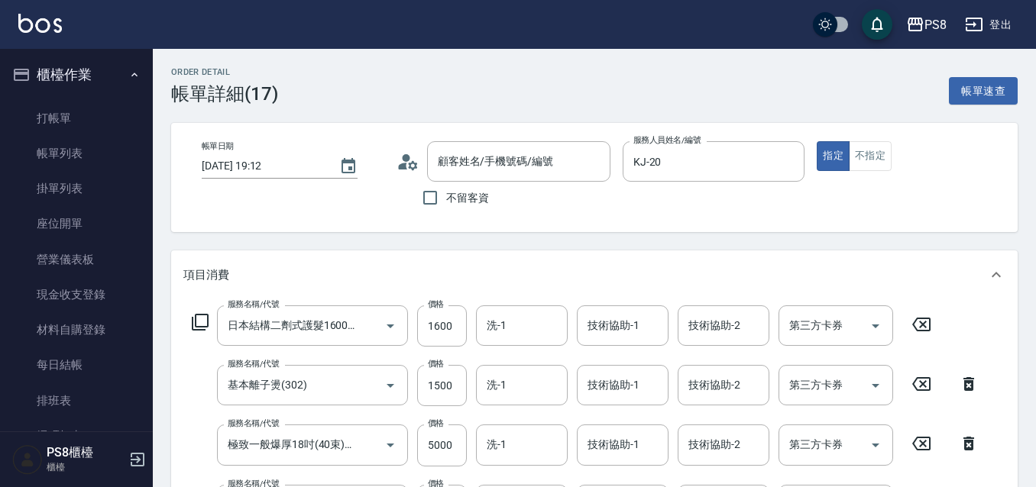
type input "2025/08/20 19:12"
type input "KJ-20"
type input "黃惠青/0938978027/0938978027"
click at [632, 438] on div "技術協助-1 技術協助-1" at bounding box center [623, 445] width 92 height 40
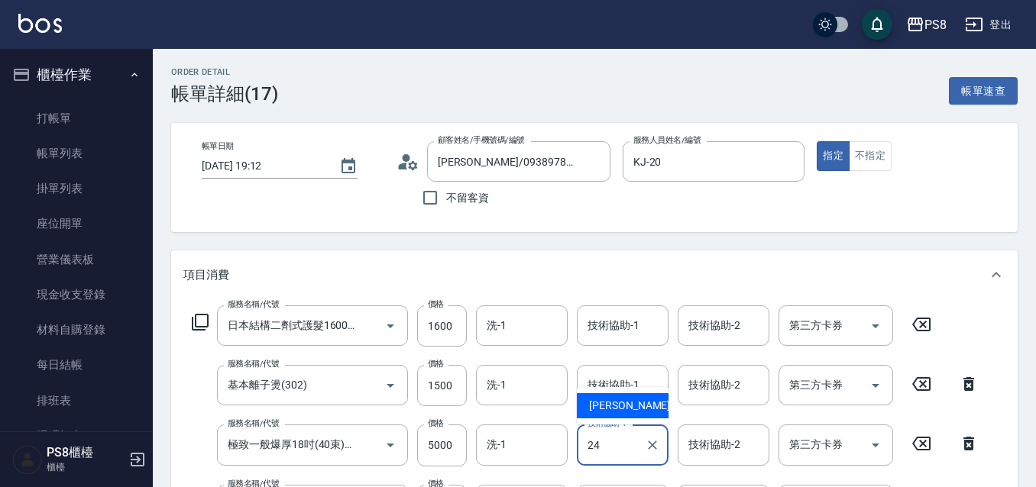
click at [613, 394] on ul "婷婷 -24" at bounding box center [623, 405] width 92 height 37
drag, startPoint x: 755, startPoint y: 461, endPoint x: 745, endPoint y: 451, distance: 14.6
click at [755, 461] on div "技術協助-2" at bounding box center [724, 445] width 92 height 40
type input "24"
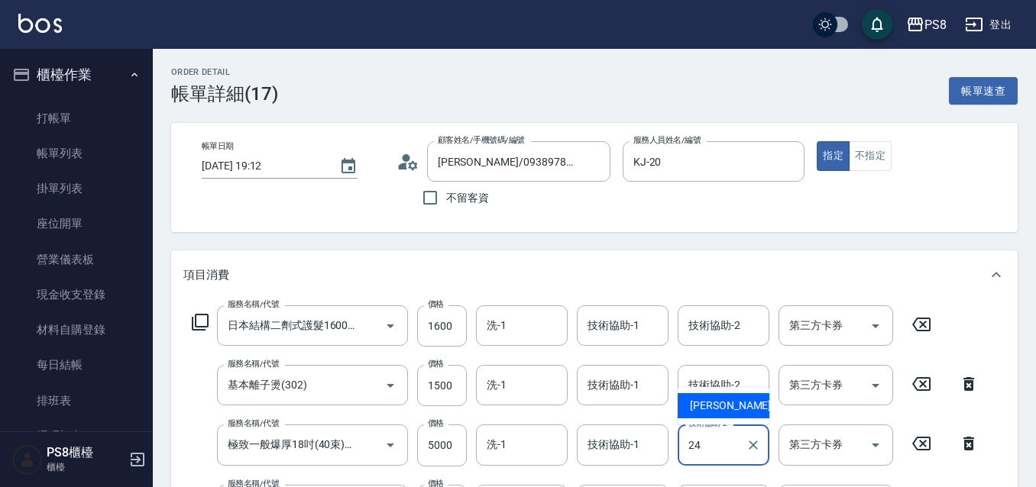
click at [714, 403] on span "婷婷 -24" at bounding box center [738, 406] width 96 height 16
type input "婷婷-24"
click at [632, 438] on div "技術協助-1 技術協助-1" at bounding box center [623, 445] width 92 height 40
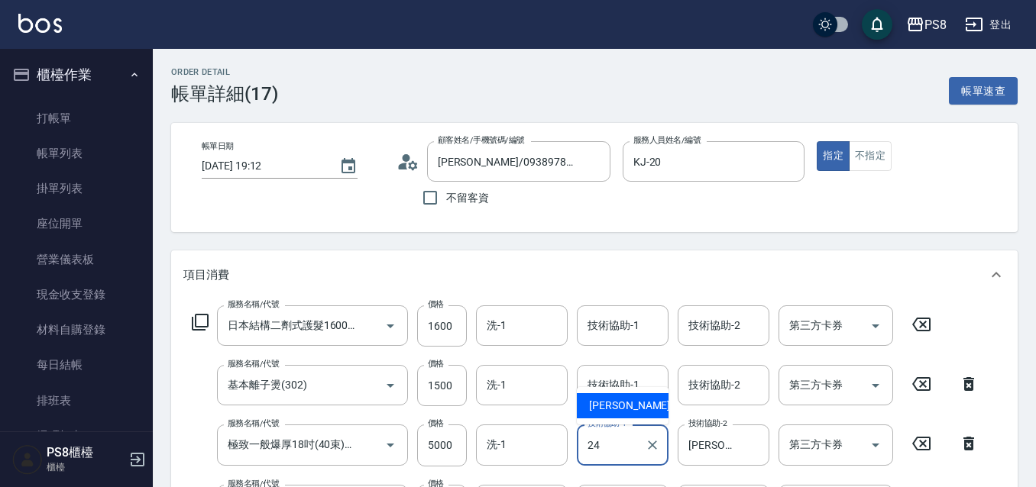
click at [613, 392] on ul "婷婷 -24" at bounding box center [623, 405] width 92 height 37
type input "24"
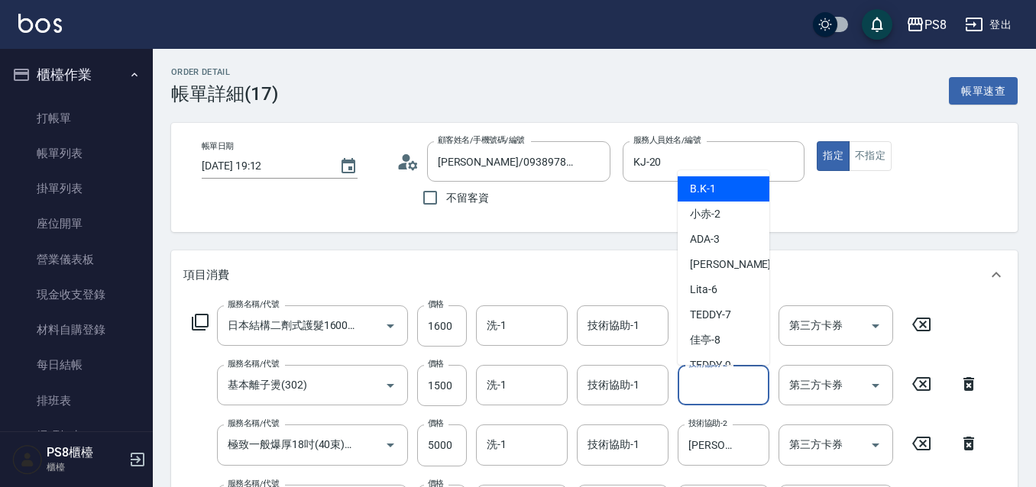
click at [745, 382] on input "技術協助-2" at bounding box center [723, 385] width 78 height 27
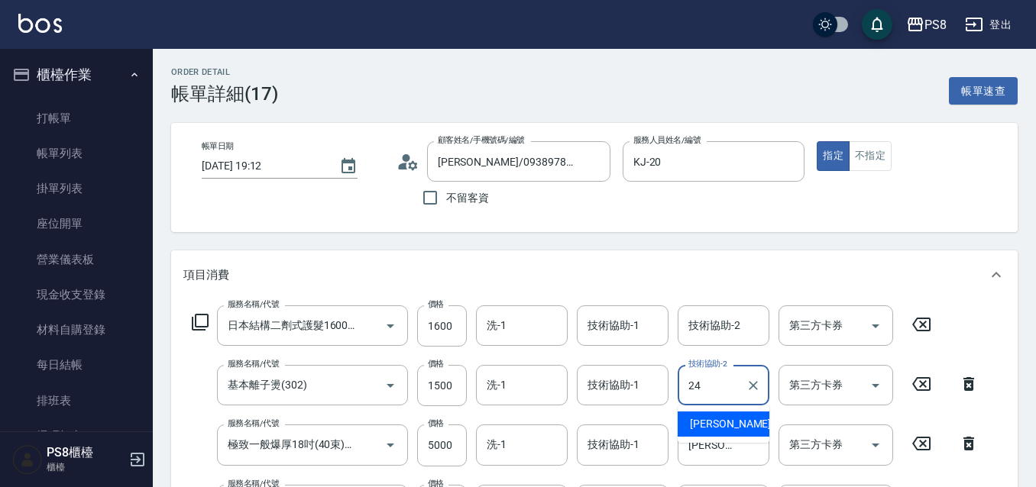
click at [709, 432] on div "婷婷 -24" at bounding box center [724, 424] width 92 height 25
type input "婷婷-24"
click at [716, 323] on div "技術協助-2 技術協助-2" at bounding box center [724, 326] width 92 height 40
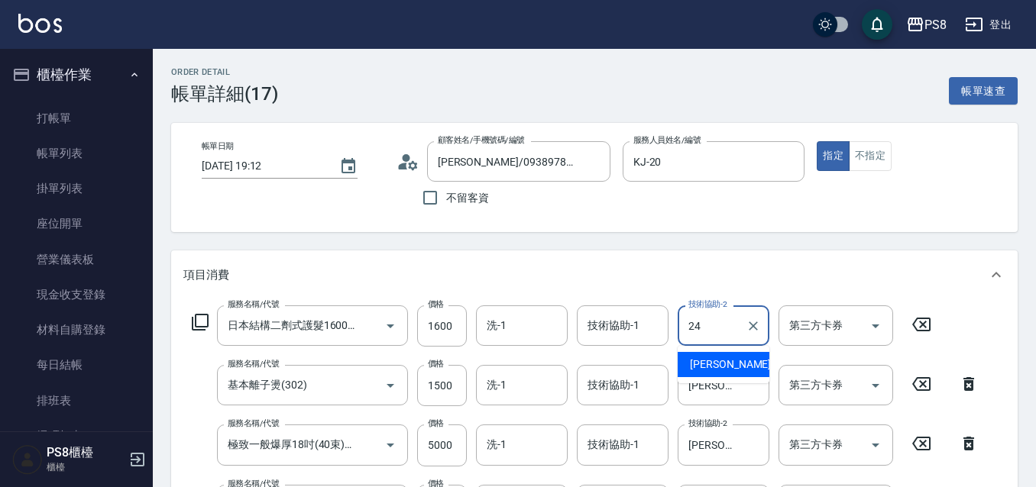
click at [715, 365] on span "婷婷 -24" at bounding box center [738, 365] width 96 height 16
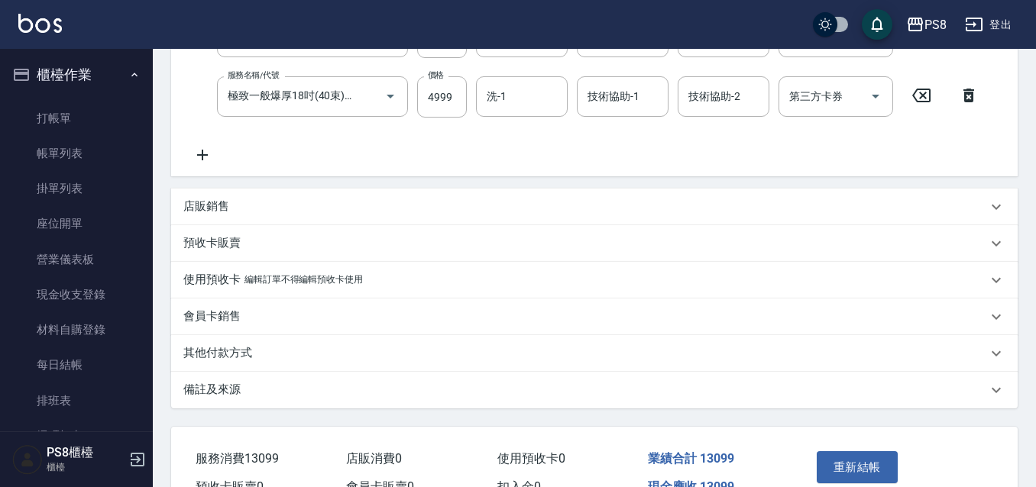
scroll to position [382, 0]
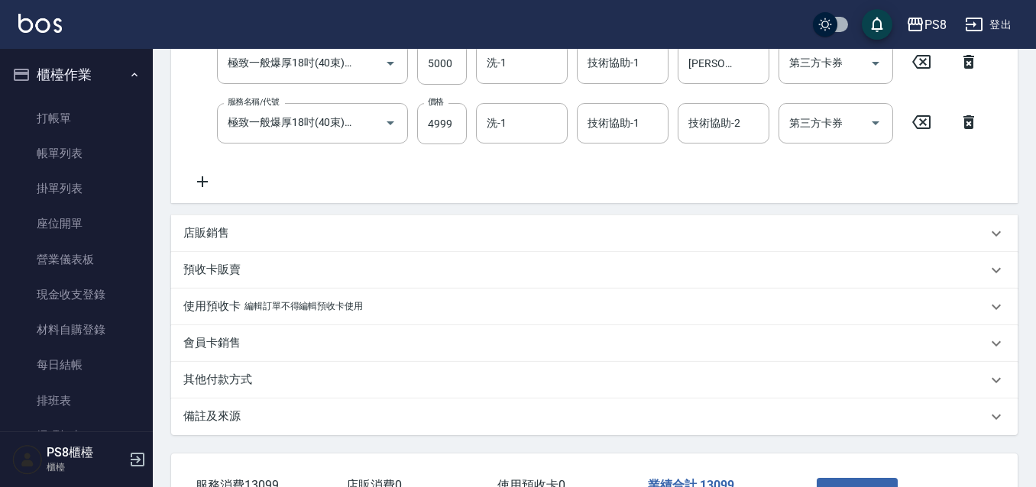
type input "婷婷-24"
click at [207, 183] on icon at bounding box center [202, 182] width 38 height 18
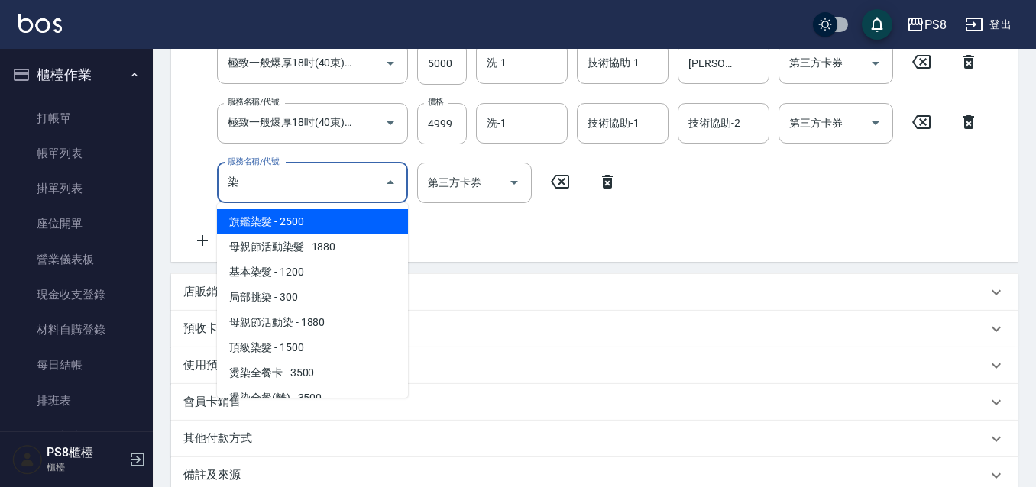
click at [280, 225] on span "旗鑑染髮 - 2500" at bounding box center [312, 221] width 191 height 25
type input "旗鑑染髮(313)"
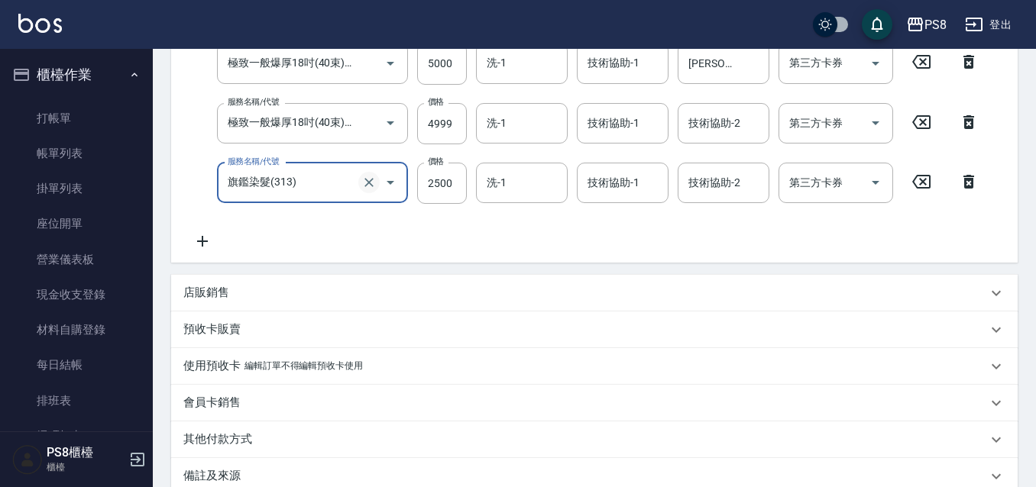
click at [367, 176] on icon "Clear" at bounding box center [368, 182] width 15 height 15
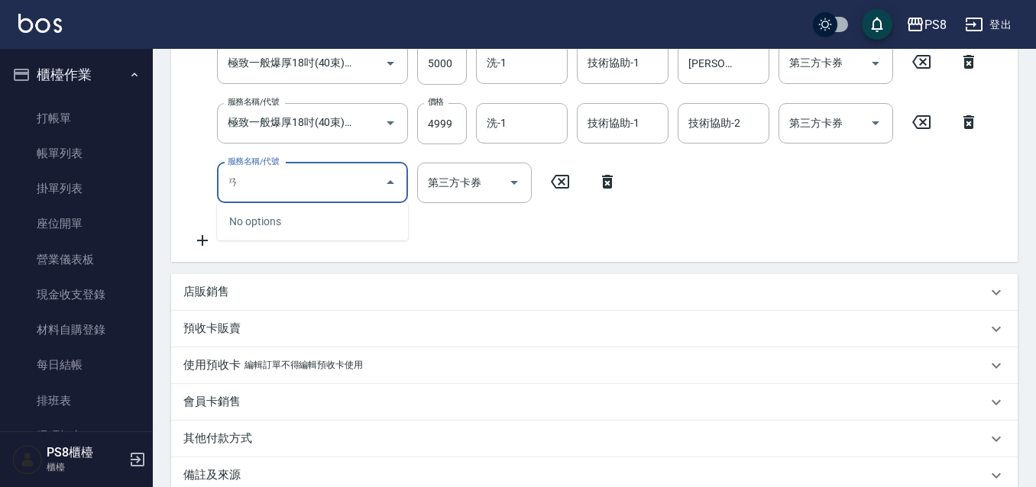
type input "俺"
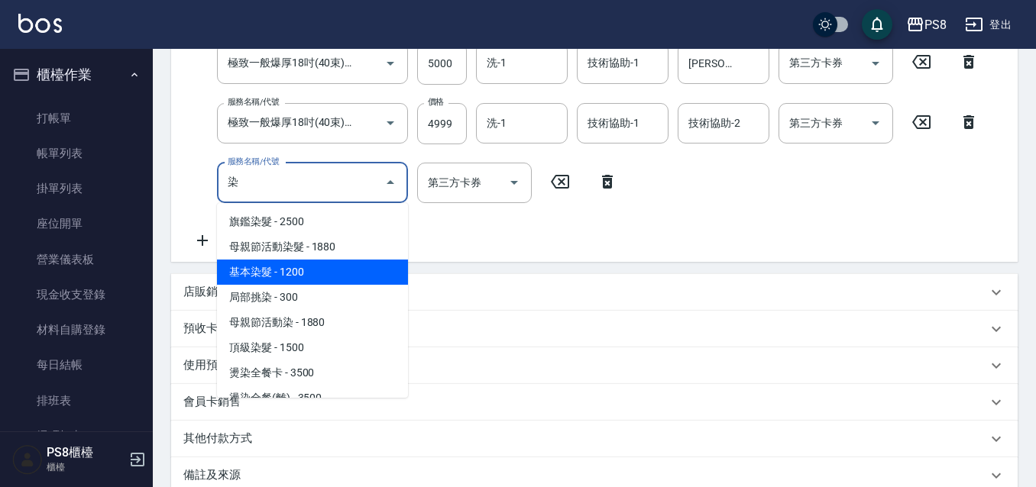
click at [302, 266] on span "基本染髮 - 1200" at bounding box center [312, 272] width 191 height 25
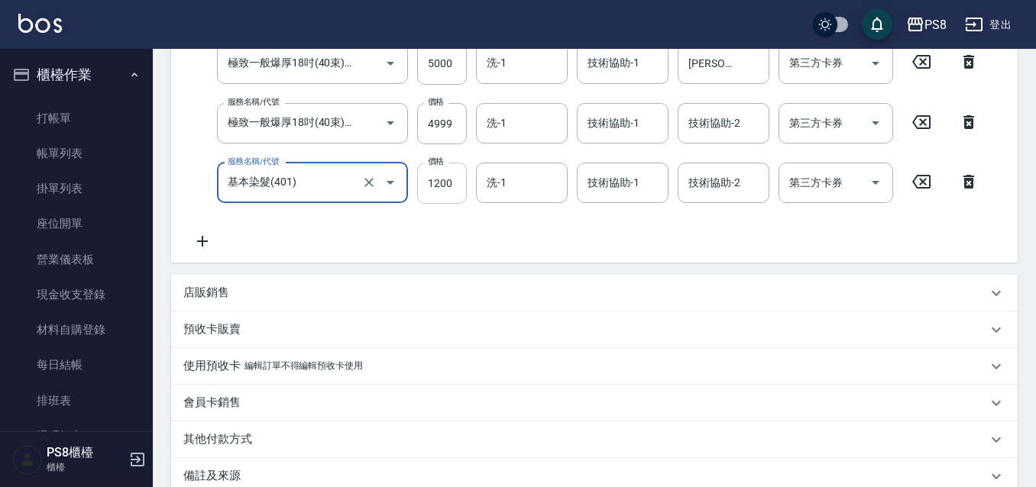
type input "基本染髮(401)"
click at [426, 175] on input "1200" at bounding box center [442, 183] width 50 height 41
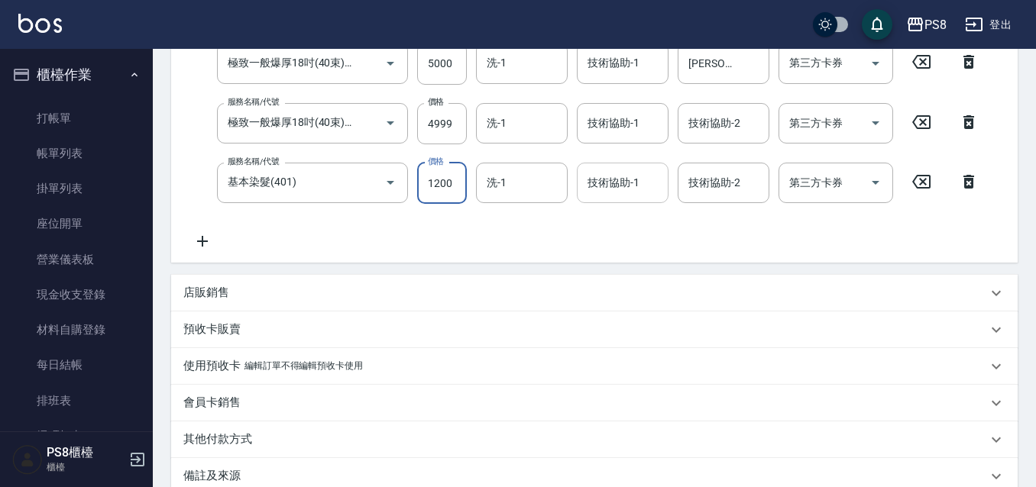
scroll to position [0, 0]
type input "0"
click at [708, 194] on input "技術協助-2" at bounding box center [723, 183] width 78 height 27
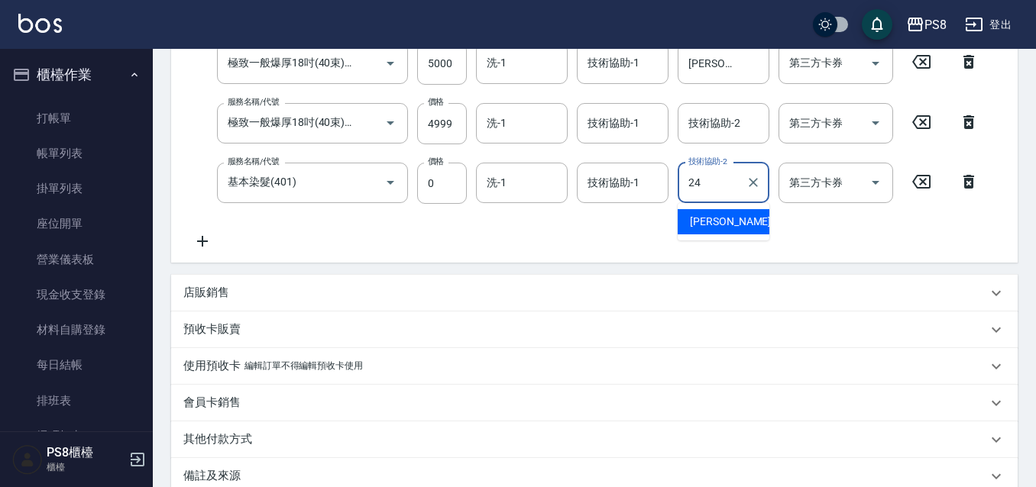
click at [703, 216] on span "婷婷 -24" at bounding box center [738, 222] width 96 height 16
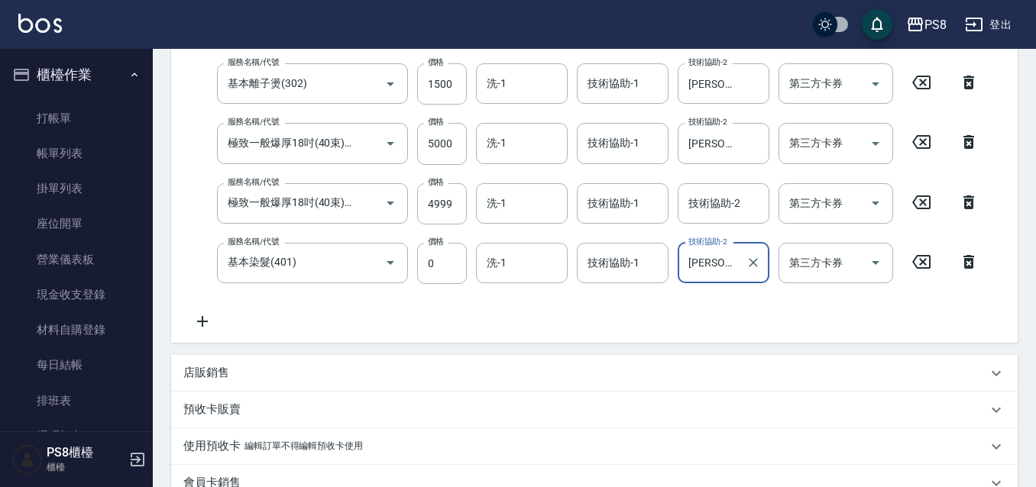
scroll to position [555, 0]
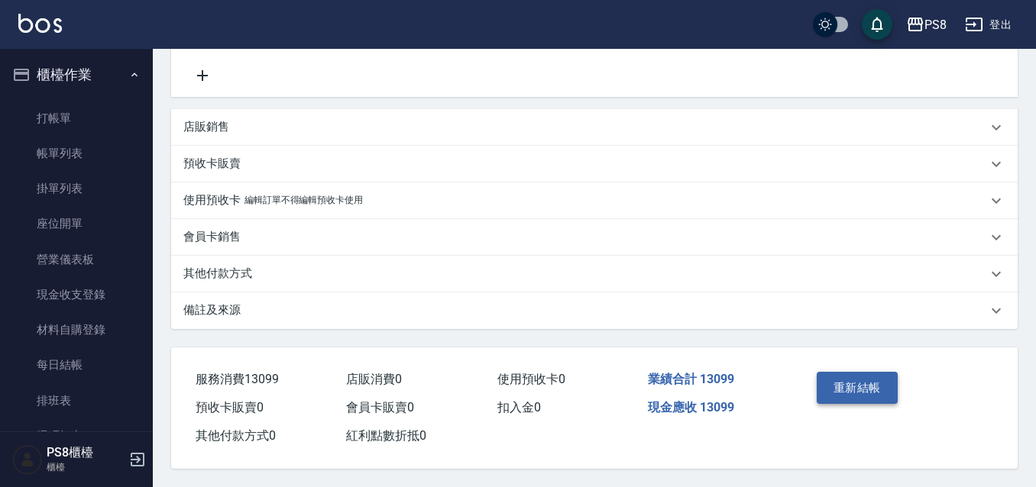
type input "婷婷-24"
click at [862, 384] on button "重新結帳" at bounding box center [857, 388] width 81 height 32
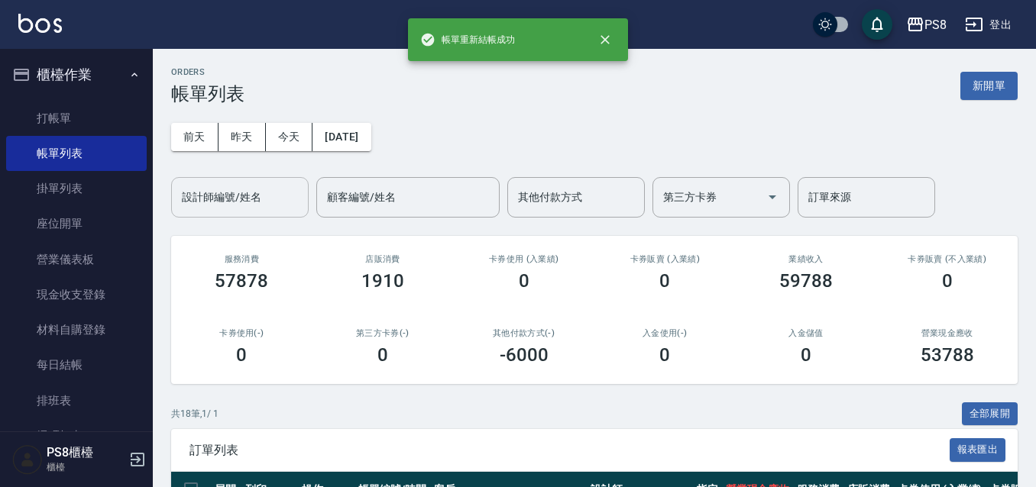
click at [277, 199] on input "設計師編號/姓名" at bounding box center [240, 197] width 124 height 27
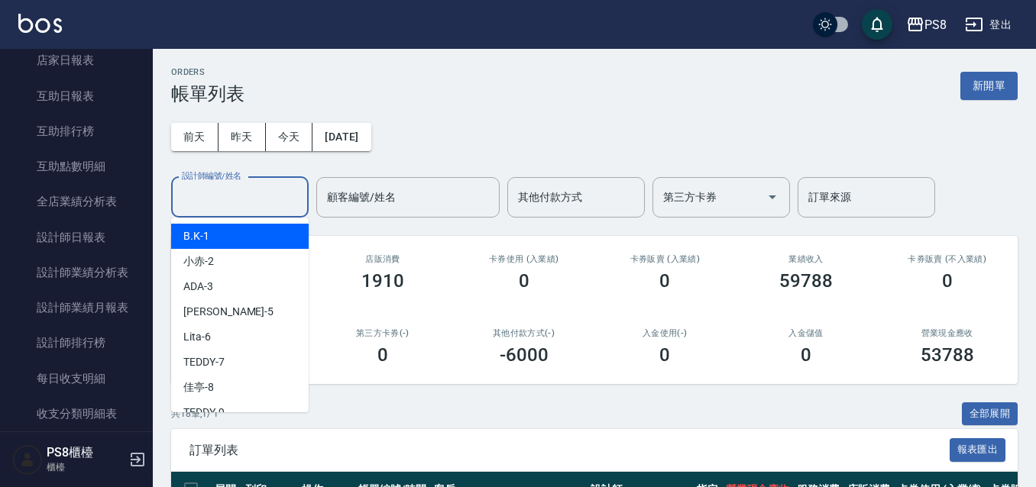
scroll to position [611, 0]
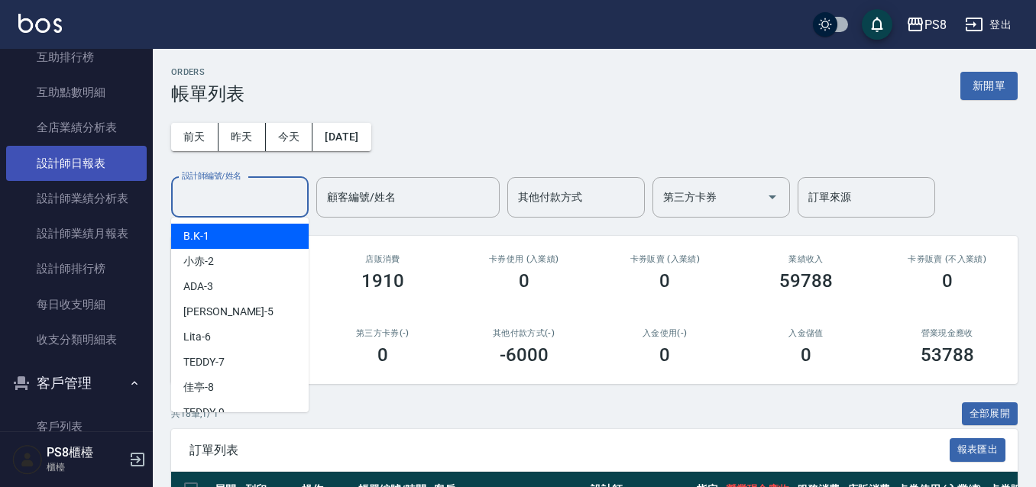
click at [101, 167] on link "設計師日報表" at bounding box center [76, 163] width 141 height 35
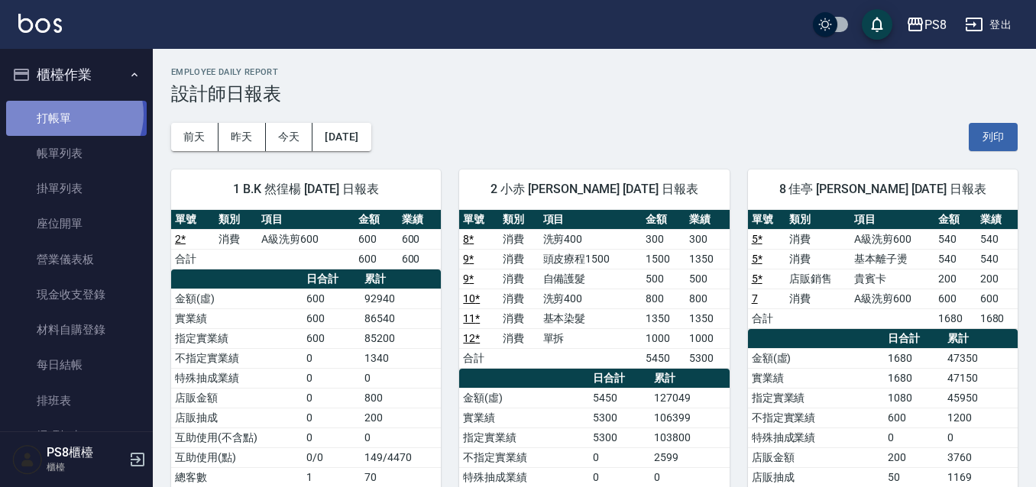
click at [71, 114] on link "打帳單" at bounding box center [76, 118] width 141 height 35
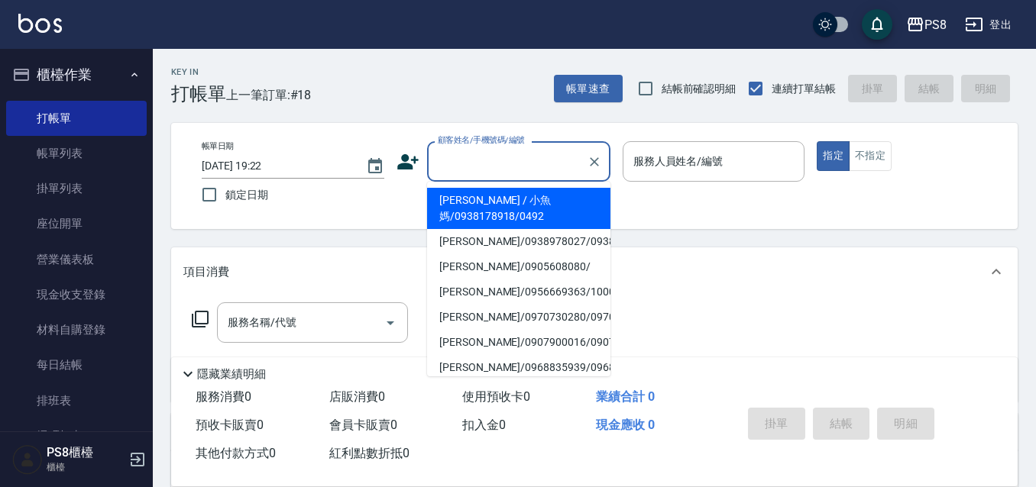
click at [485, 153] on input "顧客姓名/手機號碼/編號" at bounding box center [507, 161] width 147 height 27
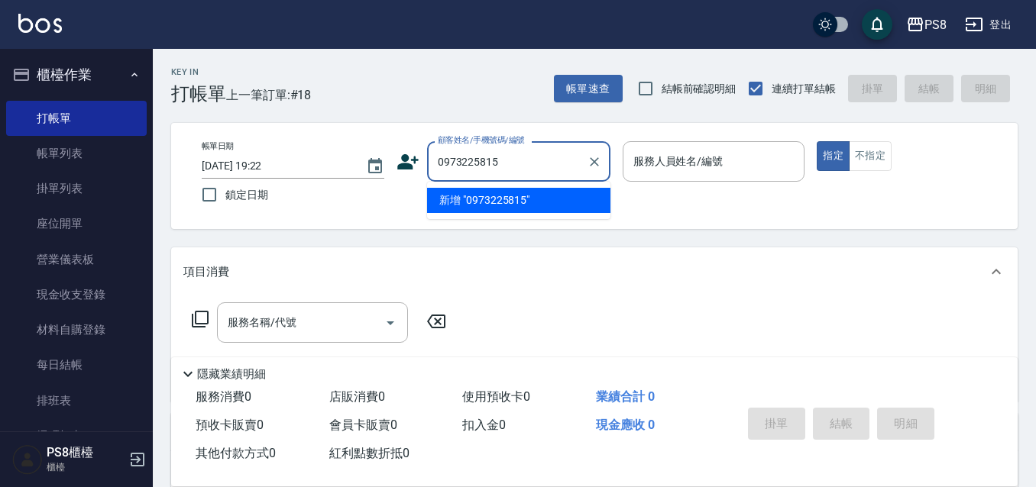
click at [461, 161] on input "0973225815" at bounding box center [507, 161] width 147 height 27
click at [538, 202] on li "謝陳賢/0971225815/7388" at bounding box center [518, 200] width 183 height 25
type input "謝陳賢/0971225815/7388"
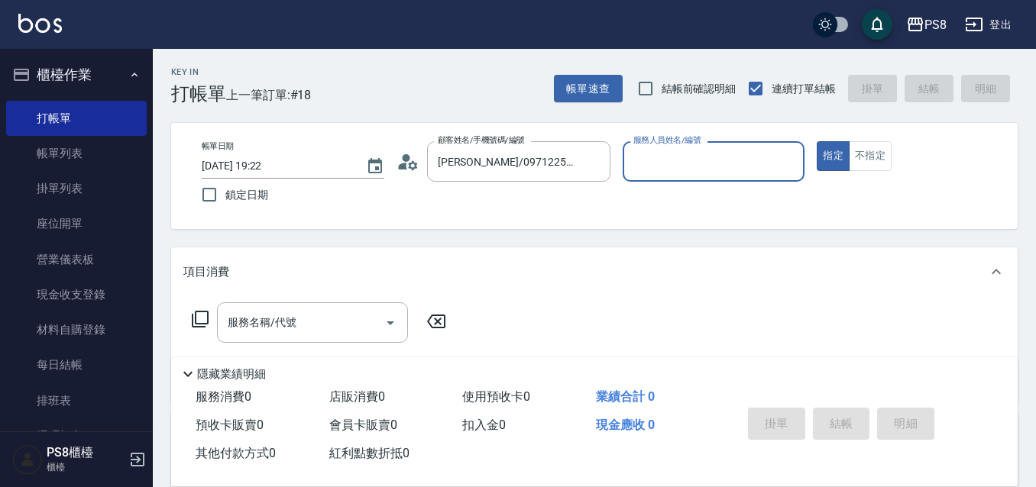
type input "小赤-2"
click at [285, 320] on div "服務名稱/代號 服務名稱/代號" at bounding box center [312, 323] width 191 height 40
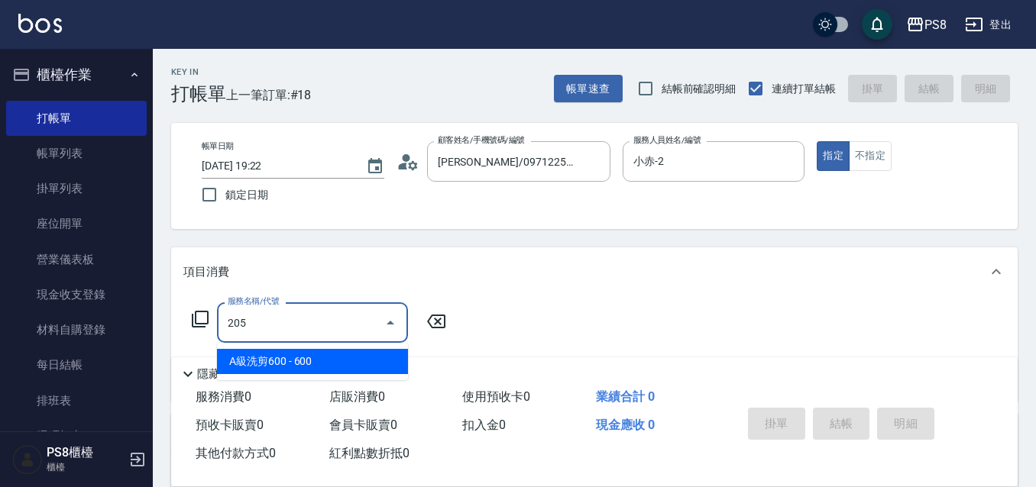
type input "A級洗剪600(205)"
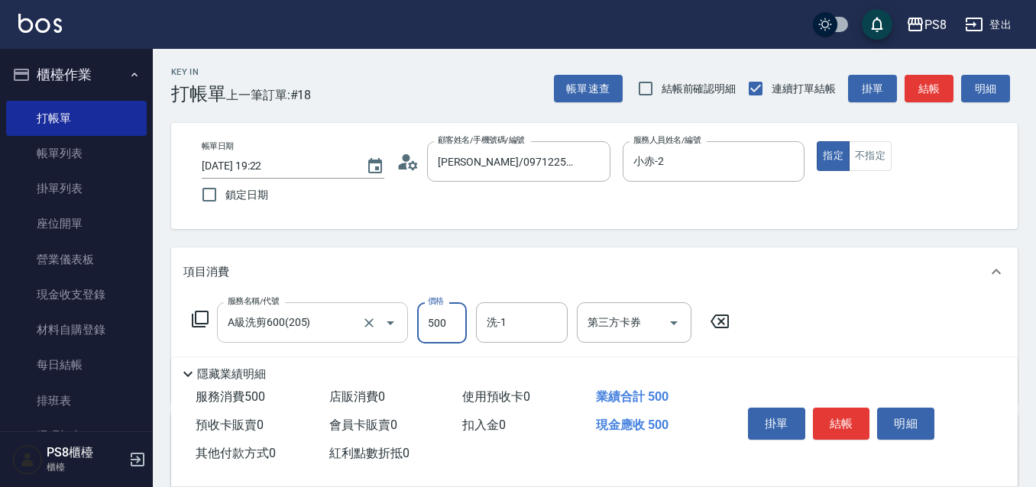
type input "500"
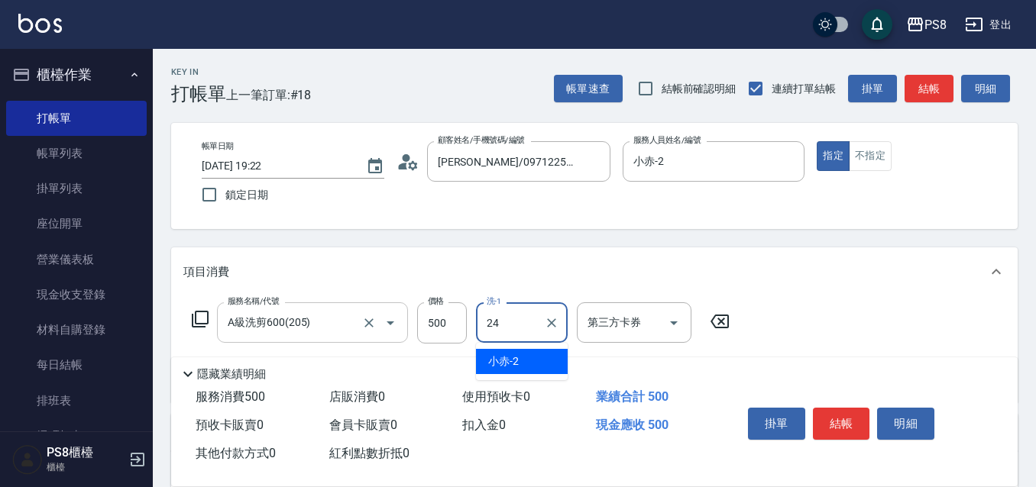
type input "婷婷-24"
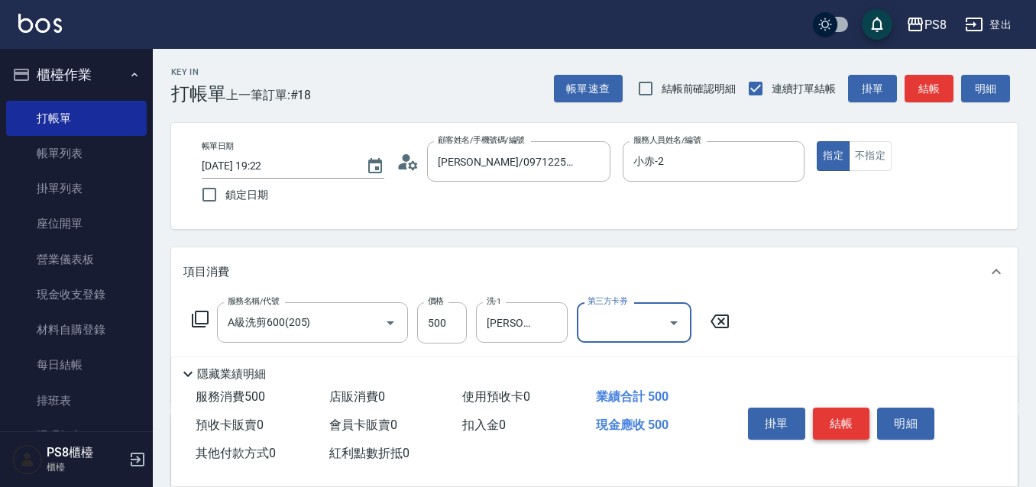
click at [843, 411] on button "結帳" at bounding box center [841, 424] width 57 height 32
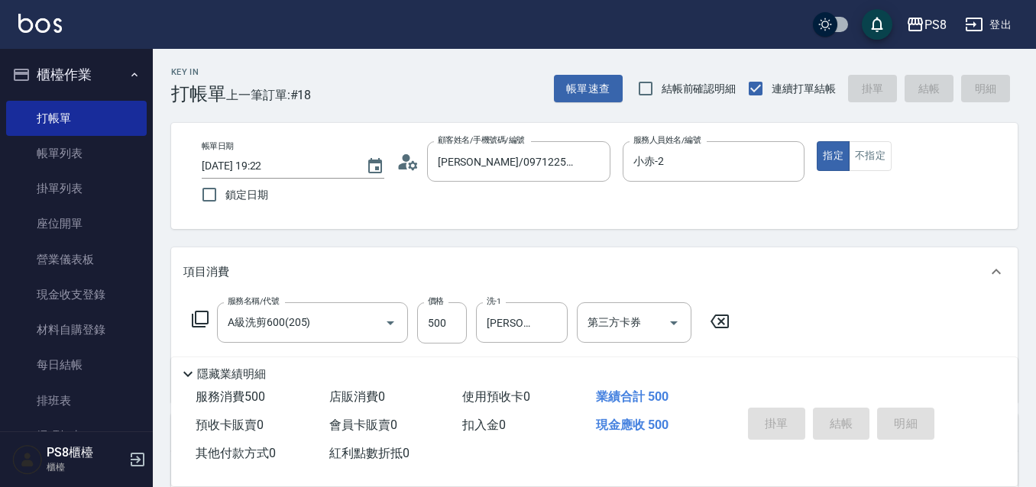
type input "2025/08/20 19:23"
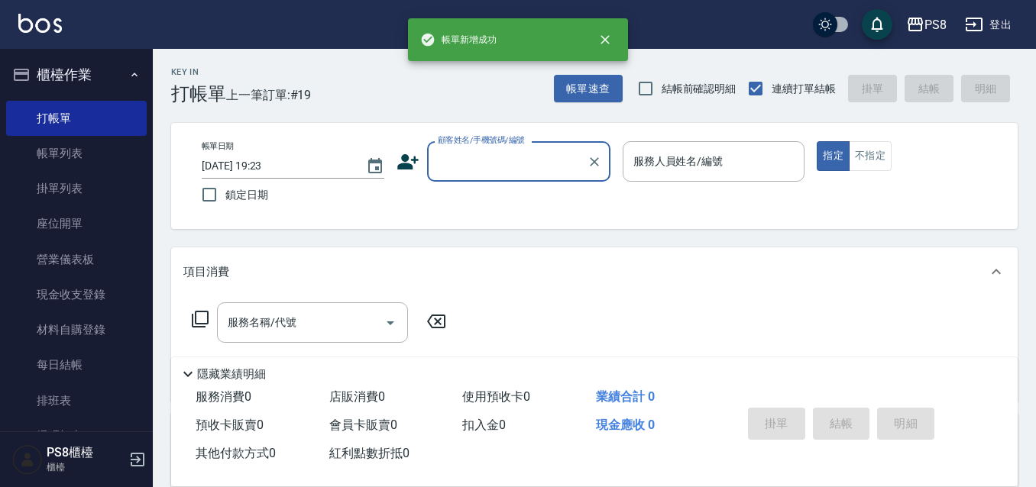
click at [476, 177] on div "顧客姓名/手機號碼/編號" at bounding box center [518, 161] width 183 height 40
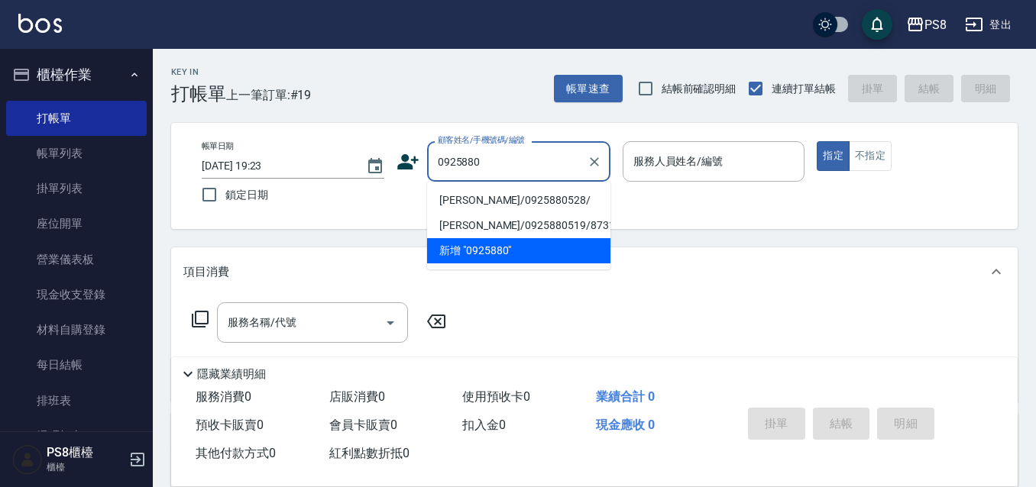
click at [466, 196] on li "白惠婷/0925880528/" at bounding box center [518, 200] width 183 height 25
type input "白惠婷/0925880528/"
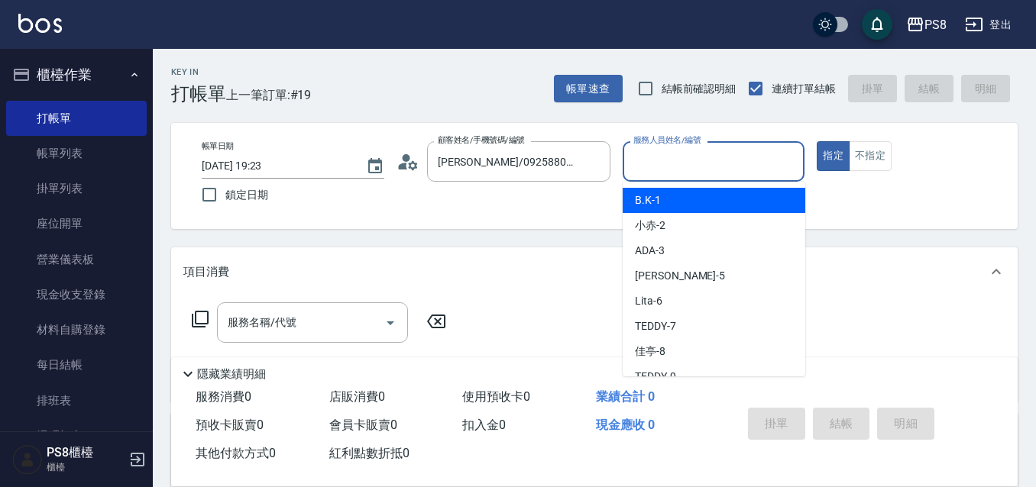
click at [659, 169] on input "服務人員姓名/編號" at bounding box center [713, 161] width 169 height 27
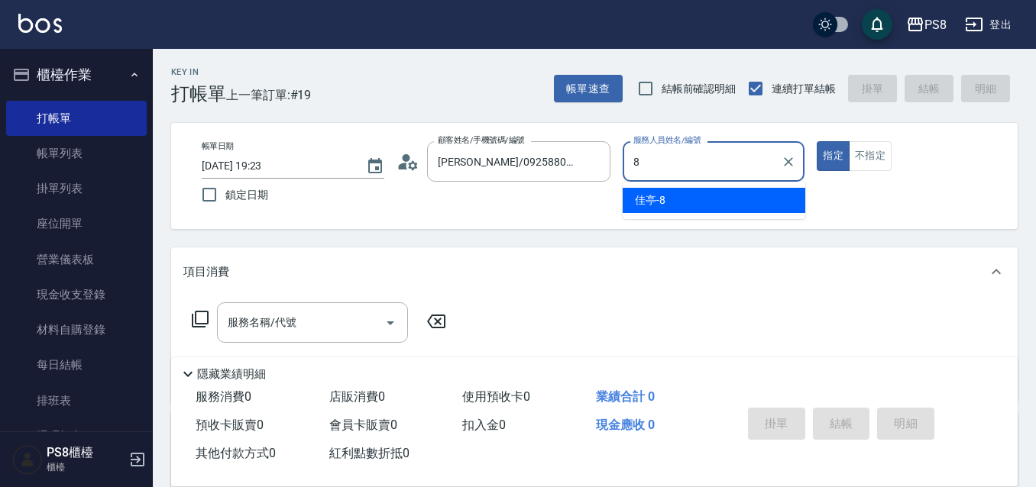
type input "佳亭-8"
type button "true"
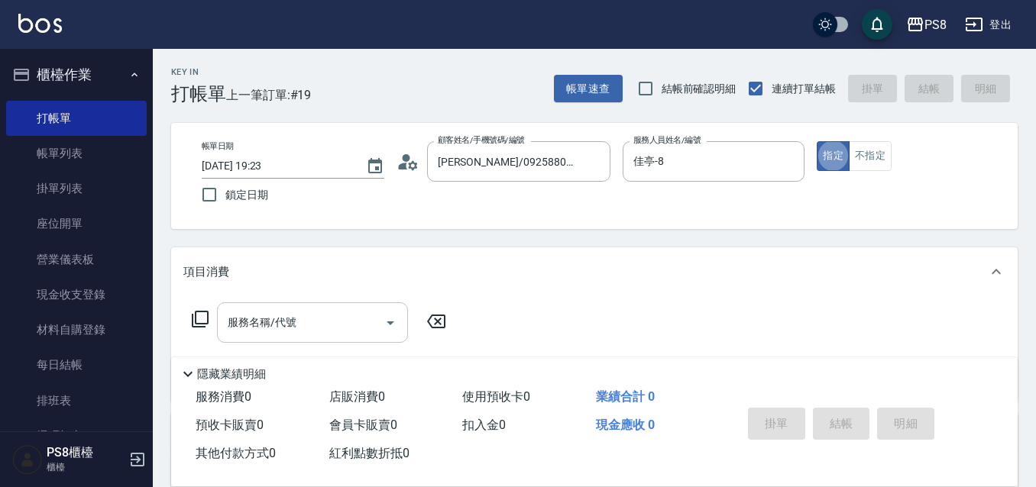
click at [340, 314] on input "服務名稱/代號" at bounding box center [301, 322] width 154 height 27
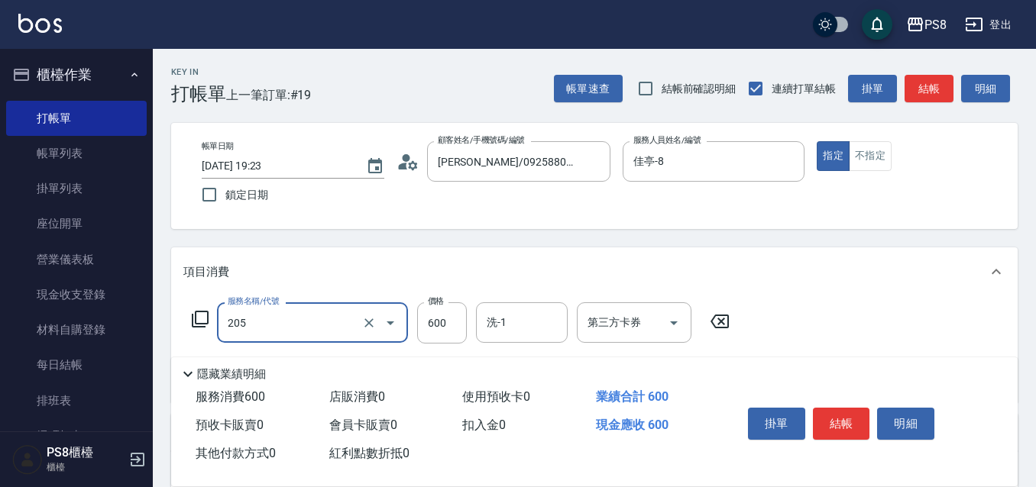
type input "A級洗剪600(205)"
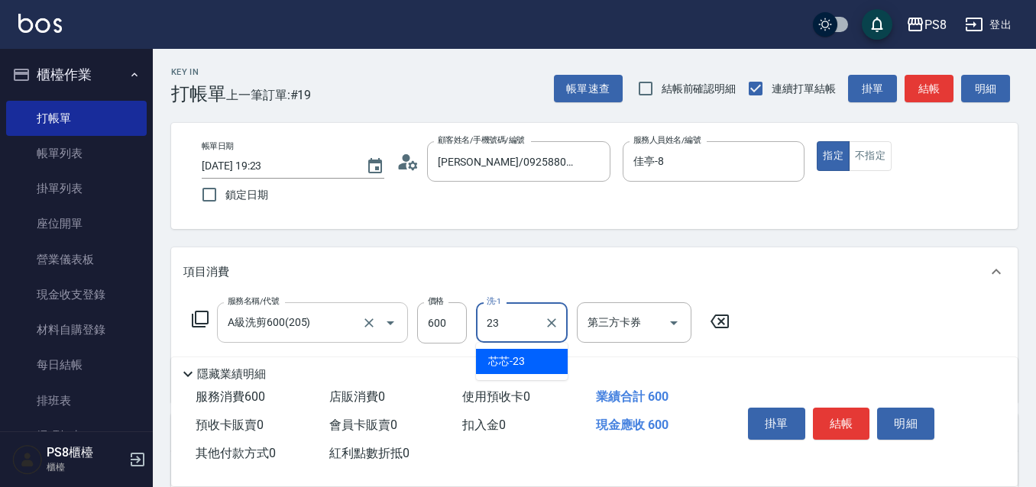
type input "芯芯-23"
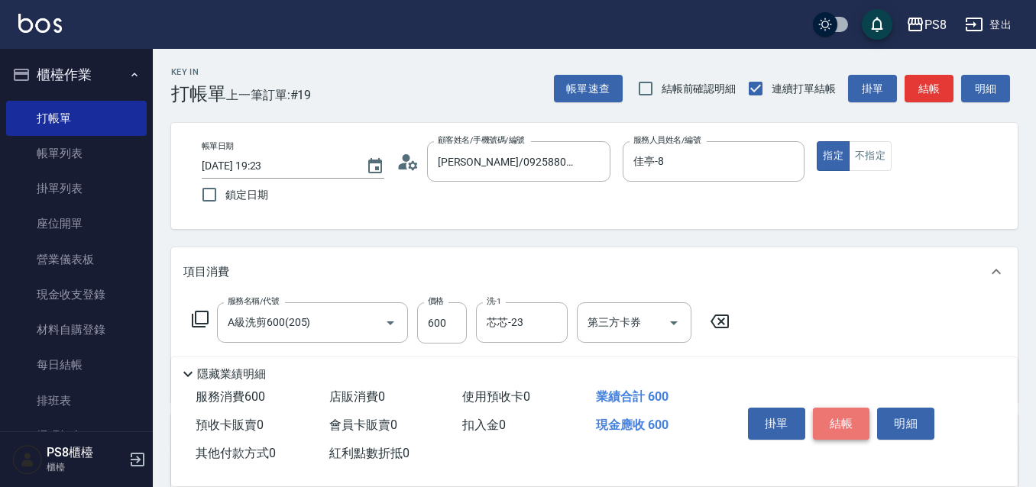
click at [846, 408] on button "結帳" at bounding box center [841, 424] width 57 height 32
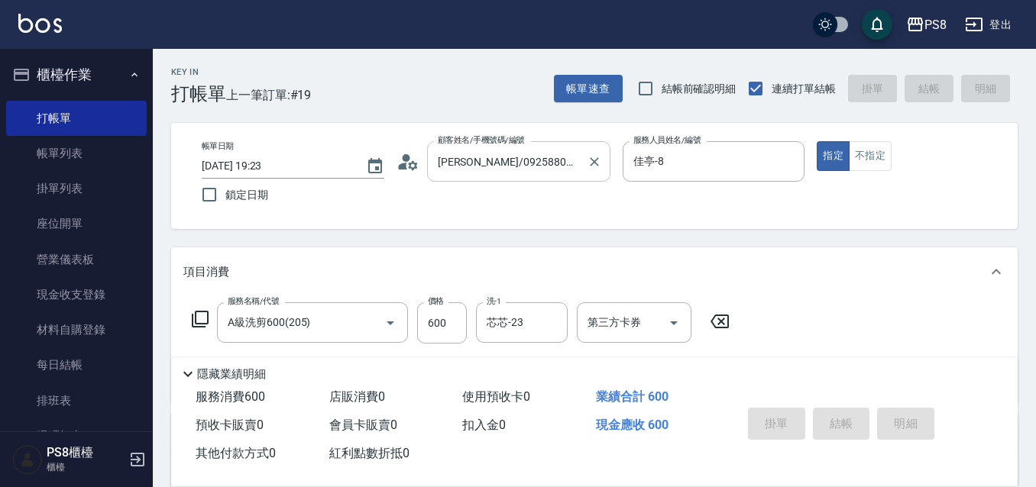
type input "2025/08/20 19:30"
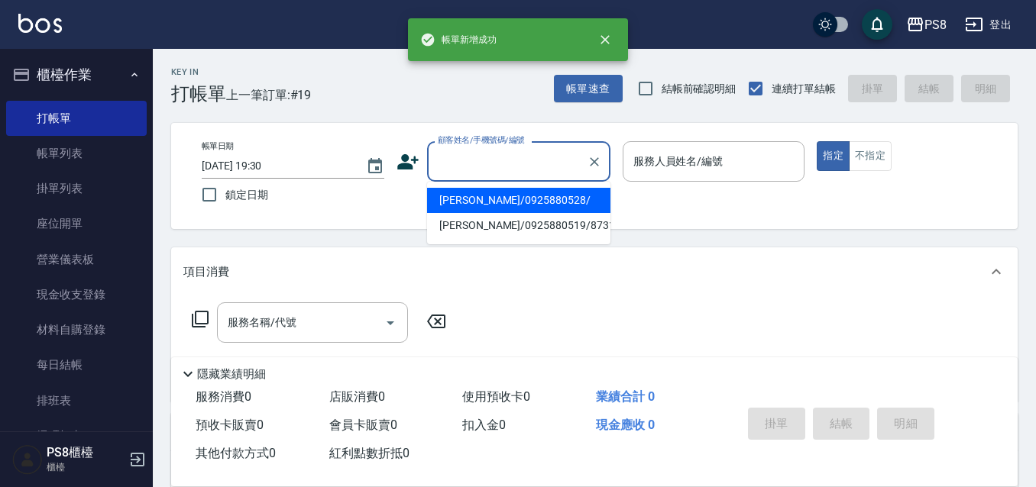
click at [527, 165] on input "顧客姓名/手機號碼/編號" at bounding box center [507, 161] width 147 height 27
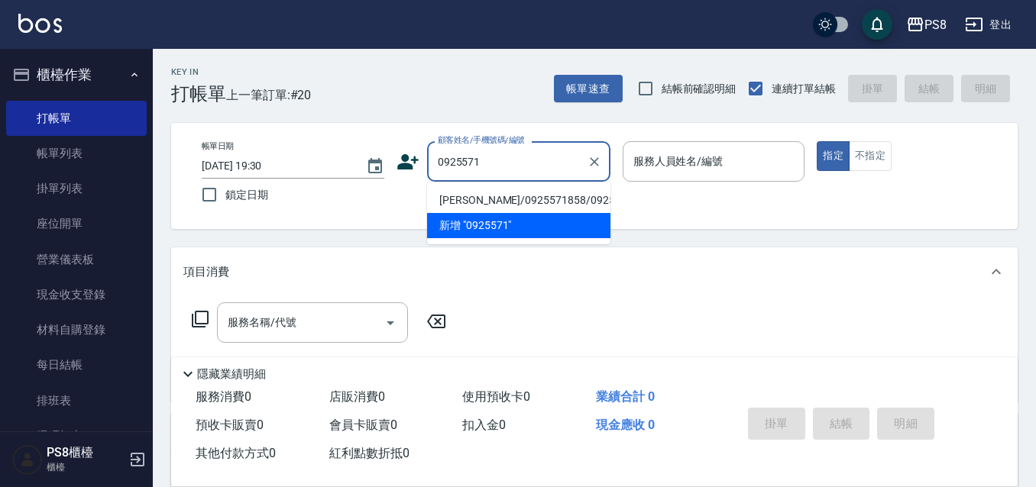
click at [514, 209] on li "林志汶/0925571858/0925571858" at bounding box center [518, 200] width 183 height 25
type input "林志汶/0925571858/0925571858"
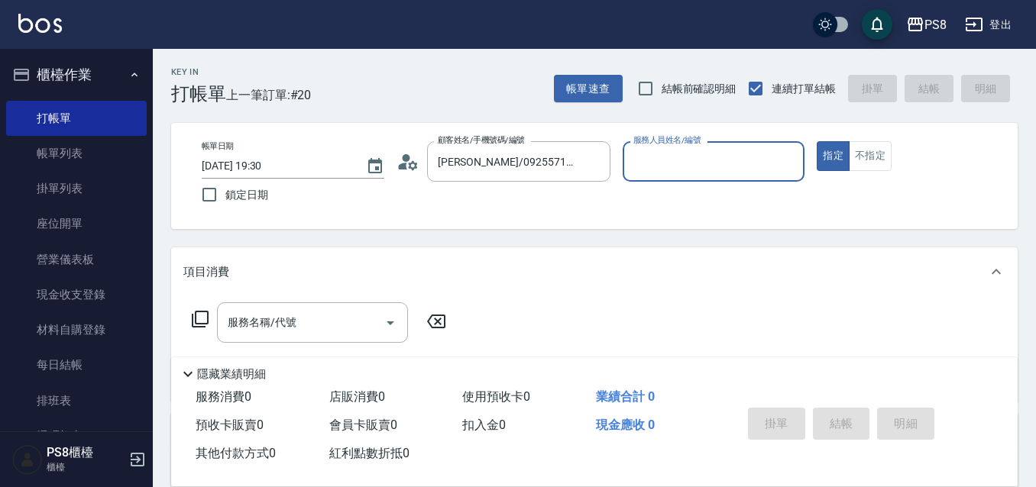
type input "佳亭-8"
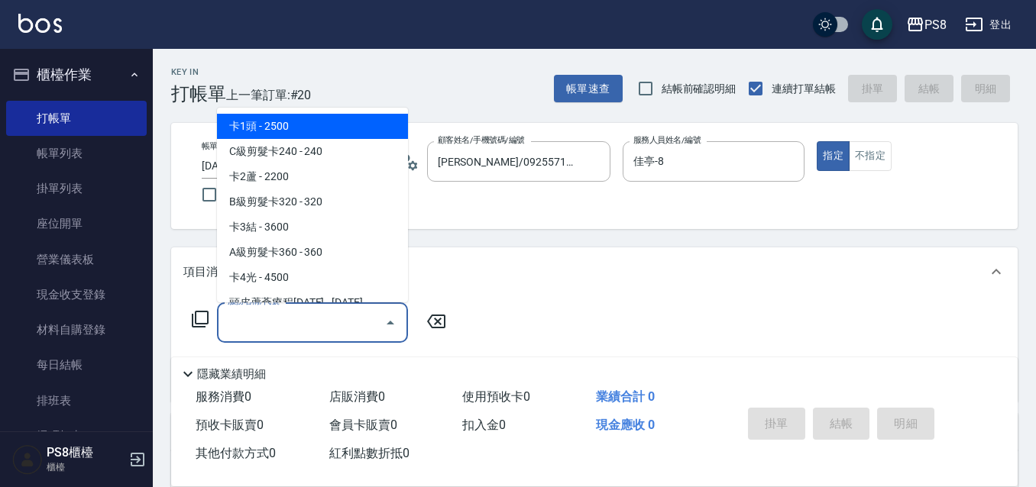
click at [289, 335] on input "服務名稱/代號" at bounding box center [301, 322] width 154 height 27
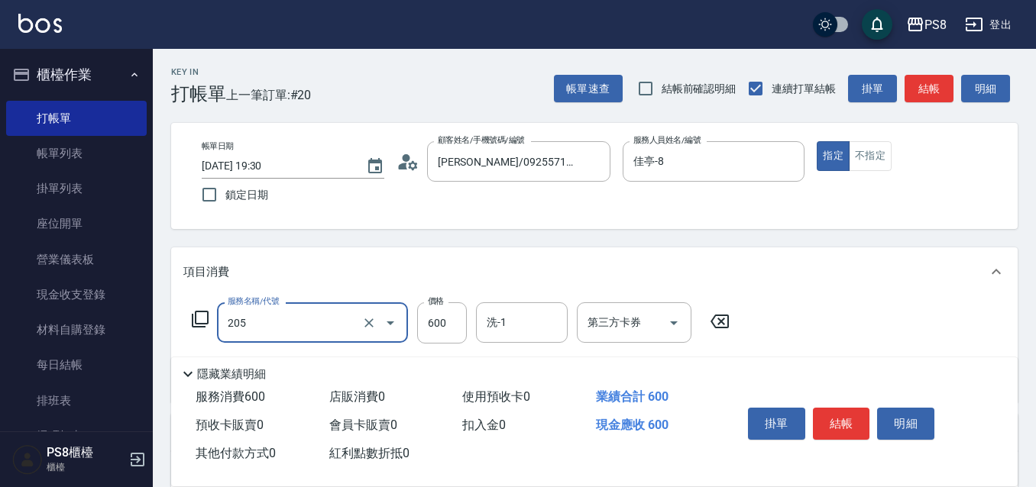
type input "A級洗剪600(205)"
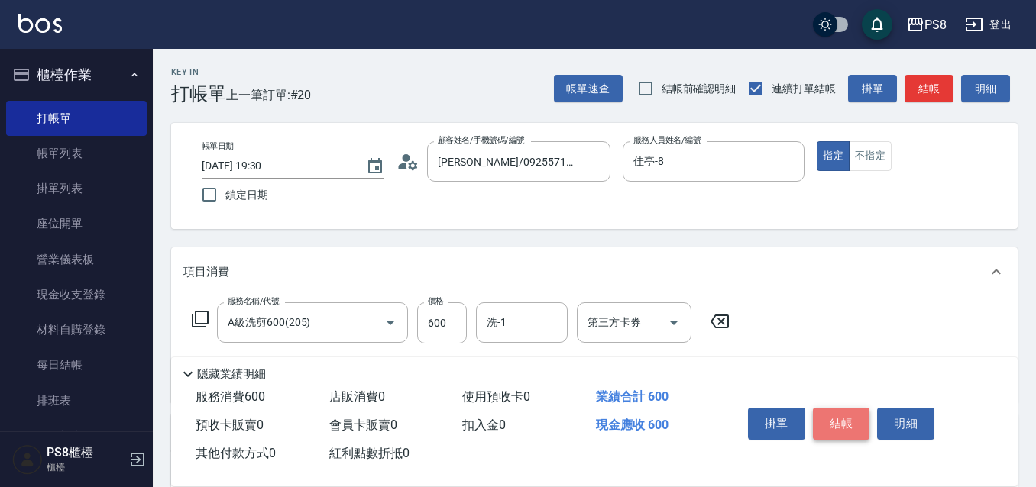
click at [822, 408] on button "結帳" at bounding box center [841, 424] width 57 height 32
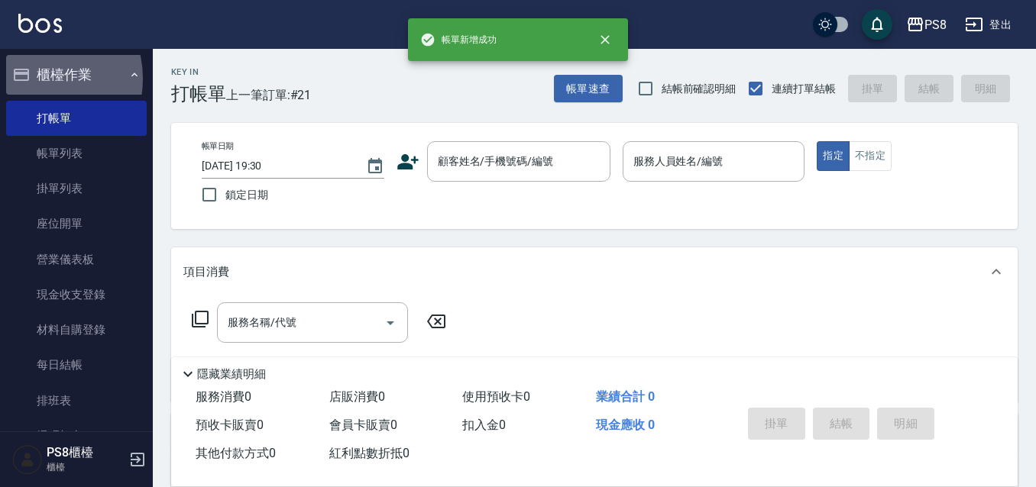
click at [34, 79] on button "櫃檯作業" at bounding box center [76, 75] width 141 height 40
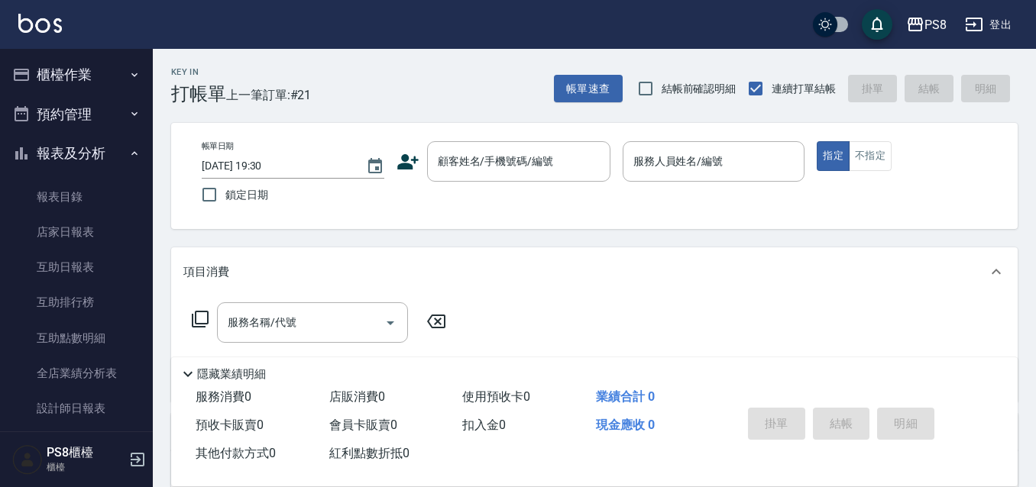
click at [47, 75] on button "櫃檯作業" at bounding box center [76, 75] width 141 height 40
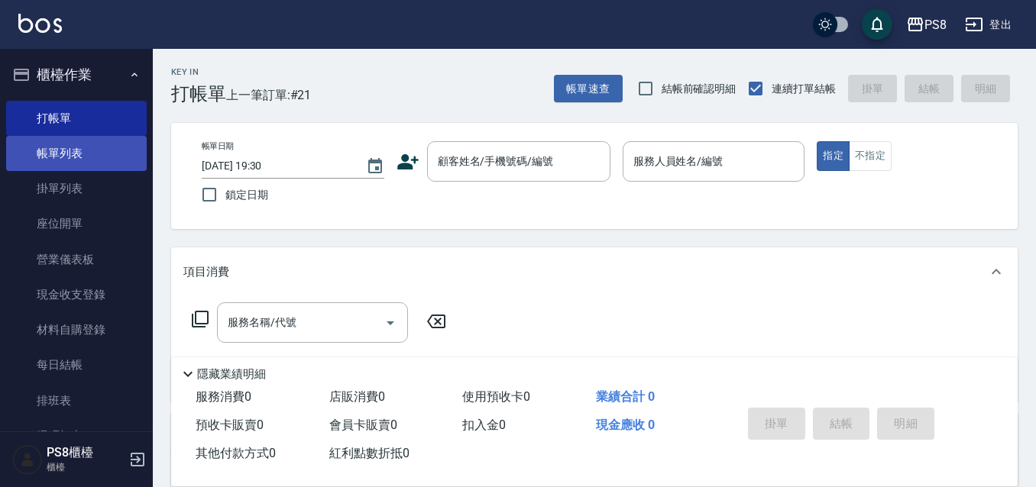
click at [73, 154] on link "帳單列表" at bounding box center [76, 153] width 141 height 35
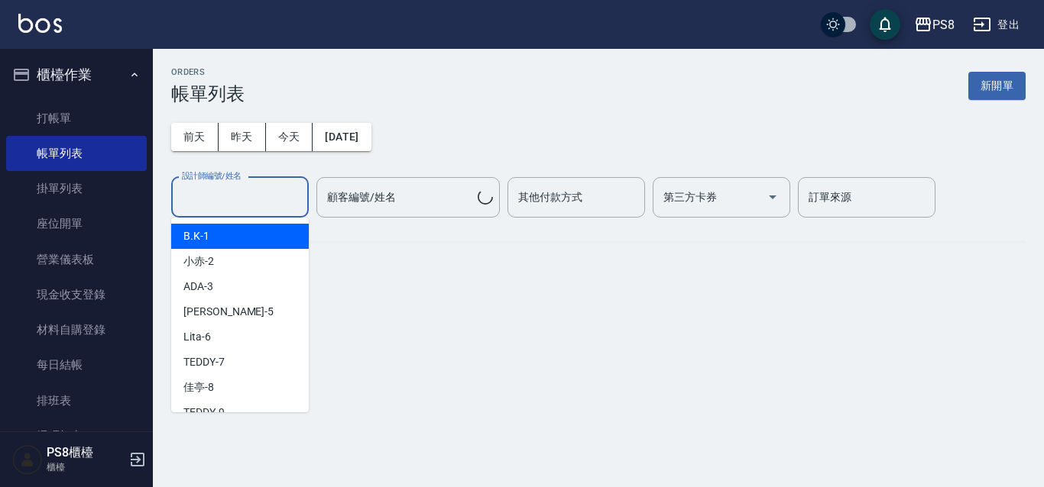
click at [209, 205] on input "設計師編號/姓名" at bounding box center [240, 197] width 124 height 27
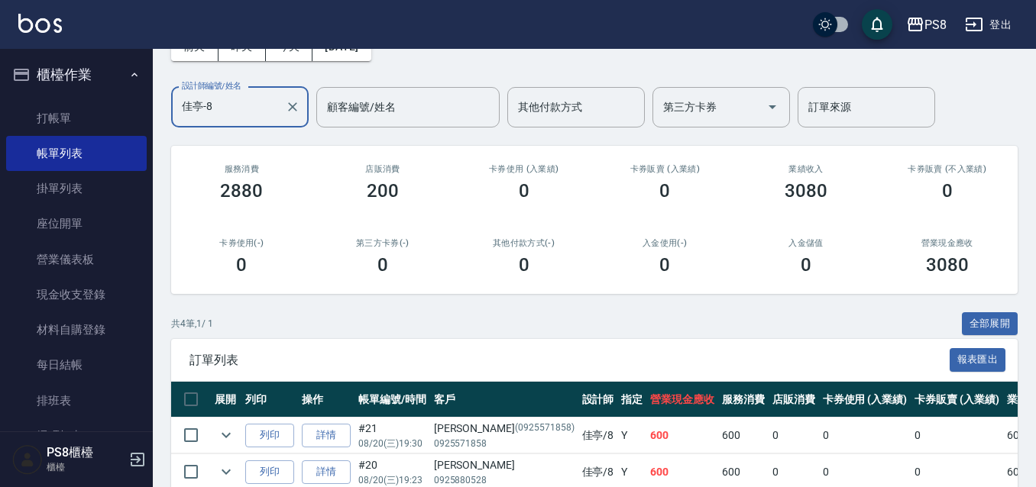
scroll to position [240, 0]
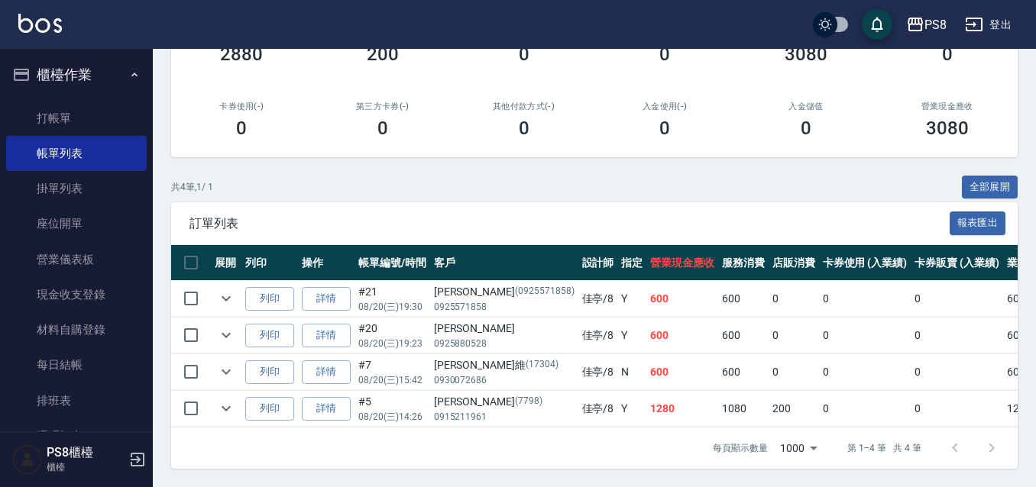
type input "佳亭-8"
click at [34, 24] on img at bounding box center [40, 23] width 44 height 19
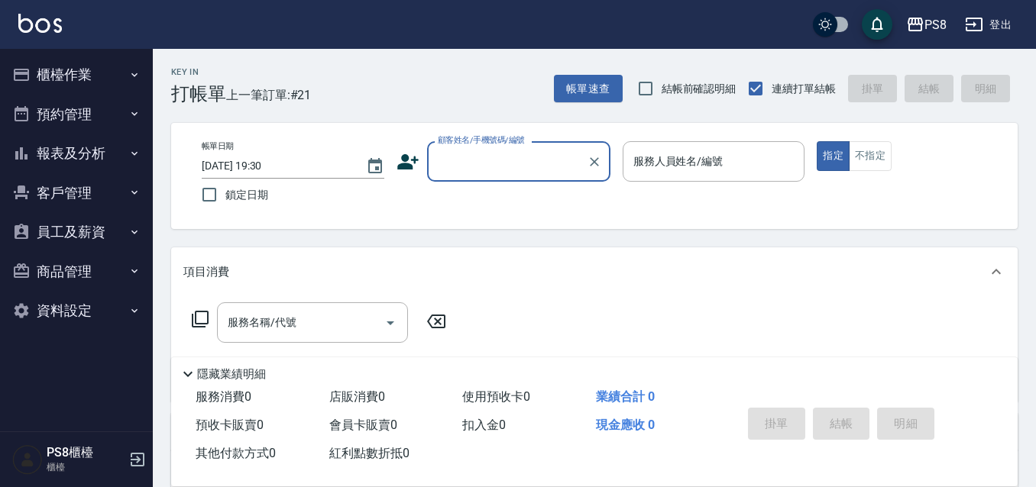
click at [84, 112] on button "預約管理" at bounding box center [76, 115] width 141 height 40
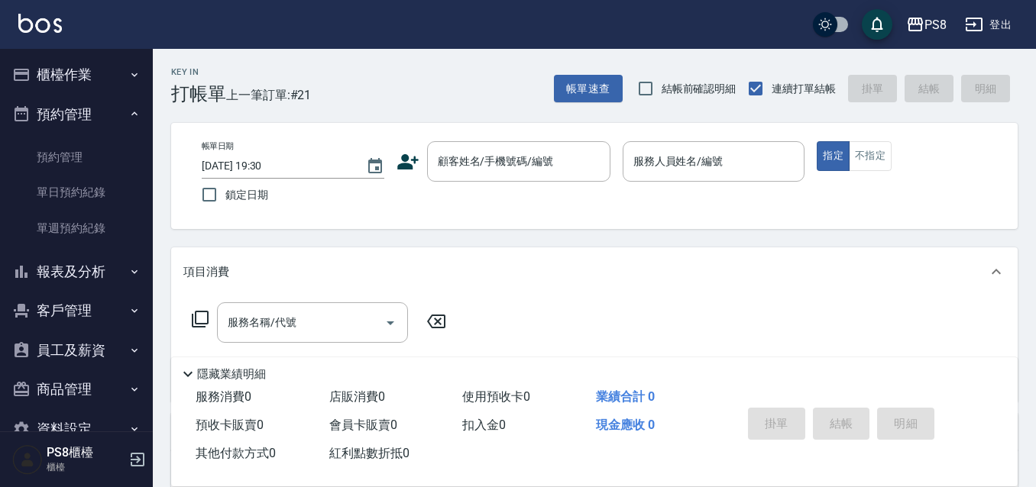
click at [99, 82] on button "櫃檯作業" at bounding box center [76, 75] width 141 height 40
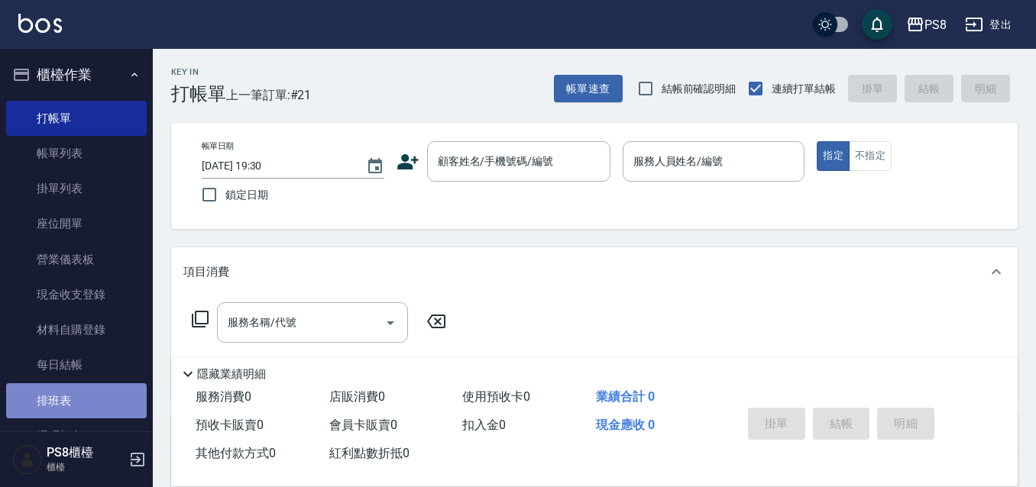
click at [86, 391] on link "排班表" at bounding box center [76, 400] width 141 height 35
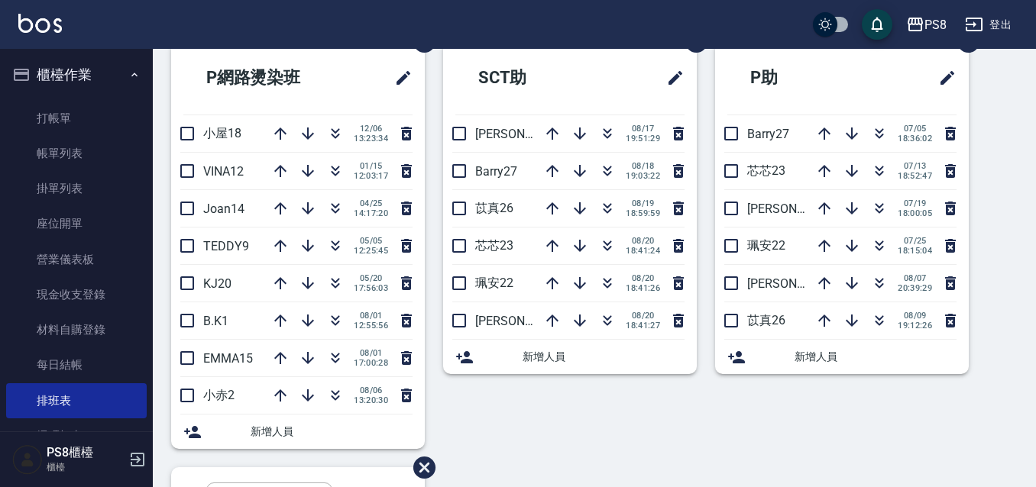
scroll to position [544, 0]
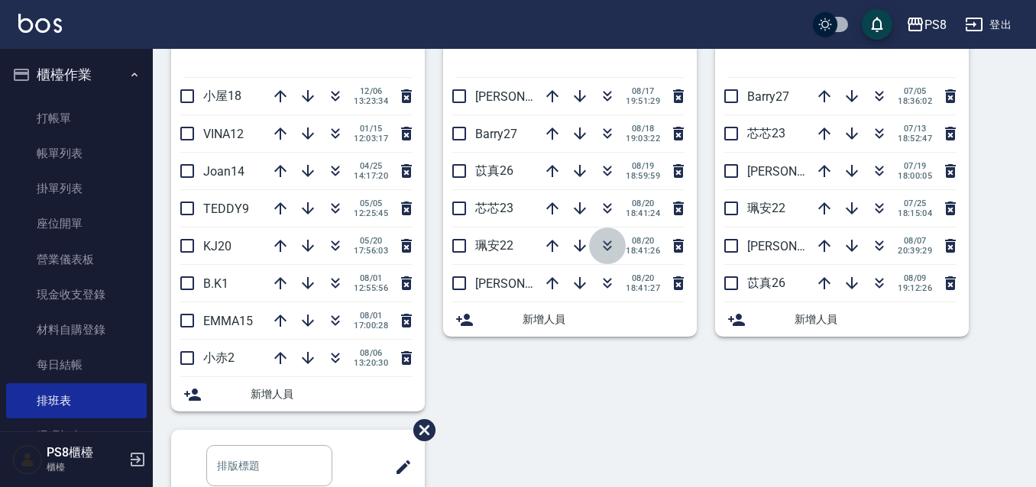
click at [605, 248] on icon "button" at bounding box center [608, 248] width 8 height 5
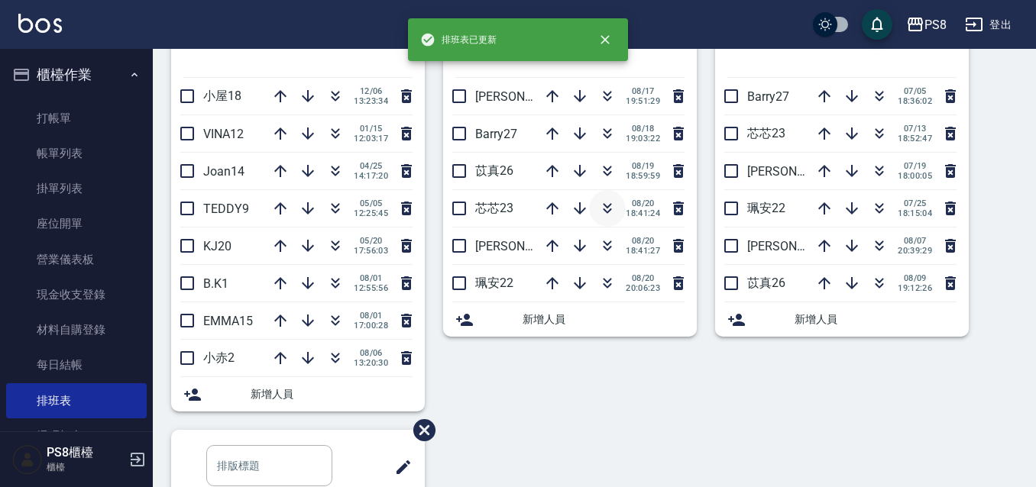
click at [598, 206] on icon "button" at bounding box center [607, 208] width 18 height 18
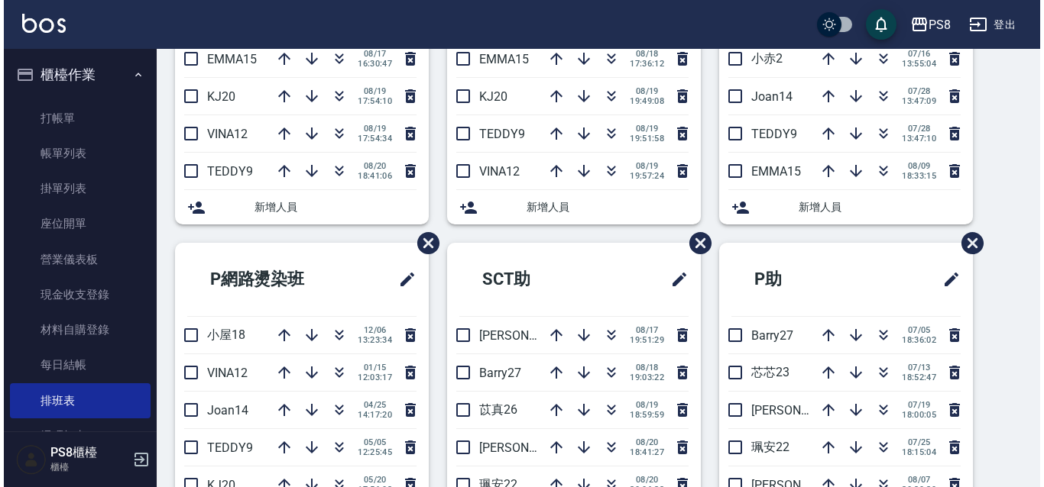
scroll to position [0, 0]
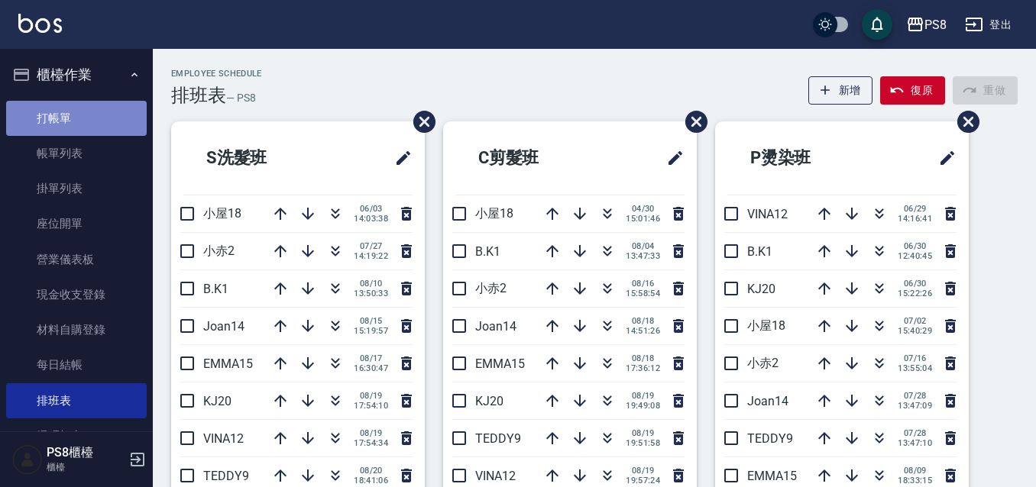
click at [92, 118] on link "打帳單" at bounding box center [76, 118] width 141 height 35
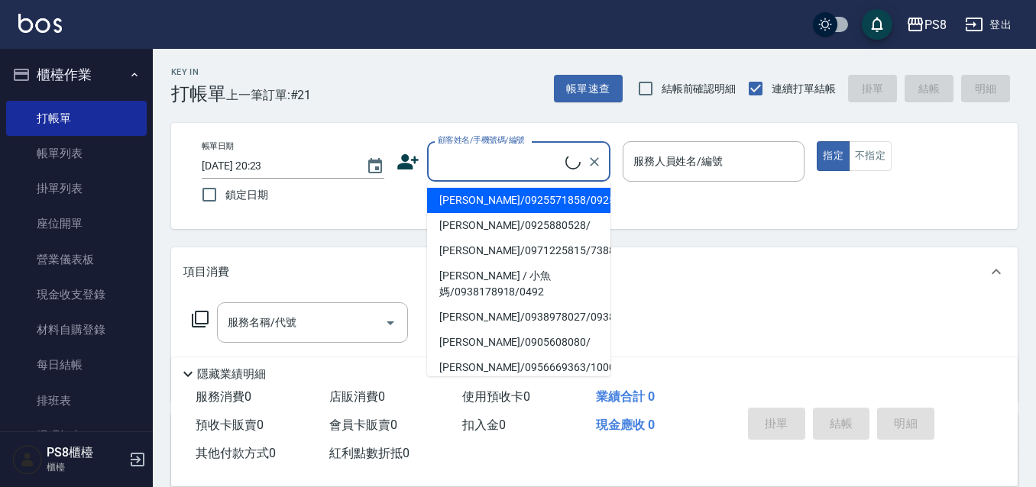
click at [524, 158] on input "顧客姓名/手機號碼/編號" at bounding box center [499, 161] width 131 height 27
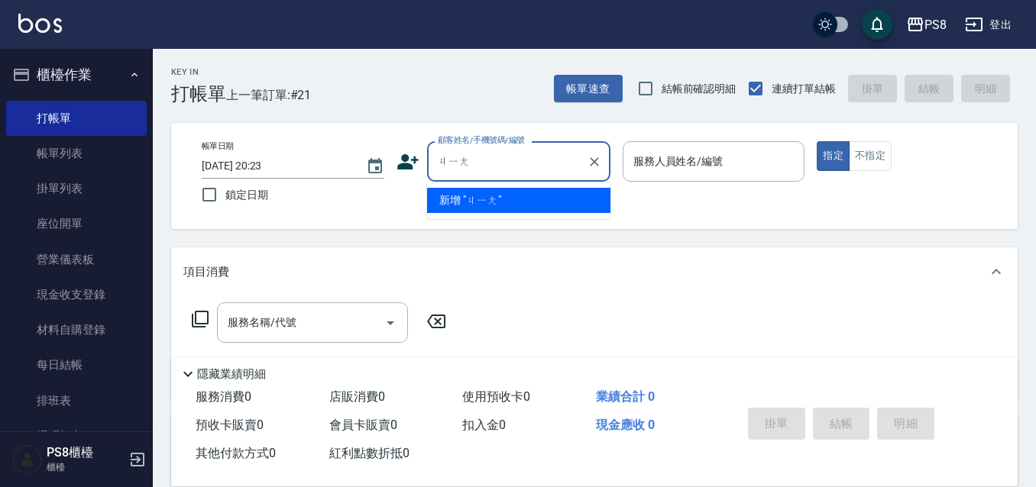
type input "將"
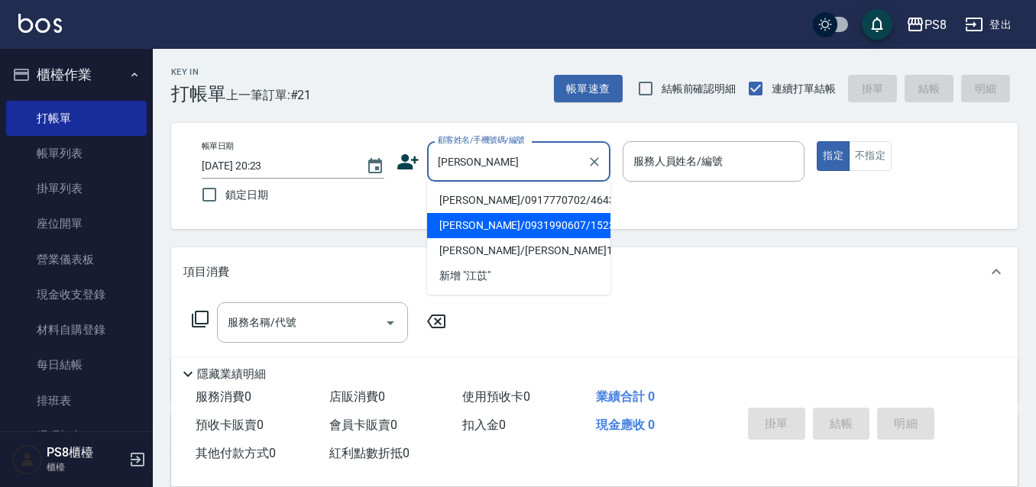
click at [520, 217] on li "江苡煊/0931990607/15236" at bounding box center [518, 225] width 183 height 25
type input "江苡煊/0931990607/15236"
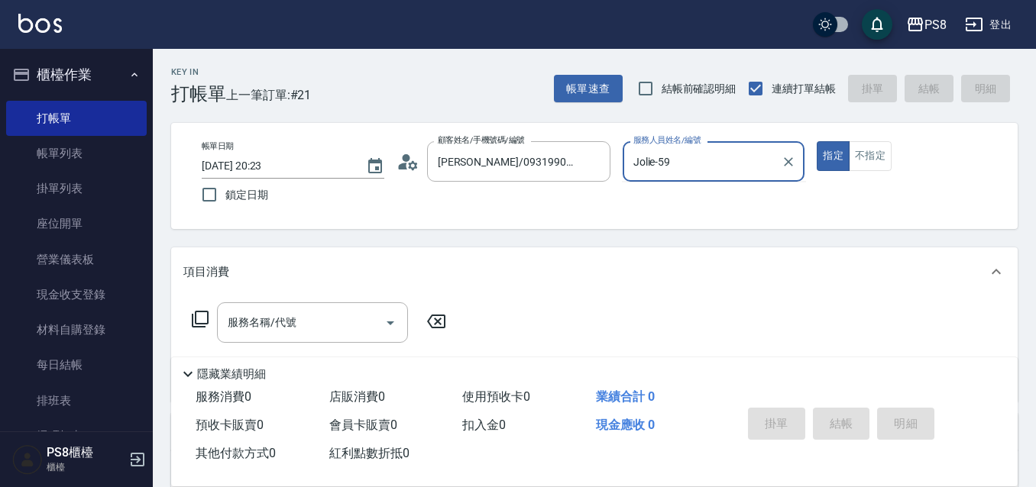
click at [817, 141] on button "指定" at bounding box center [833, 156] width 33 height 30
type input "Jolie-5"
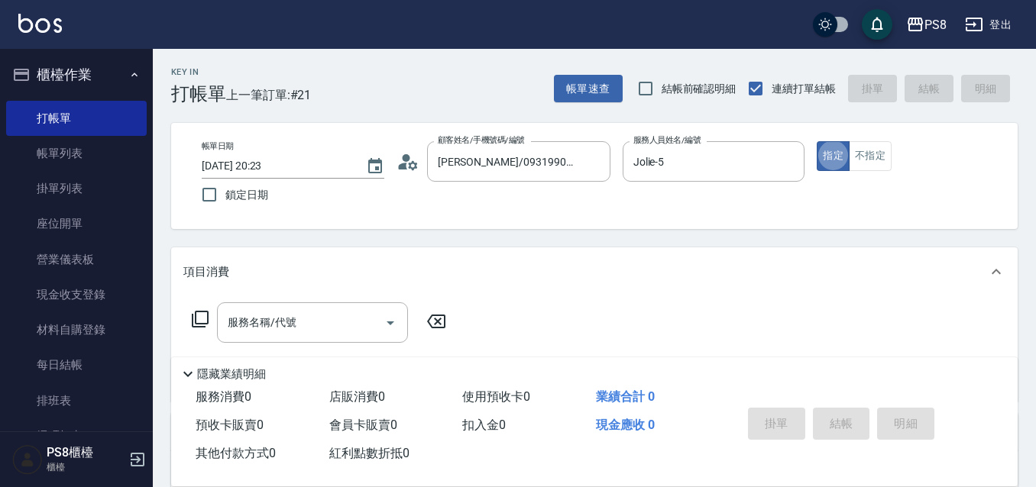
type button "true"
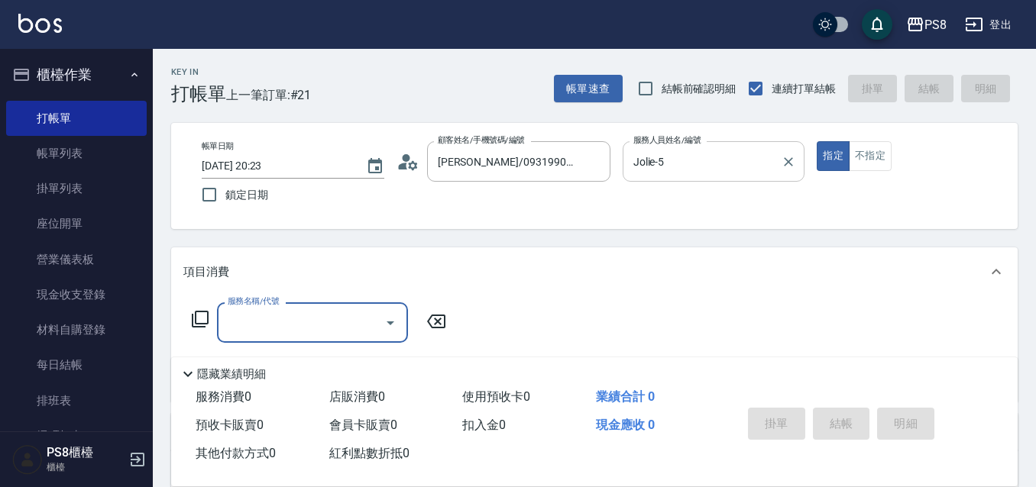
click at [800, 164] on div "Jolie-5 服務人員姓名/編號" at bounding box center [714, 161] width 183 height 40
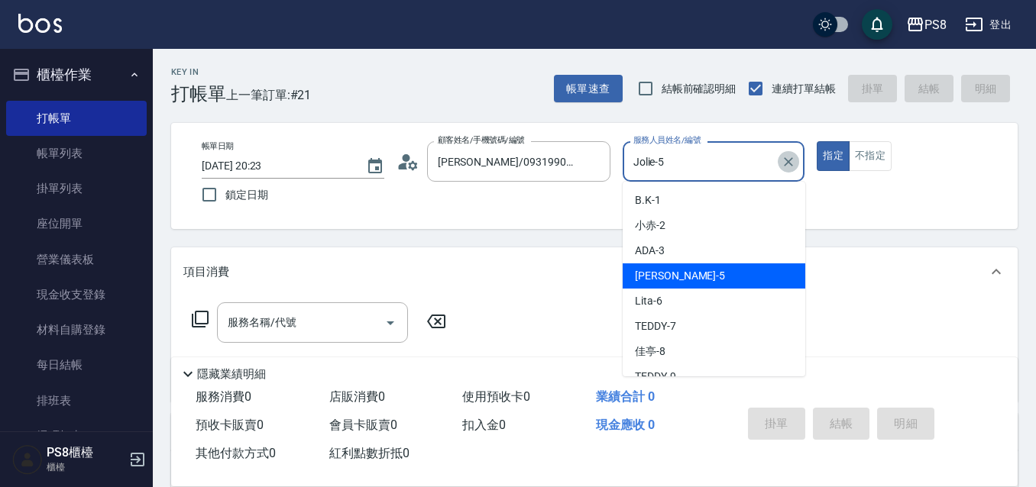
click at [794, 164] on icon "Clear" at bounding box center [788, 161] width 15 height 15
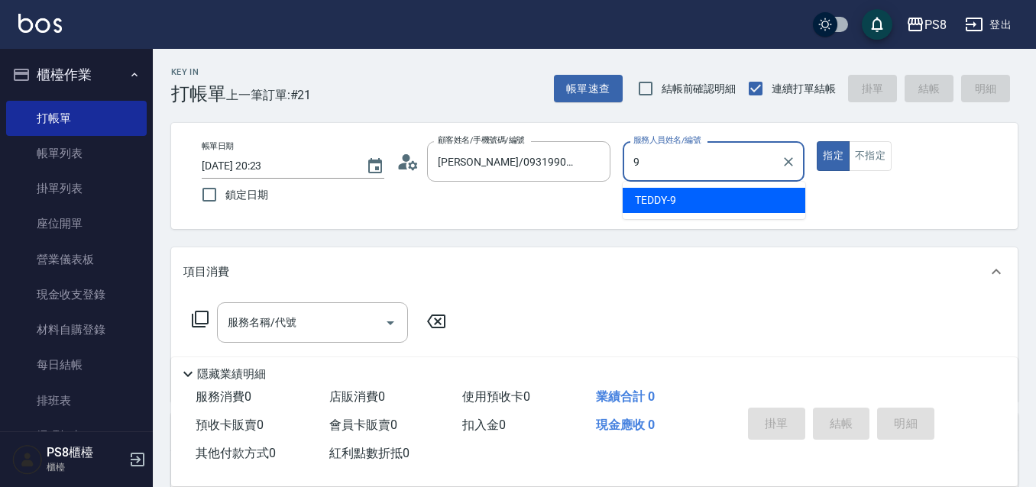
type input "TEDDY-9"
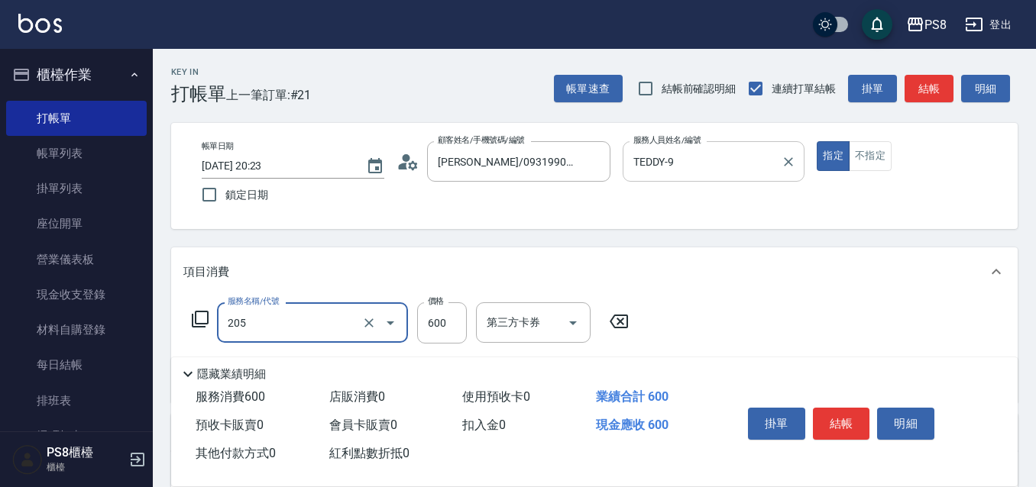
type input "A級洗剪600(205)"
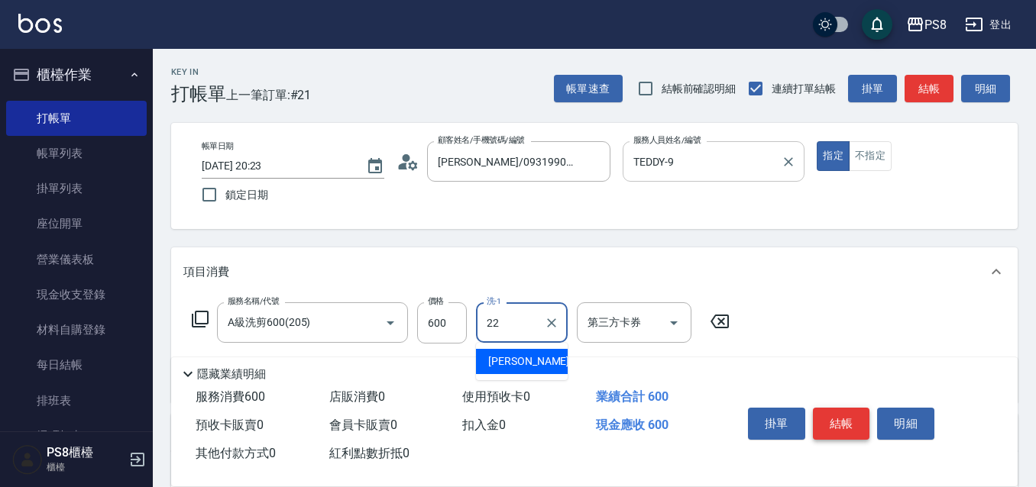
type input "珮安-22"
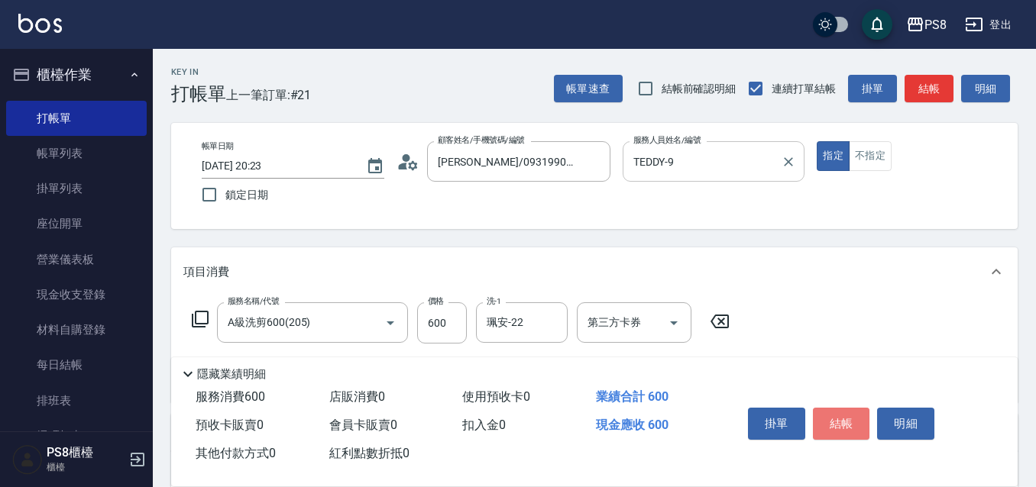
drag, startPoint x: 862, startPoint y: 429, endPoint x: 859, endPoint y: 407, distance: 22.4
click at [862, 429] on button "結帳" at bounding box center [841, 424] width 57 height 32
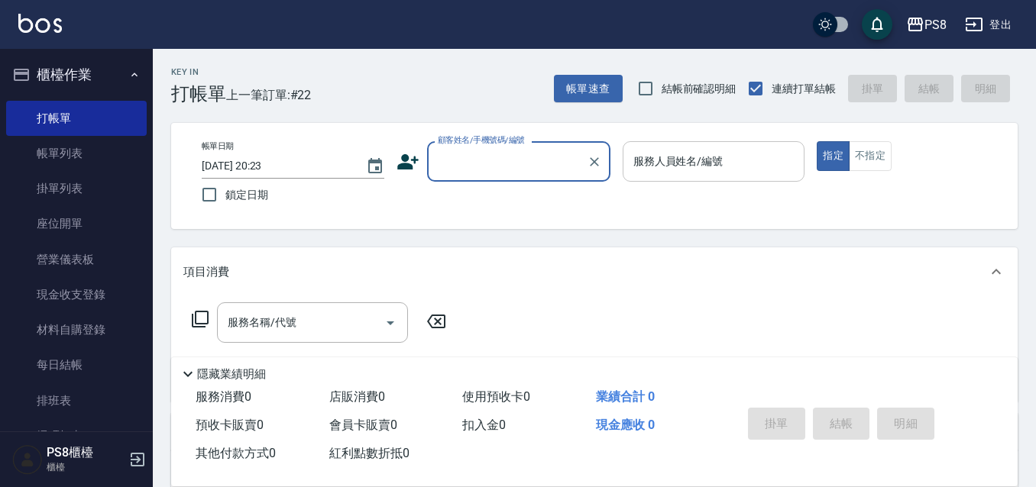
click at [411, 171] on icon at bounding box center [407, 161] width 23 height 23
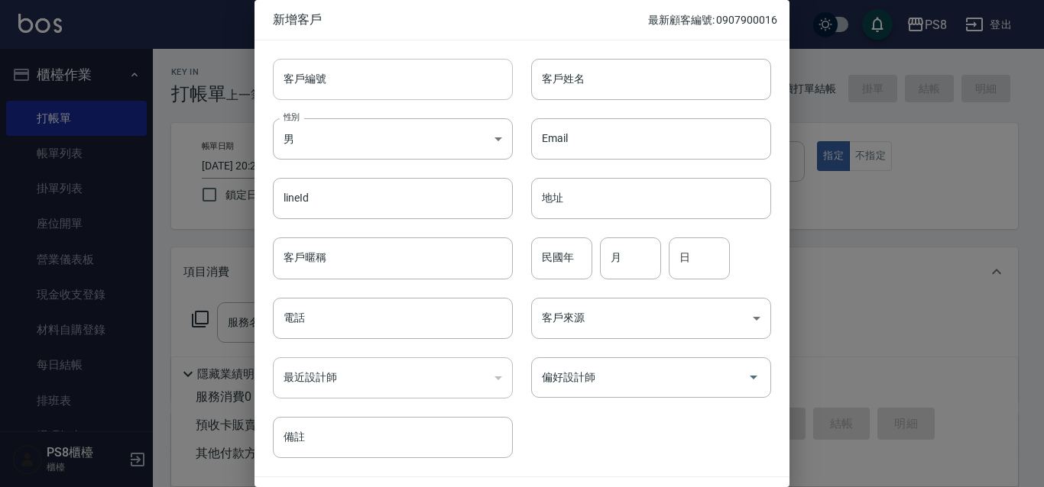
click at [395, 90] on input "客戶編號" at bounding box center [393, 79] width 240 height 41
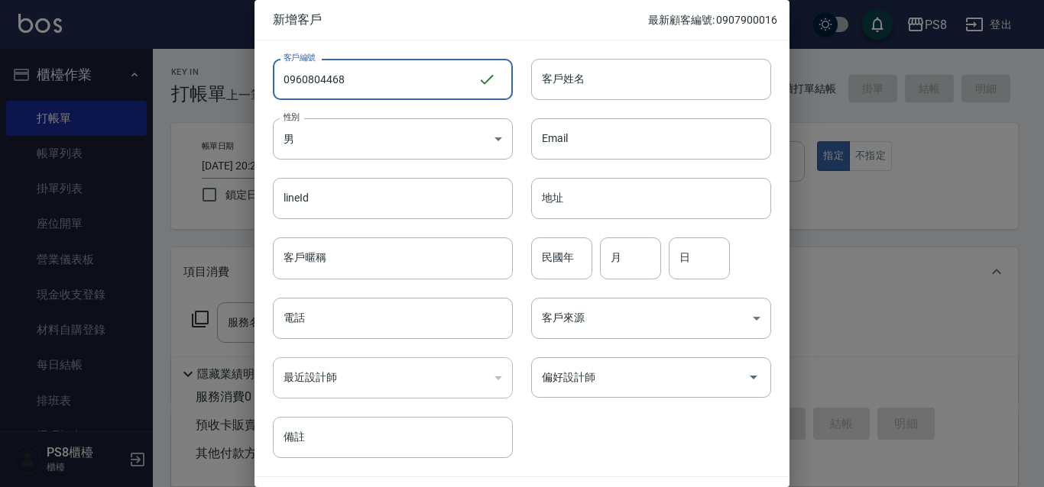
drag, startPoint x: 394, startPoint y: 90, endPoint x: 267, endPoint y: 90, distance: 127.6
click at [256, 86] on div "客戶編號 0960804468 ​ 客戶編號" at bounding box center [383, 70] width 258 height 60
type input "0960804468"
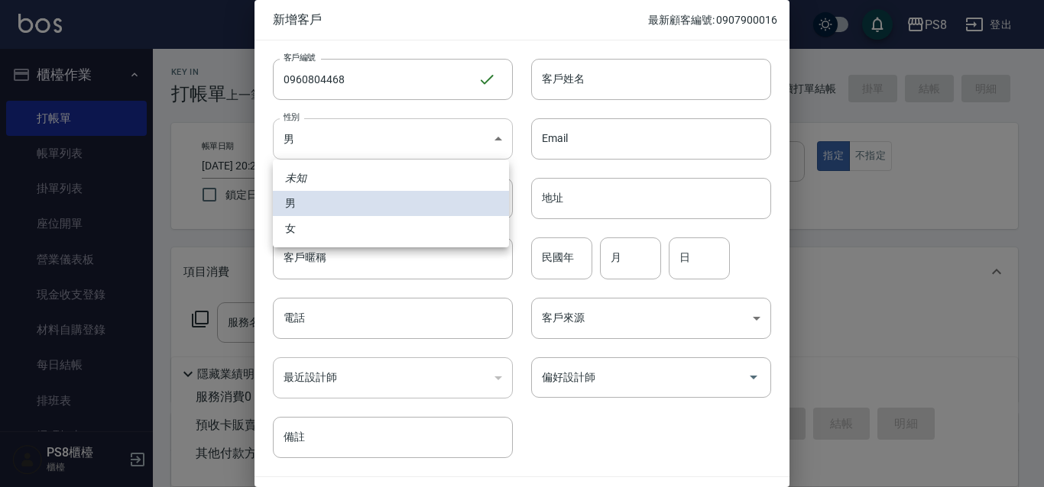
click at [318, 122] on body "PS8 登出 櫃檯作業 打帳單 帳單列表 掛單列表 座位開單 營業儀表板 現金收支登錄 材料自購登錄 每日結帳 排班表 掃碼打卡 預約管理 預約管理 單日預約…" at bounding box center [522, 372] width 1044 height 744
click at [364, 220] on li "女" at bounding box center [391, 228] width 236 height 25
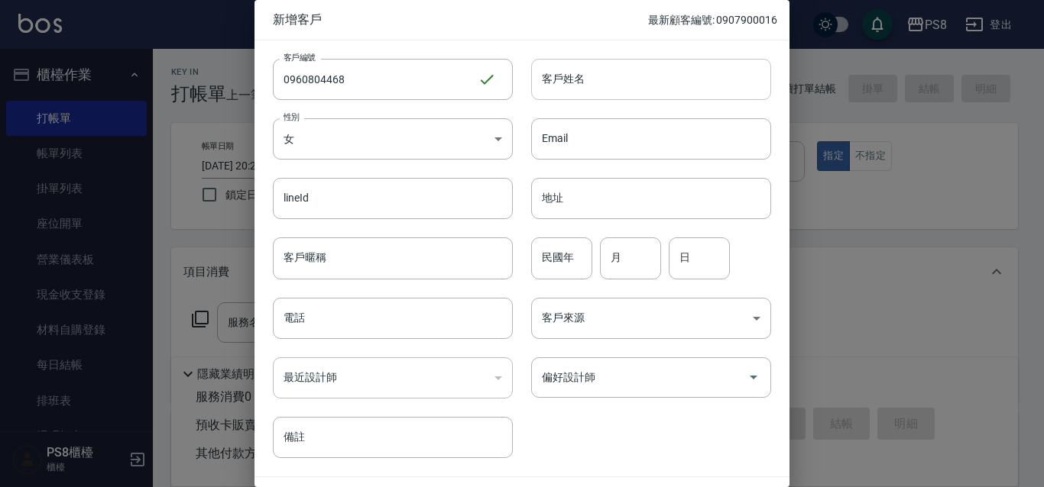
click at [608, 102] on div "Email Email" at bounding box center [642, 130] width 258 height 60
click at [611, 99] on input "客戶姓名" at bounding box center [651, 79] width 240 height 41
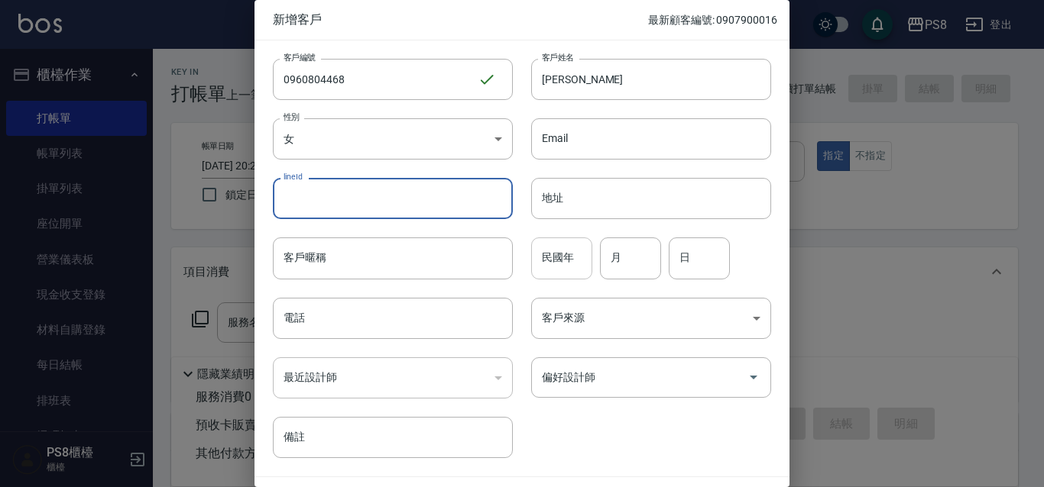
click at [534, 250] on input "民國年" at bounding box center [561, 258] width 61 height 41
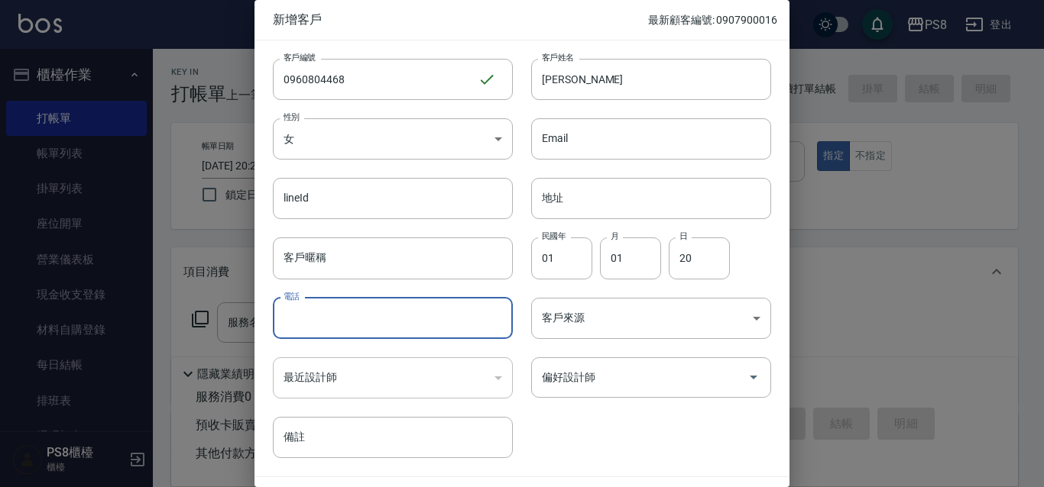
click at [396, 323] on input "電話" at bounding box center [393, 318] width 240 height 41
paste input "0960804468"
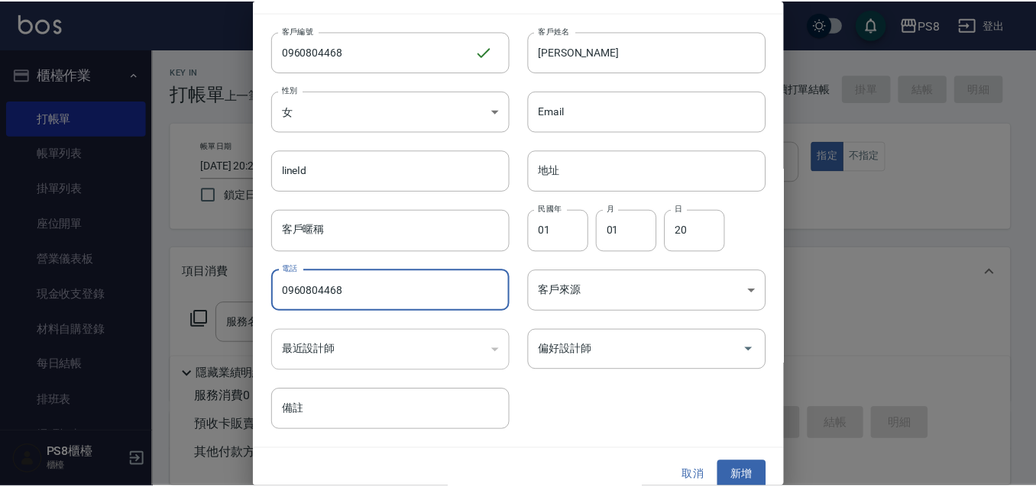
scroll to position [42, 0]
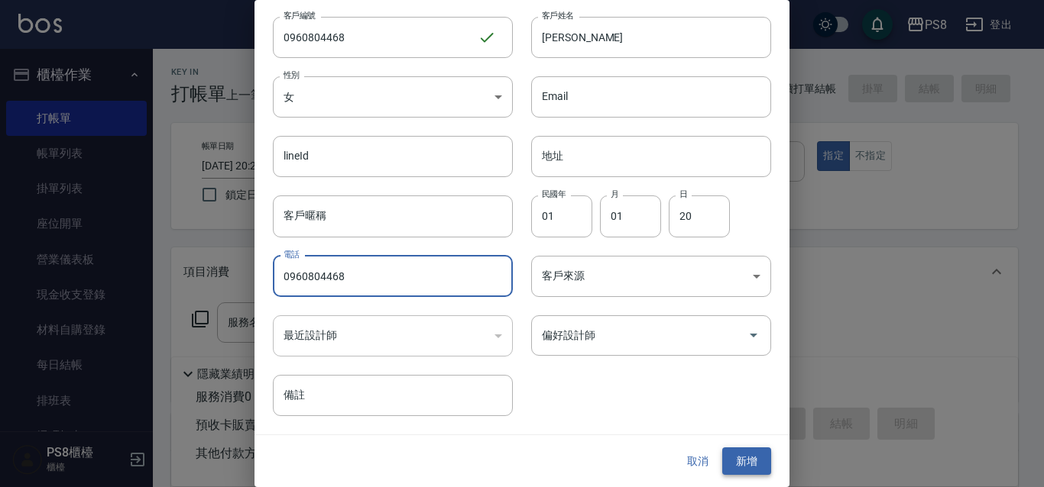
click at [735, 471] on button "新增" at bounding box center [746, 462] width 49 height 28
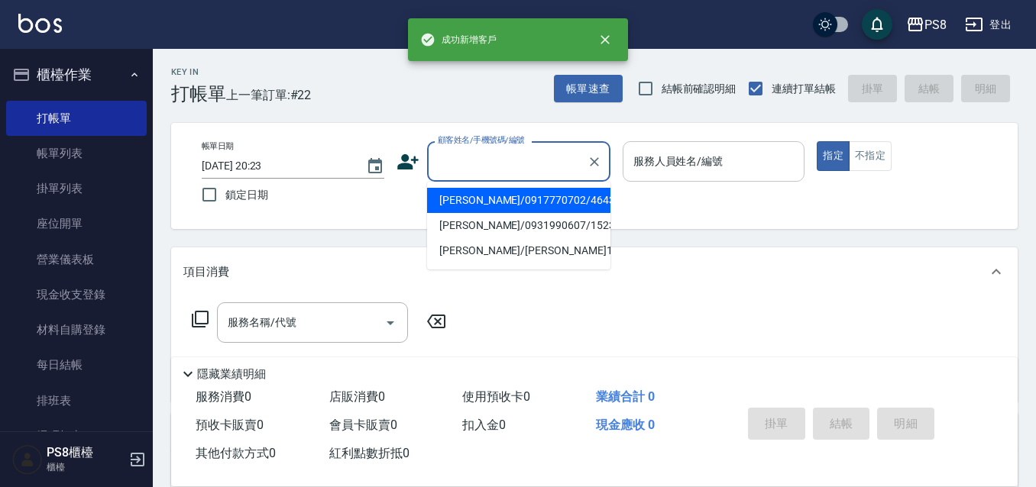
click at [531, 155] on input "顧客姓名/手機號碼/編號" at bounding box center [507, 161] width 147 height 27
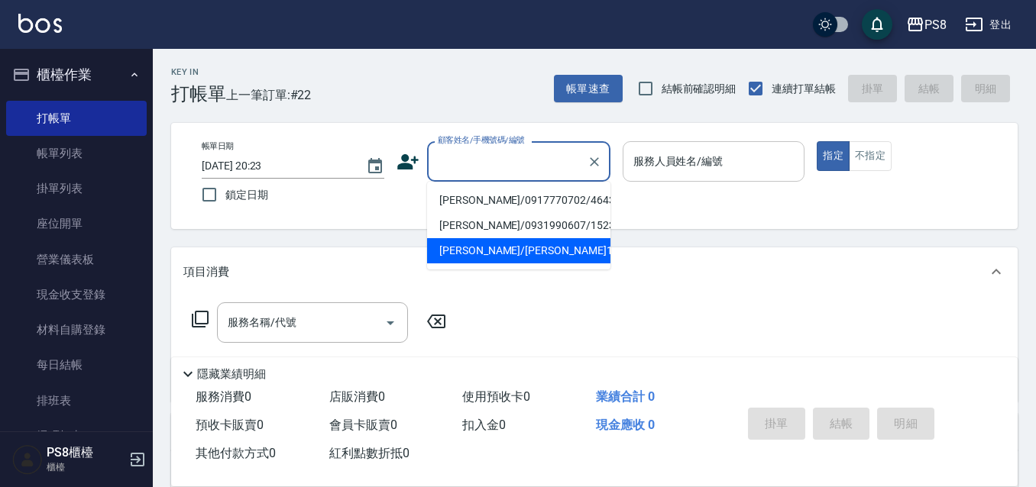
drag, startPoint x: 525, startPoint y: 209, endPoint x: 517, endPoint y: 235, distance: 27.8
click at [520, 263] on ul "江苡瑈/0917770702/4643 江苡煊/0931990607/15236 江苡安/江苡安18261/18261" at bounding box center [518, 226] width 183 height 88
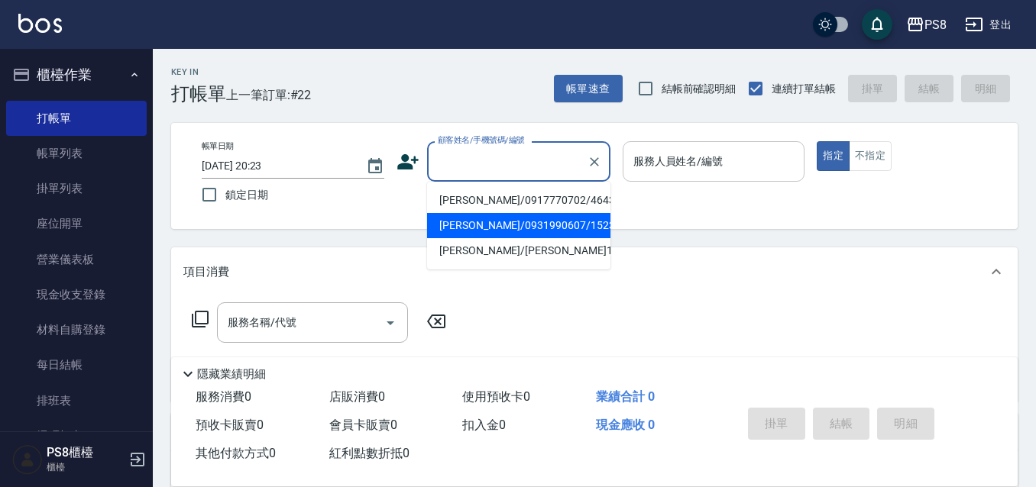
click at [517, 231] on li "江苡煊/0931990607/15236" at bounding box center [518, 225] width 183 height 25
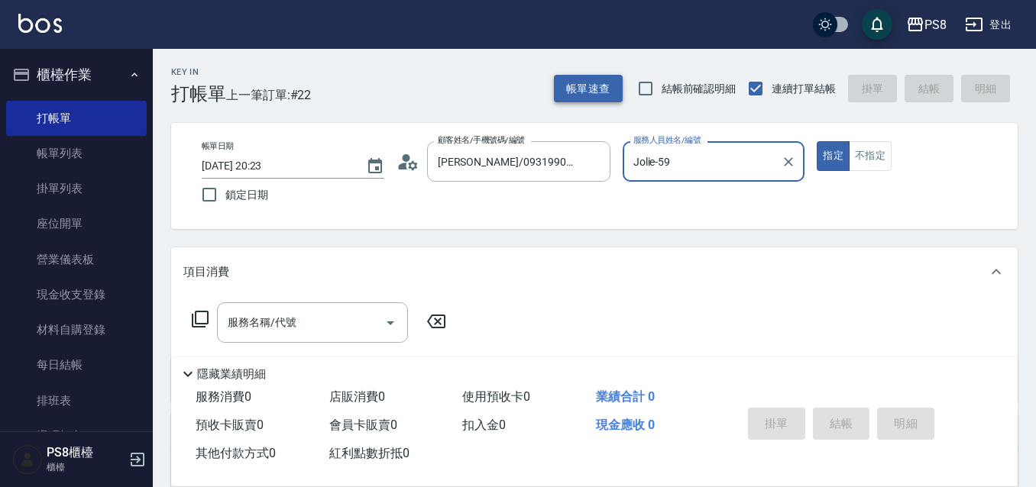
click at [817, 141] on button "指定" at bounding box center [833, 156] width 33 height 30
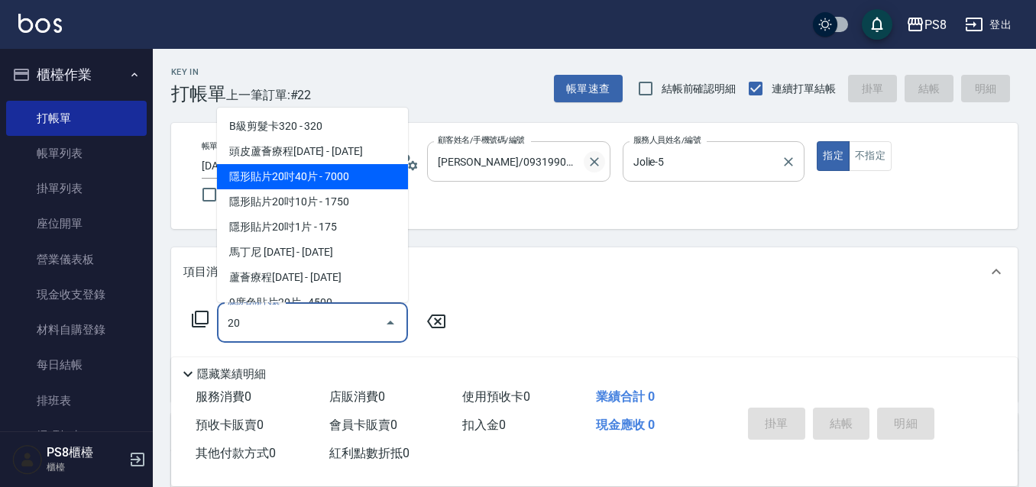
click at [587, 162] on icon "Clear" at bounding box center [594, 161] width 15 height 15
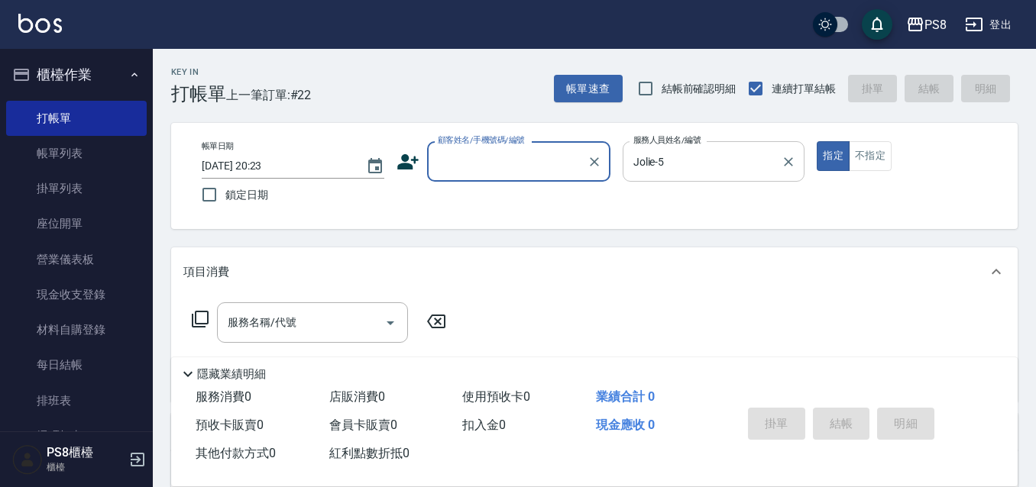
paste input "0960804468"
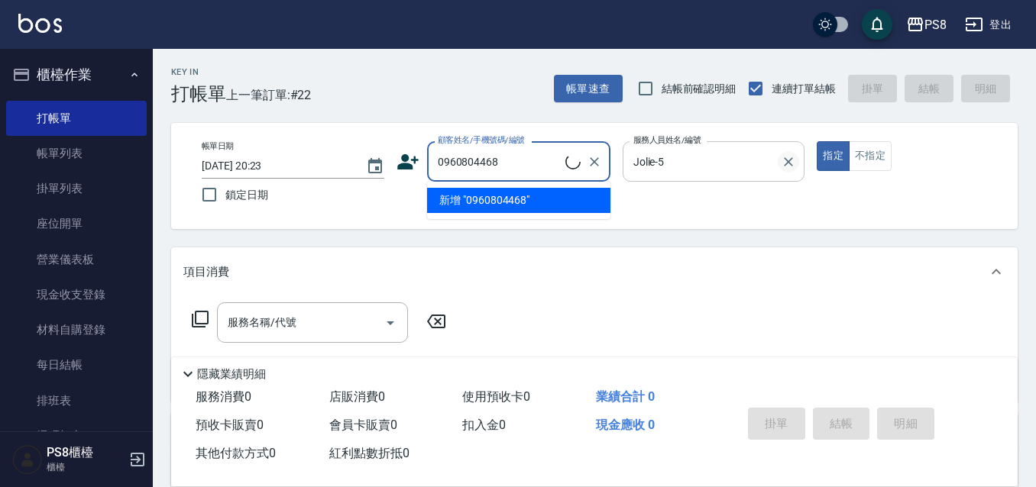
click at [794, 169] on icon "Clear" at bounding box center [788, 161] width 15 height 15
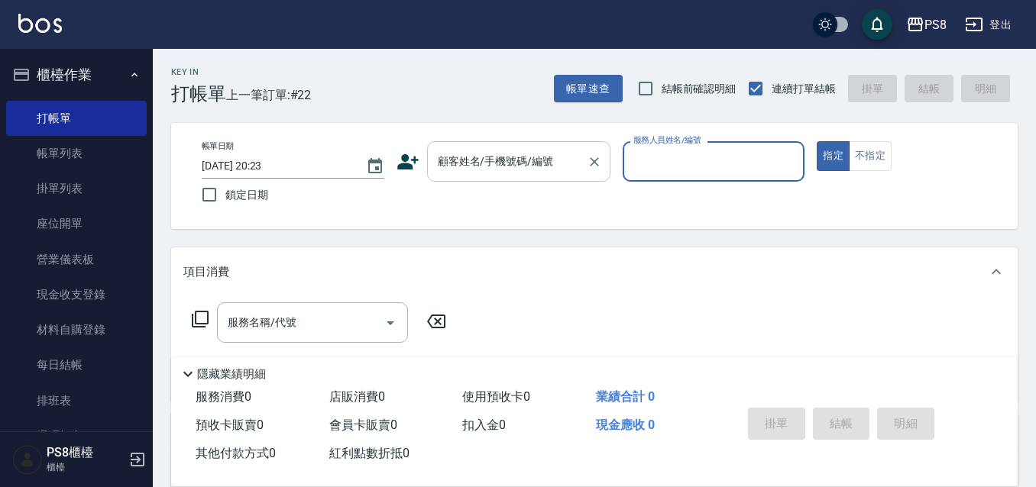
click at [572, 163] on input "顧客姓名/手機號碼/編號" at bounding box center [507, 161] width 147 height 27
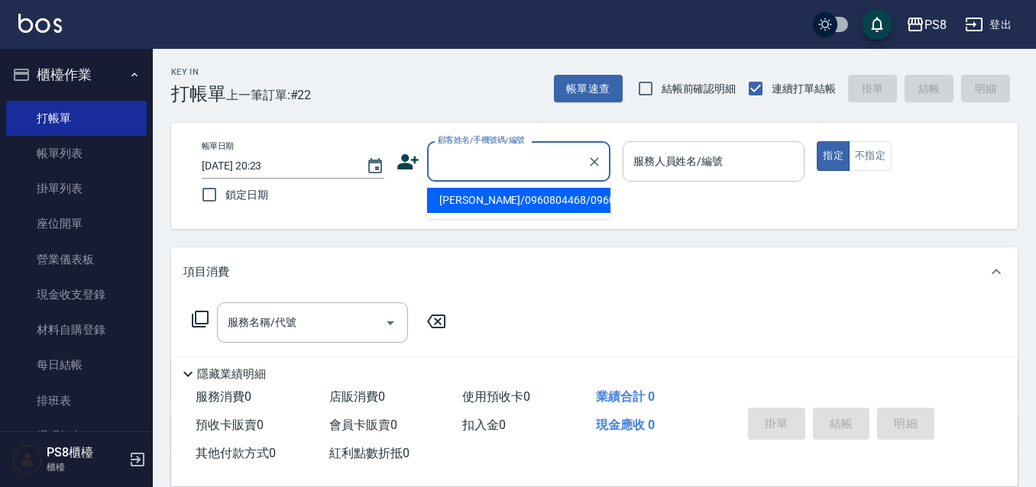
click at [566, 213] on li "劉小姐/0960804468/0960804468" at bounding box center [518, 200] width 183 height 25
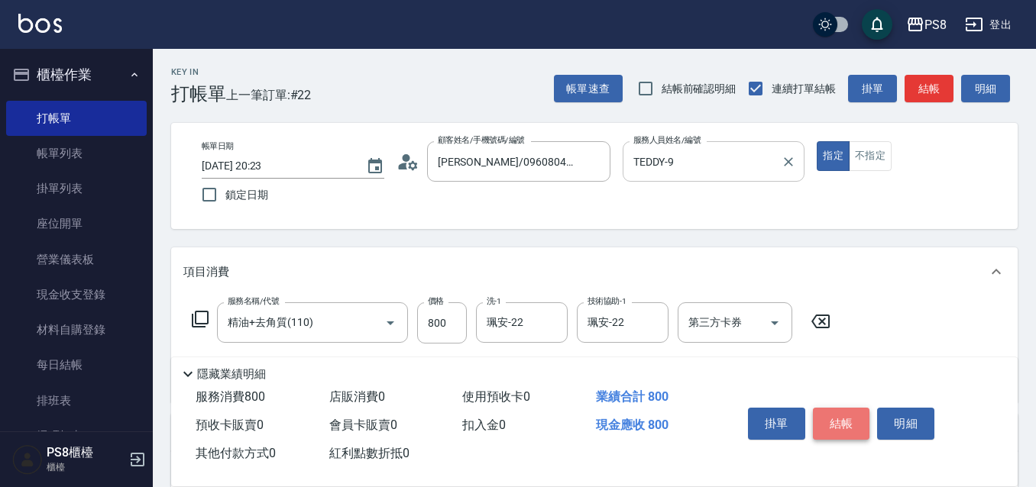
click at [852, 414] on button "結帳" at bounding box center [841, 424] width 57 height 32
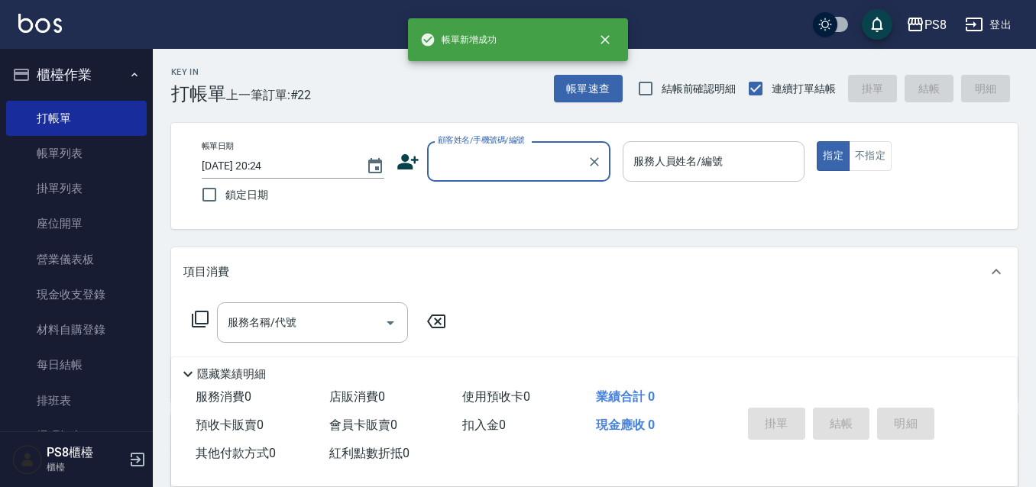
scroll to position [0, 0]
click at [54, 158] on link "帳單列表" at bounding box center [76, 153] width 141 height 35
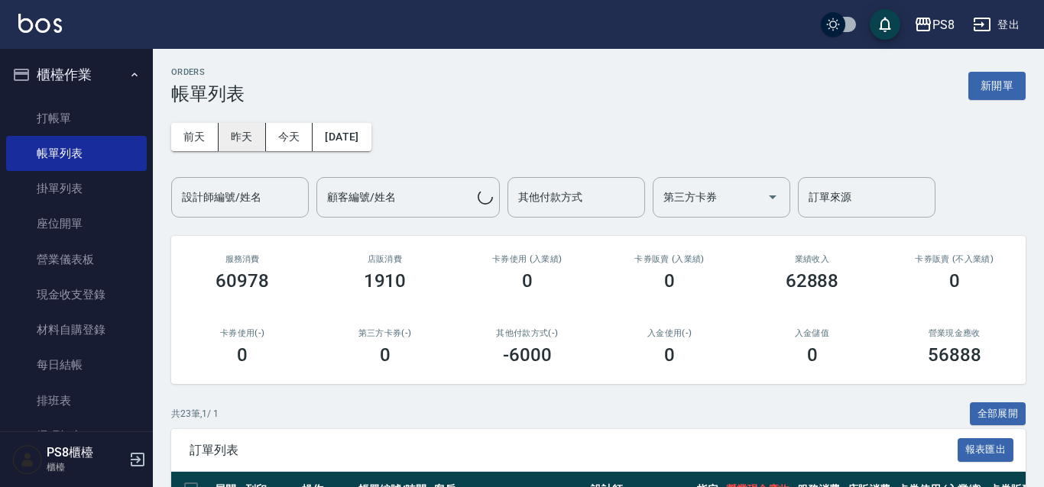
click at [254, 134] on button "昨天" at bounding box center [241, 137] width 47 height 28
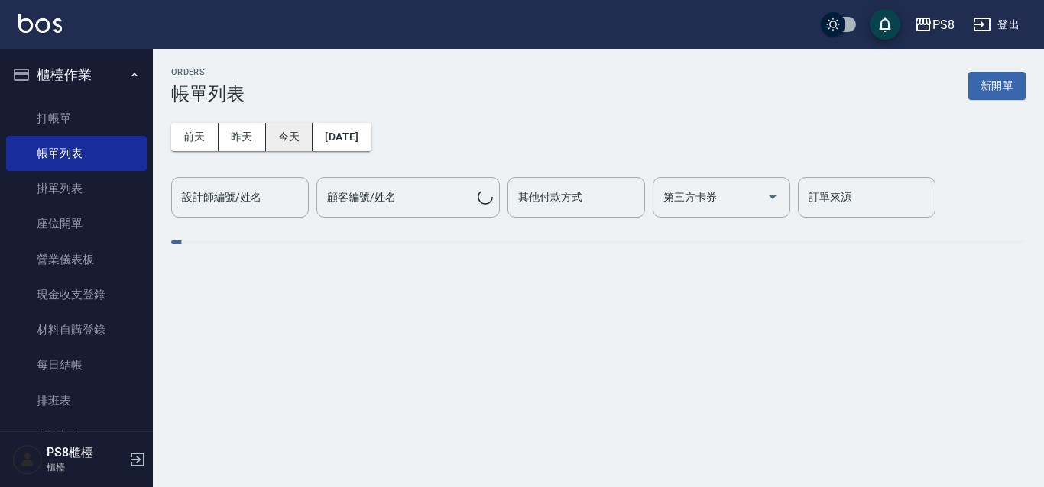
click at [325, 153] on div "前天 昨天 今天 2025/08/19 設計師編號/姓名 設計師編號/姓名 顧客編號/姓名 顧客編號/姓名 其他付款方式 其他付款方式 第三方卡券 第三方卡券…" at bounding box center [598, 161] width 854 height 113
click at [290, 141] on button "今天" at bounding box center [289, 137] width 47 height 28
click at [267, 201] on input "設計師編號/姓名" at bounding box center [240, 197] width 124 height 27
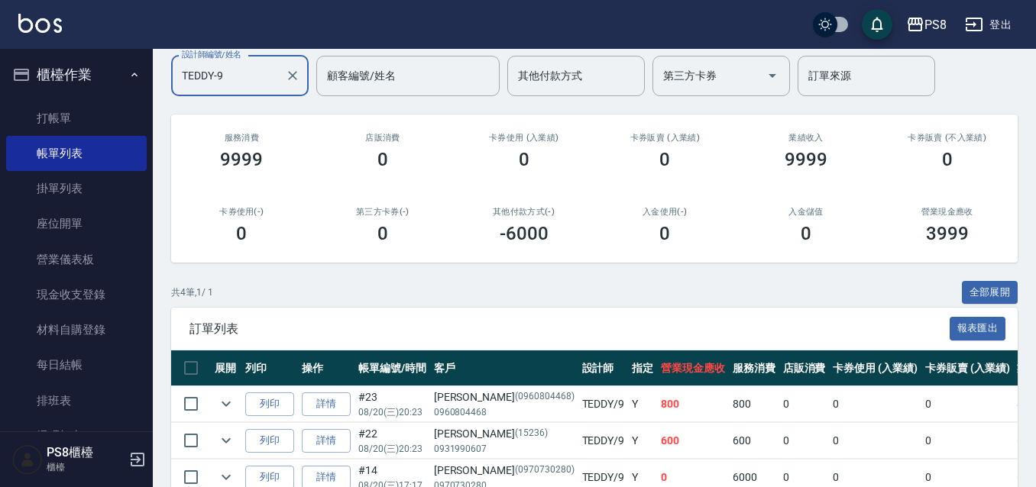
scroll to position [240, 0]
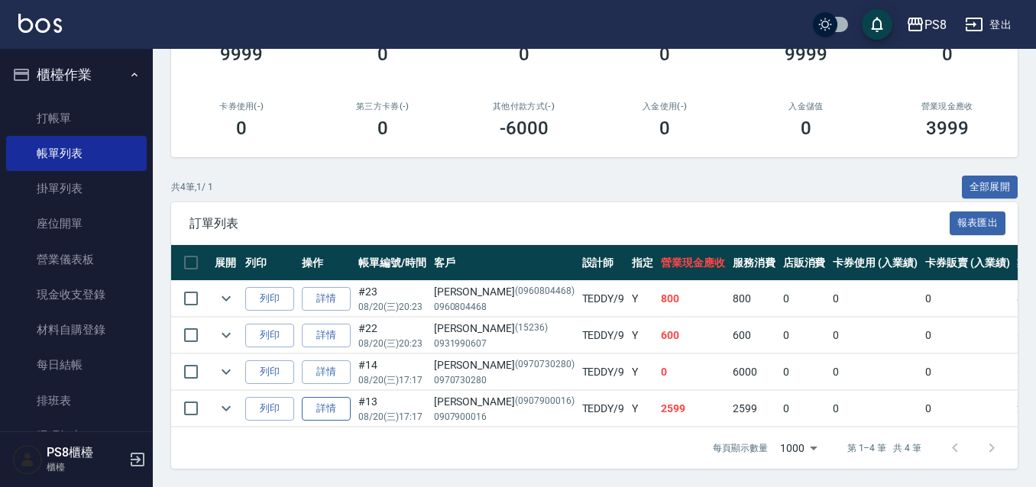
click at [329, 397] on link "詳情" at bounding box center [326, 409] width 49 height 24
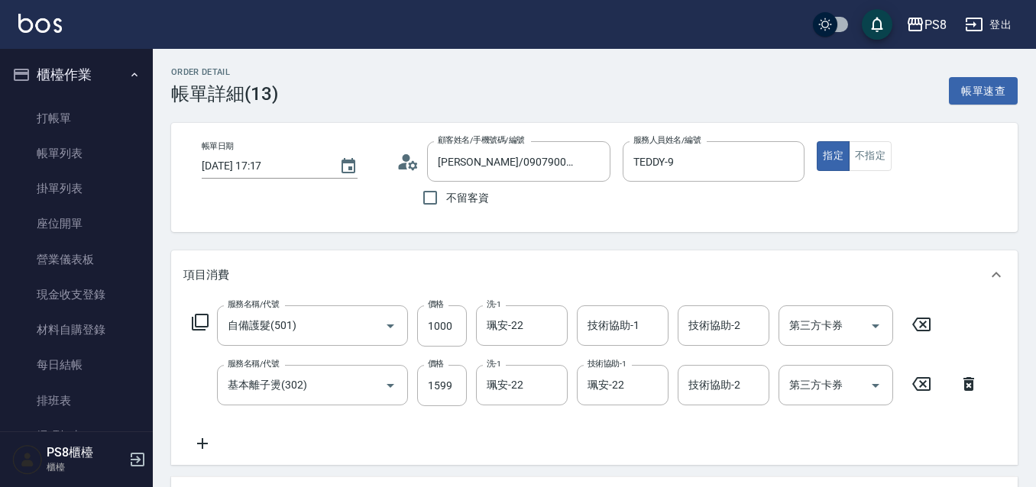
click at [468, 388] on div "服務名稱/代號 基本離子燙(302) 服務名稱/代號 價格 1599 價格 洗-1 珮安-22 洗-1 技術協助-1 珮安-22 技術協助-1 技術協助-2 …" at bounding box center [585, 385] width 804 height 41
click at [458, 387] on input "1599" at bounding box center [442, 385] width 50 height 41
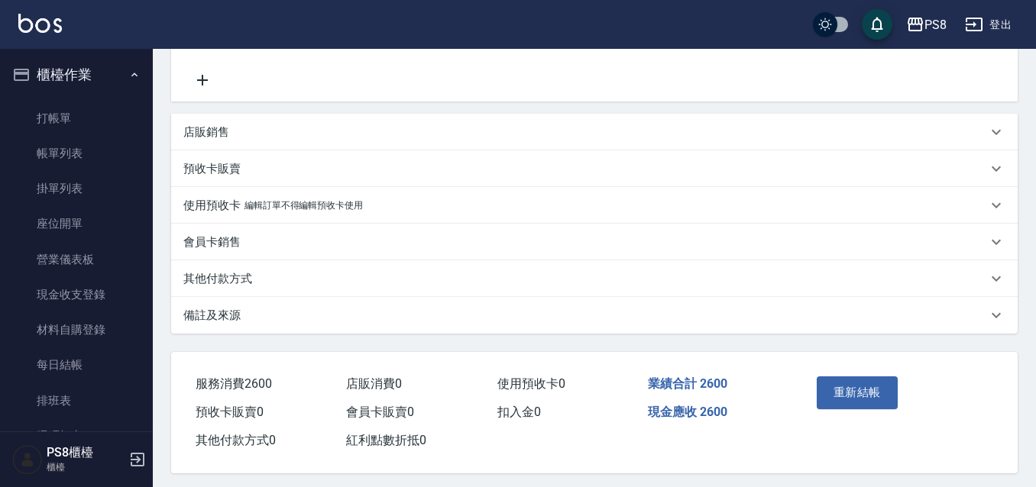
scroll to position [375, 0]
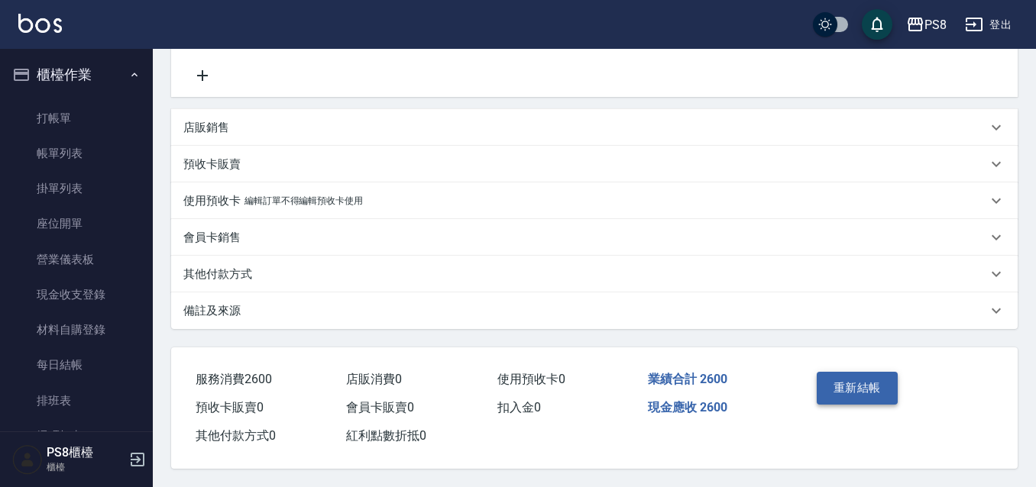
click at [894, 385] on button "重新結帳" at bounding box center [857, 388] width 81 height 32
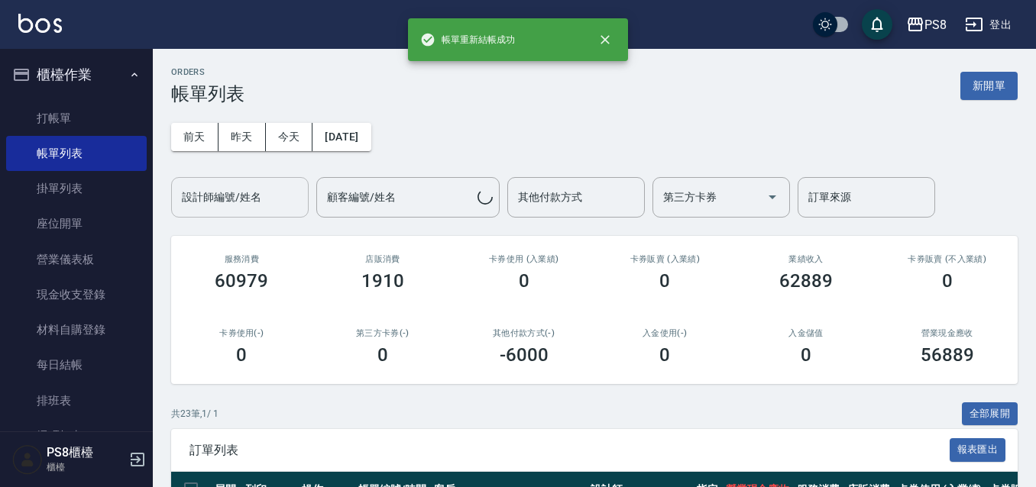
click at [205, 118] on div "前天 昨天 今天 2025/08/20 設計師編號/姓名 設計師編號/姓名 顧客編號/姓名 顧客編號/姓名 其他付款方式 其他付款方式 第三方卡券 第三方卡券…" at bounding box center [594, 161] width 846 height 113
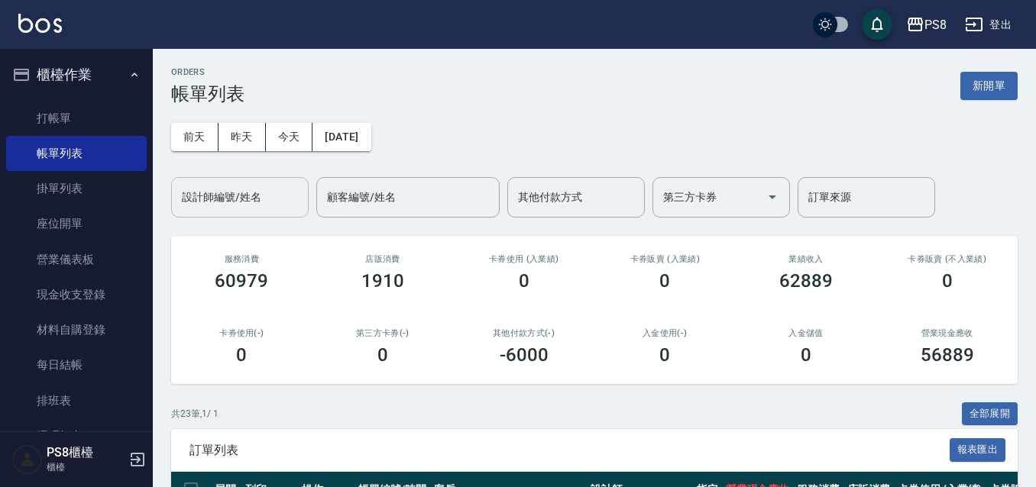
click at [271, 211] on div "設計師編號/姓名" at bounding box center [240, 197] width 138 height 40
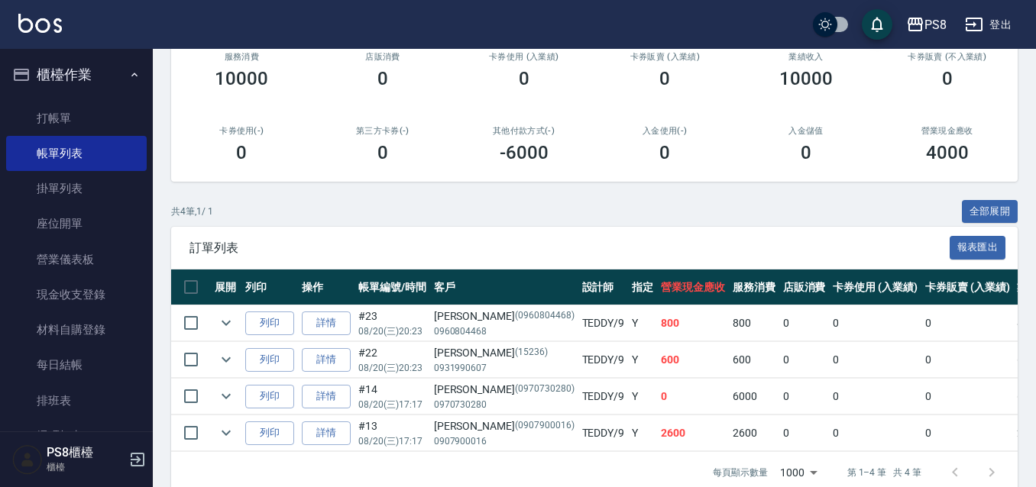
scroll to position [229, 0]
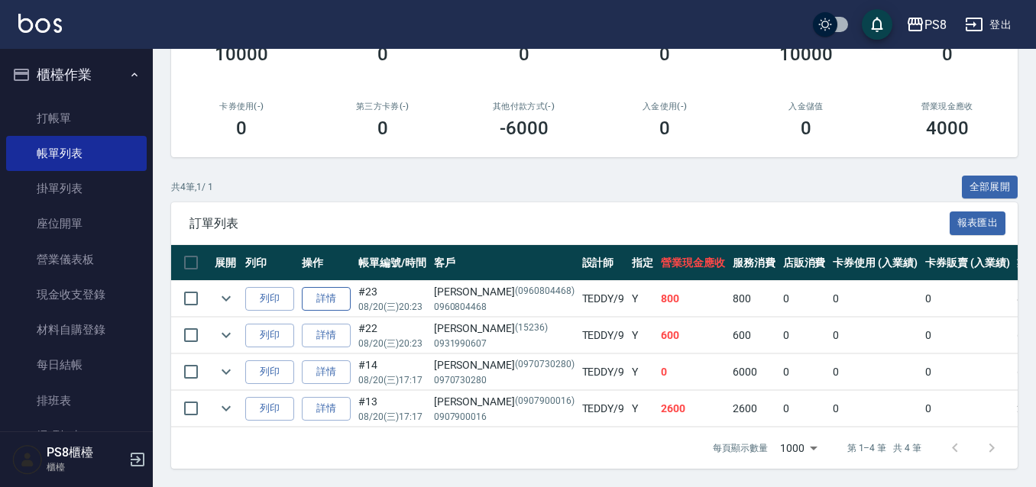
click at [340, 294] on link "詳情" at bounding box center [326, 299] width 49 height 24
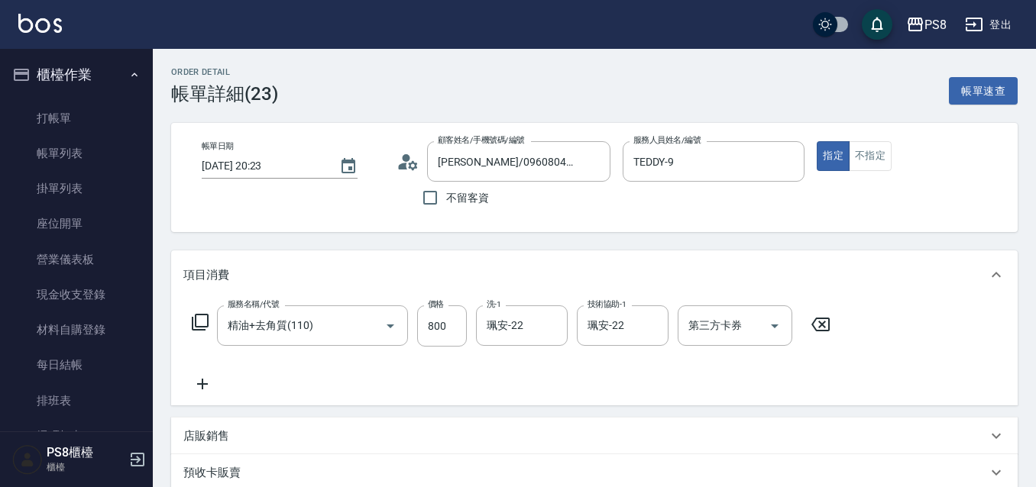
click at [872, 135] on div "帳單日期 2025/08/20 20:23 顧客姓名/手機號碼/編號 劉小姐/0960804468/0960804468 顧客姓名/手機號碼/編號 不留客資 …" at bounding box center [594, 177] width 846 height 109
click at [872, 157] on button "不指定" at bounding box center [870, 156] width 43 height 30
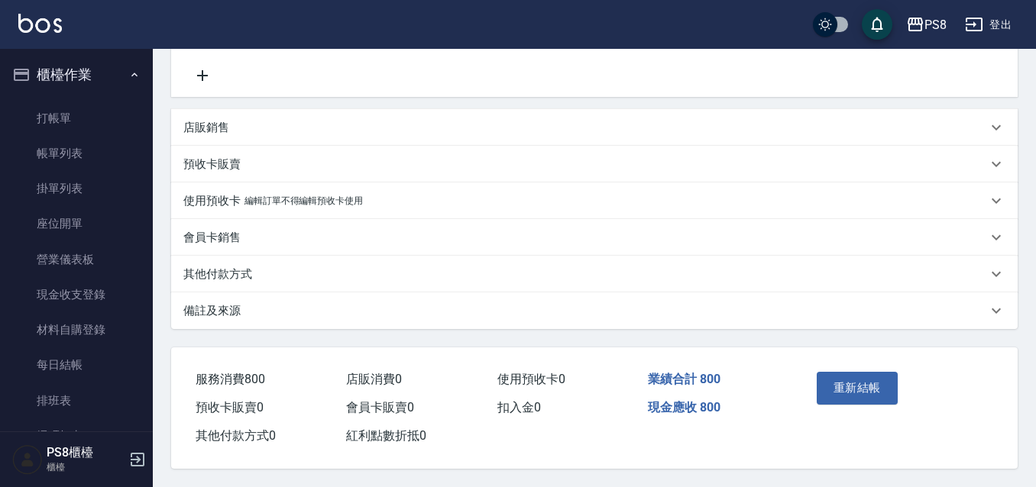
scroll to position [316, 0]
click at [868, 372] on button "重新結帳" at bounding box center [857, 388] width 81 height 32
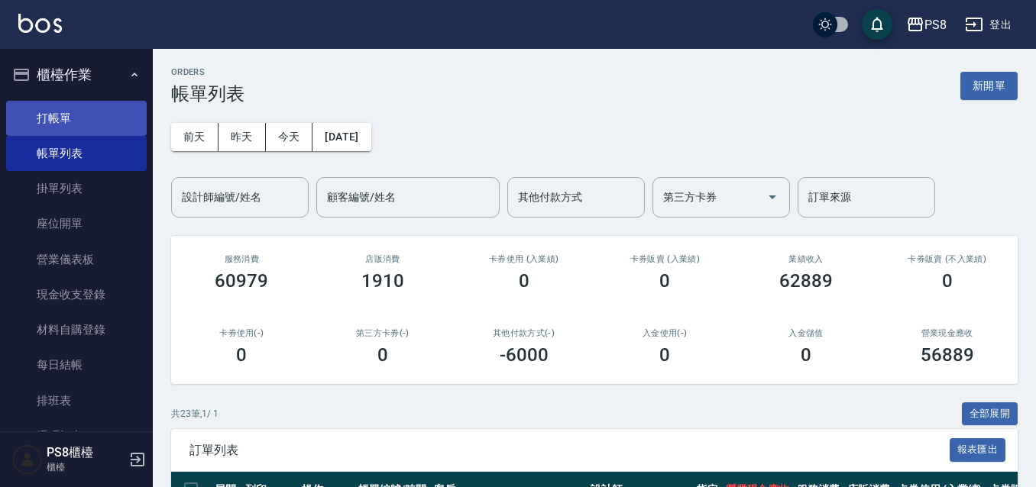
click at [131, 105] on link "打帳單" at bounding box center [76, 118] width 141 height 35
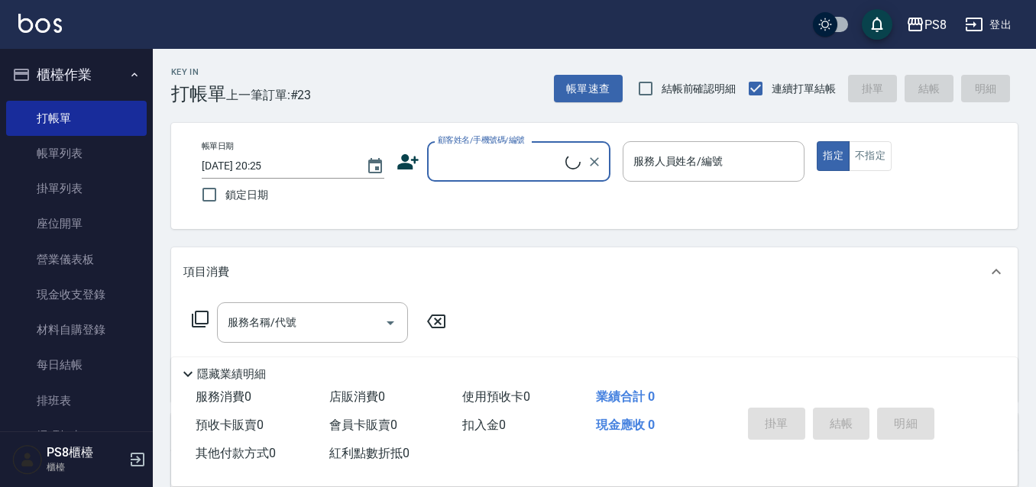
click at [662, 99] on label "結帳前確認明細" at bounding box center [682, 89] width 107 height 32
click at [662, 99] on input "結帳前確認明細" at bounding box center [645, 89] width 32 height 32
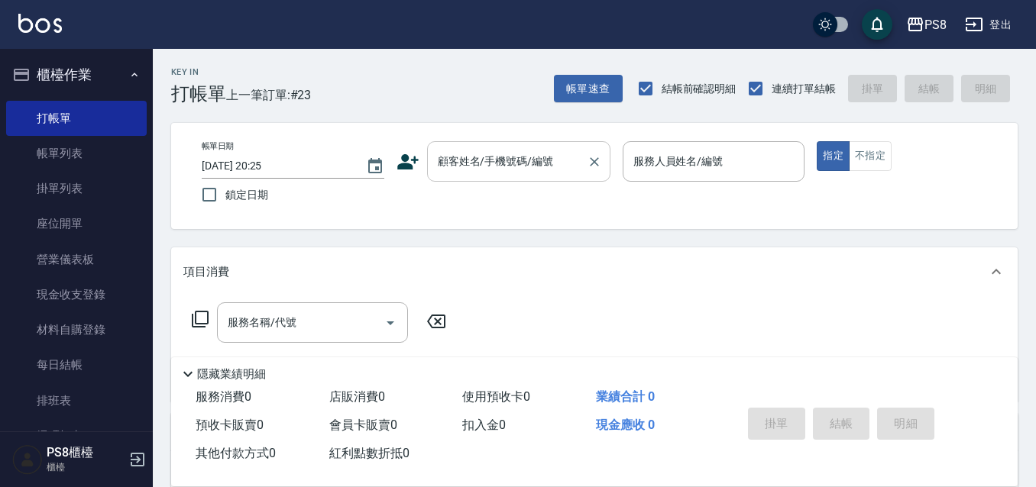
click at [587, 144] on div at bounding box center [594, 161] width 20 height 40
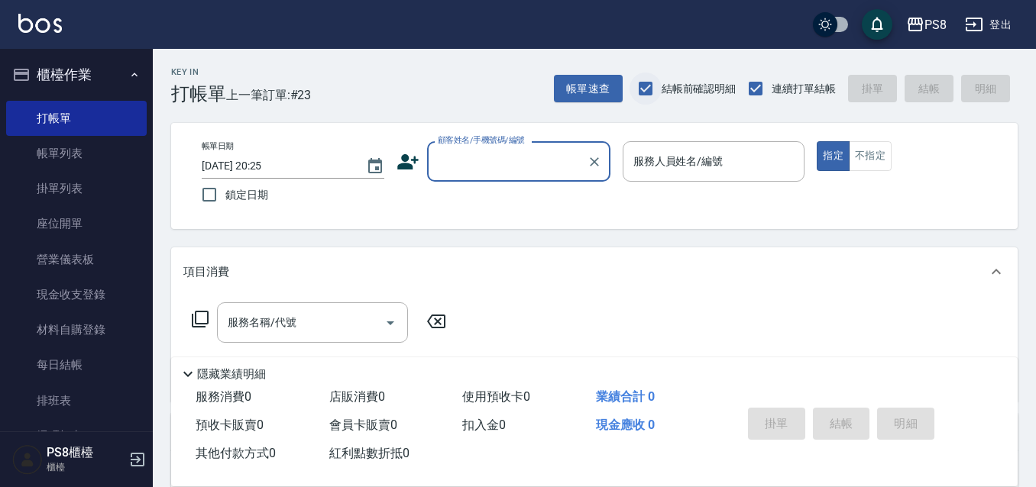
click at [661, 99] on input "結帳前確認明細" at bounding box center [645, 89] width 32 height 32
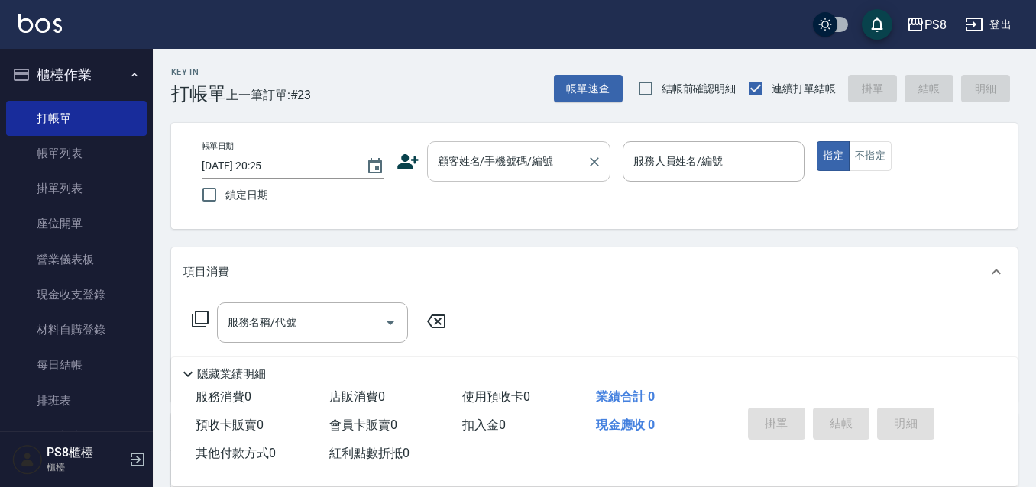
click at [523, 180] on div "顧客姓名/手機號碼/編號" at bounding box center [518, 161] width 183 height 40
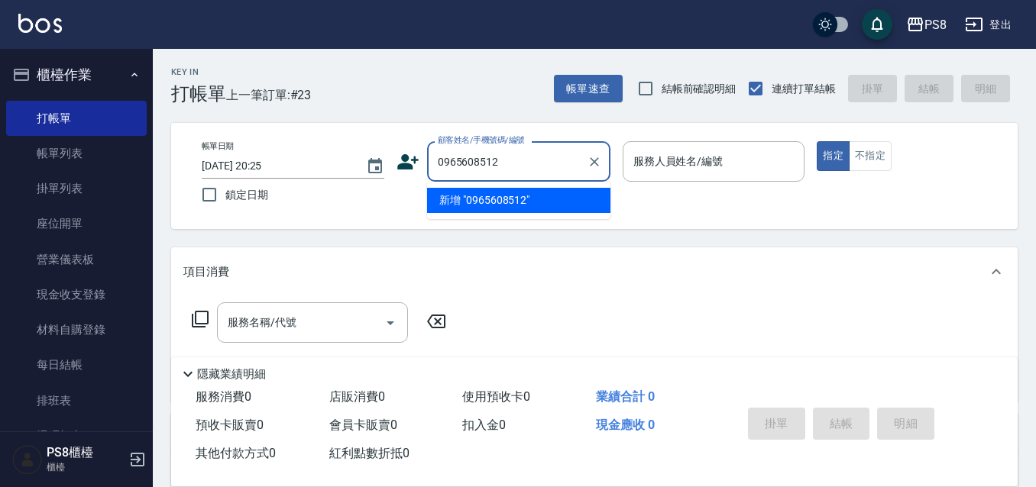
drag, startPoint x: 529, startPoint y: 169, endPoint x: 424, endPoint y: 164, distance: 105.5
click at [424, 164] on div "顧客姓名/手機號碼/編號 0965608512 顧客姓名/手機號碼/編號" at bounding box center [503, 161] width 214 height 40
click at [393, 161] on button "Choose date, selected date is 2025-08-20" at bounding box center [375, 166] width 37 height 37
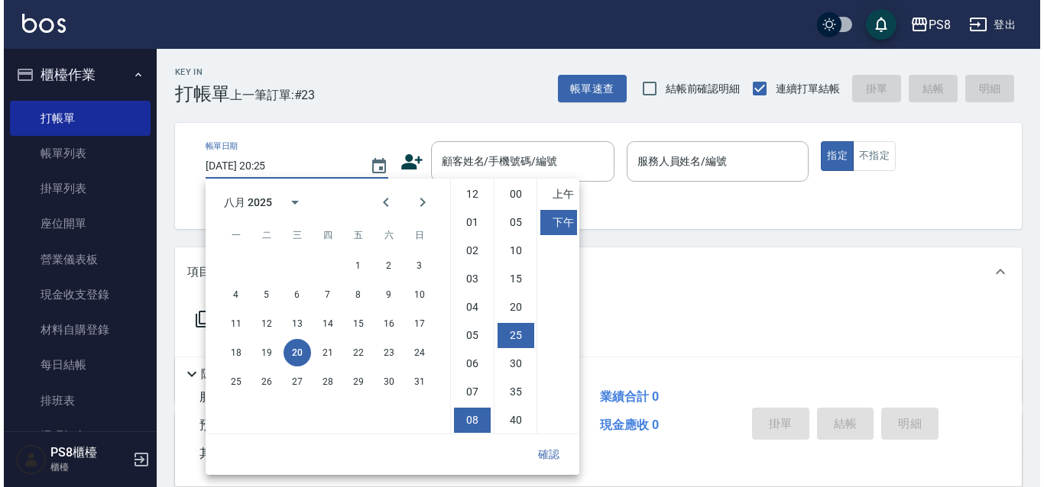
scroll to position [86, 0]
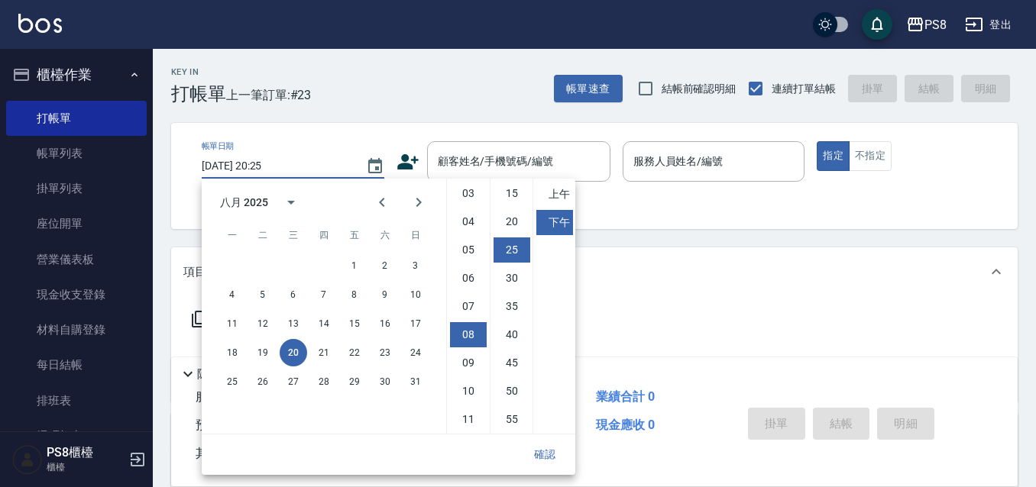
click at [413, 163] on icon at bounding box center [407, 161] width 23 height 23
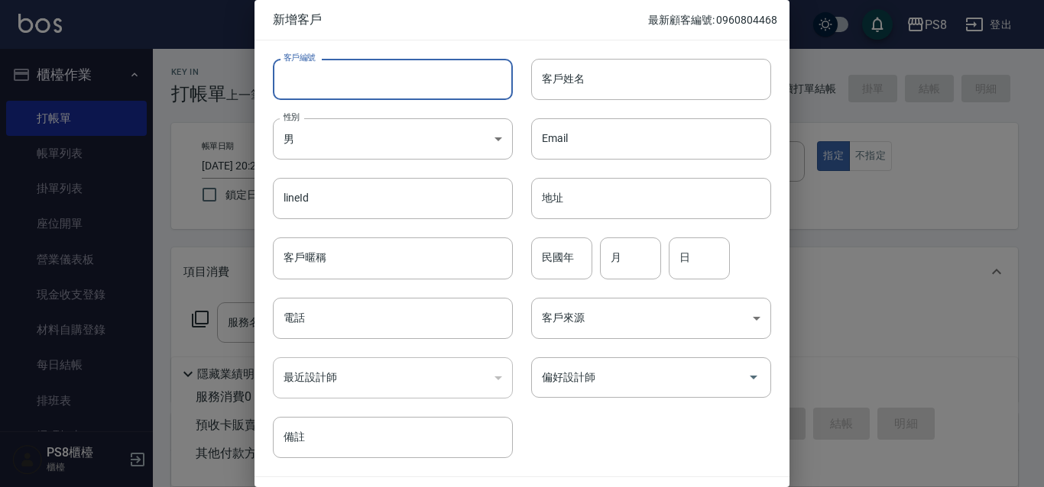
click at [339, 100] on input "客戶編號" at bounding box center [393, 79] width 240 height 41
paste input "0965608512"
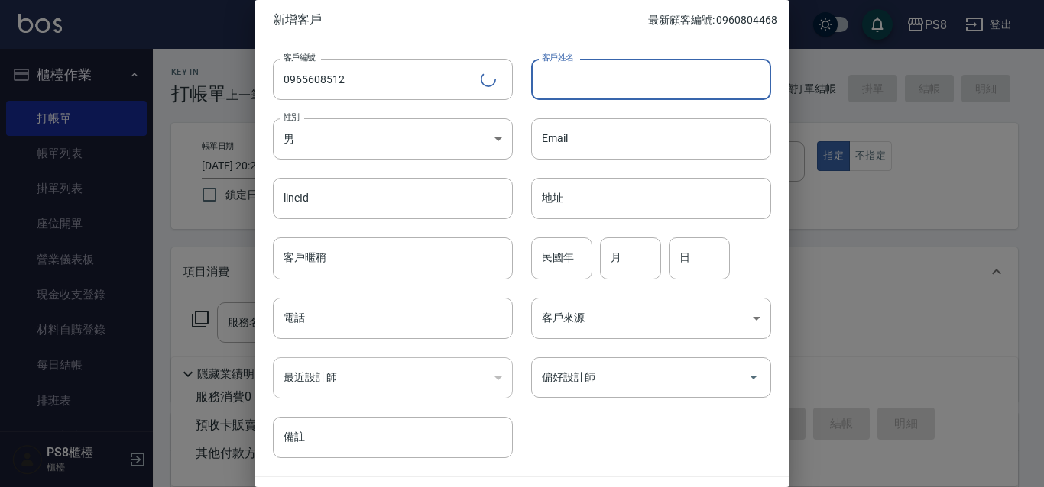
click at [559, 72] on input "客戶姓名" at bounding box center [651, 79] width 240 height 41
click at [435, 131] on body "PS8 登出 櫃檯作業 打帳單 帳單列表 掛單列表 座位開單 營業儀表板 現金收支登錄 材料自購登錄 每日結帳 排班表 掃碼打卡 預約管理 預約管理 單日預約…" at bounding box center [522, 372] width 1044 height 744
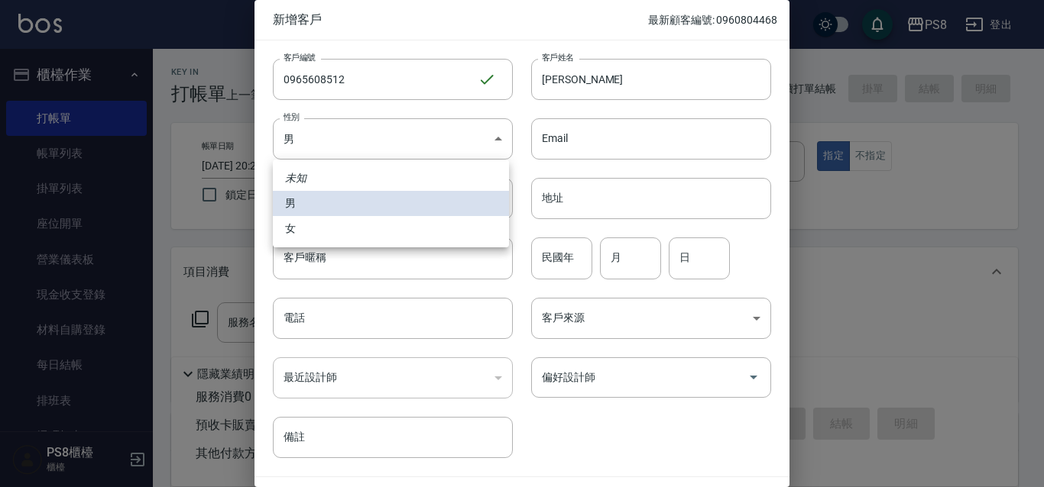
click at [376, 219] on li "女" at bounding box center [391, 228] width 236 height 25
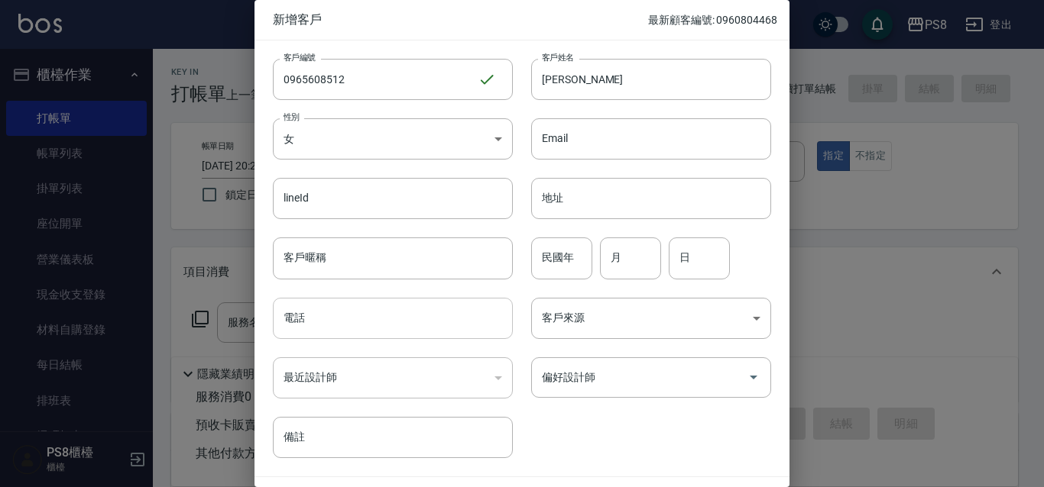
click at [335, 330] on input "電話" at bounding box center [393, 318] width 240 height 41
paste input "0965608512"
click at [542, 267] on input "民國年" at bounding box center [561, 258] width 61 height 41
click at [550, 259] on input "88" at bounding box center [561, 258] width 61 height 41
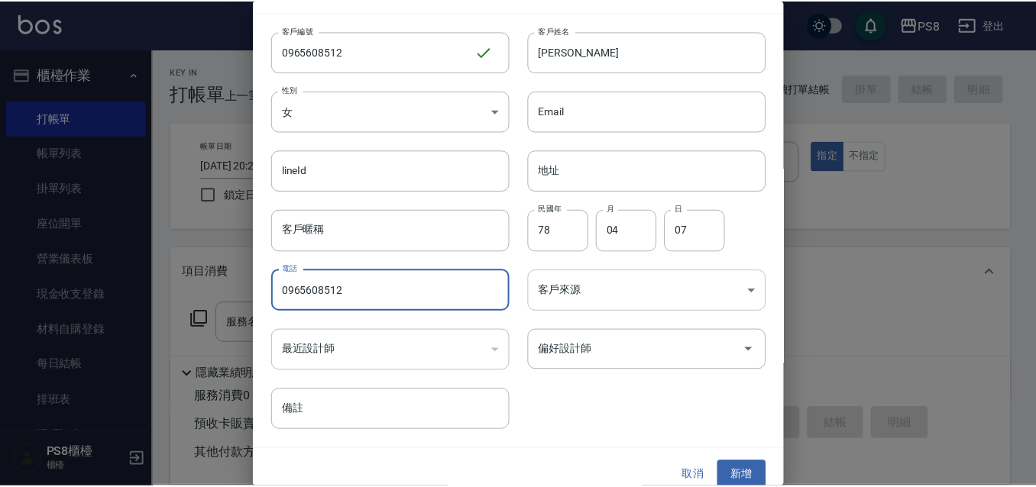
scroll to position [42, 0]
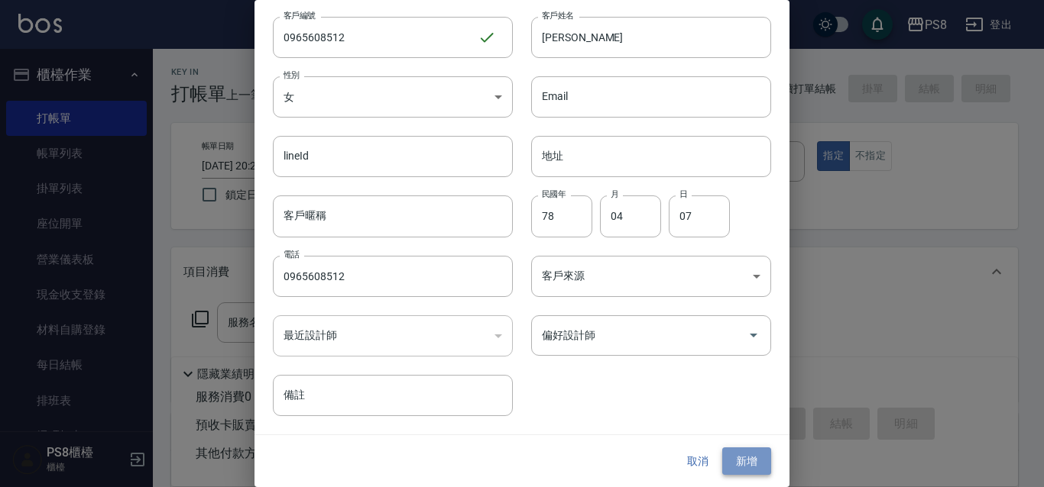
click at [741, 452] on button "新增" at bounding box center [746, 462] width 49 height 28
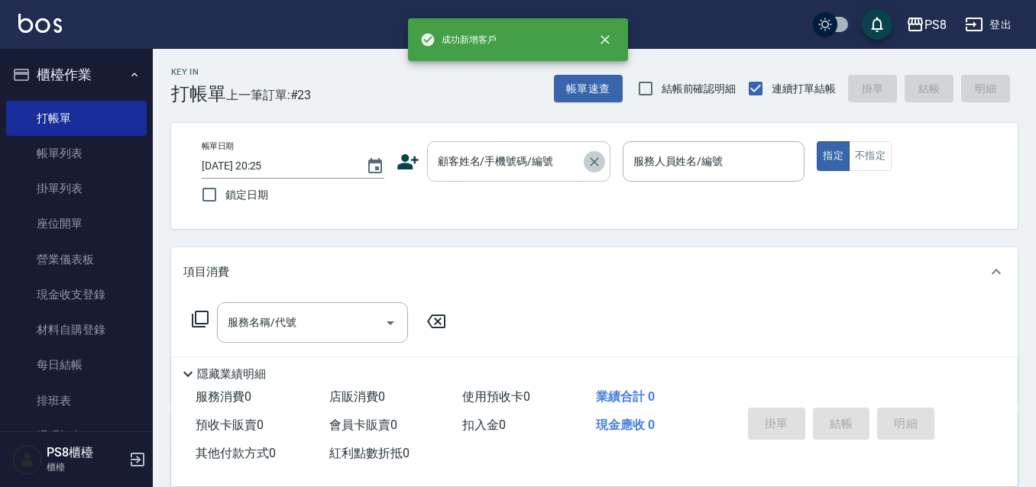
click at [587, 163] on icon "Clear" at bounding box center [594, 161] width 15 height 15
paste input "0965608512"
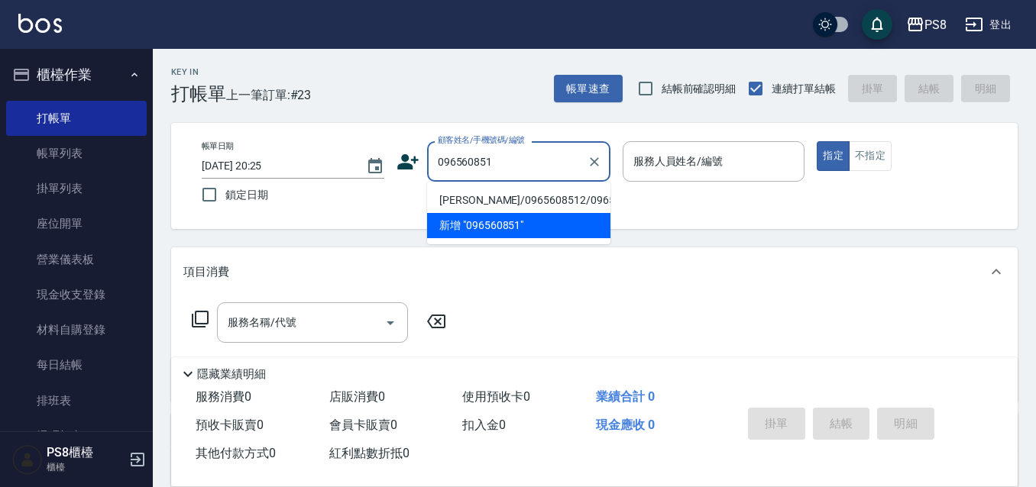
click at [553, 193] on li "鄒昕岑/0965608512/0965608512" at bounding box center [518, 200] width 183 height 25
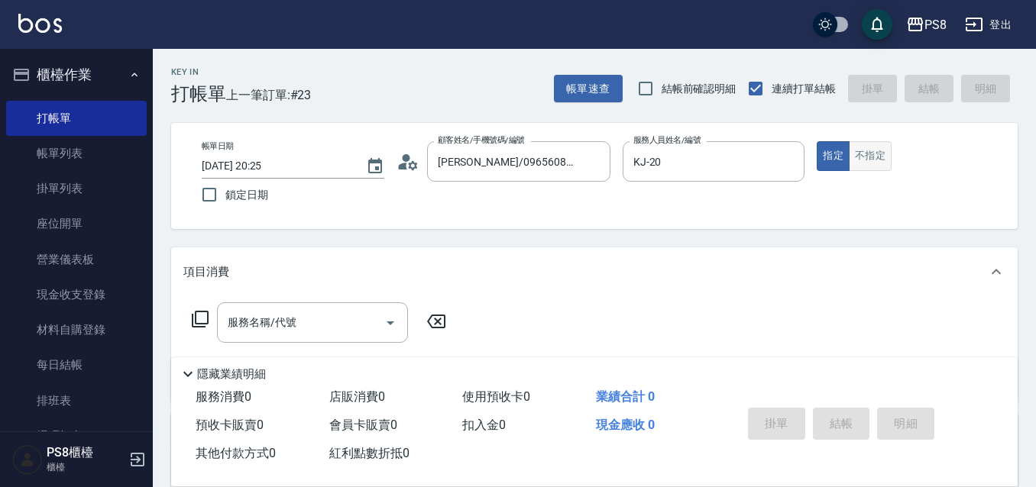
click at [854, 169] on button "不指定" at bounding box center [870, 156] width 43 height 30
click at [353, 329] on input "服務名稱/代號" at bounding box center [301, 322] width 154 height 27
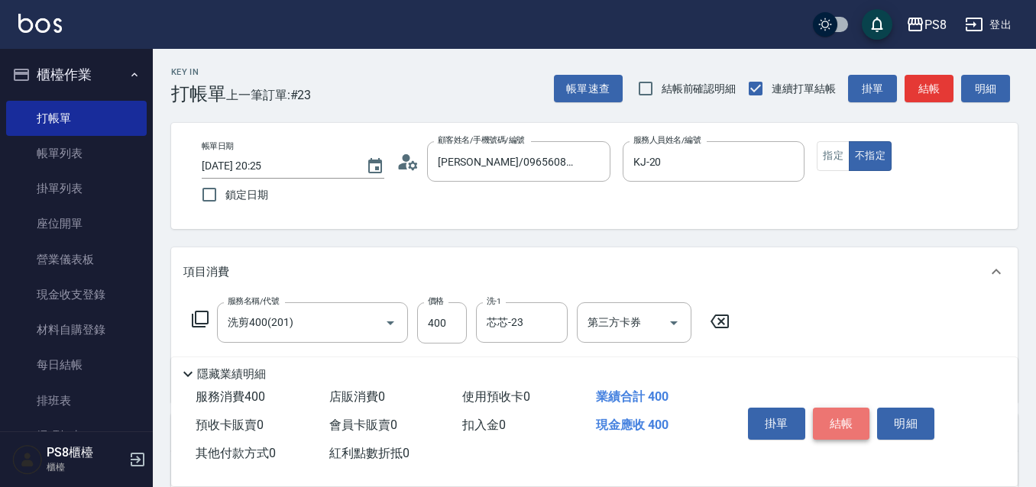
click at [825, 413] on button "結帳" at bounding box center [841, 424] width 57 height 32
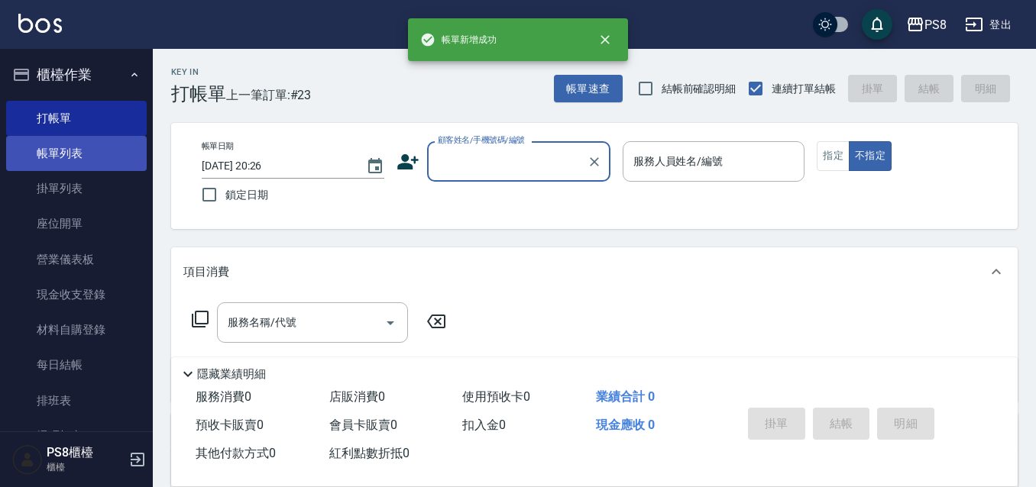
scroll to position [0, 0]
click at [33, 150] on link "帳單列表" at bounding box center [76, 153] width 141 height 35
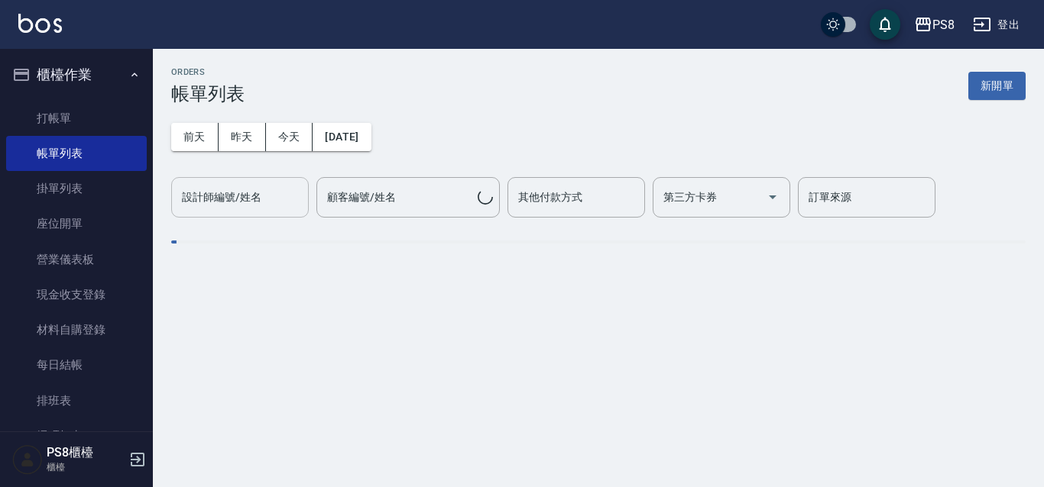
click at [271, 204] on input "設計師編號/姓名" at bounding box center [240, 197] width 124 height 27
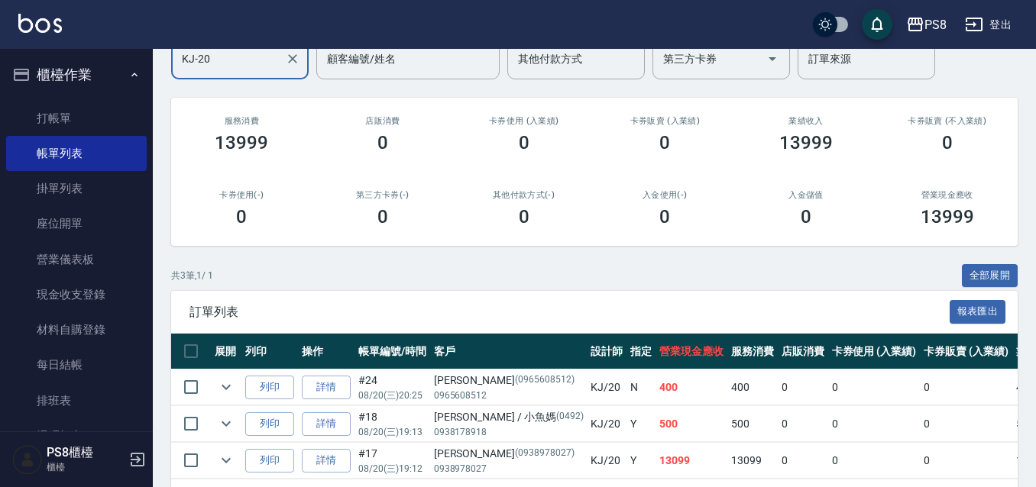
scroll to position [203, 0]
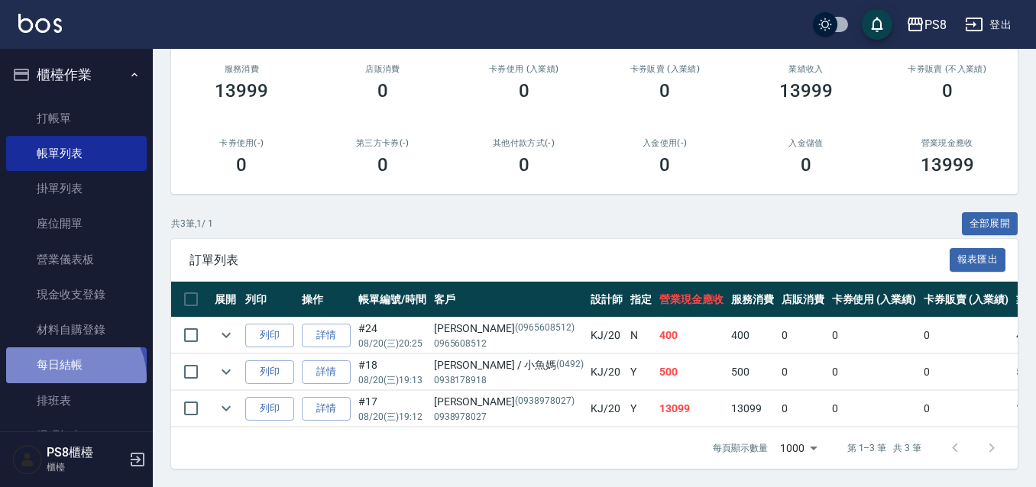
click at [70, 379] on link "每日結帳" at bounding box center [76, 365] width 141 height 35
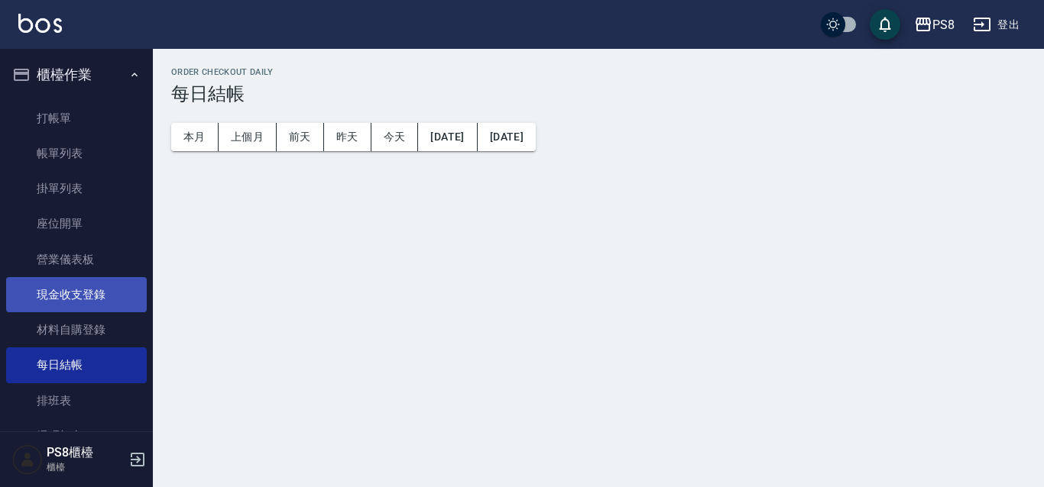
click at [79, 303] on link "現金收支登錄" at bounding box center [76, 294] width 141 height 35
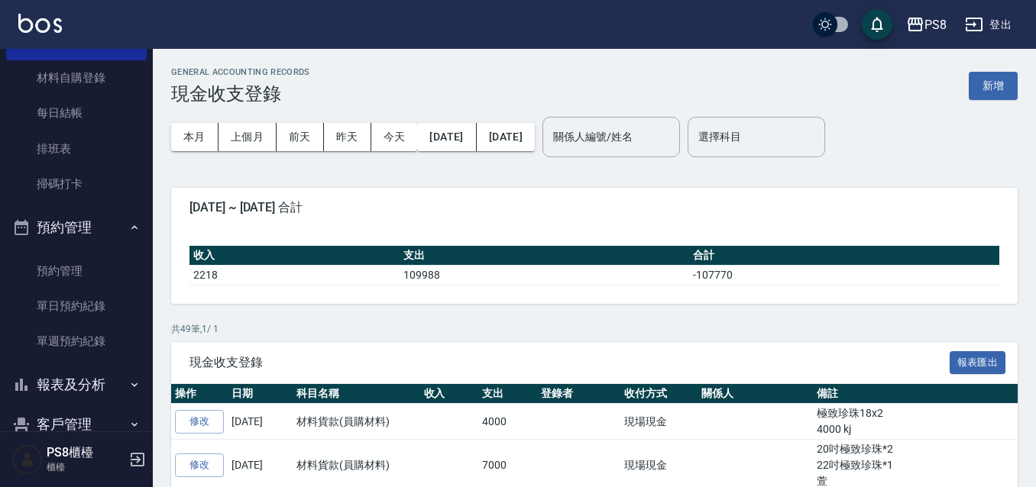
scroll to position [401, 0]
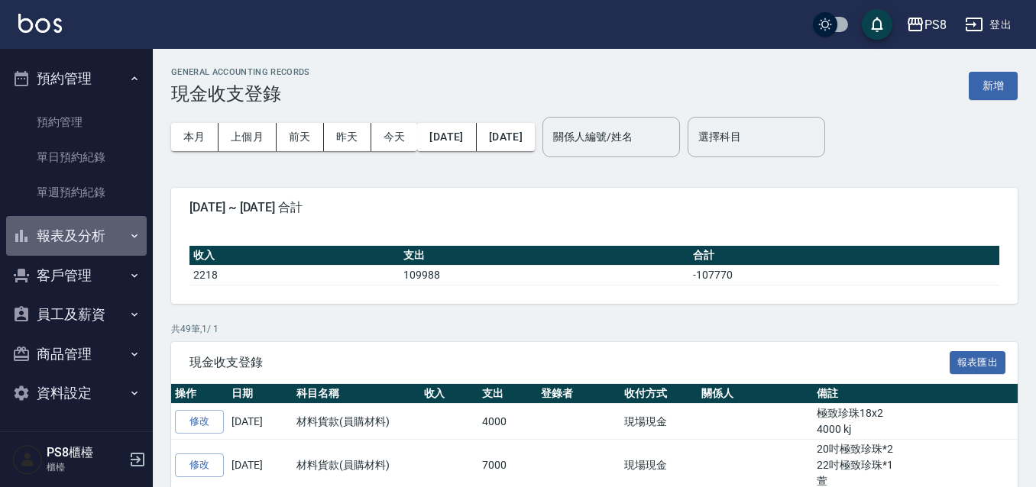
click at [96, 236] on button "報表及分析" at bounding box center [76, 236] width 141 height 40
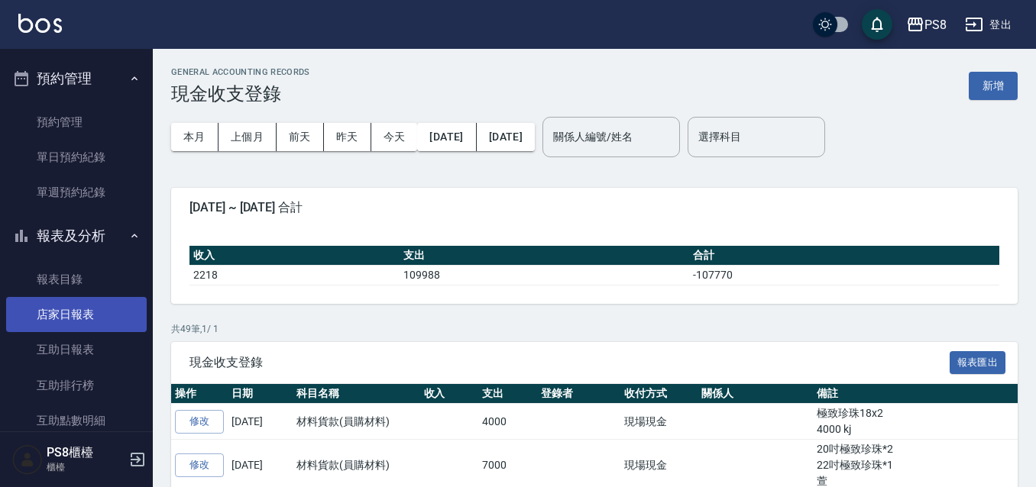
click at [93, 322] on link "店家日報表" at bounding box center [76, 314] width 141 height 35
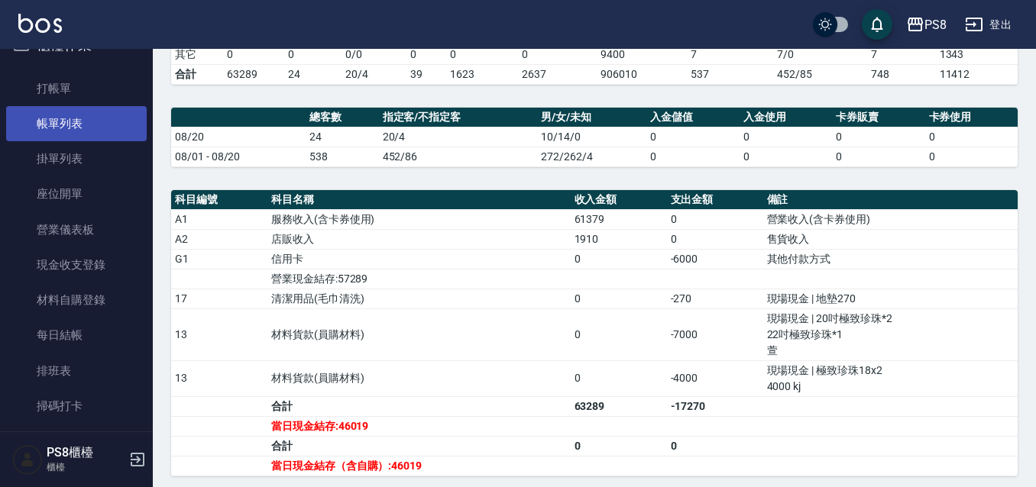
scroll to position [19, 0]
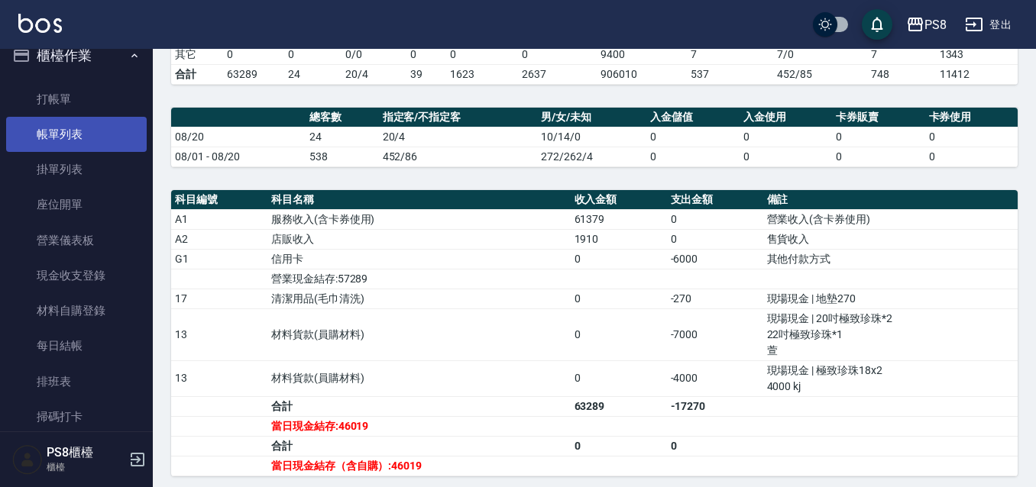
click at [102, 130] on link "帳單列表" at bounding box center [76, 134] width 141 height 35
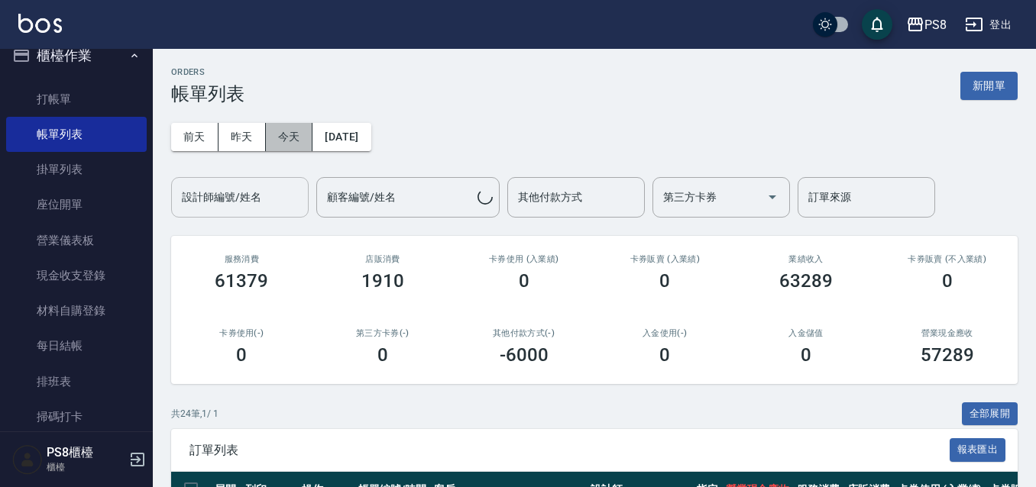
click at [274, 135] on button "今天" at bounding box center [289, 137] width 47 height 28
click at [269, 183] on div "設計師編號/姓名" at bounding box center [240, 197] width 138 height 40
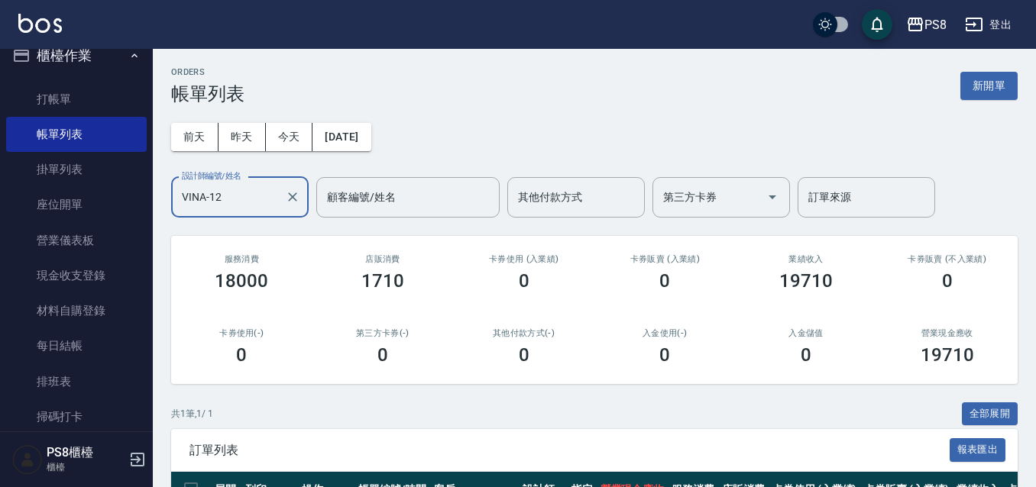
scroll to position [130, 0]
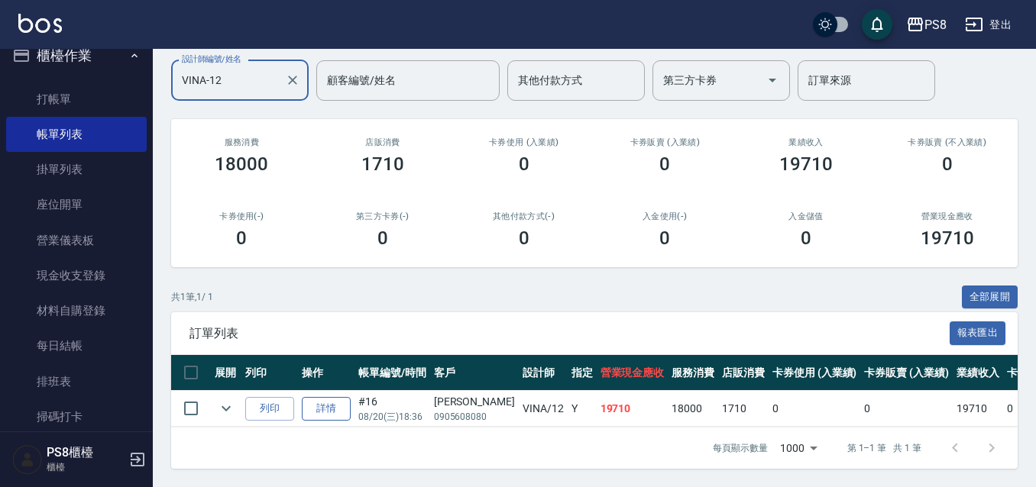
click at [323, 400] on link "詳情" at bounding box center [326, 409] width 49 height 24
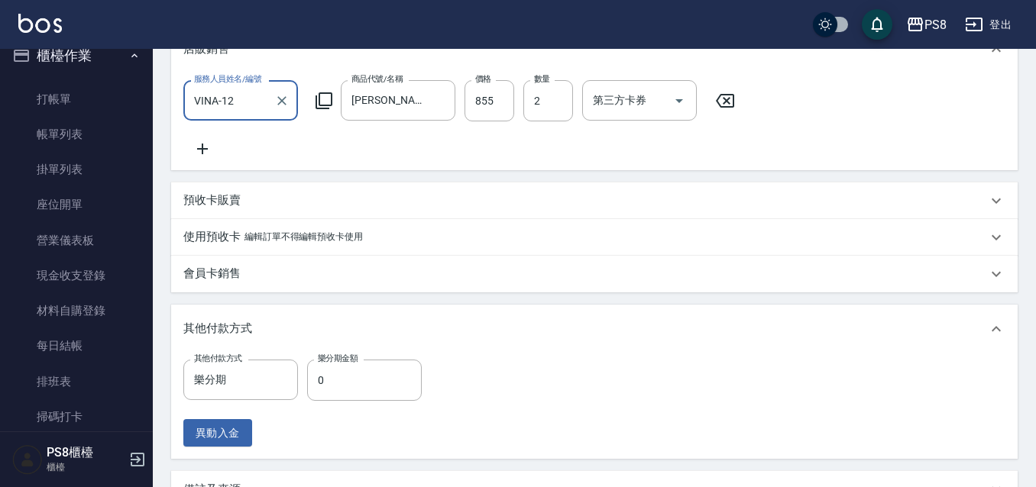
scroll to position [574, 0]
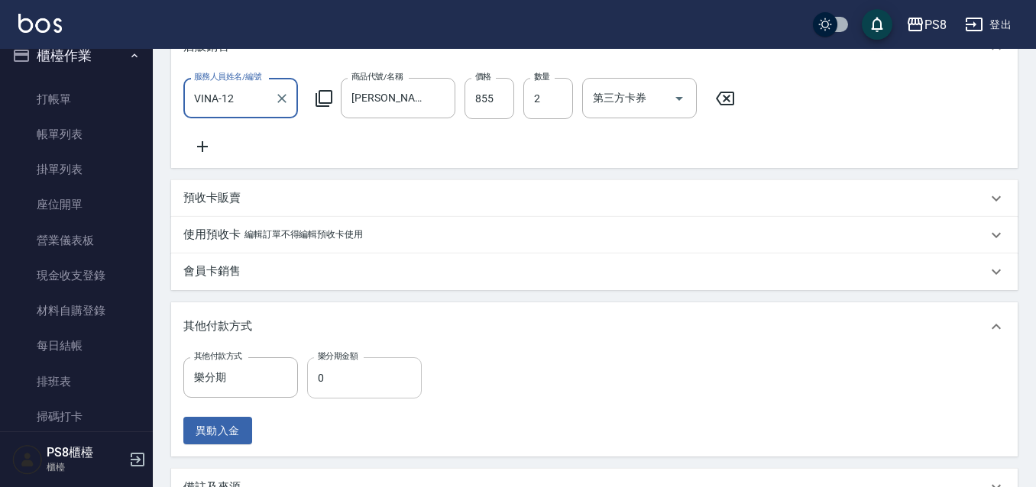
click at [337, 390] on input "0" at bounding box center [364, 378] width 115 height 41
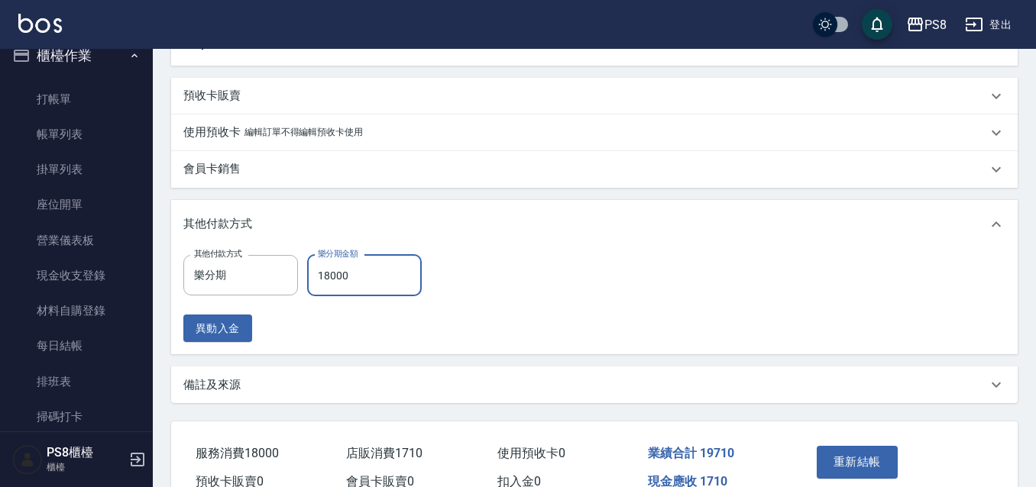
scroll to position [771, 0]
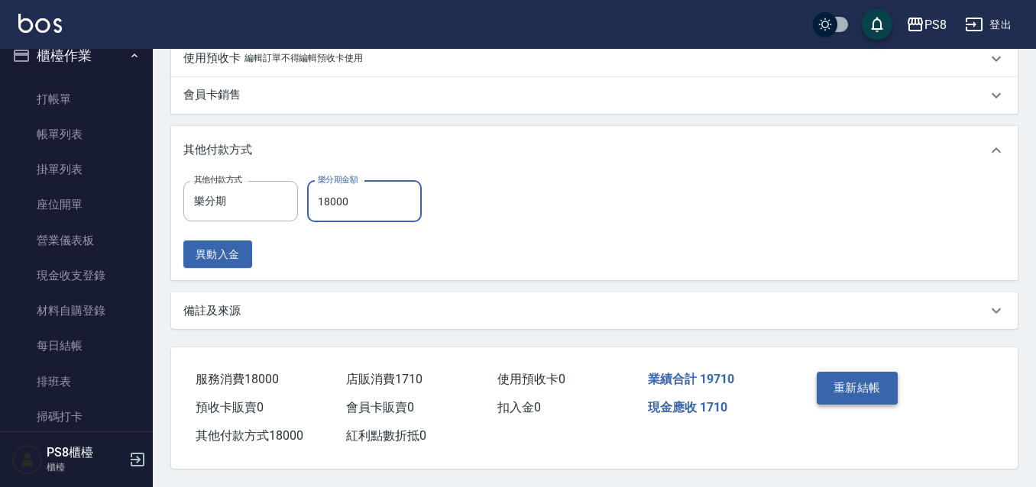
click at [857, 387] on button "重新結帳" at bounding box center [857, 388] width 81 height 32
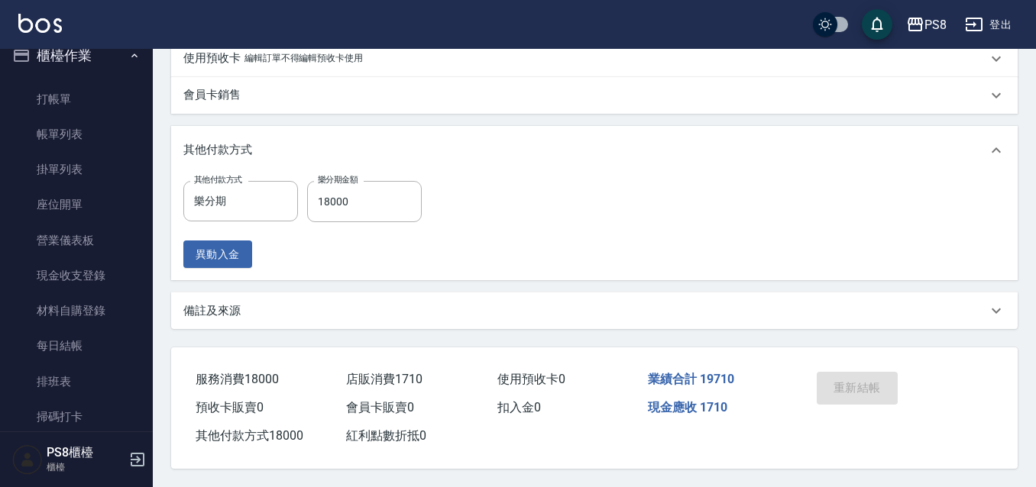
scroll to position [618, 0]
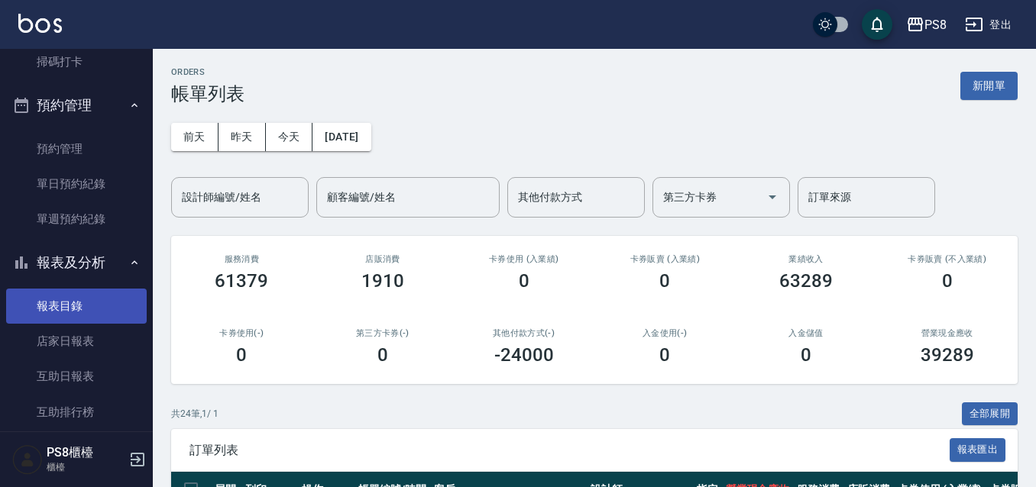
scroll to position [401, 0]
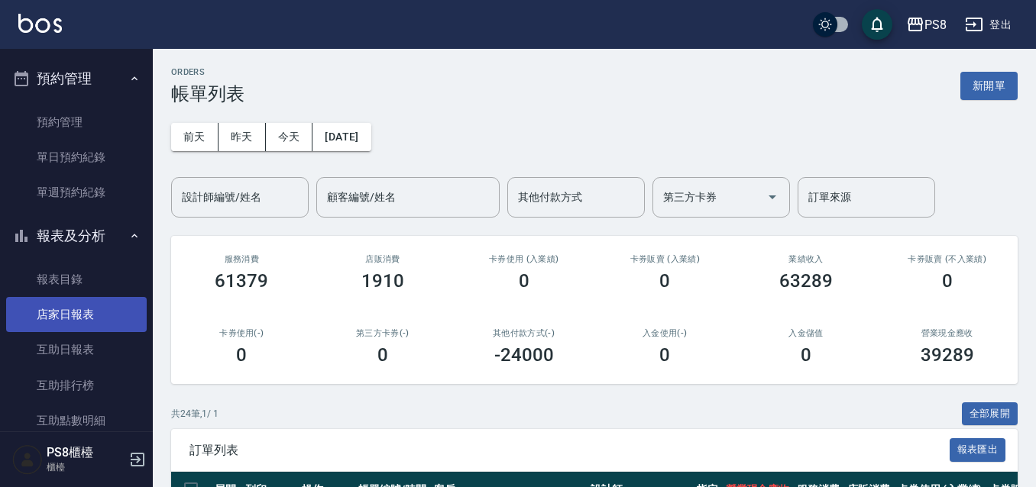
click at [83, 325] on link "店家日報表" at bounding box center [76, 314] width 141 height 35
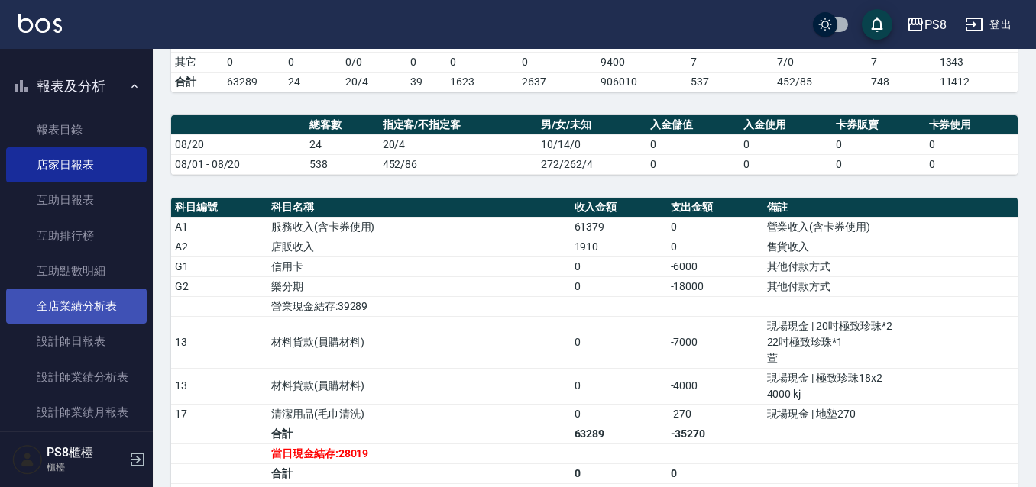
scroll to position [554, 0]
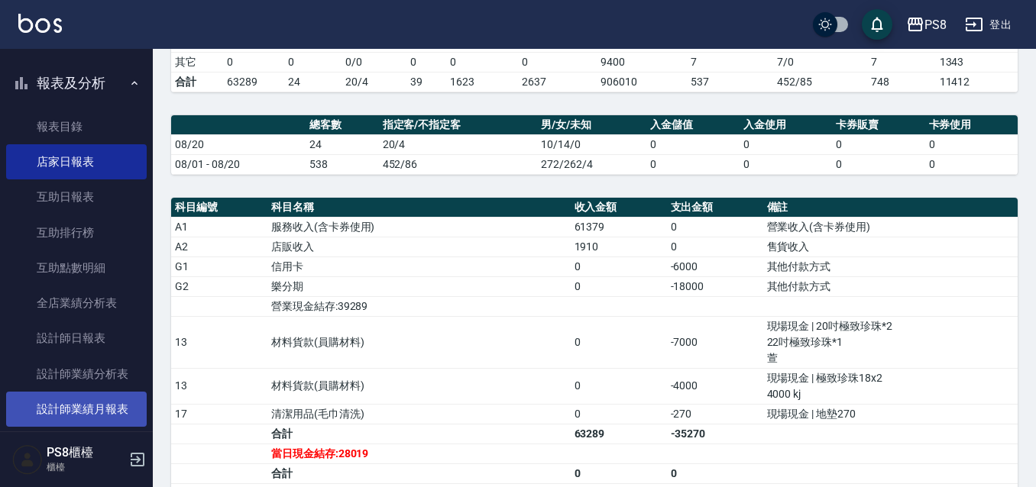
click at [121, 401] on link "設計師業績月報表" at bounding box center [76, 409] width 141 height 35
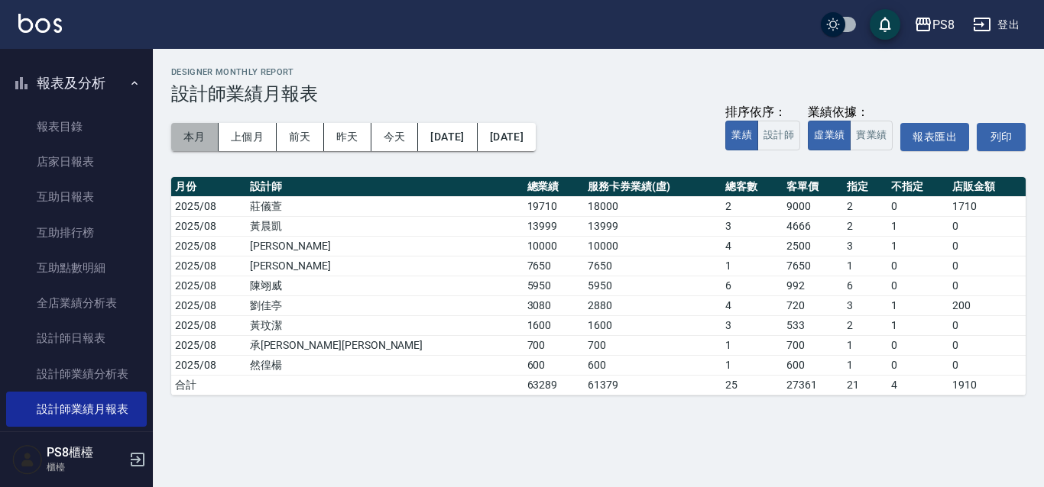
click at [196, 135] on button "本月" at bounding box center [194, 137] width 47 height 28
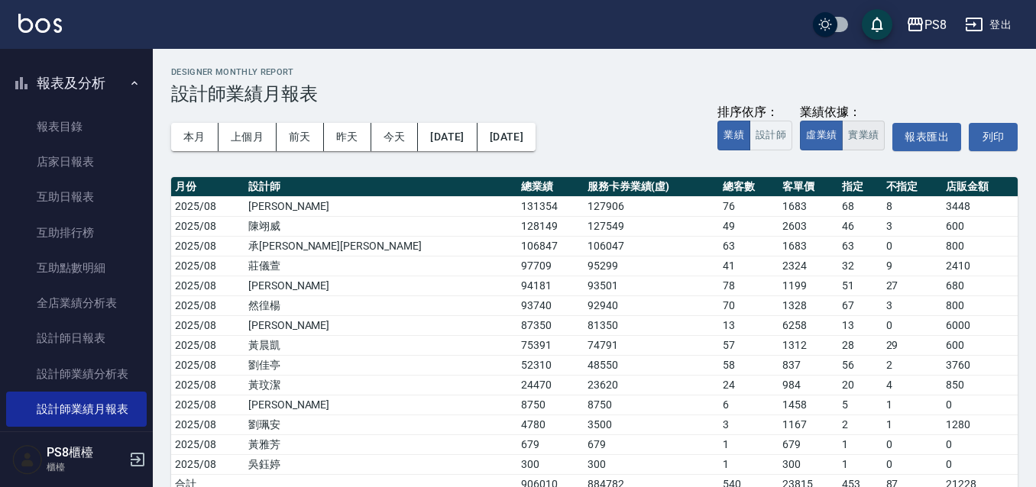
click at [859, 137] on button "實業績" at bounding box center [863, 136] width 43 height 30
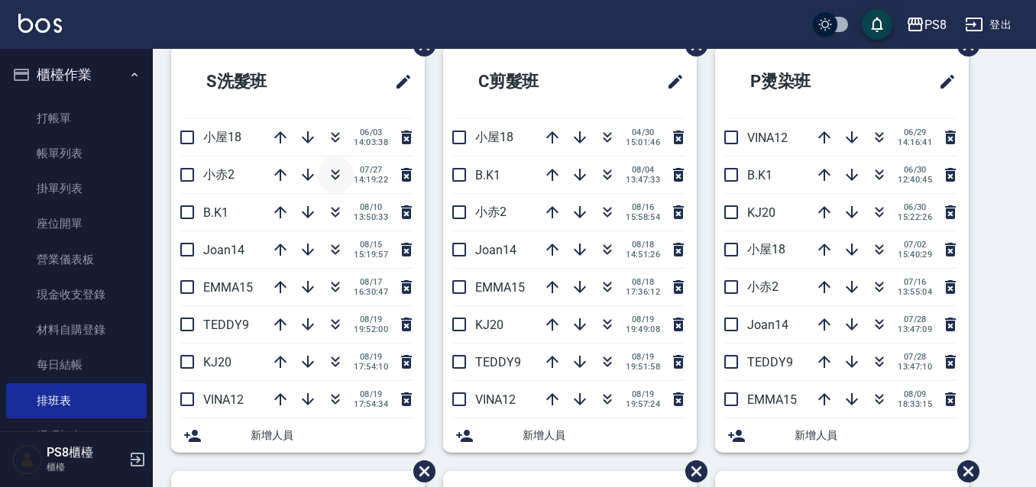
scroll to position [76, 0]
click at [332, 327] on icon "button" at bounding box center [336, 327] width 8 height 5
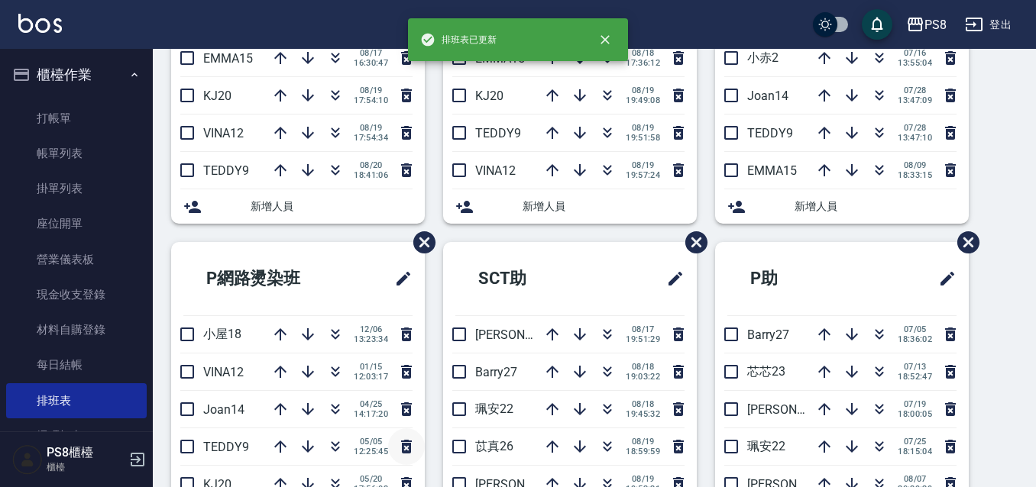
scroll to position [458, 0]
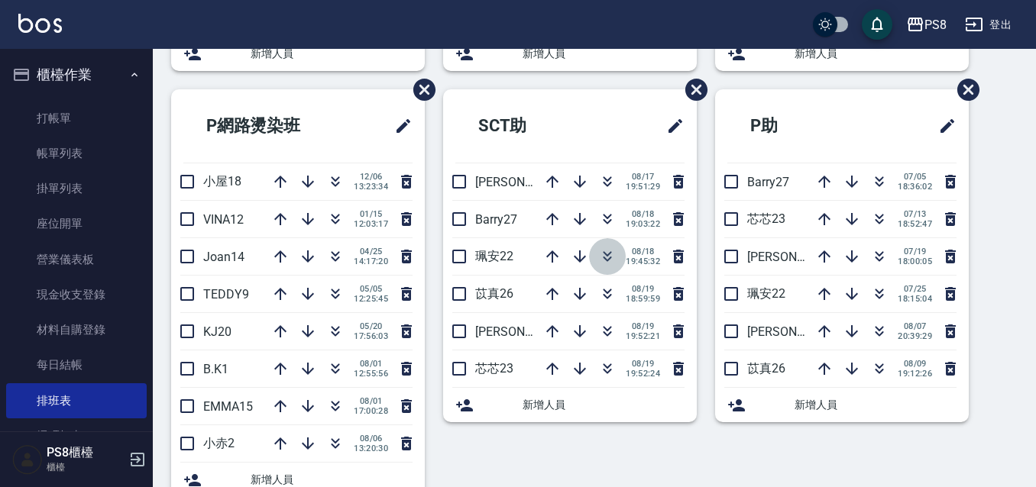
click at [598, 249] on icon "button" at bounding box center [607, 257] width 18 height 18
click at [598, 335] on icon "button" at bounding box center [607, 331] width 18 height 18
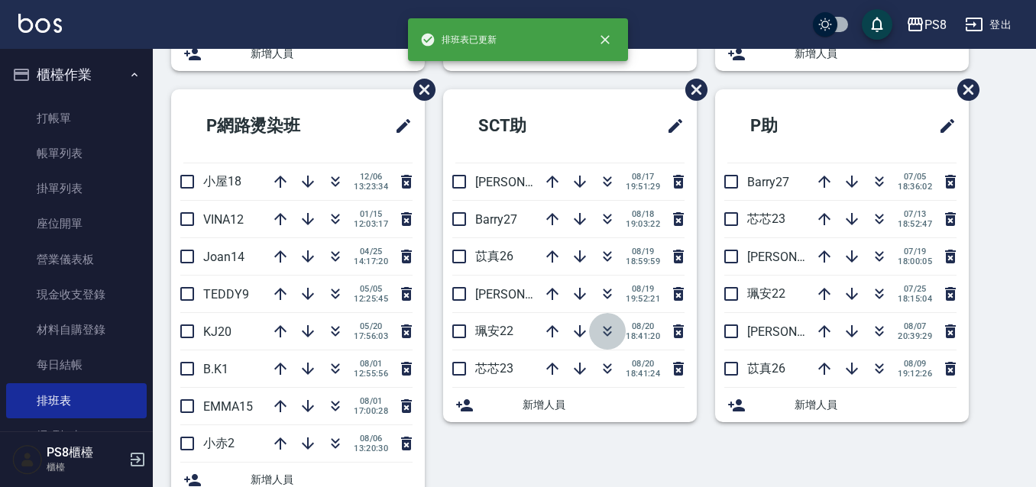
click at [598, 325] on icon "button" at bounding box center [607, 331] width 18 height 18
click at [601, 289] on icon "button" at bounding box center [607, 294] width 18 height 18
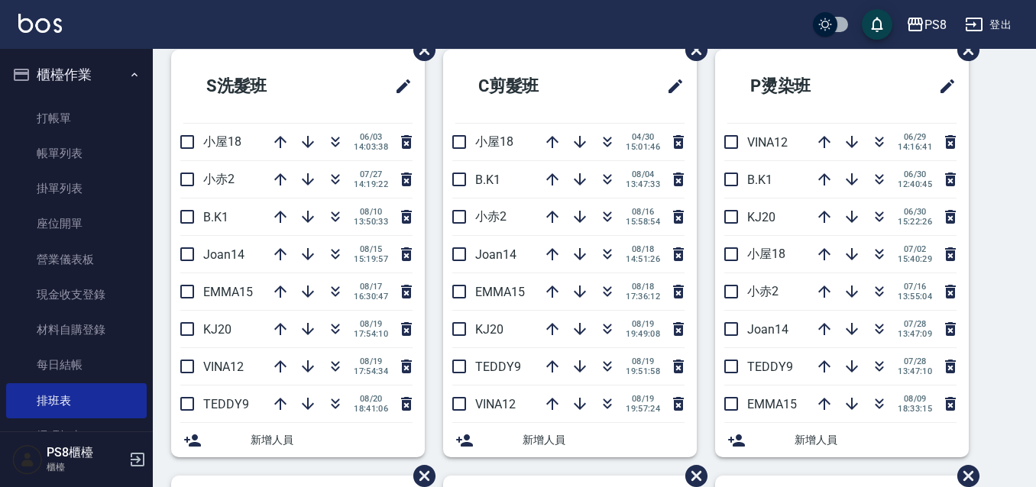
scroll to position [0, 0]
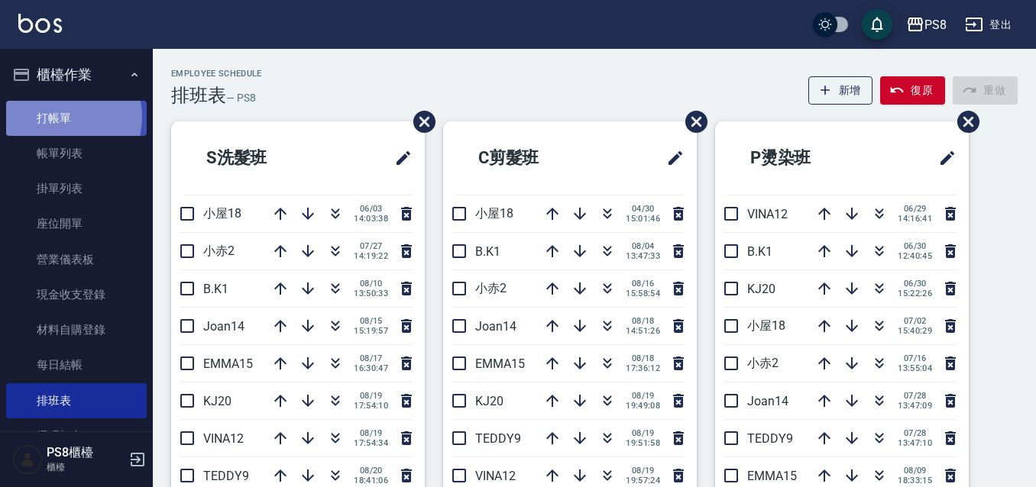
click at [65, 117] on link "打帳單" at bounding box center [76, 118] width 141 height 35
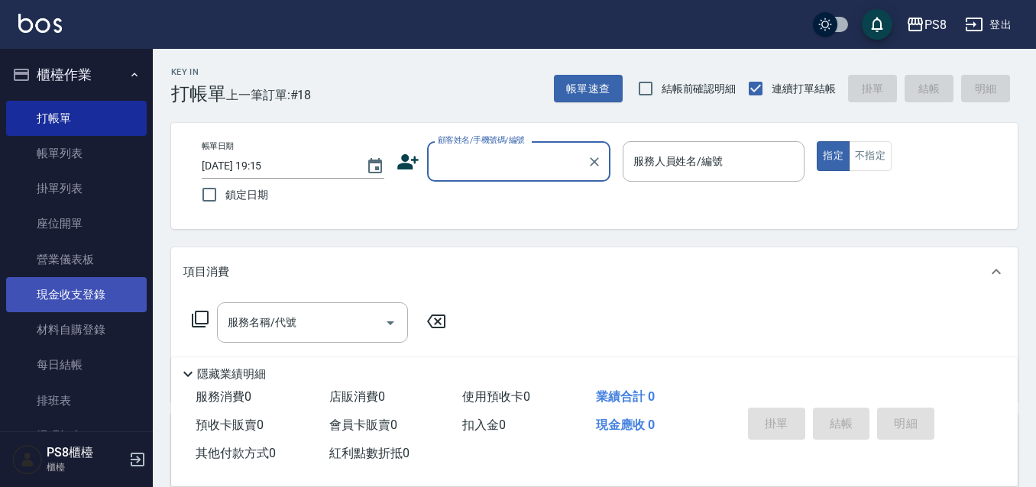
click at [97, 289] on link "現金收支登錄" at bounding box center [76, 294] width 141 height 35
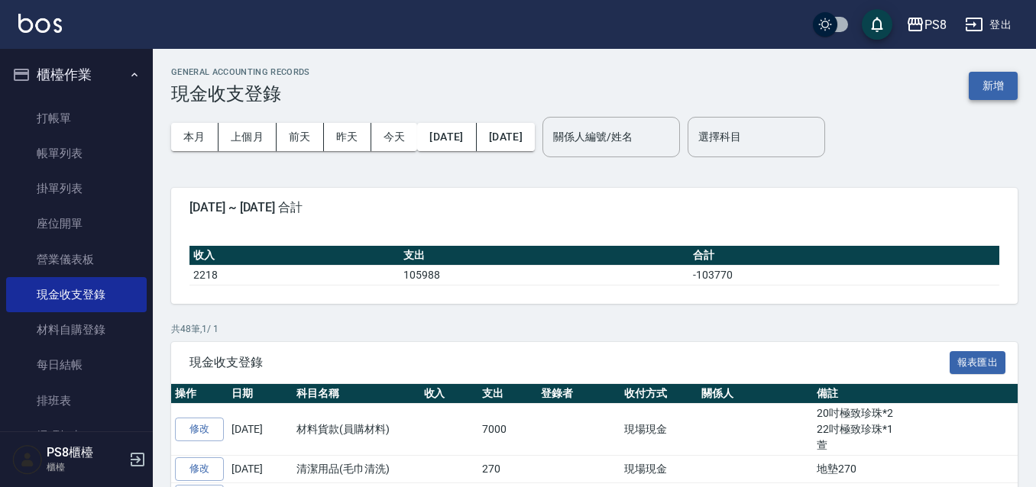
click at [979, 87] on button "新增" at bounding box center [993, 86] width 49 height 28
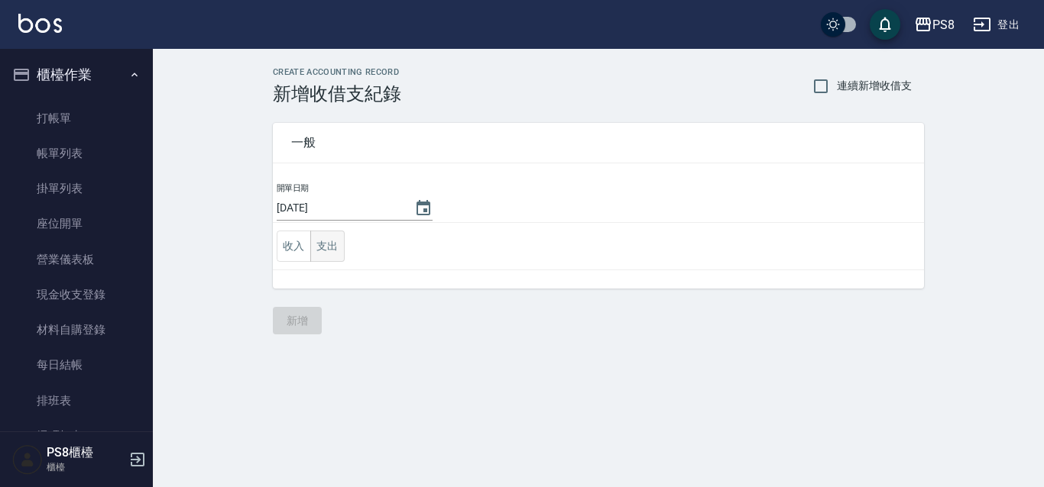
click at [325, 234] on button "支出" at bounding box center [327, 246] width 34 height 31
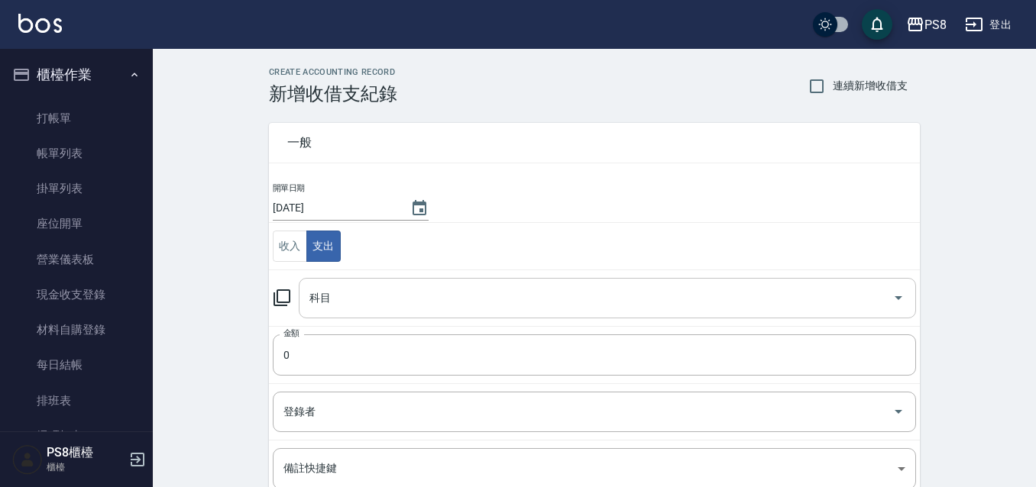
click at [355, 290] on input "科目" at bounding box center [596, 298] width 581 height 27
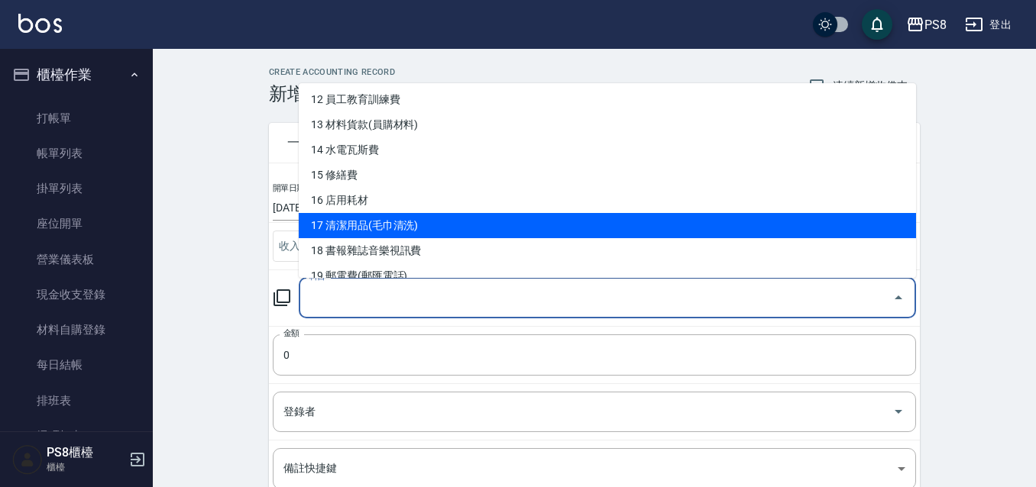
scroll to position [306, 0]
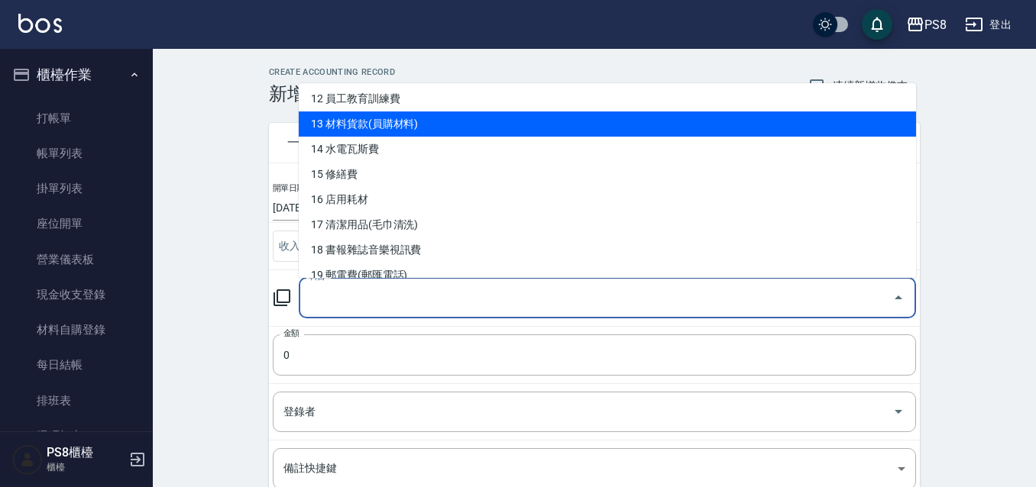
click at [418, 120] on li "13 材料貨款(員購材料)" at bounding box center [607, 124] width 617 height 25
type input "13 材料貨款(員購材料)"
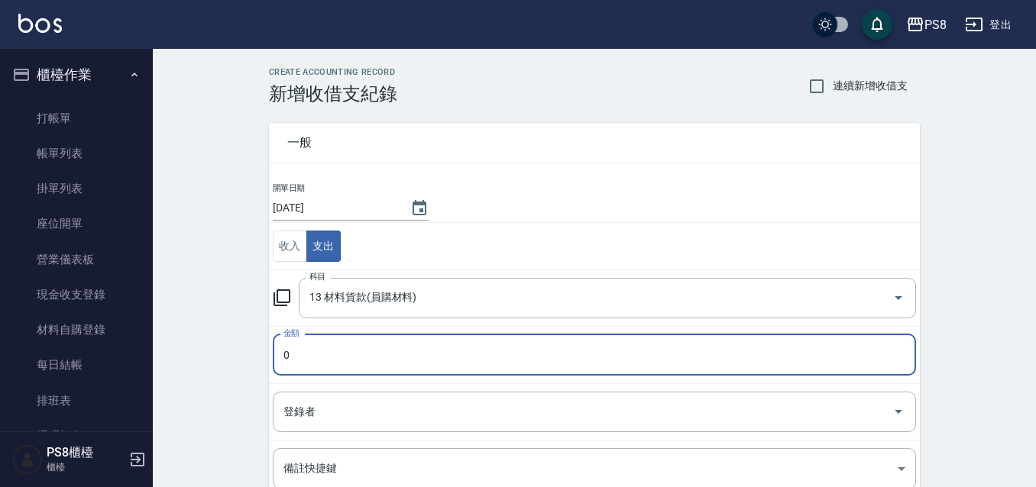
scroll to position [153, 0]
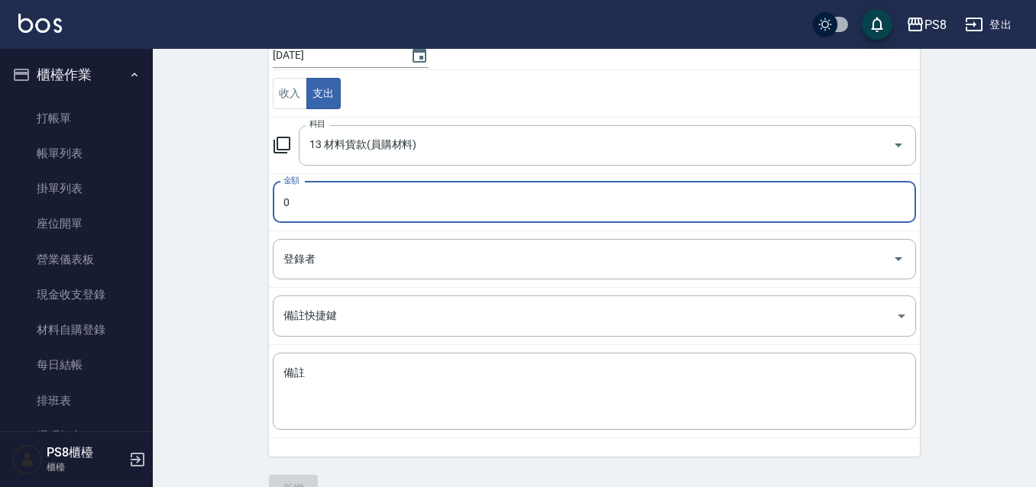
click at [374, 197] on input "0" at bounding box center [594, 202] width 643 height 41
type input "04000"
click at [377, 338] on td "備註快捷鍵 ​ 備註快捷鍵" at bounding box center [594, 316] width 651 height 57
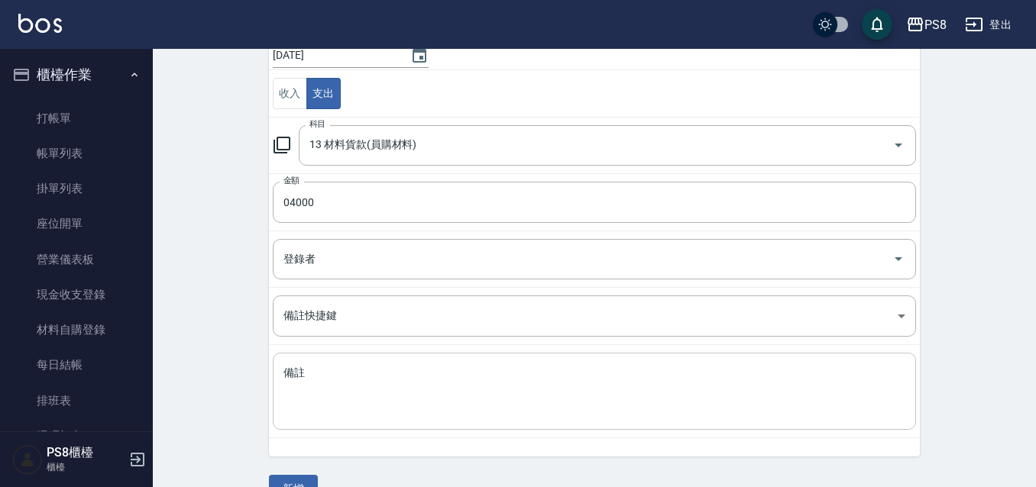
click at [377, 397] on textarea "備註" at bounding box center [594, 392] width 622 height 52
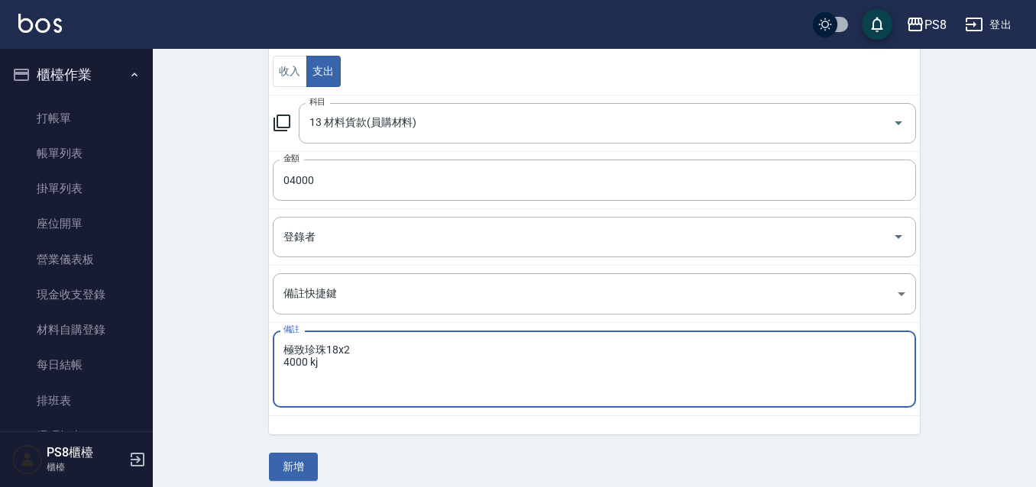
scroll to position [187, 0]
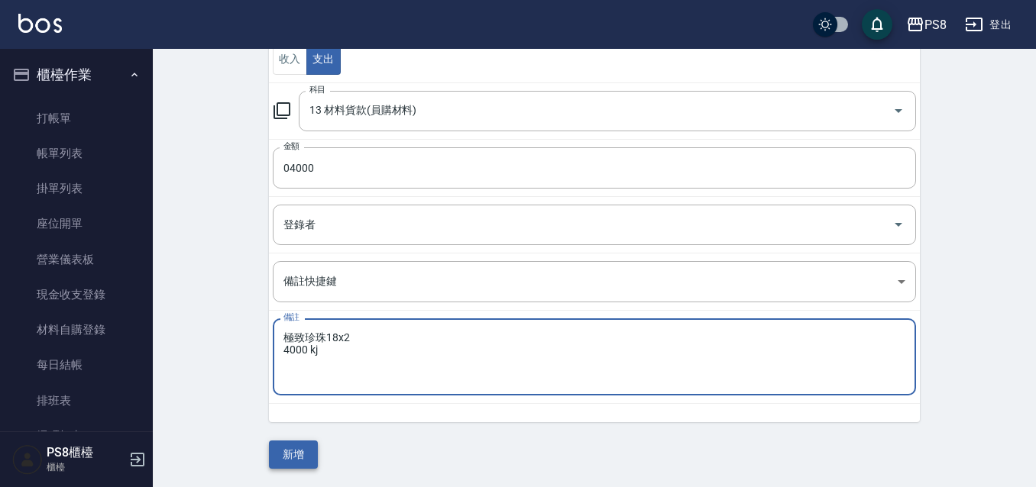
type textarea "極致珍珠18x2 4000 kj"
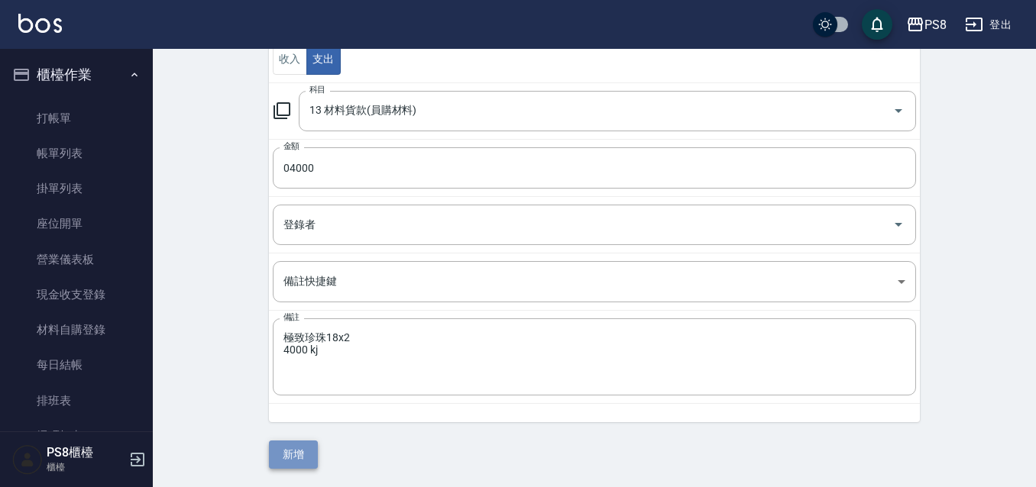
click at [294, 451] on button "新增" at bounding box center [293, 455] width 49 height 28
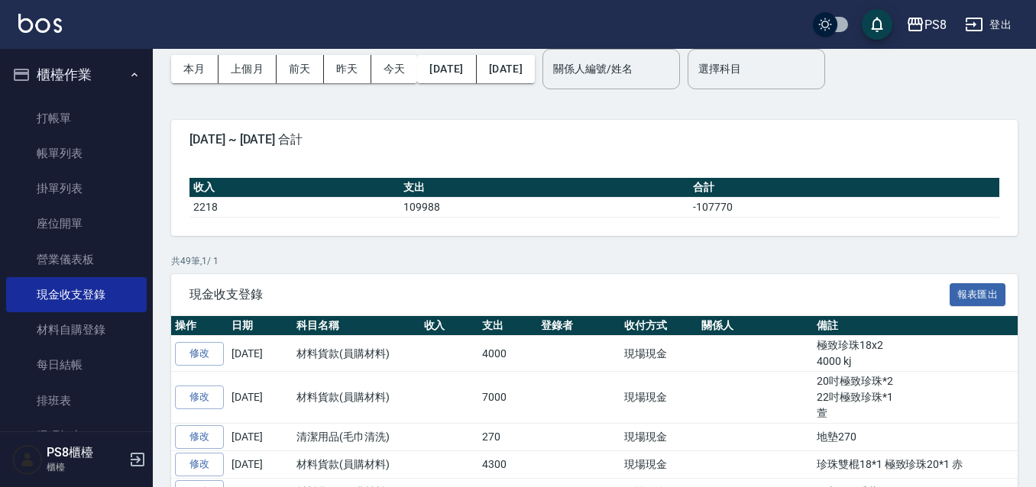
scroll to position [153, 0]
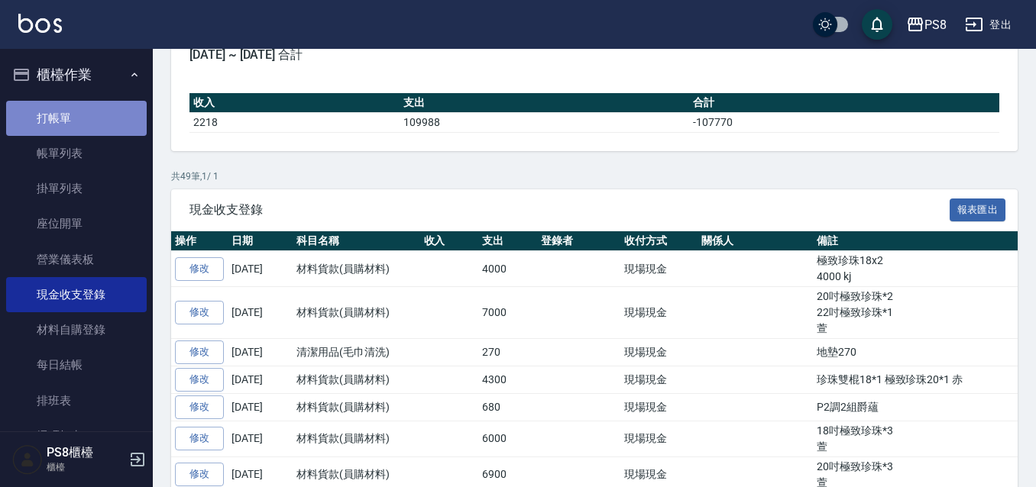
click at [86, 127] on link "打帳單" at bounding box center [76, 118] width 141 height 35
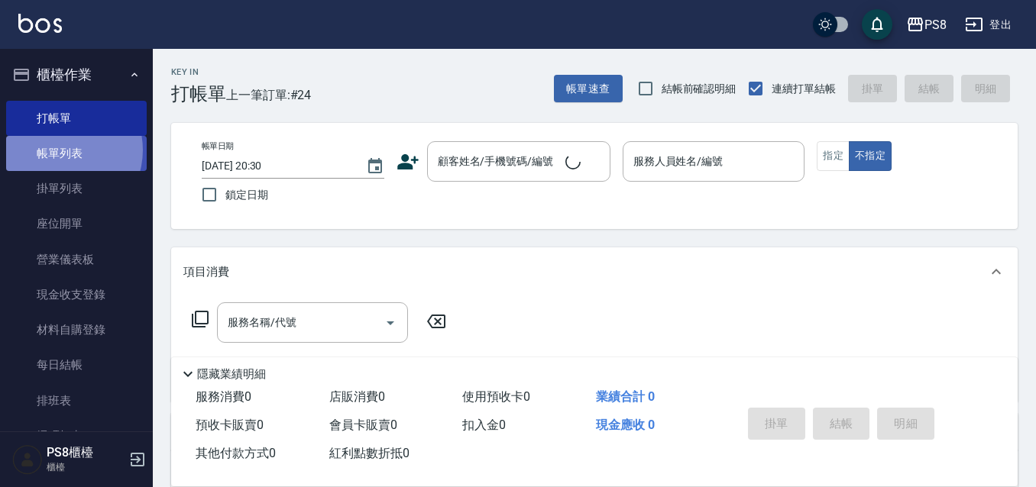
click at [60, 151] on link "帳單列表" at bounding box center [76, 153] width 141 height 35
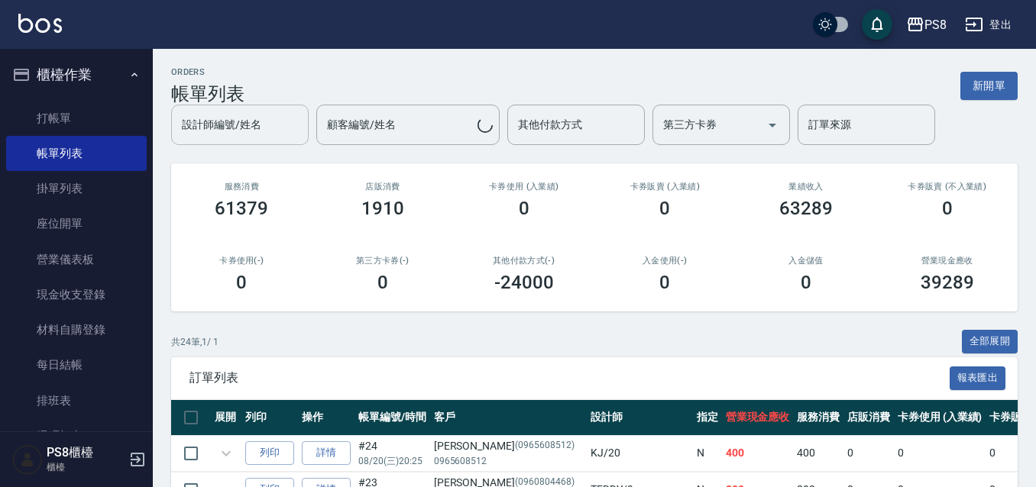
click at [267, 122] on div "設計師編號/姓名 設計師編號/姓名 顧客編號/姓名 顧客編號/姓名 其他付款方式 其他付款方式 第三方卡券 第三方卡券 訂單來源 訂單來源" at bounding box center [594, 125] width 846 height 40
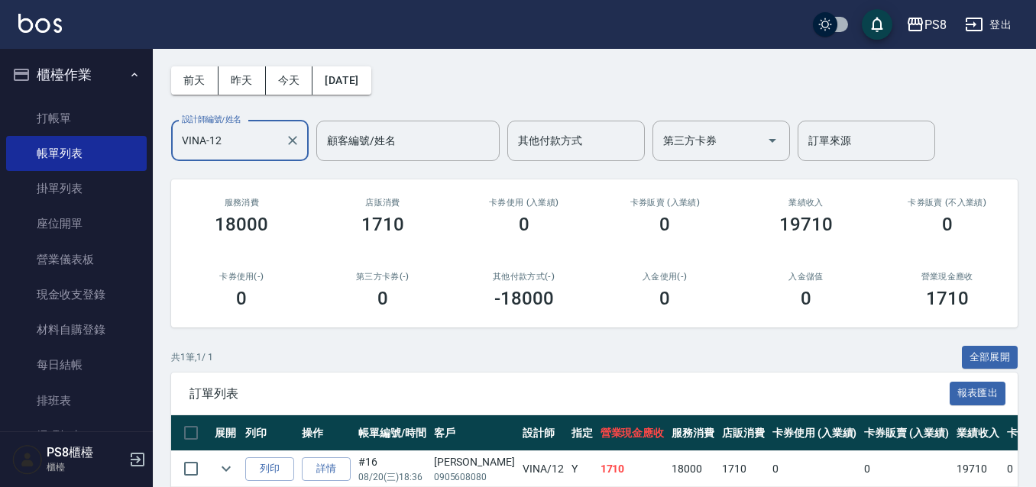
scroll to position [130, 0]
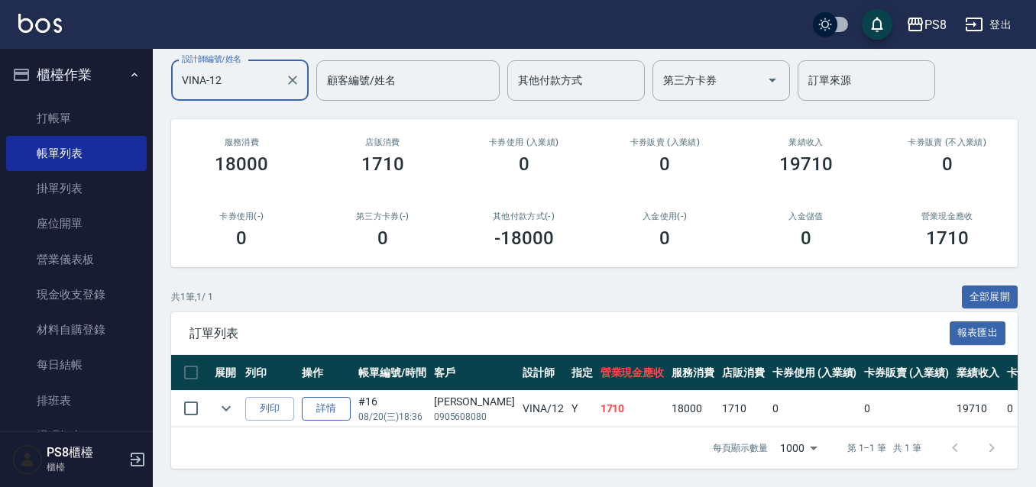
type input "VINA-12"
click at [328, 406] on link "詳情" at bounding box center [326, 409] width 49 height 24
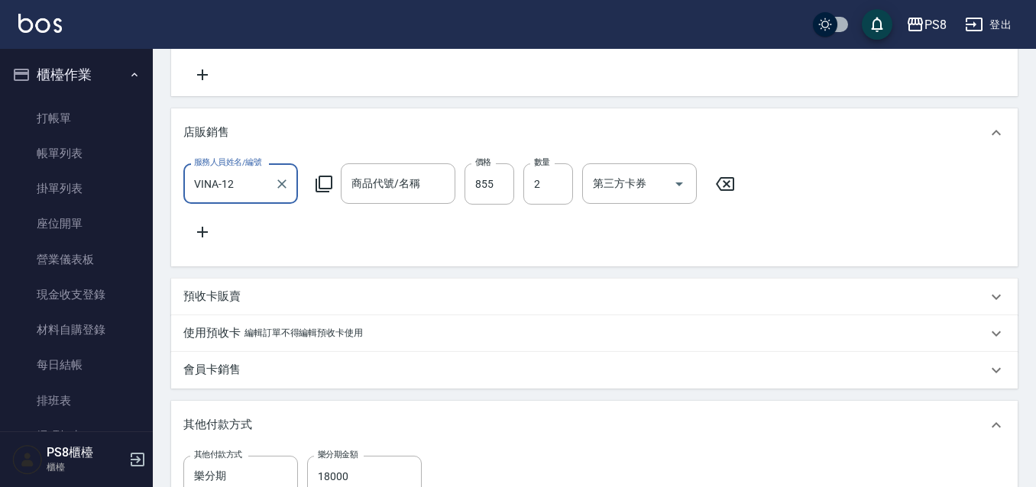
type input "2025/08/20 18:36"
type input "VINA-12"
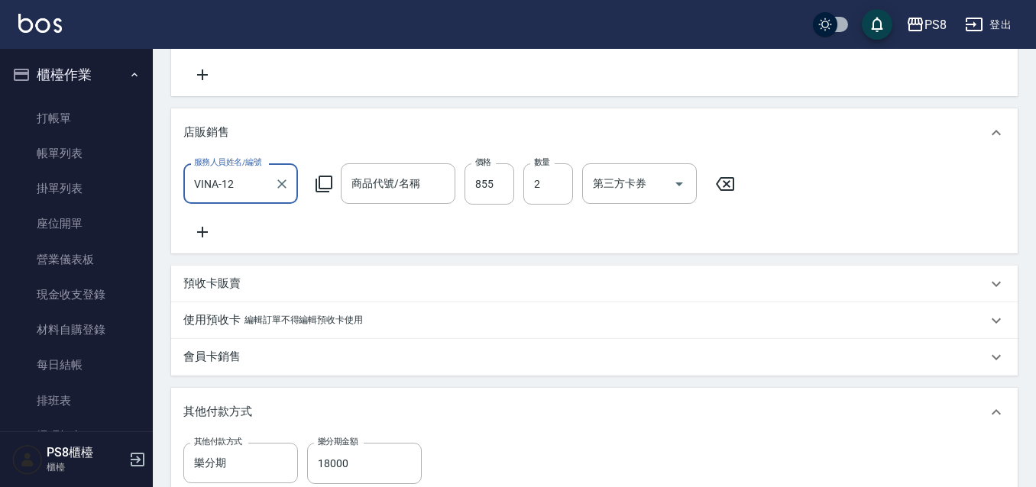
type input "極致一般爆厚20吋(40束)(G71)"
type input "極致一般爆厚22吋(40束)(G72)"
type input "基本染髮(401)"
type input "黃群閔/0905608080/"
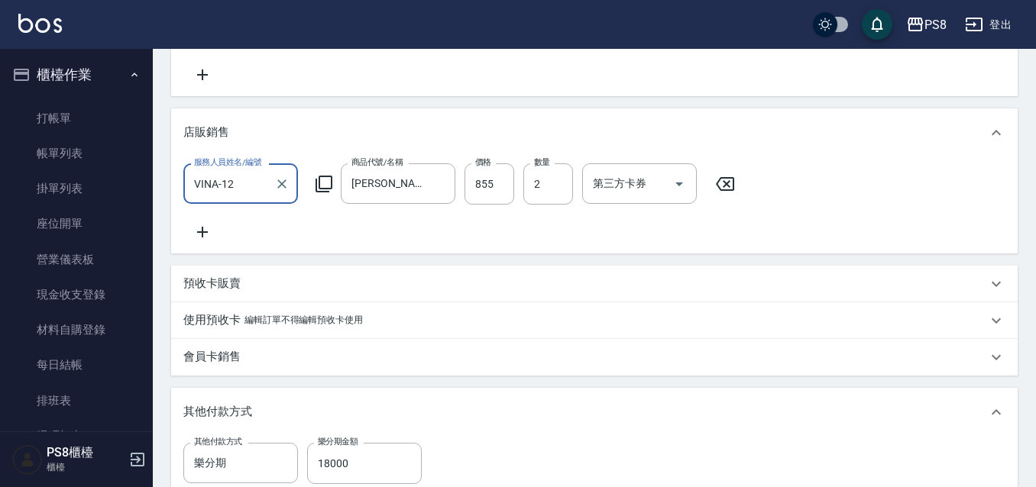
type input "娜普菈-藍鑽"
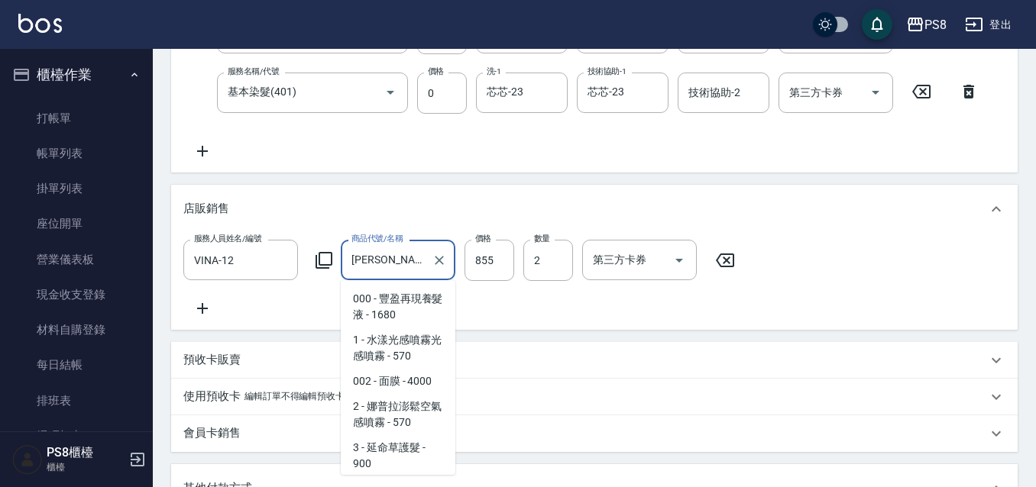
scroll to position [9650, 0]
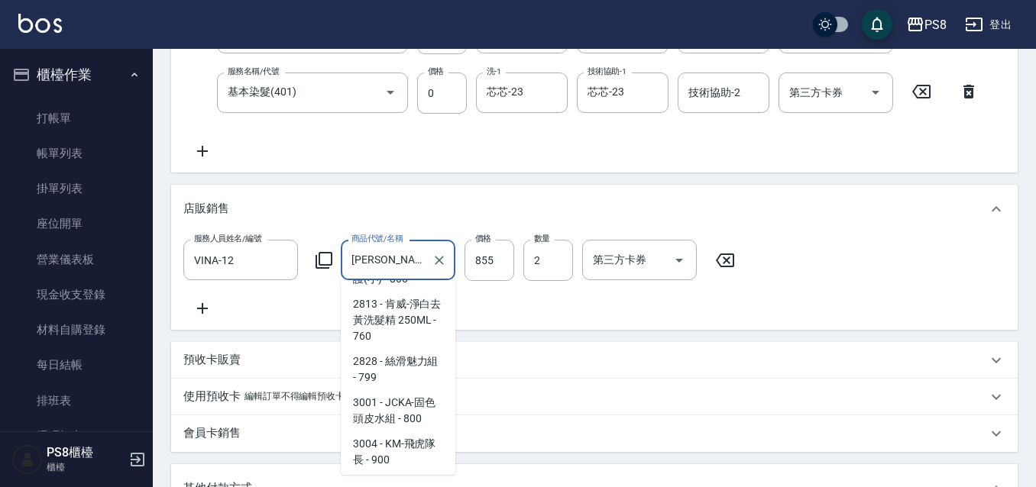
drag, startPoint x: 412, startPoint y: 258, endPoint x: 351, endPoint y: 257, distance: 61.1
click at [351, 257] on input "娜普菈-藍鑽" at bounding box center [387, 260] width 78 height 27
click at [722, 260] on icon at bounding box center [725, 260] width 38 height 18
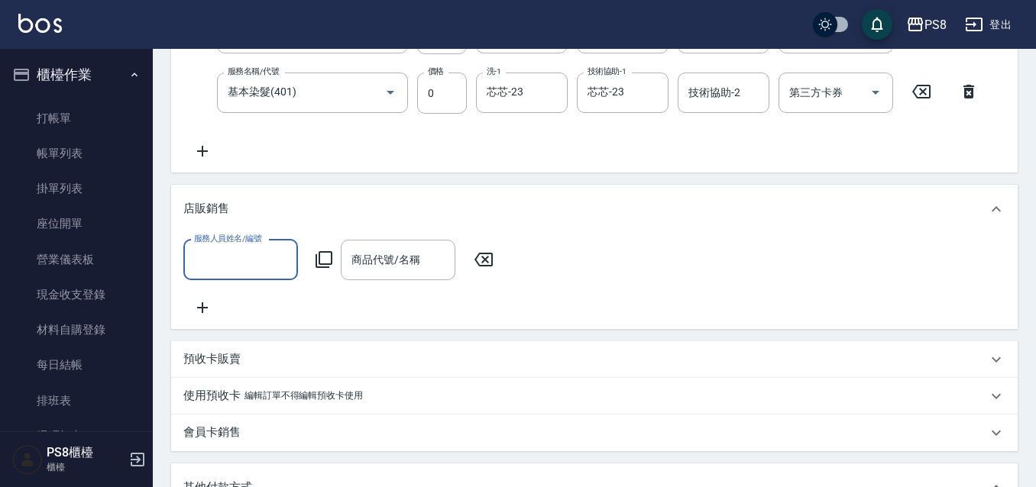
scroll to position [770, 0]
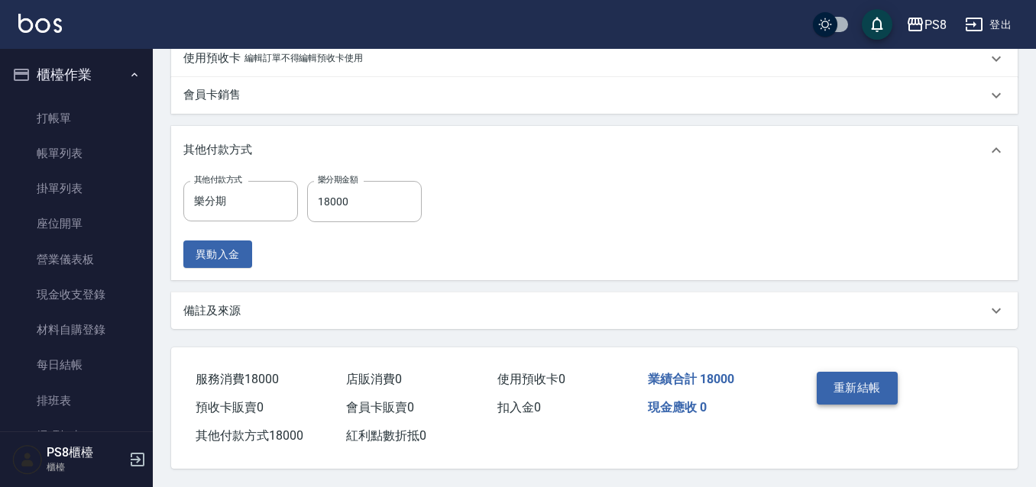
click at [869, 388] on button "重新結帳" at bounding box center [857, 388] width 81 height 32
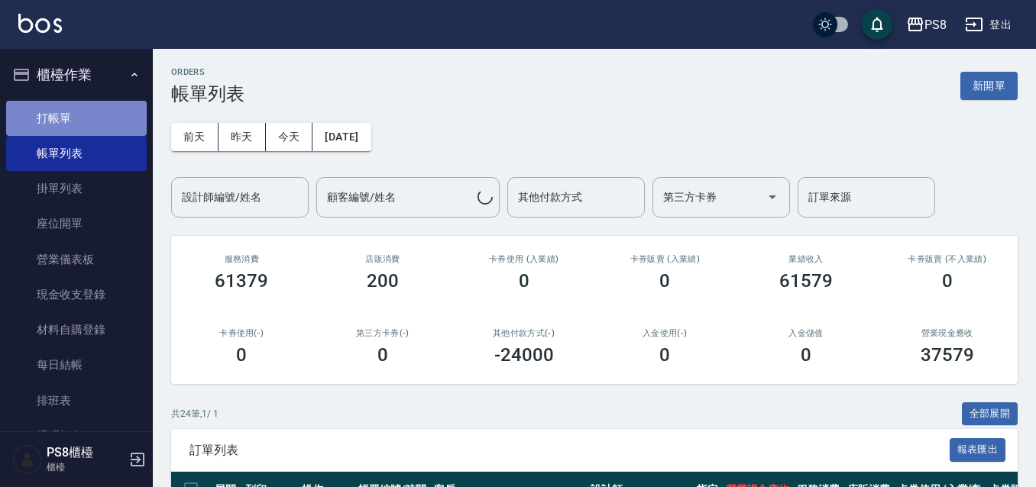
click at [91, 112] on link "打帳單" at bounding box center [76, 118] width 141 height 35
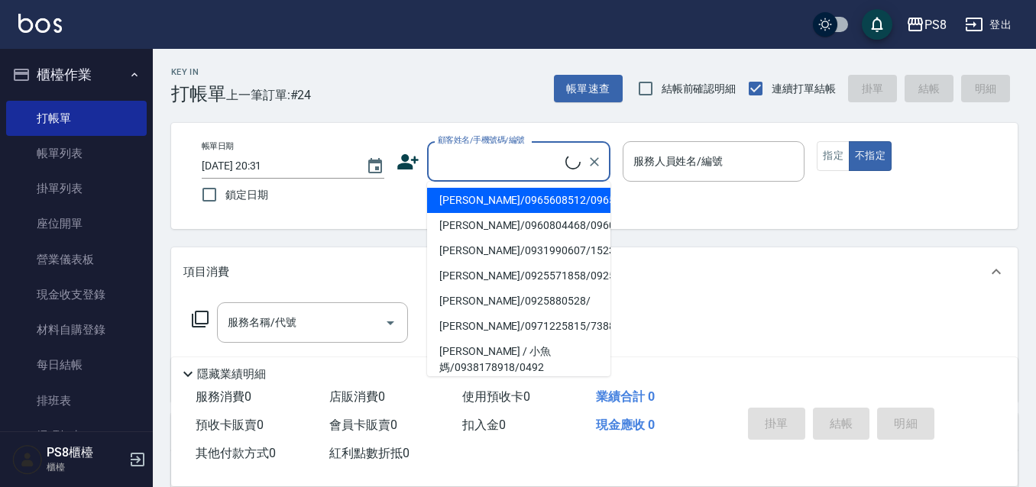
click at [488, 171] on input "顧客姓名/手機號碼/編號" at bounding box center [499, 161] width 131 height 27
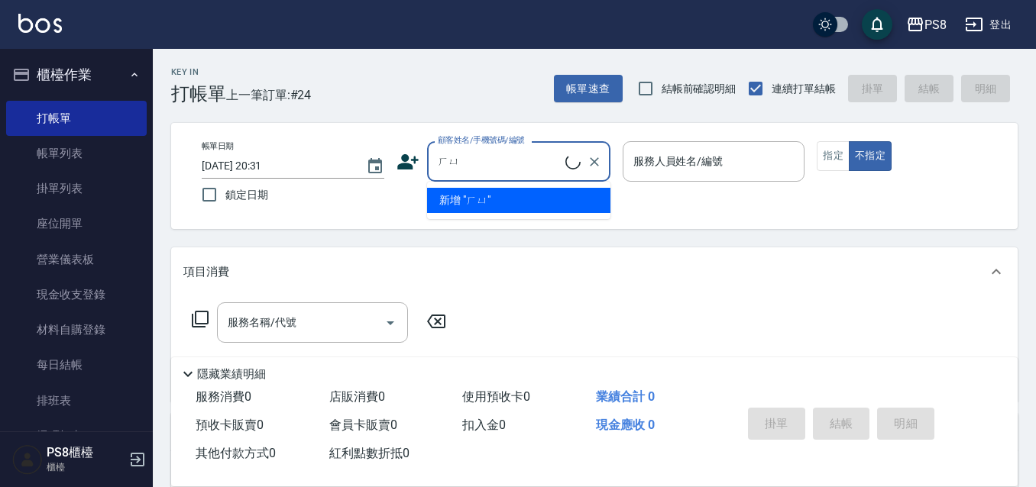
type input "ㄏ"
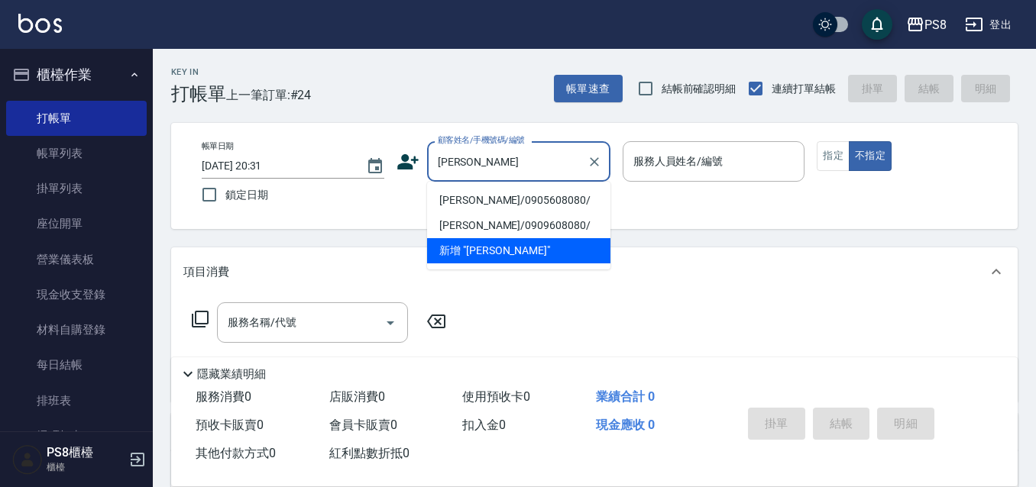
click at [507, 196] on li "黃群閔/0905608080/" at bounding box center [518, 200] width 183 height 25
type input "黃群閔/0905608080/"
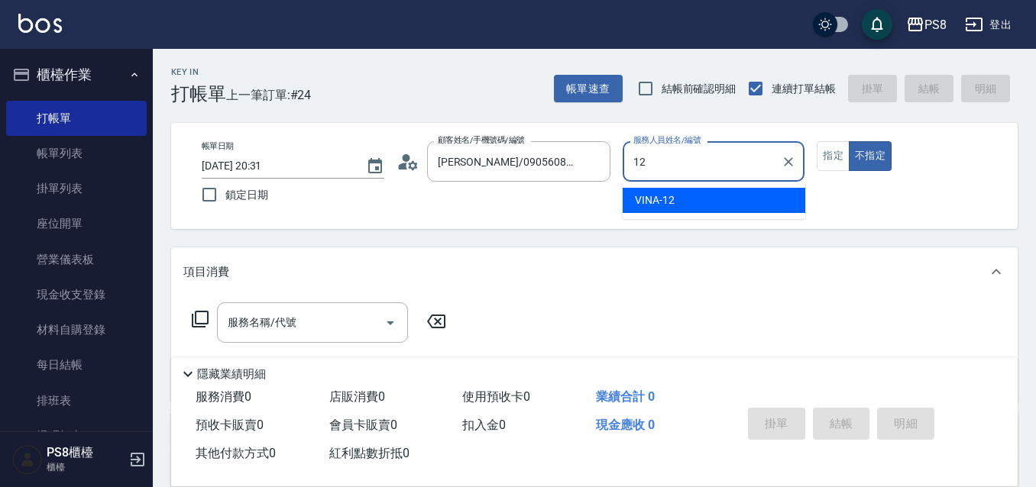
type input "VINA-12"
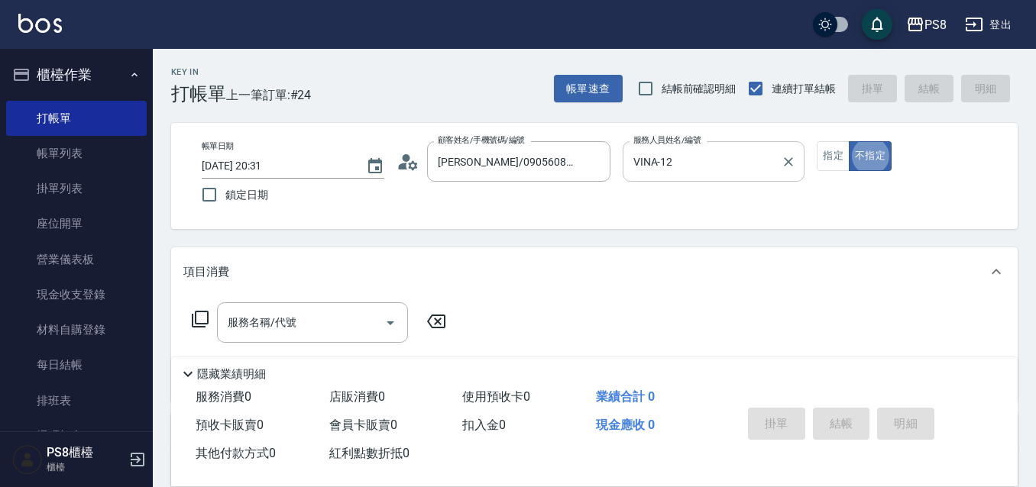
type button "false"
click at [820, 152] on button "指定" at bounding box center [833, 156] width 33 height 30
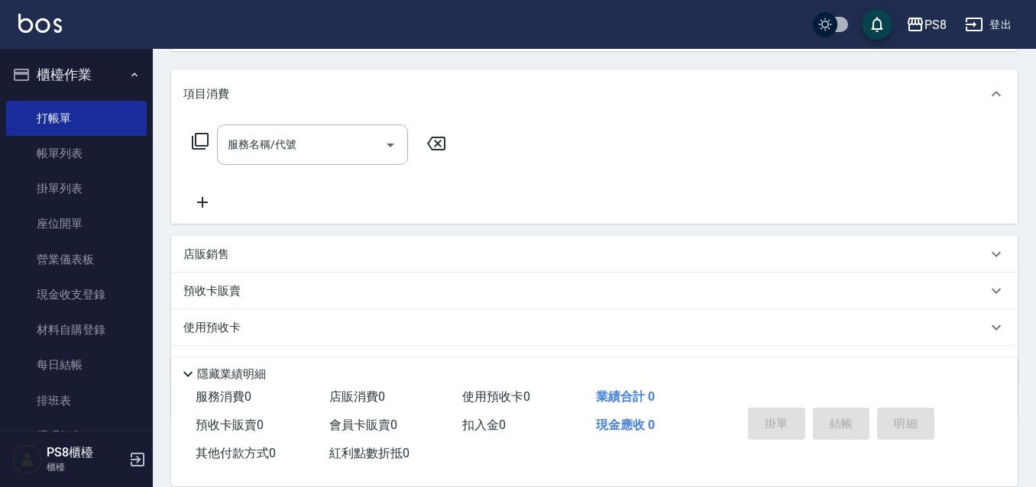
scroll to position [257, 0]
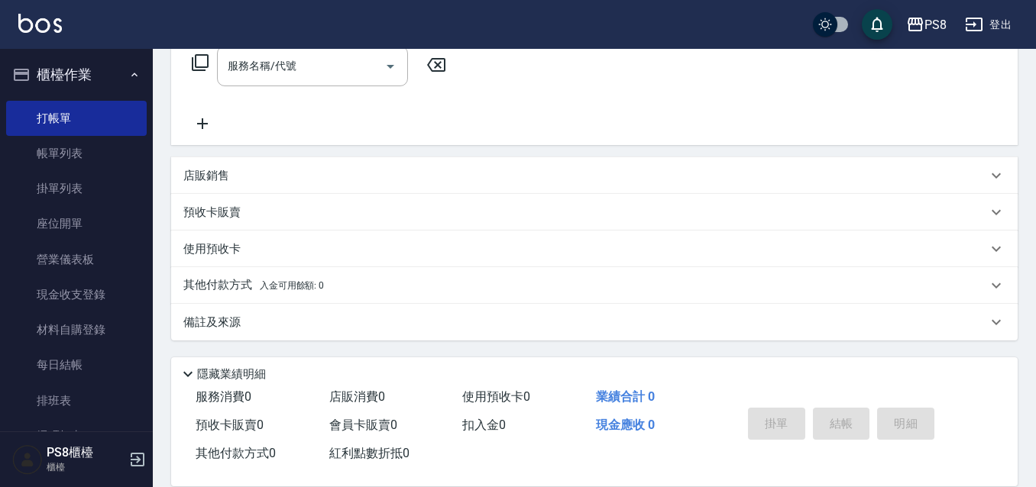
click at [234, 273] on div "其他付款方式 入金可用餘額: 0" at bounding box center [594, 285] width 846 height 37
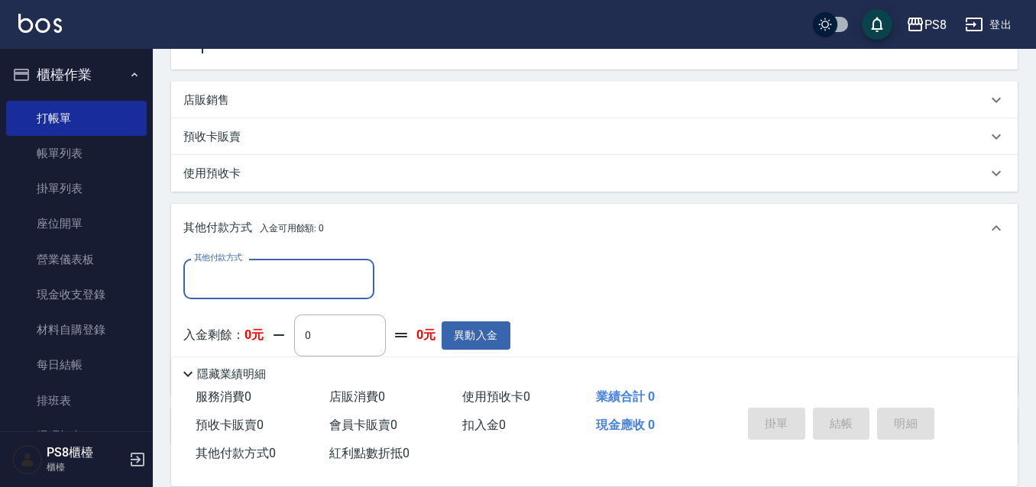
scroll to position [333, 0]
click at [241, 282] on input "其他付款方式" at bounding box center [278, 278] width 177 height 27
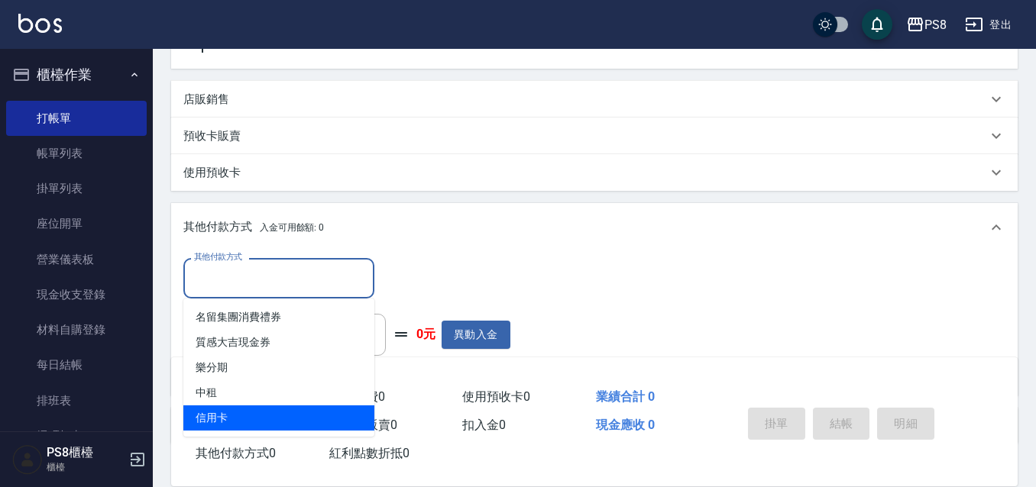
click at [271, 410] on span "信用卡" at bounding box center [278, 418] width 191 height 25
type input "信用卡"
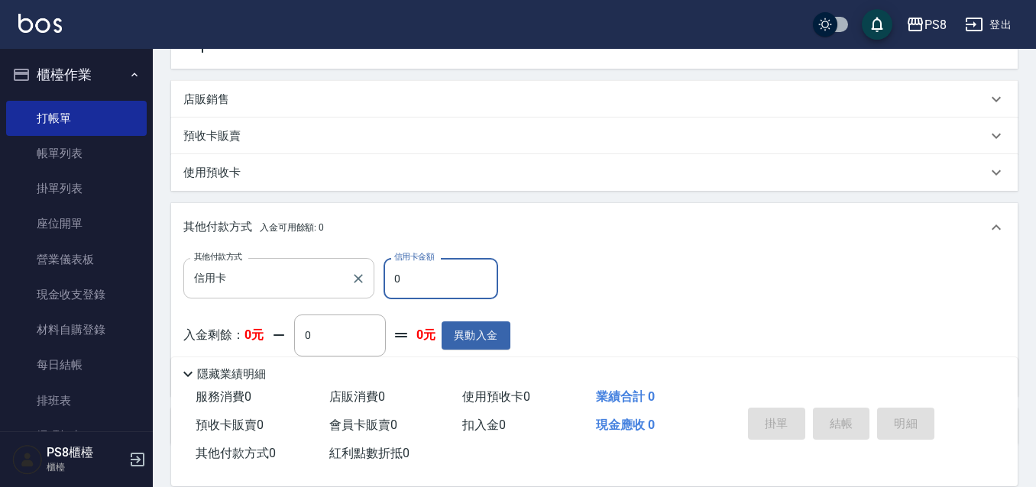
drag, startPoint x: 425, startPoint y: 277, endPoint x: 331, endPoint y: 293, distance: 95.3
click at [332, 294] on div "其他付款方式 信用卡 其他付款方式 信用卡金額 0 信用卡金額" at bounding box center [346, 278] width 327 height 41
click at [427, 277] on input "0" at bounding box center [440, 278] width 115 height 41
type input "0"
click at [303, 96] on div "店販銷售" at bounding box center [585, 100] width 804 height 16
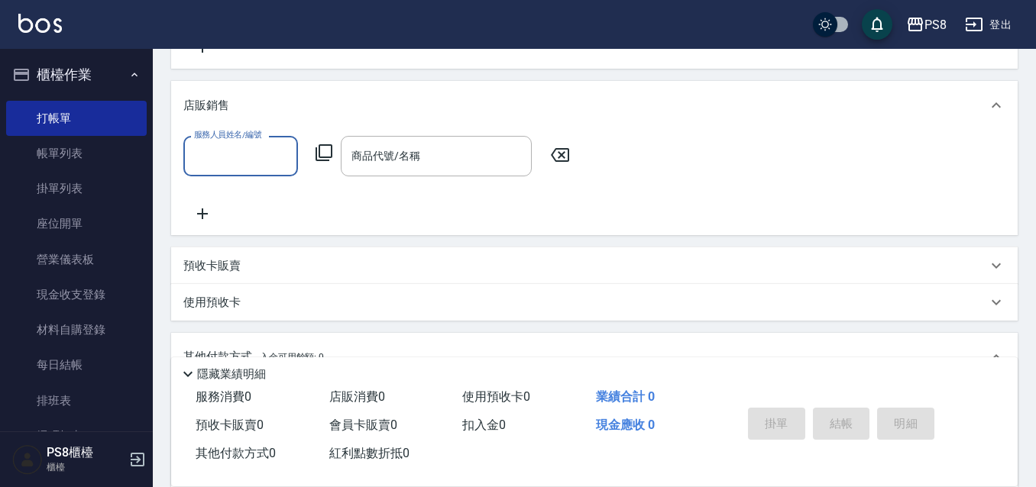
scroll to position [0, 0]
click at [241, 160] on input "服務人員姓名/編號" at bounding box center [240, 156] width 101 height 27
type input "VINA-12"
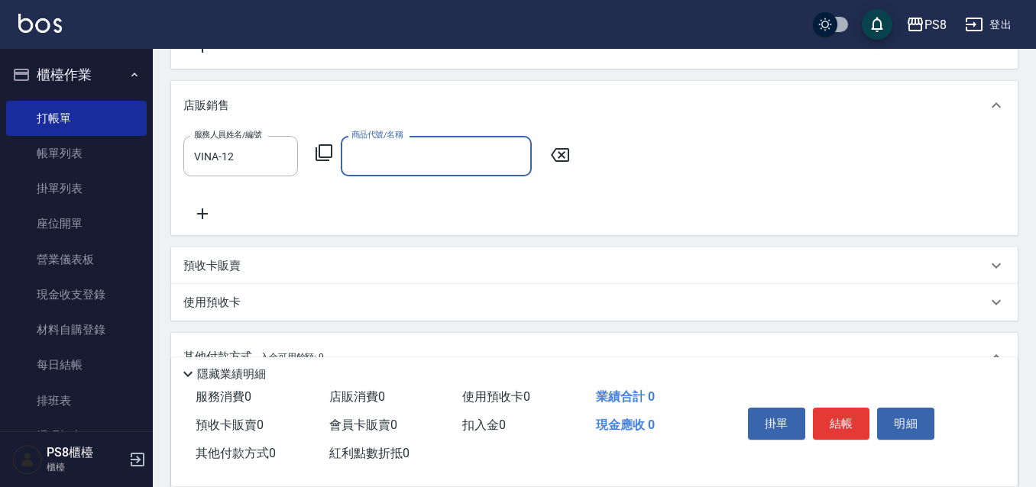
paste input "娜普菈-藍鑽"
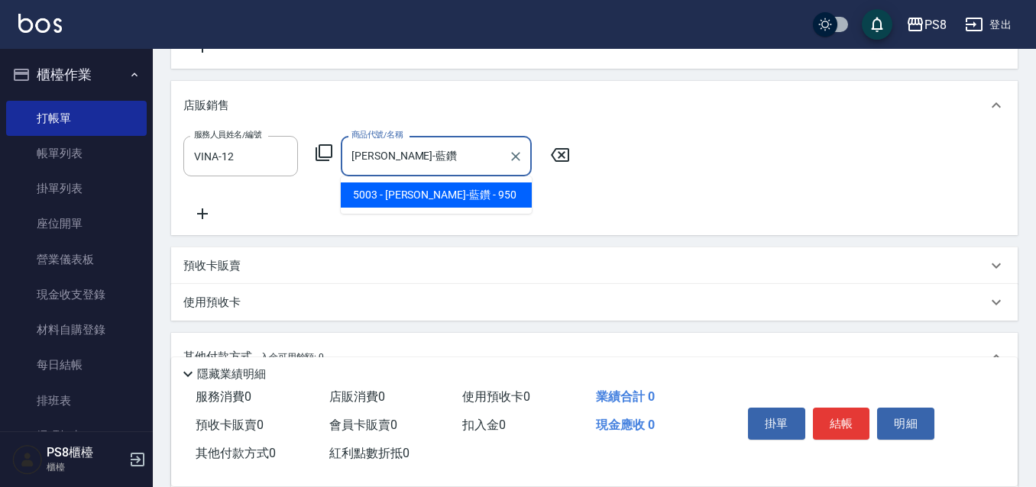
click at [438, 199] on span "5003 - 娜普菈-藍鑽 - 950" at bounding box center [436, 195] width 191 height 25
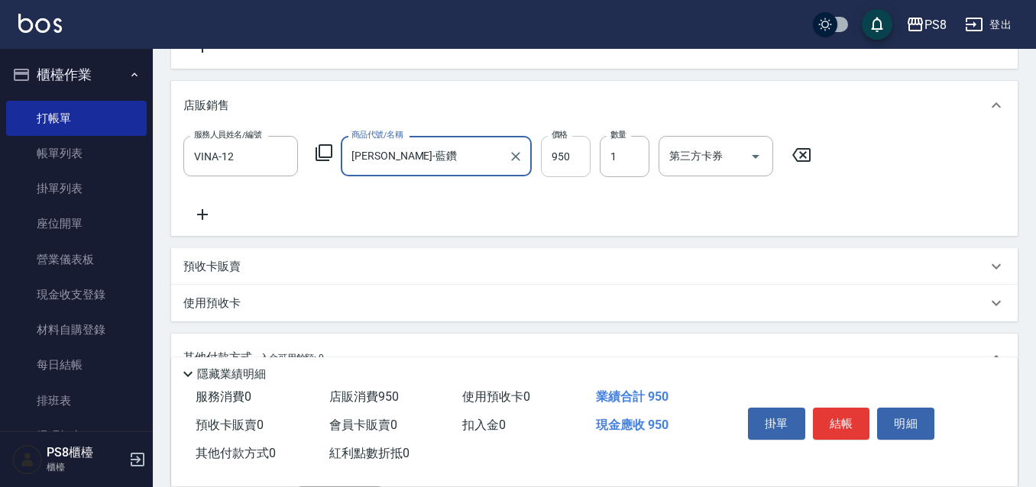
type input "娜普菈-藍鑽"
click at [569, 157] on input "950" at bounding box center [566, 156] width 50 height 41
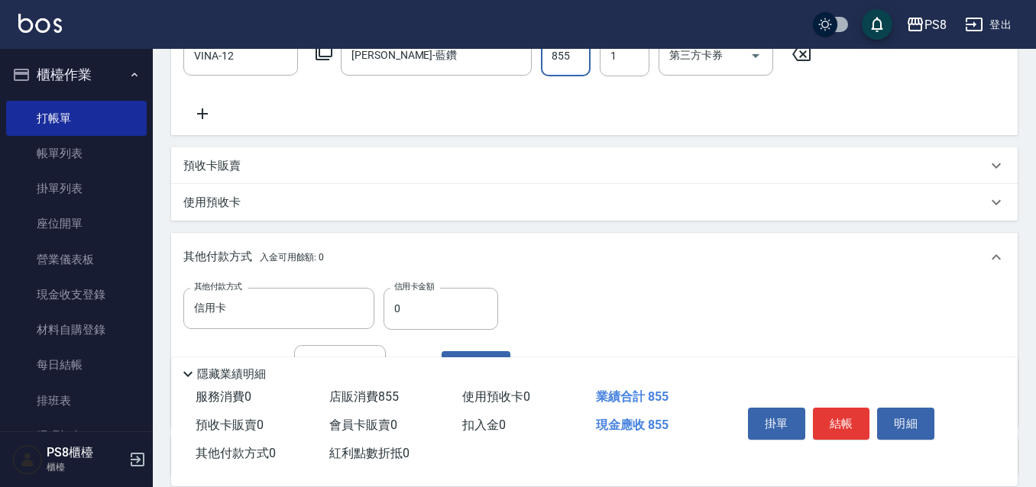
scroll to position [562, 0]
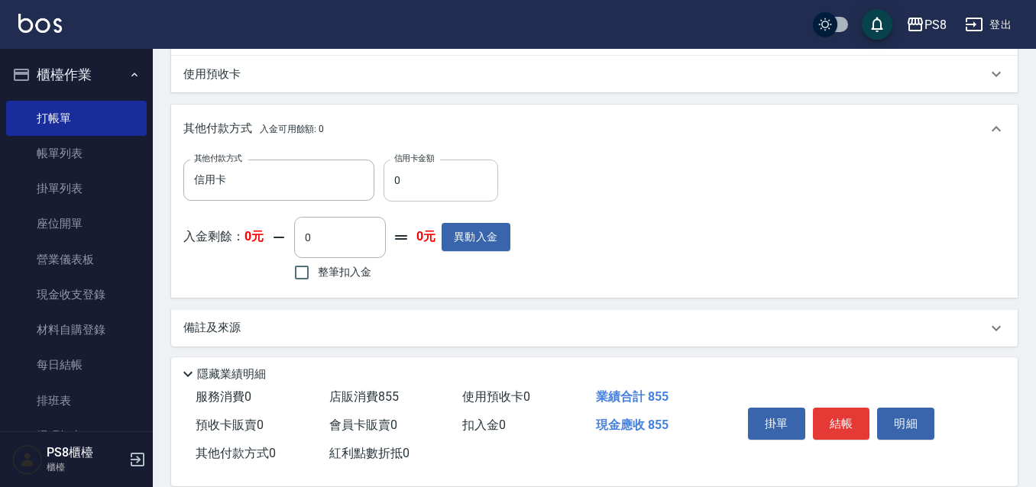
type input "855"
click at [443, 188] on input "0" at bounding box center [440, 180] width 115 height 41
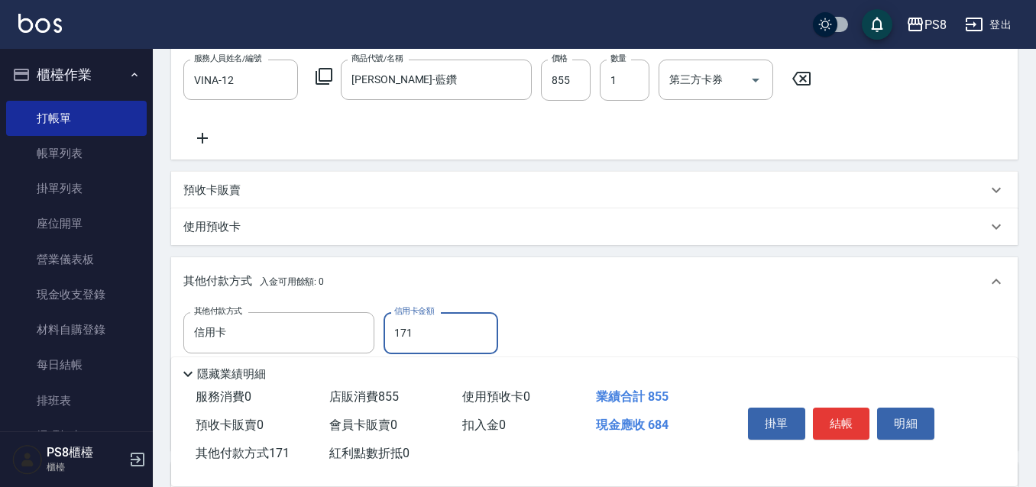
scroll to position [333, 0]
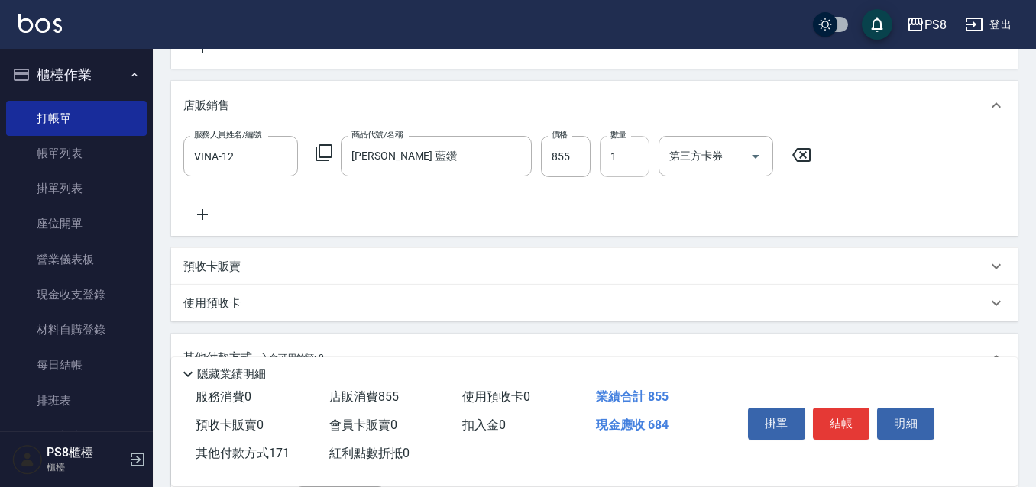
type input "171"
click at [619, 157] on input "1" at bounding box center [625, 156] width 50 height 41
type input "2"
type input "0"
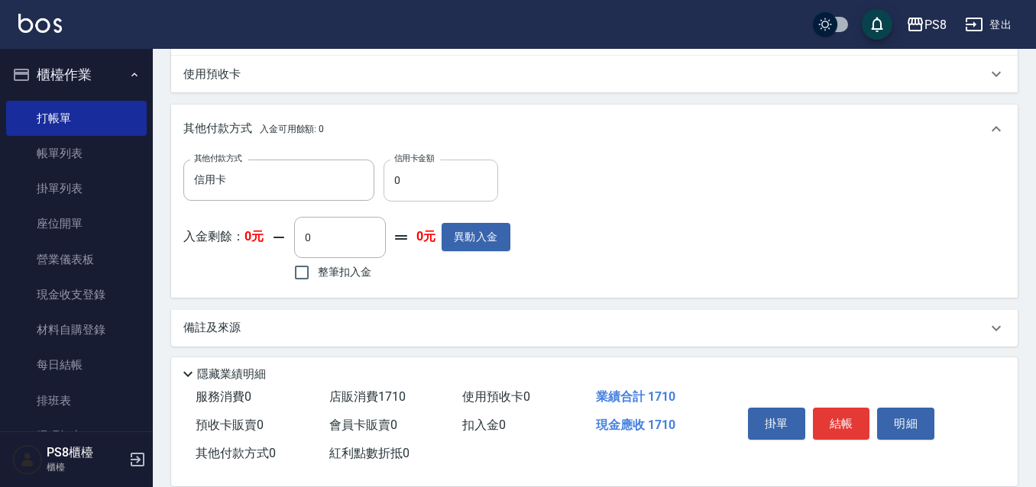
type input "2"
click at [454, 165] on input "0" at bounding box center [440, 180] width 115 height 41
type input "1710"
drag, startPoint x: 843, startPoint y: 411, endPoint x: 831, endPoint y: 409, distance: 12.4
click at [842, 411] on button "結帳" at bounding box center [841, 424] width 57 height 32
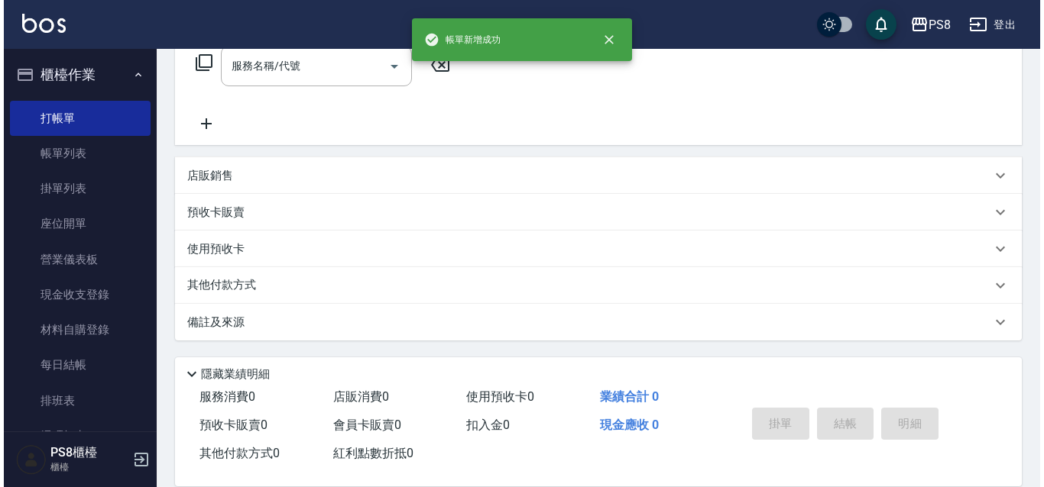
scroll to position [0, 0]
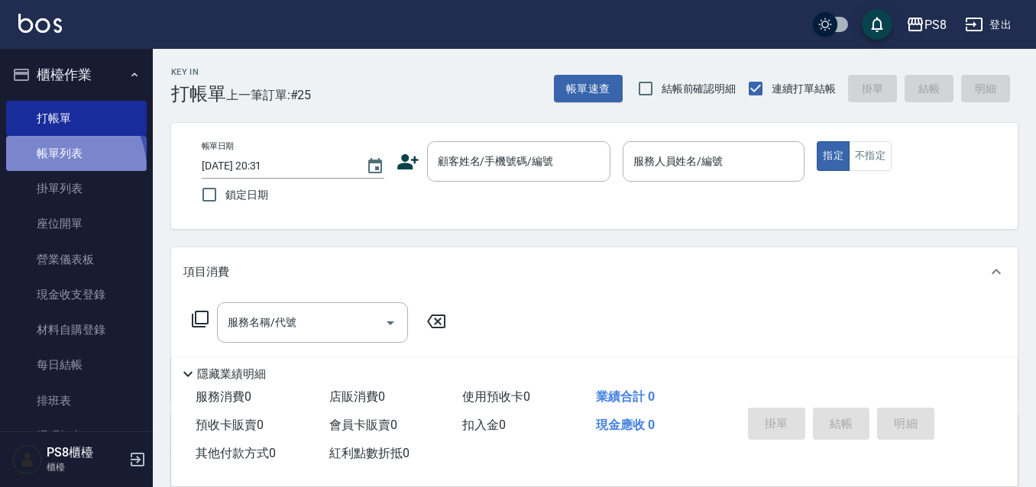
click at [57, 170] on link "帳單列表" at bounding box center [76, 153] width 141 height 35
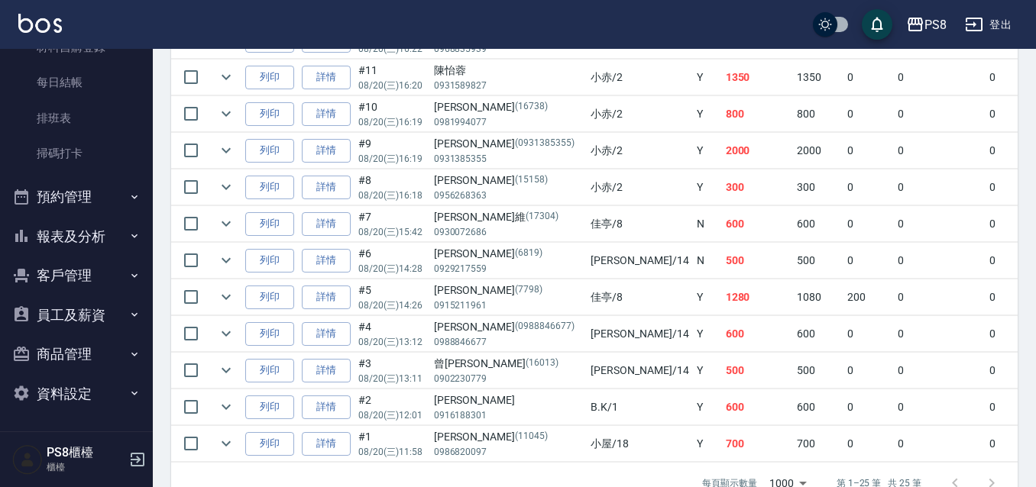
scroll to position [1010, 0]
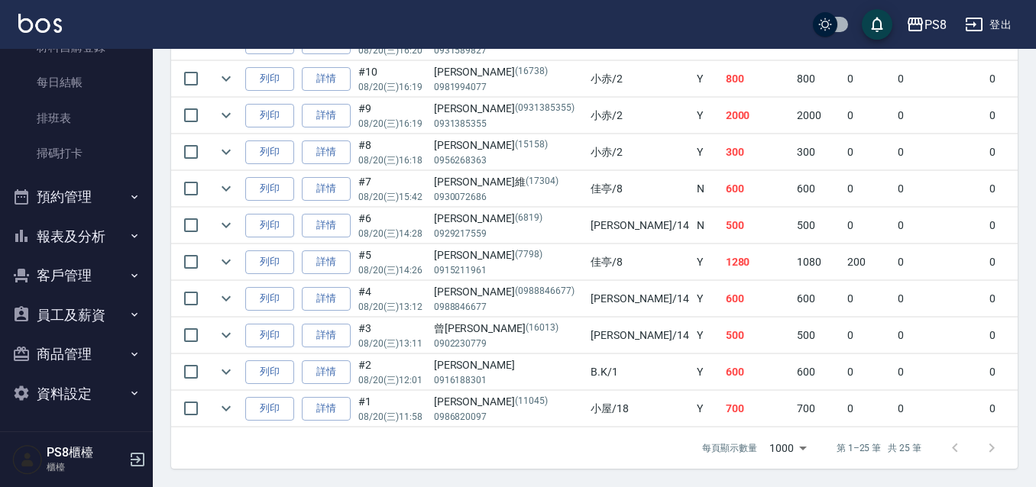
click at [587, 407] on td "小屋 /18" at bounding box center [639, 409] width 105 height 36
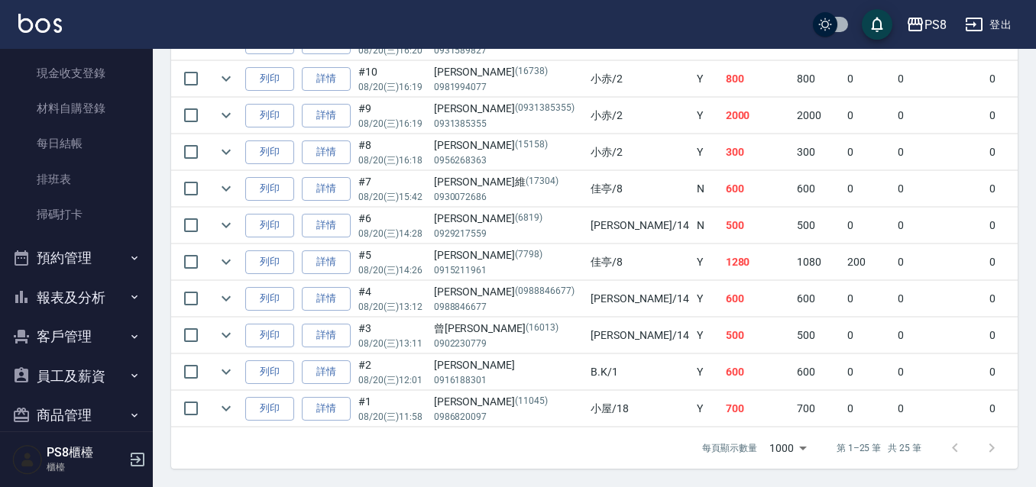
scroll to position [130, 0]
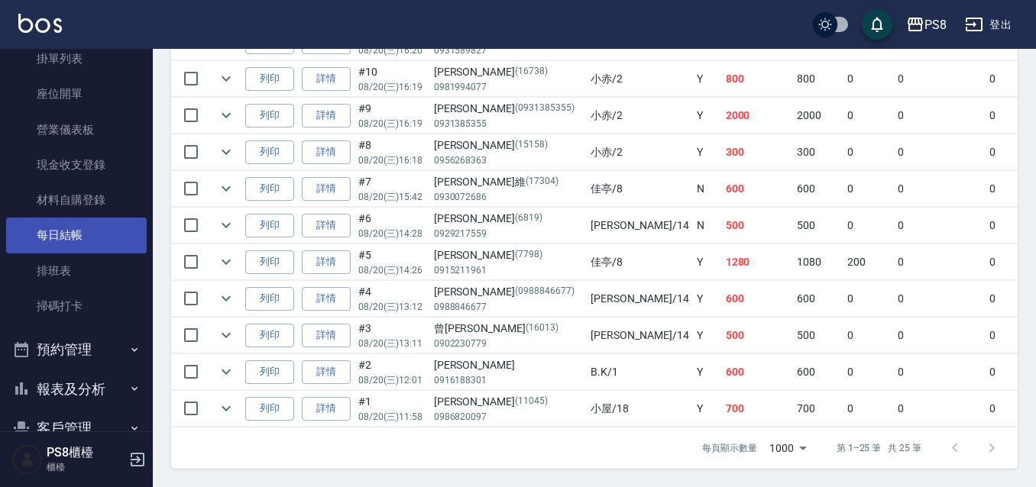
click at [83, 247] on link "每日結帳" at bounding box center [76, 235] width 141 height 35
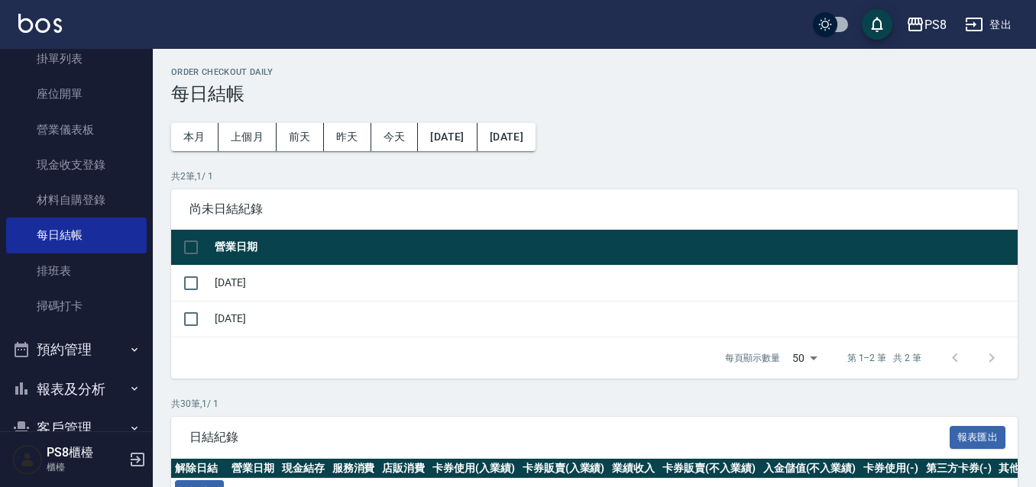
click at [186, 299] on td at bounding box center [191, 283] width 40 height 36
click at [185, 290] on input "checkbox" at bounding box center [191, 283] width 32 height 32
checkbox input "true"
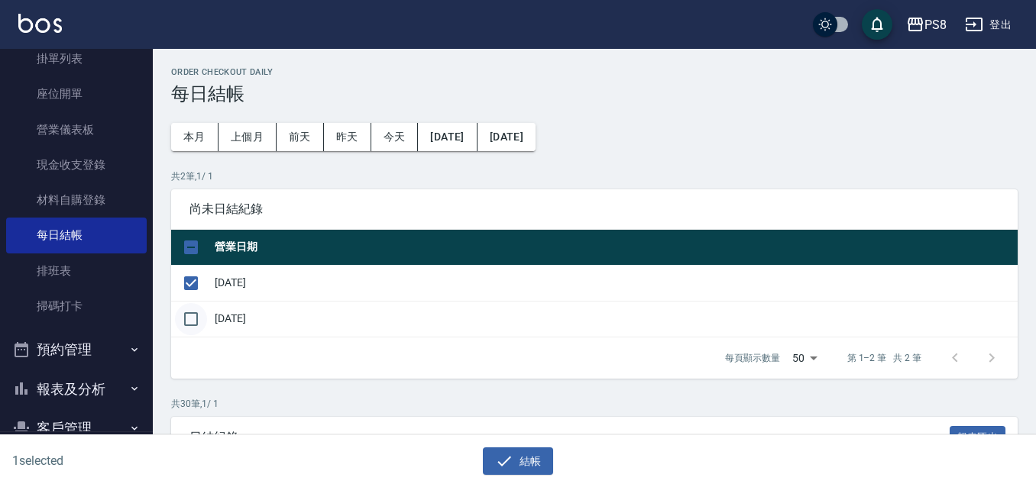
click at [185, 325] on input "checkbox" at bounding box center [191, 319] width 32 height 32
checkbox input "true"
click at [534, 459] on button "結帳" at bounding box center [518, 462] width 71 height 28
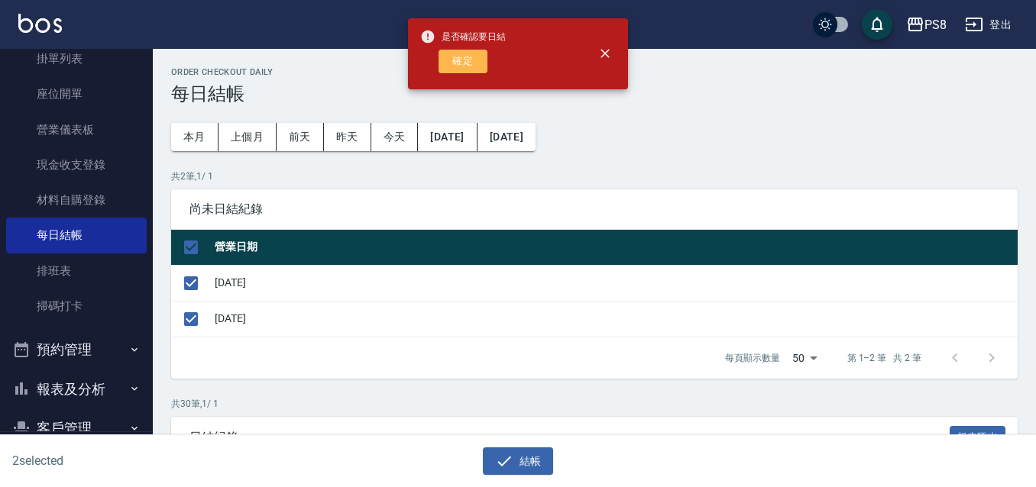
click at [466, 70] on button "確定" at bounding box center [462, 62] width 49 height 24
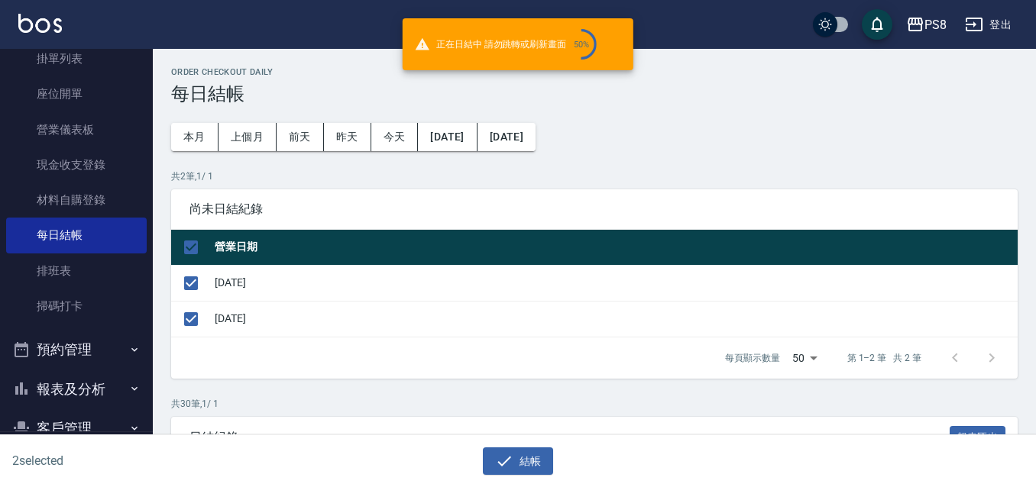
checkbox input "false"
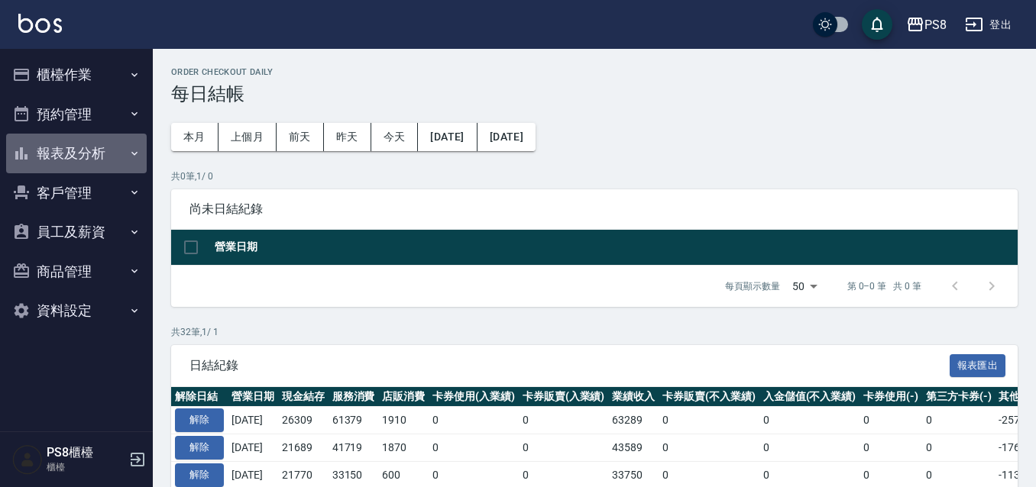
click at [76, 163] on button "報表及分析" at bounding box center [76, 154] width 141 height 40
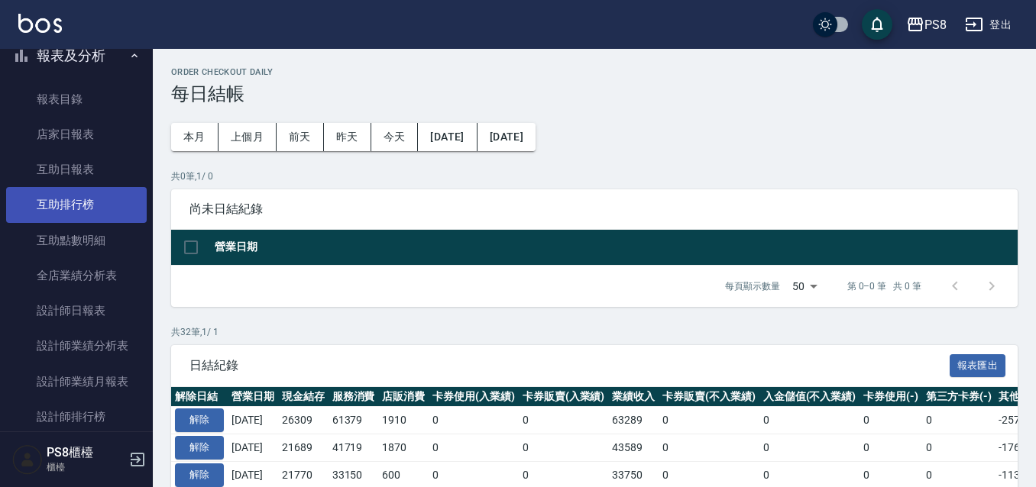
scroll to position [229, 0]
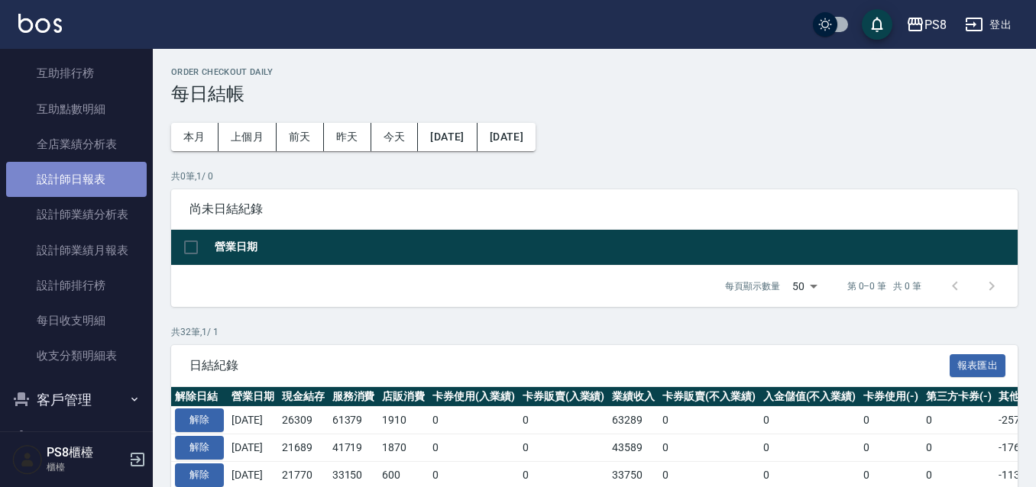
click at [112, 172] on link "設計師日報表" at bounding box center [76, 179] width 141 height 35
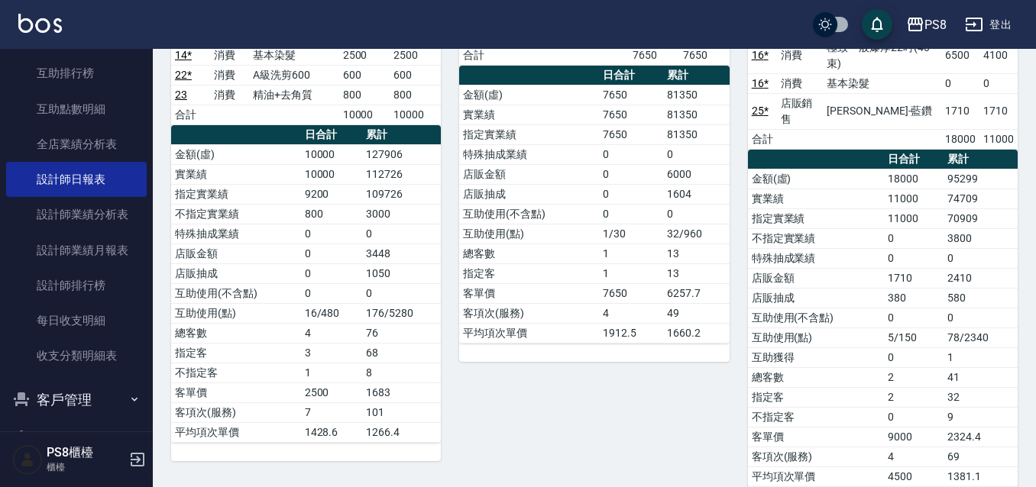
scroll to position [840, 0]
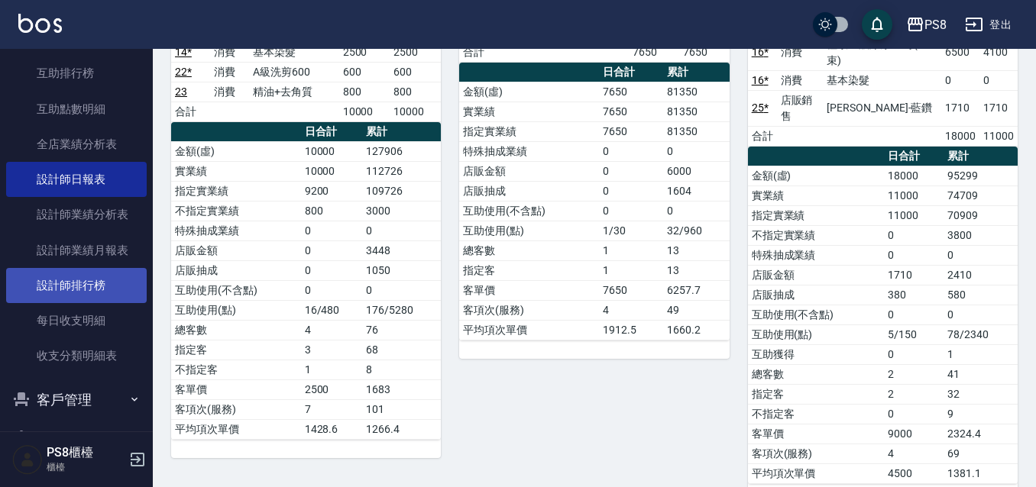
click at [91, 277] on link "設計師排行榜" at bounding box center [76, 285] width 141 height 35
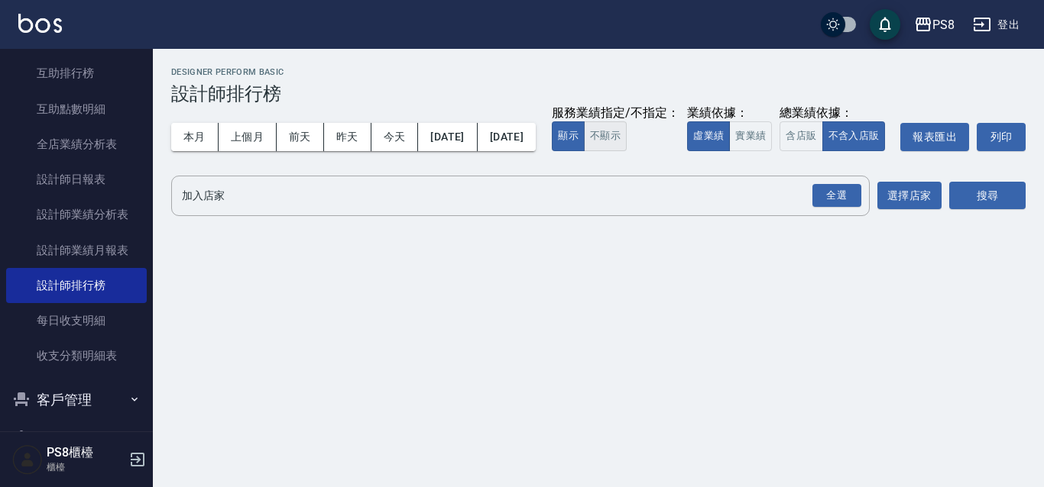
click at [584, 151] on button "不顯示" at bounding box center [605, 136] width 43 height 30
click at [552, 151] on button "顯示" at bounding box center [568, 136] width 33 height 30
click at [729, 151] on button "實業績" at bounding box center [750, 136] width 43 height 30
click at [341, 209] on input "加入店家" at bounding box center [509, 196] width 662 height 27
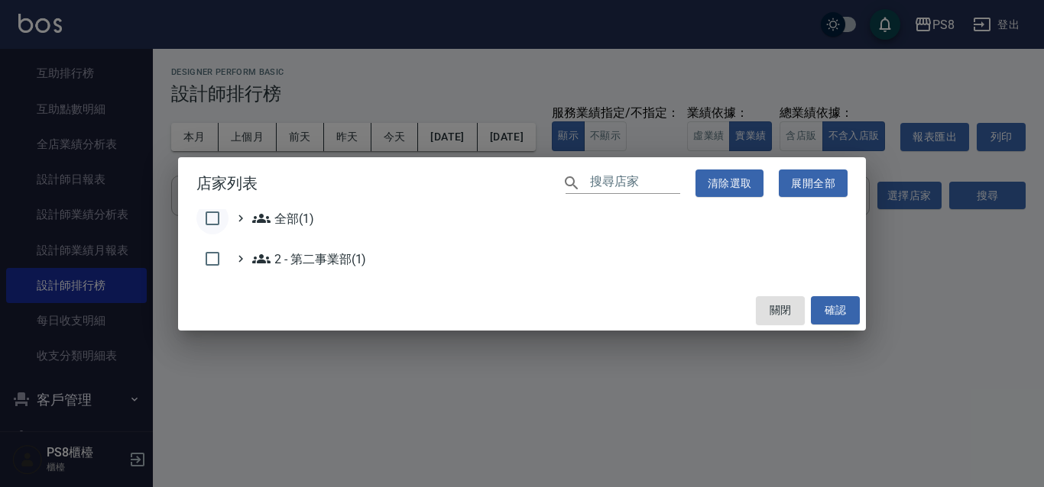
click at [219, 209] on input "checkbox" at bounding box center [212, 218] width 32 height 32
checkbox input "true"
click at [817, 312] on button "確認" at bounding box center [835, 310] width 49 height 28
checkbox input "false"
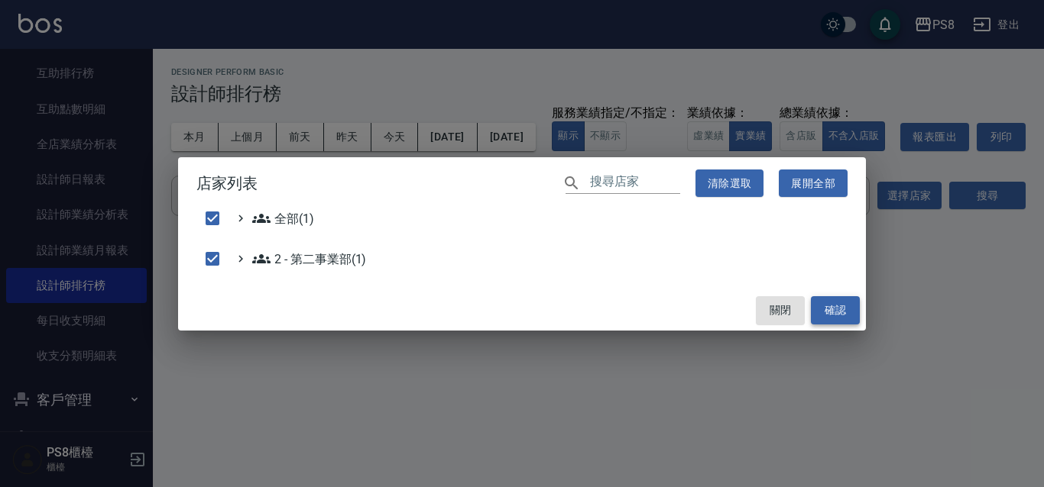
checkbox input "false"
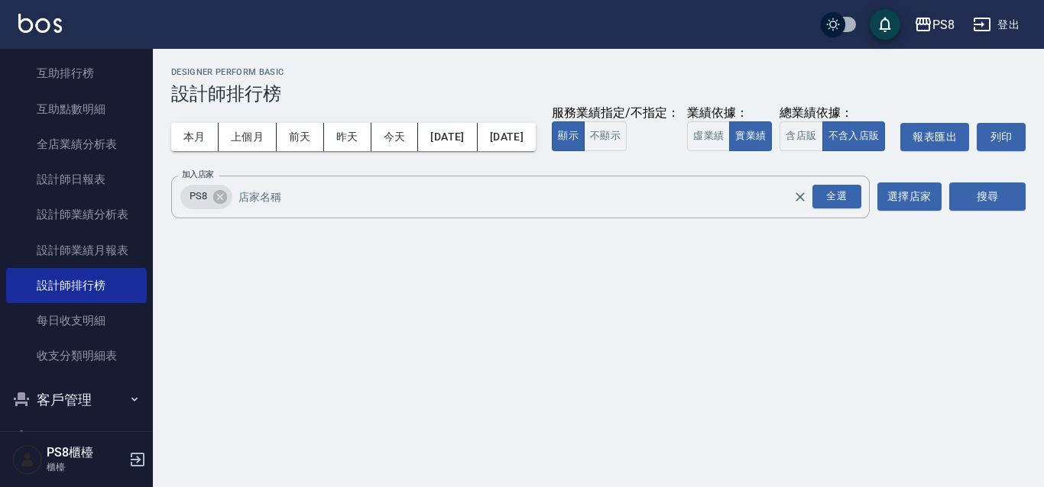
click at [941, 218] on div "加入店家 PS8 全選 加入店家 選擇店家 搜尋" at bounding box center [598, 197] width 854 height 43
click at [950, 211] on button "搜尋" at bounding box center [987, 197] width 76 height 28
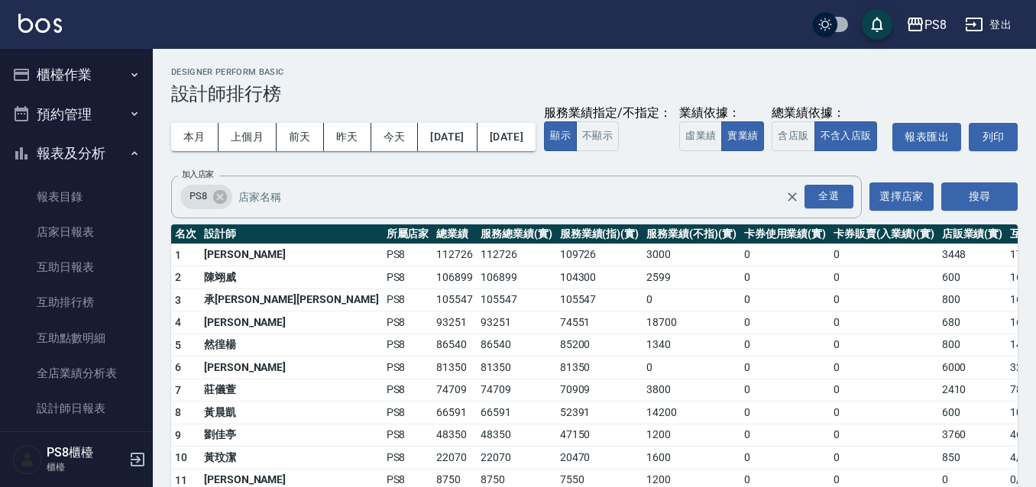
click at [116, 81] on button "櫃檯作業" at bounding box center [76, 75] width 141 height 40
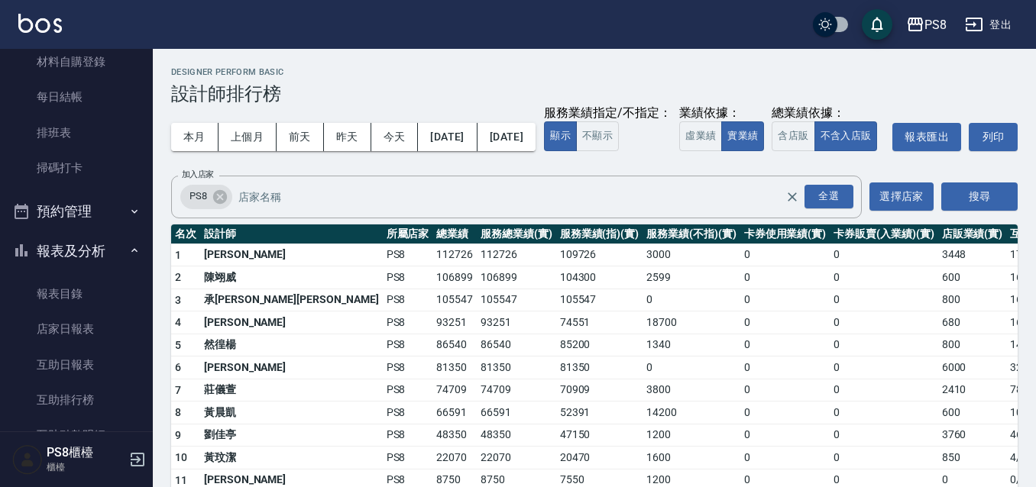
scroll to position [382, 0]
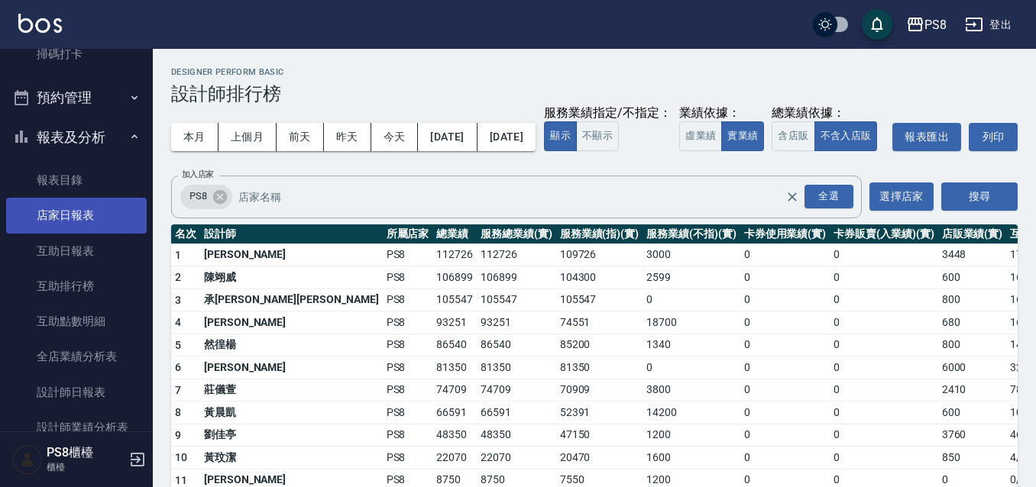
click at [85, 224] on link "店家日報表" at bounding box center [76, 215] width 141 height 35
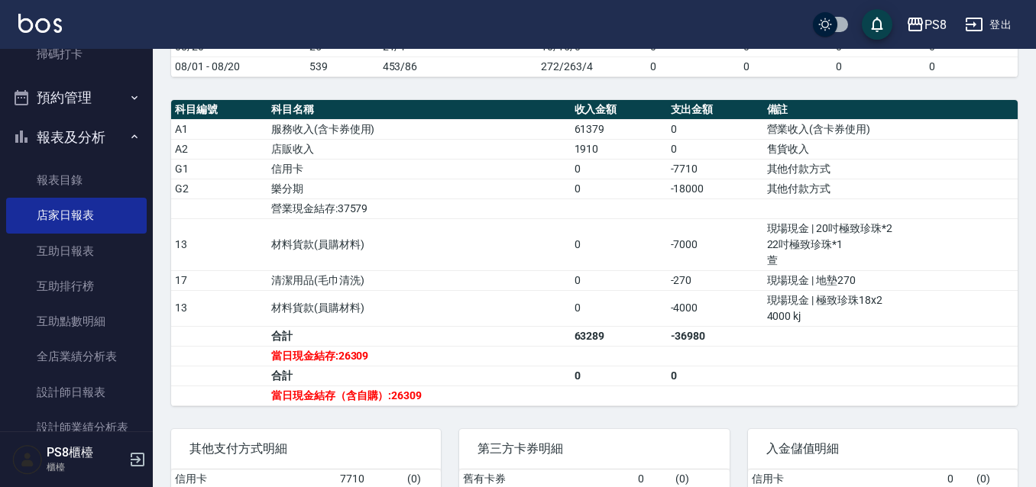
scroll to position [604, 0]
